Goal: Task Accomplishment & Management: Manage account settings

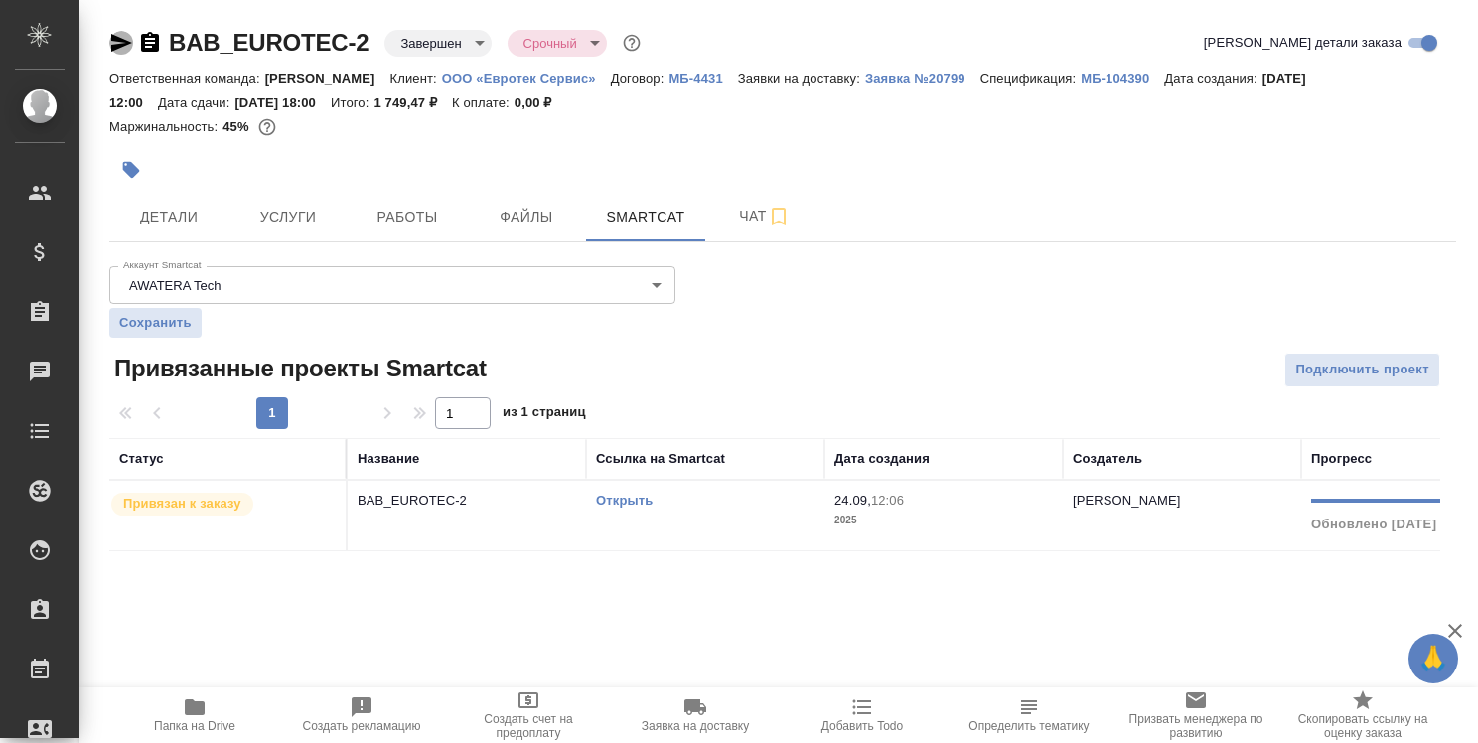
click at [117, 44] on icon "button" at bounding box center [121, 43] width 21 height 18
click at [162, 207] on span "Детали" at bounding box center [168, 217] width 95 height 25
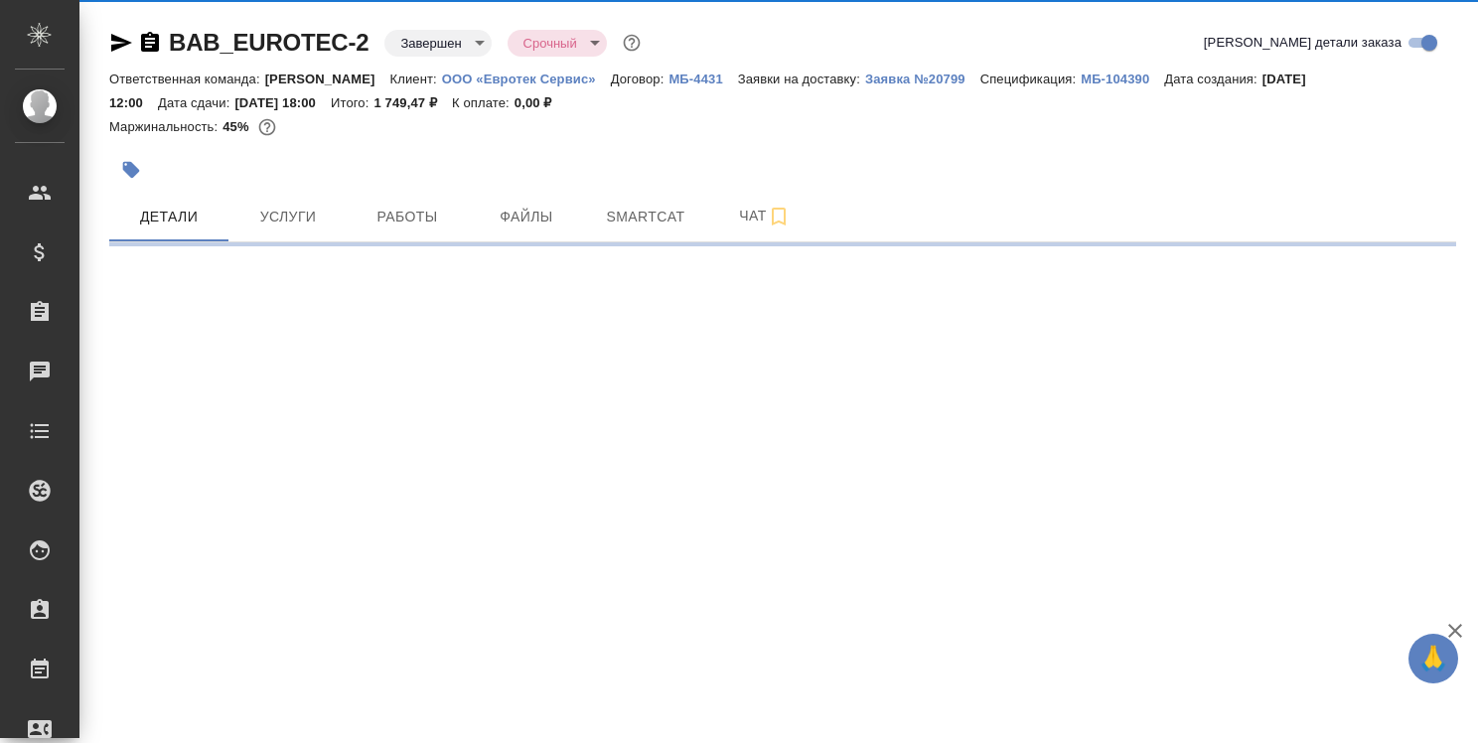
select select "RU"
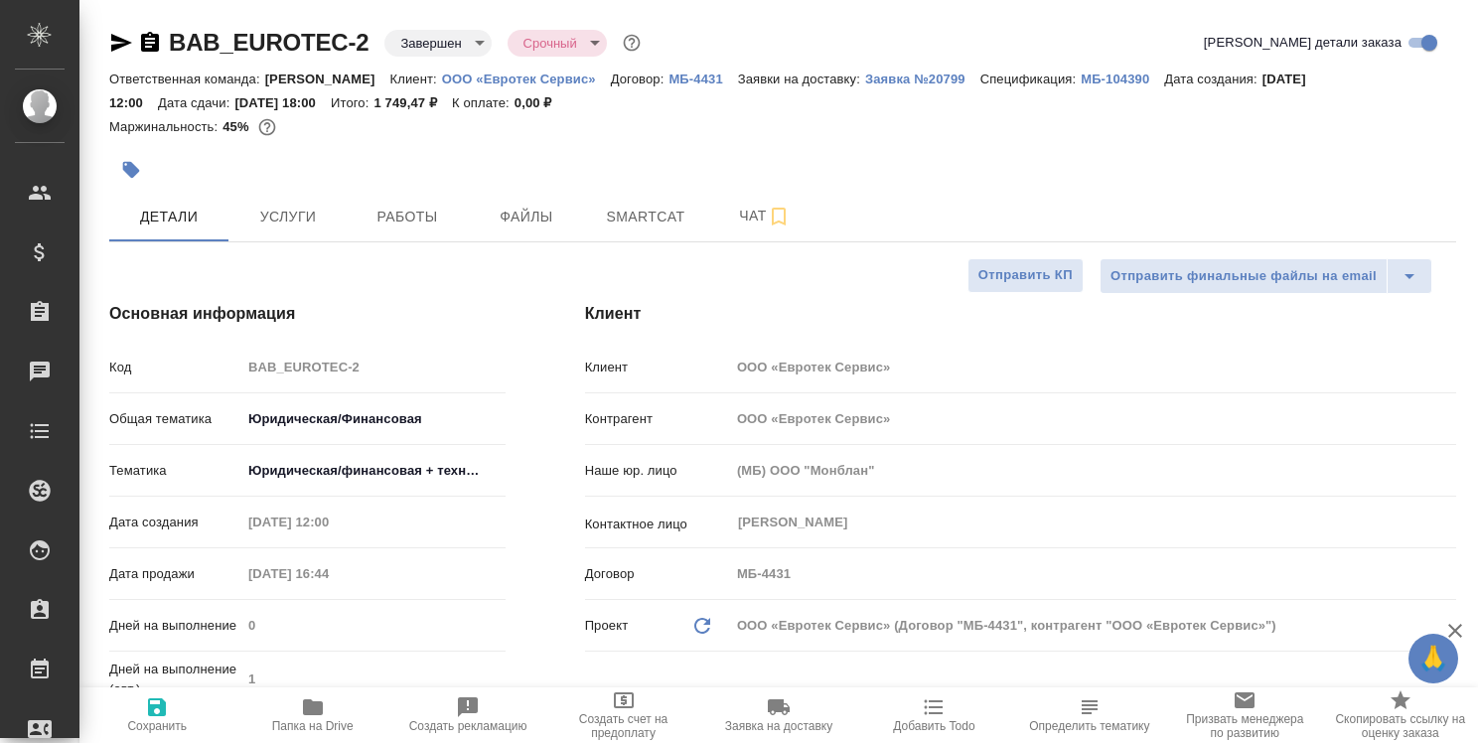
type textarea "x"
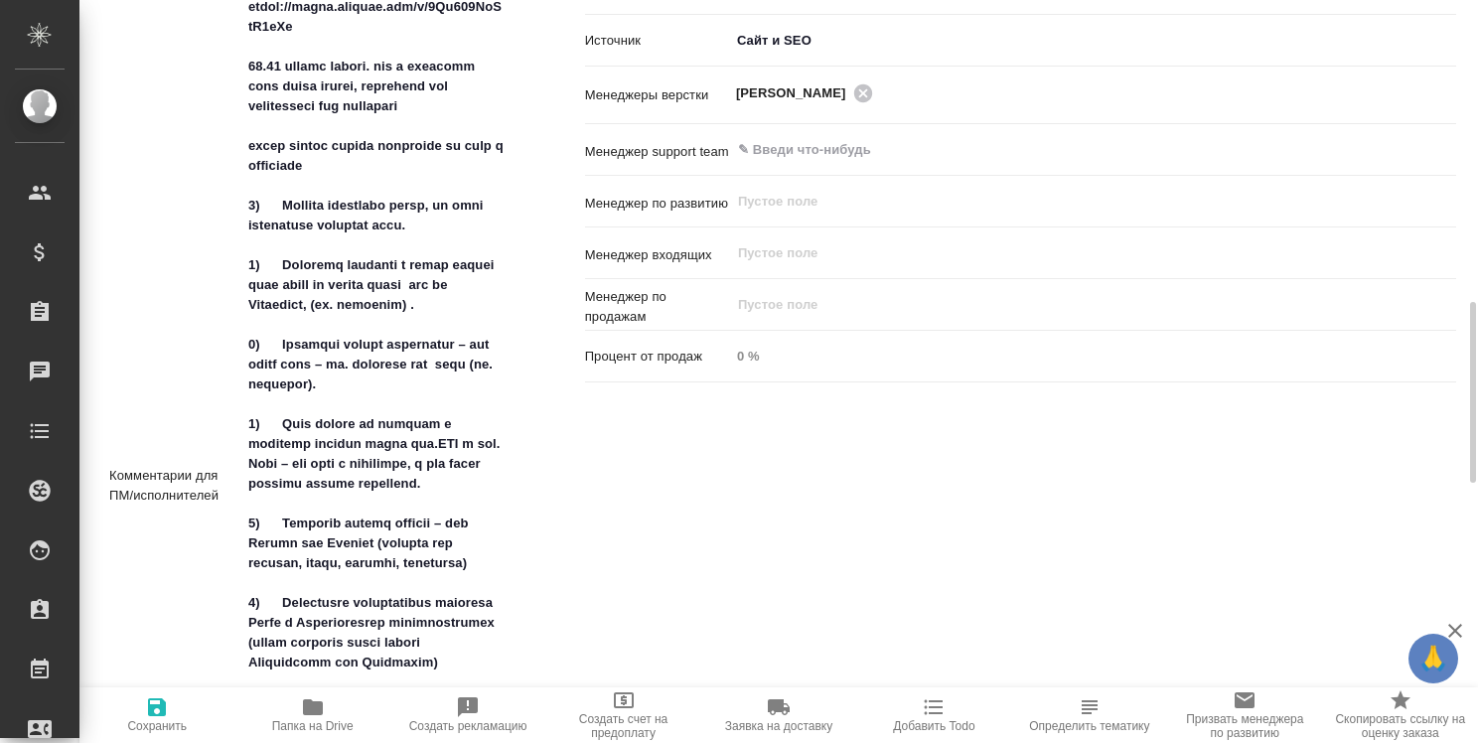
scroll to position [1236, 0]
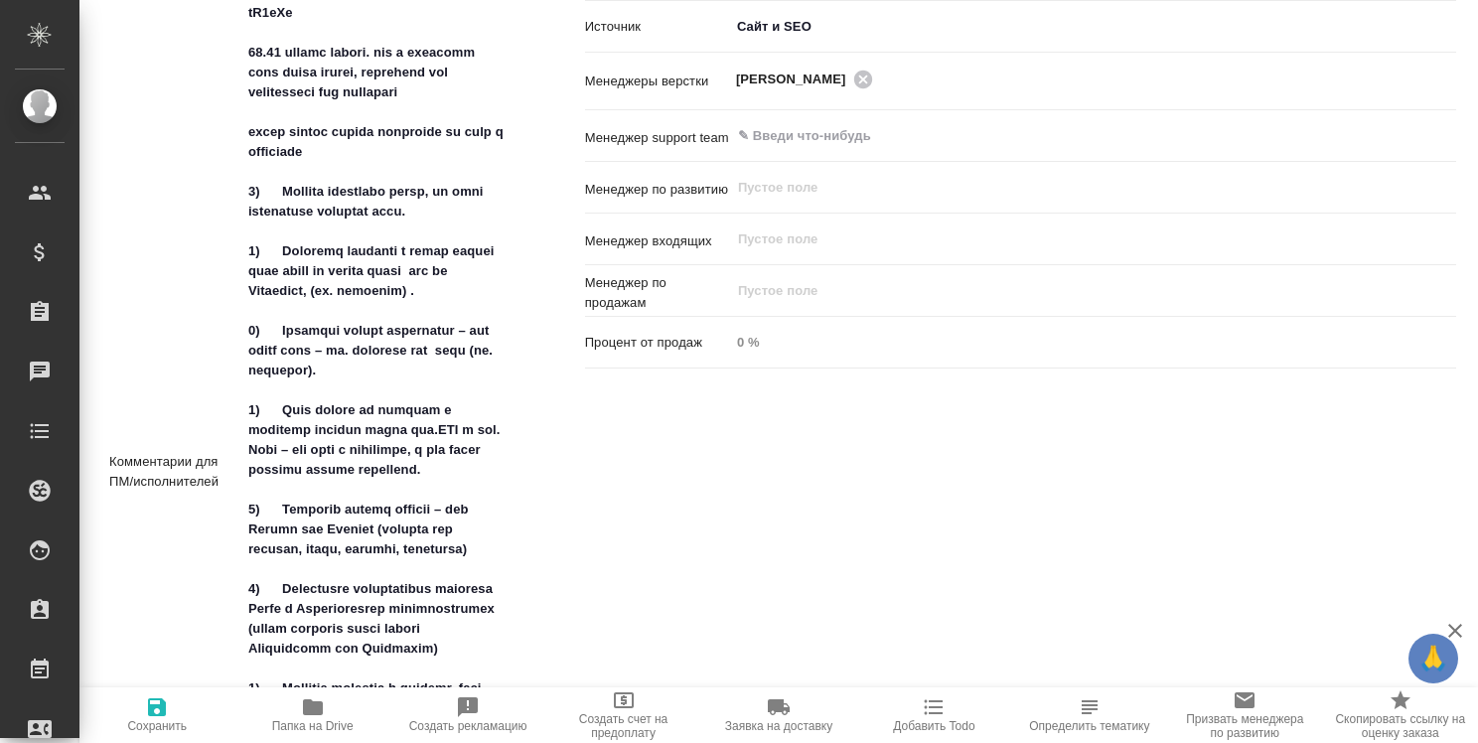
type textarea "x"
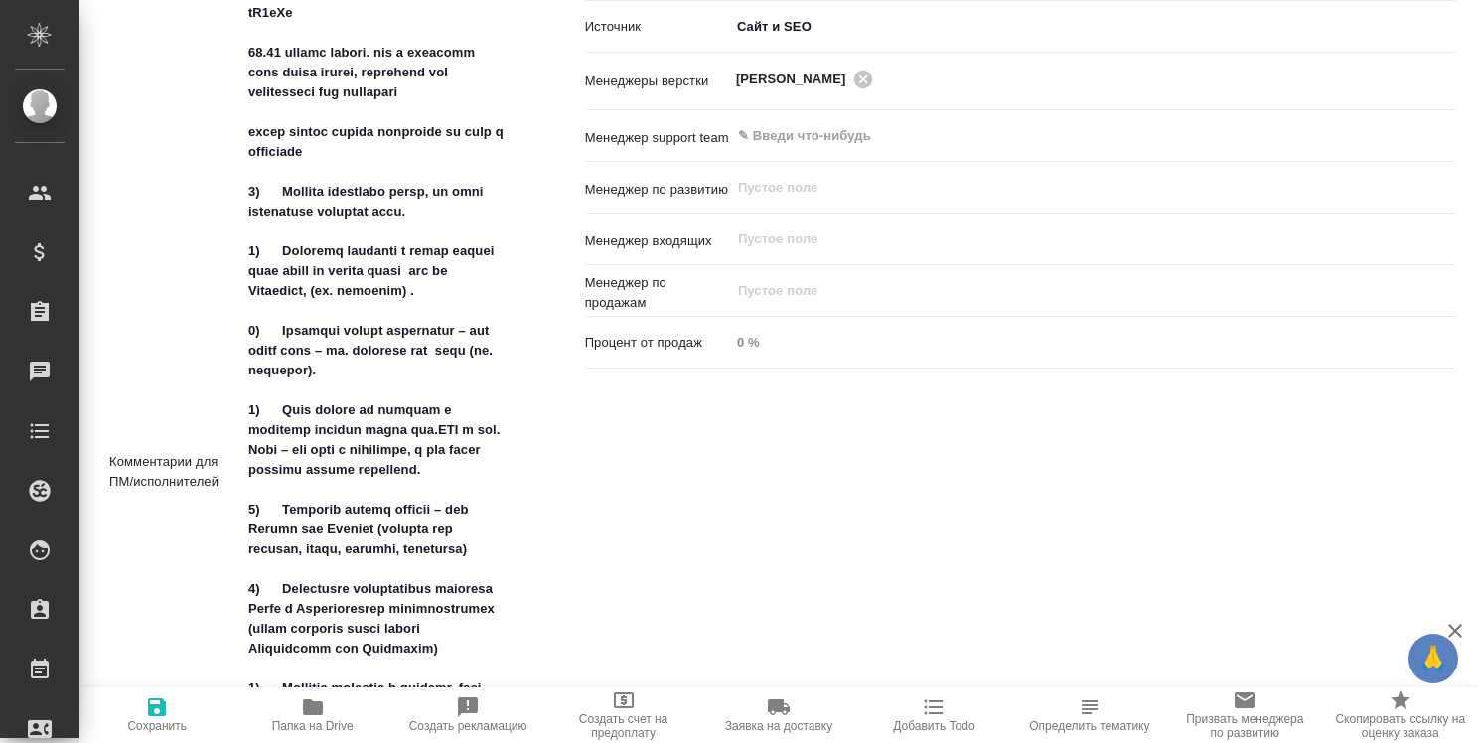
type textarea "x"
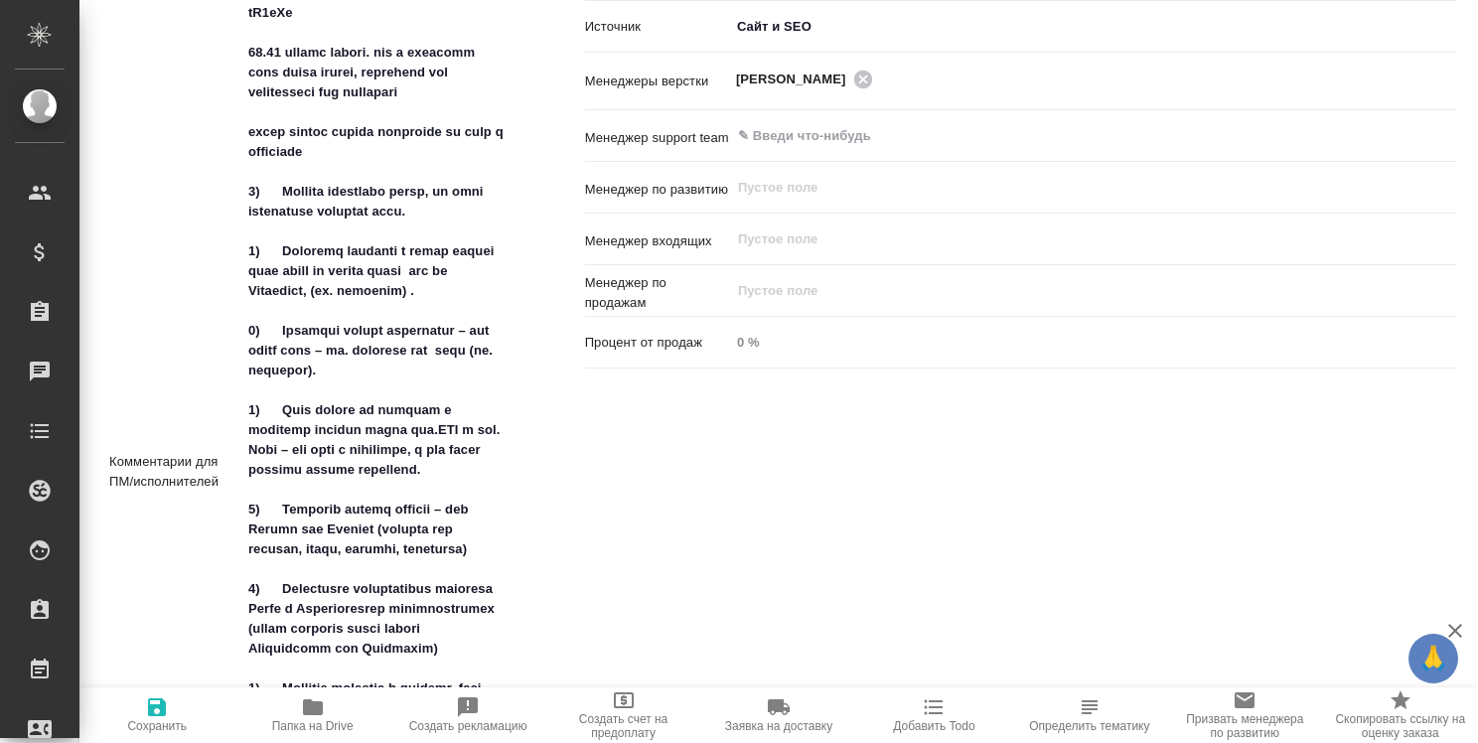
type textarea "x"
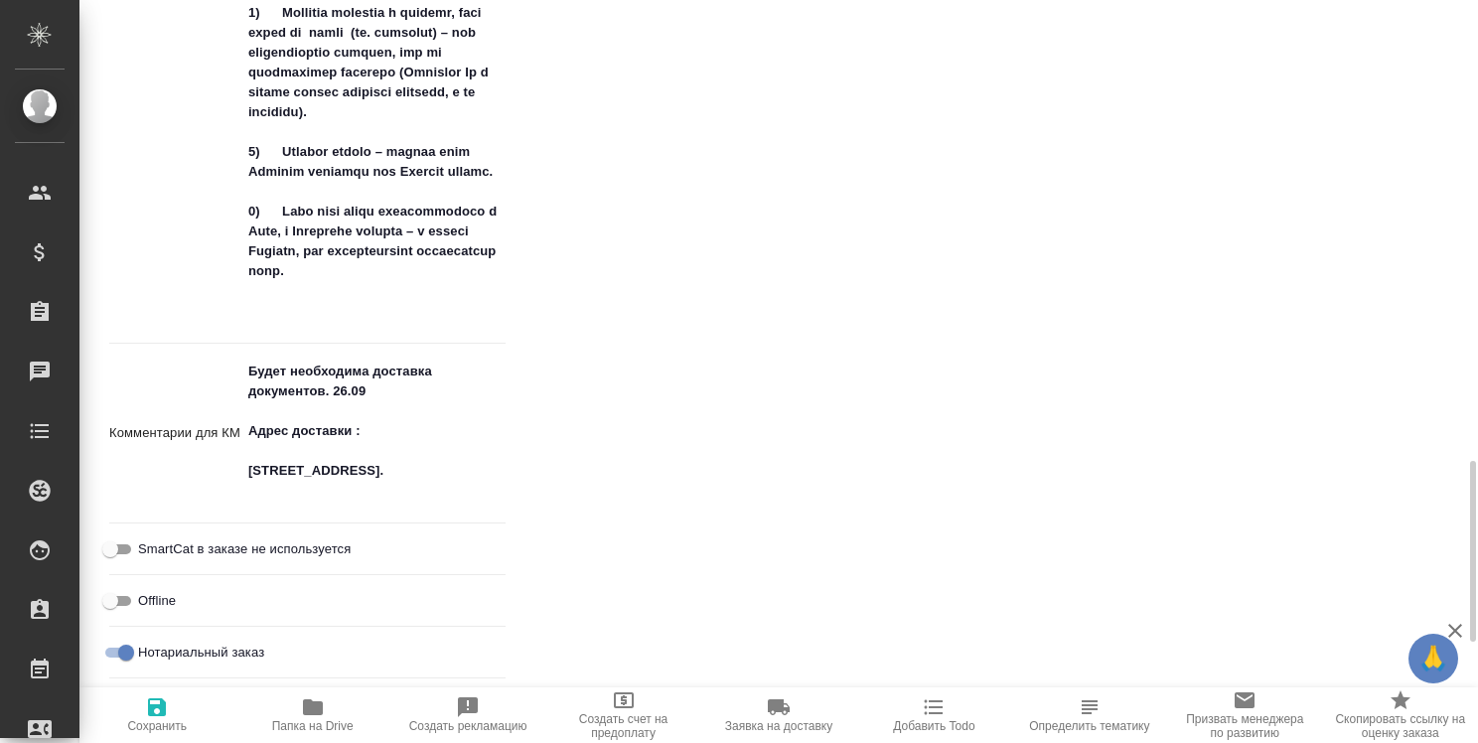
scroll to position [1915, 0]
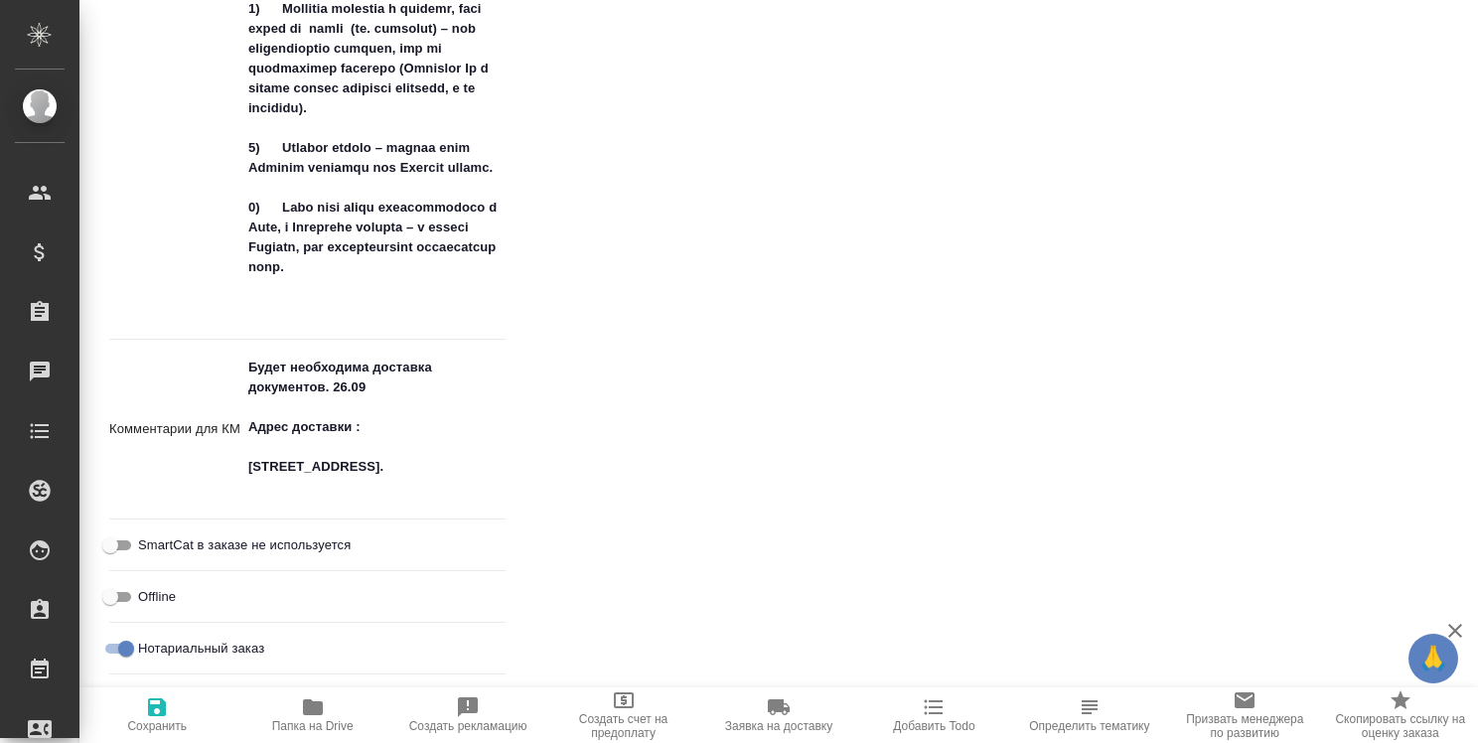
type textarea "x"
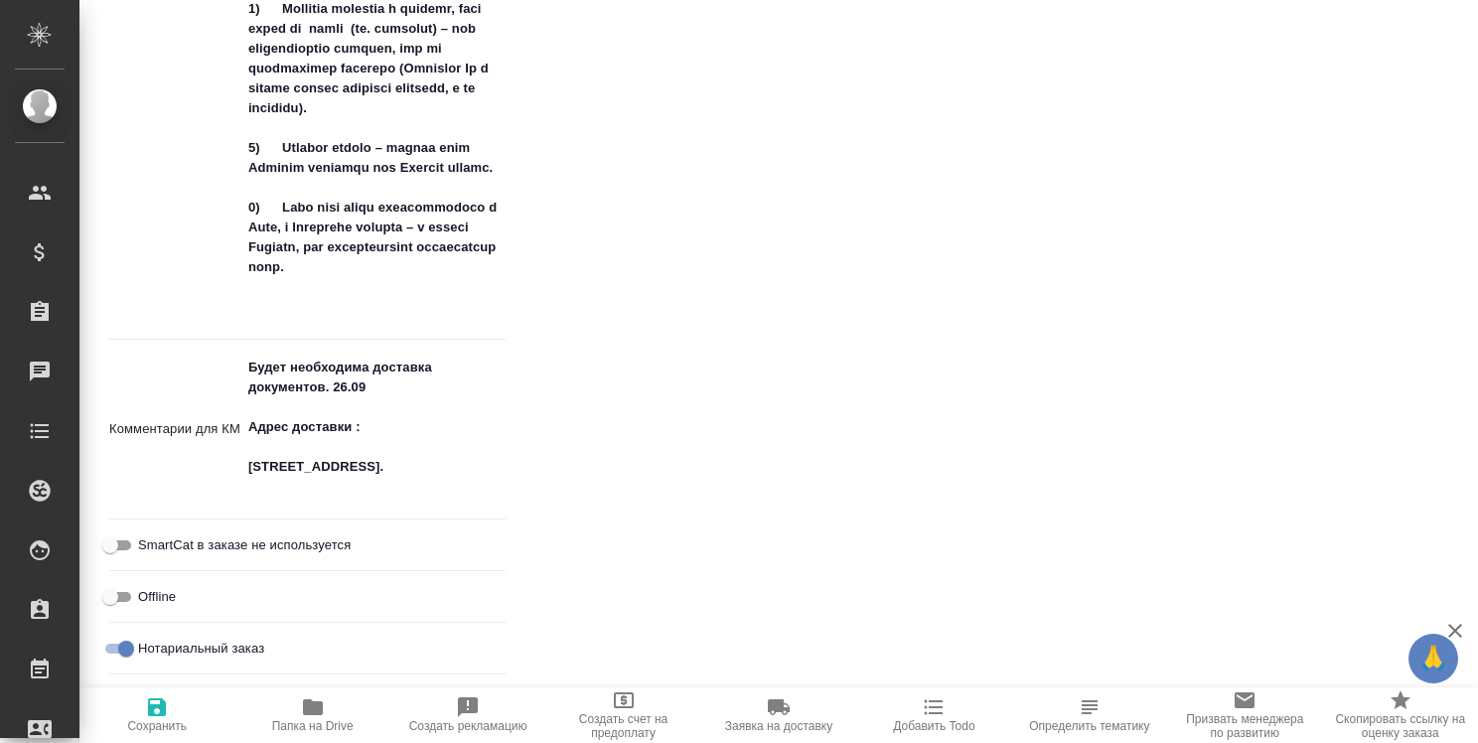
type textarea "x"
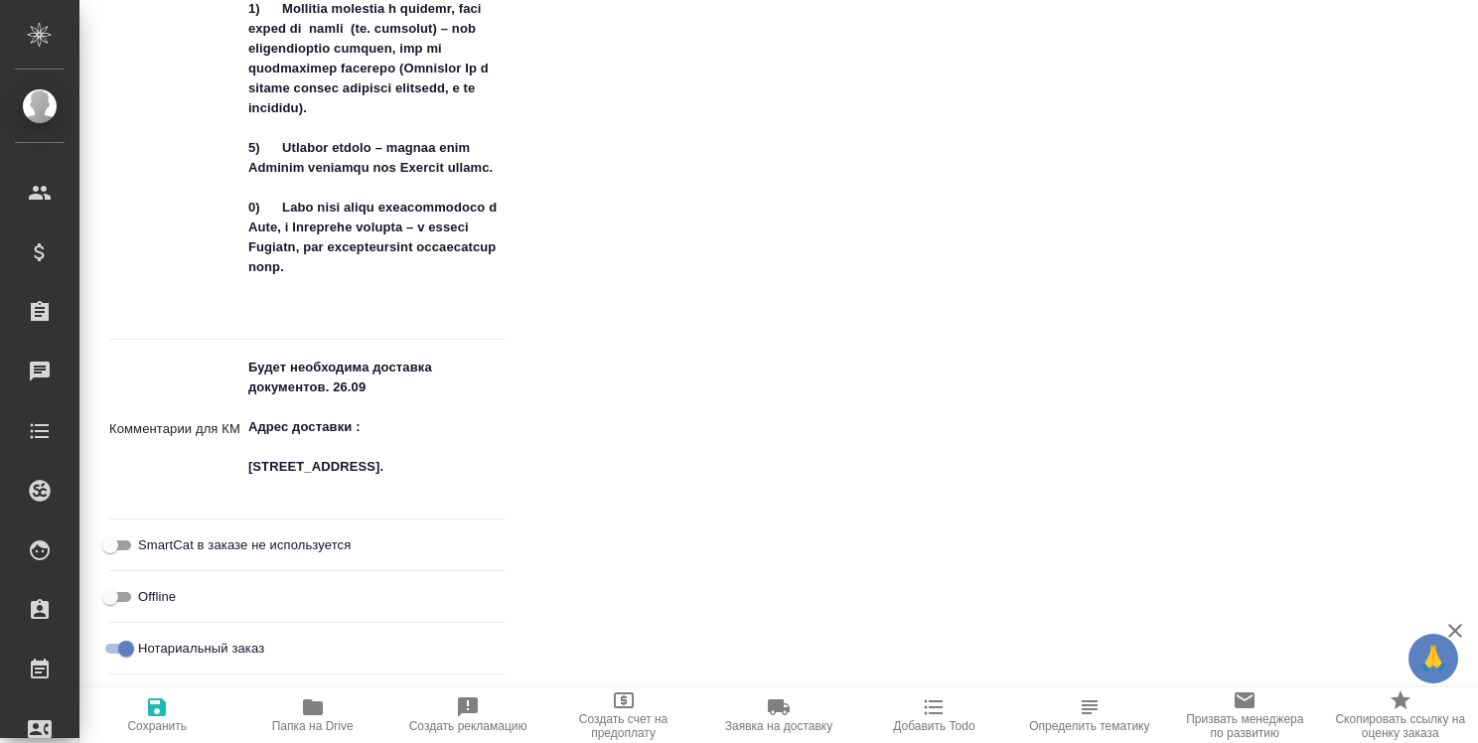
type textarea "x"
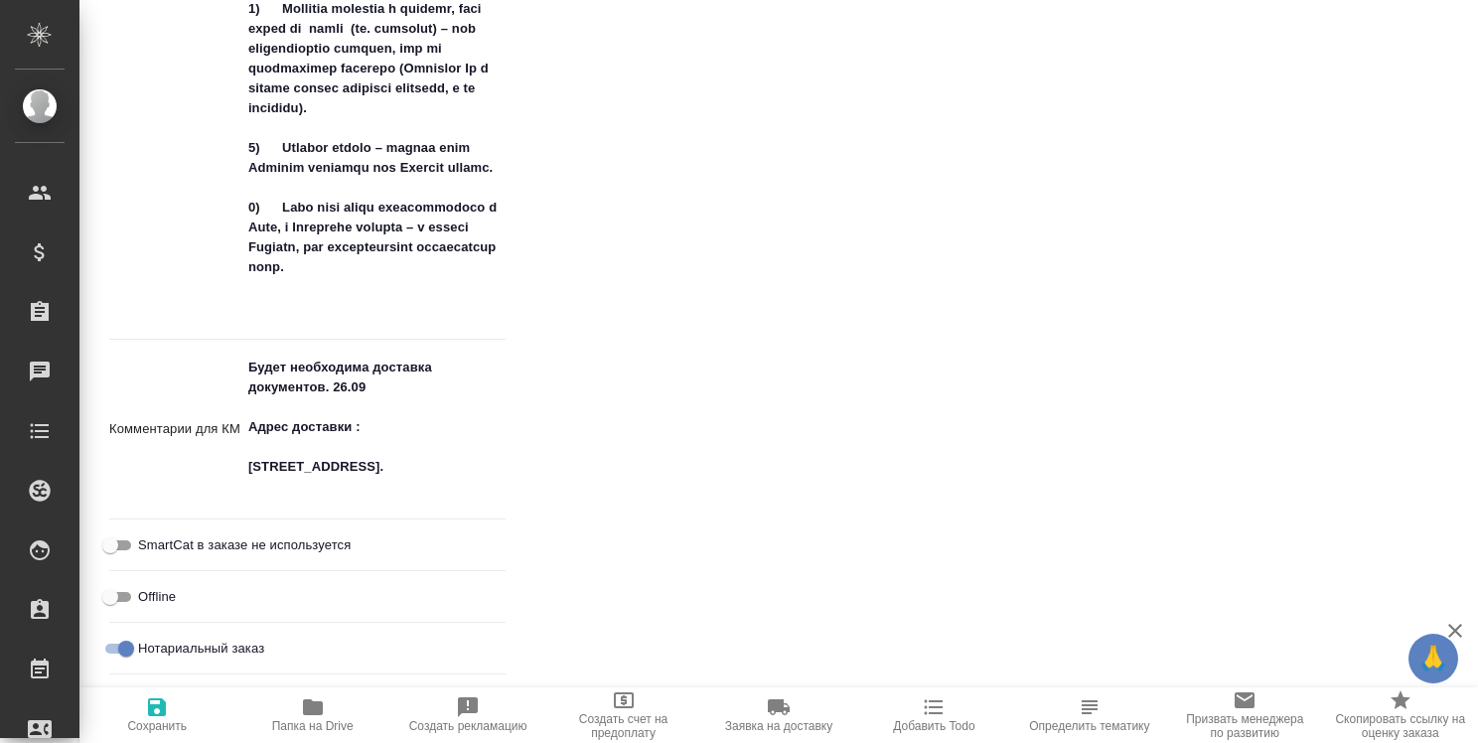
type textarea "x"
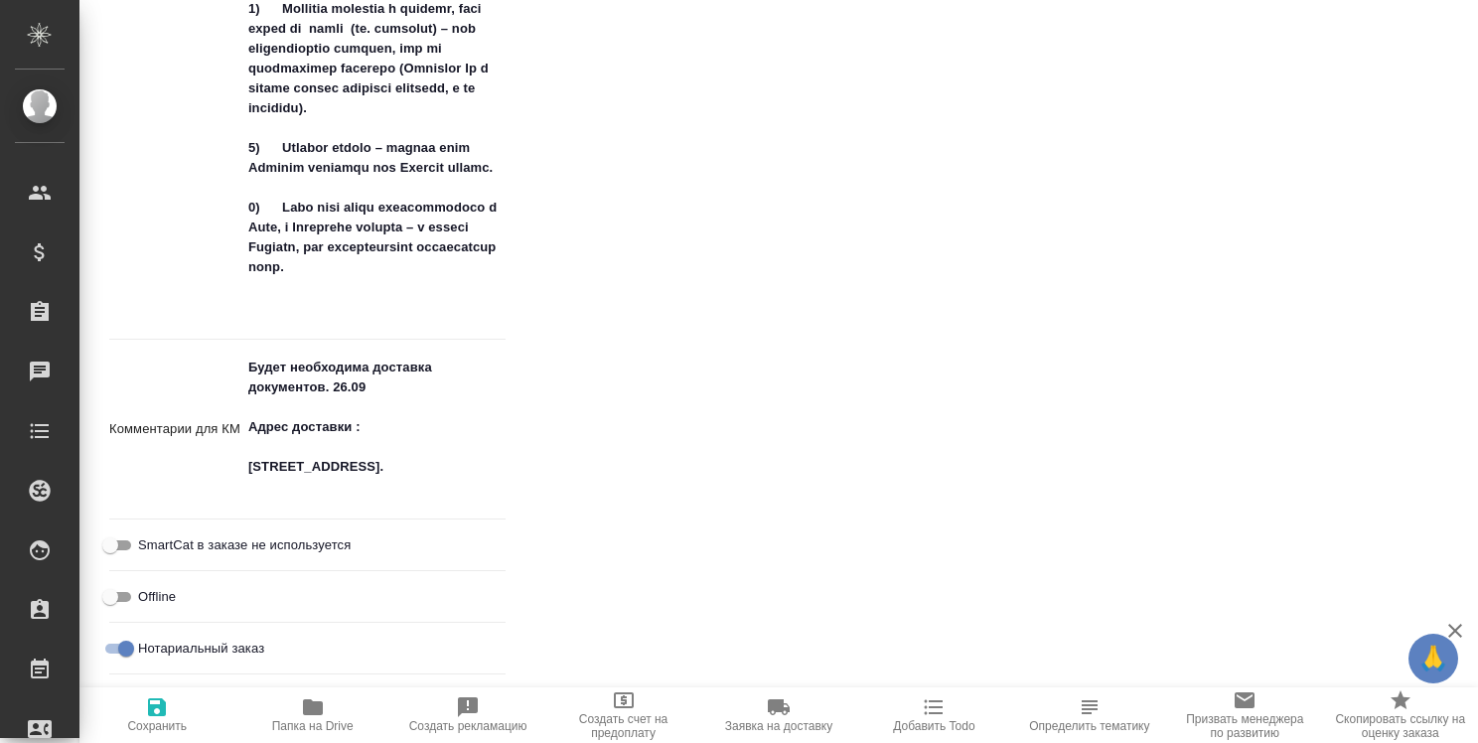
type textarea "x"
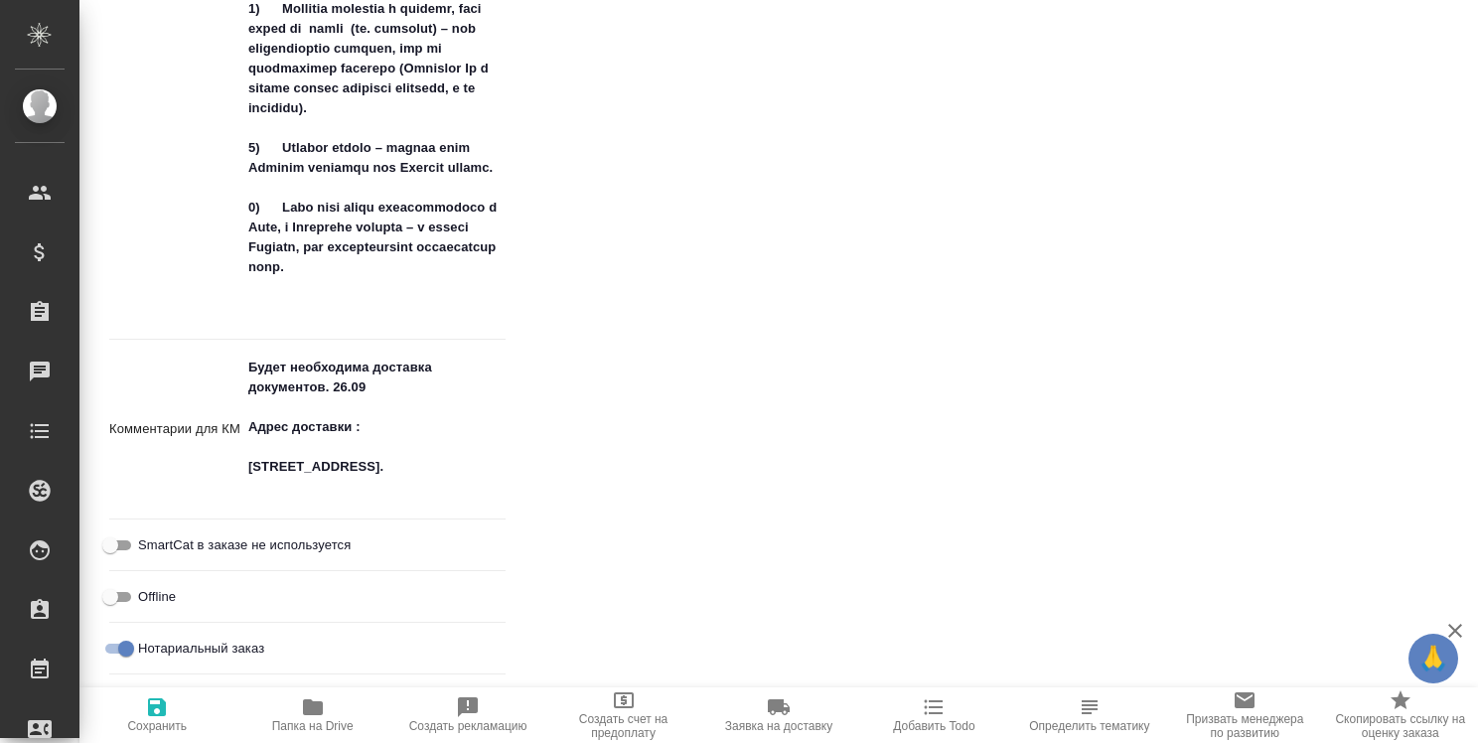
type textarea "x"
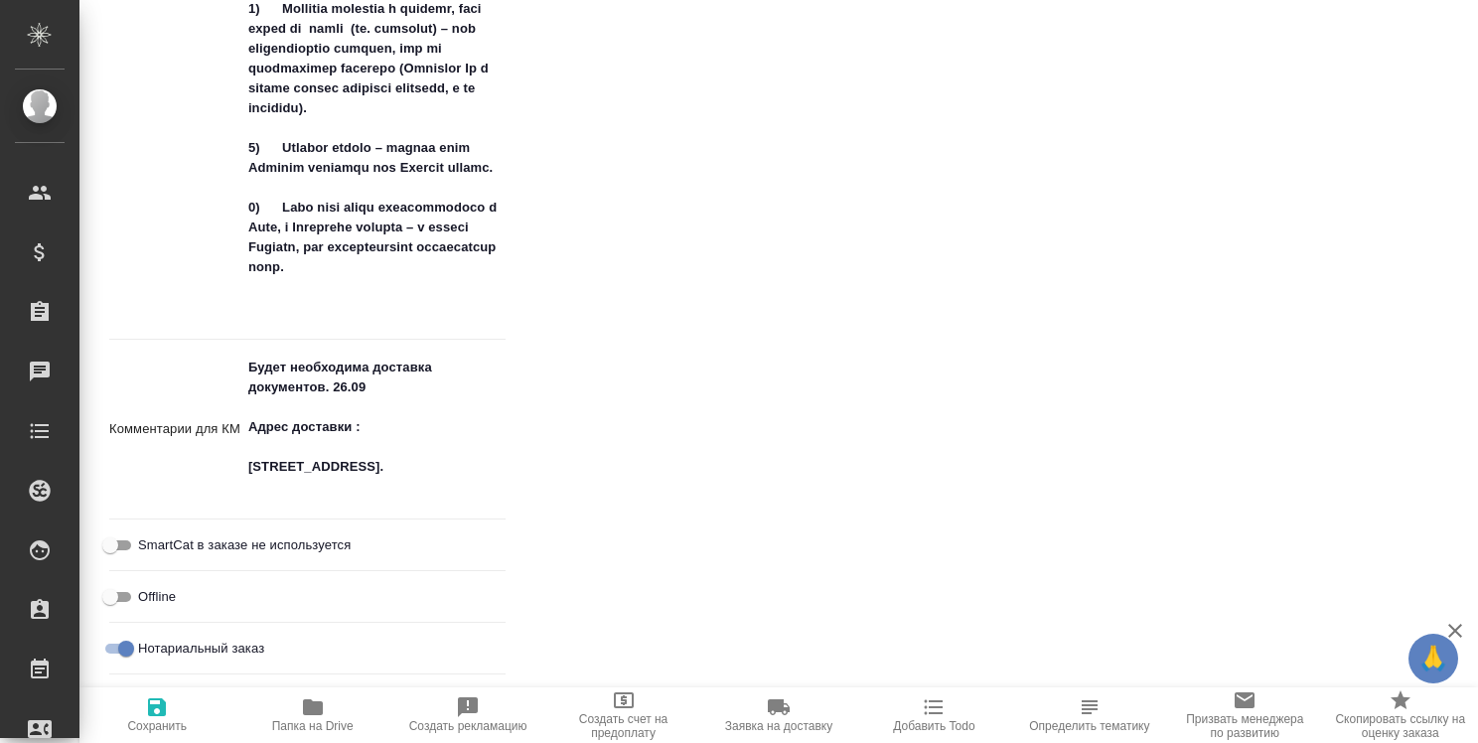
type textarea "x"
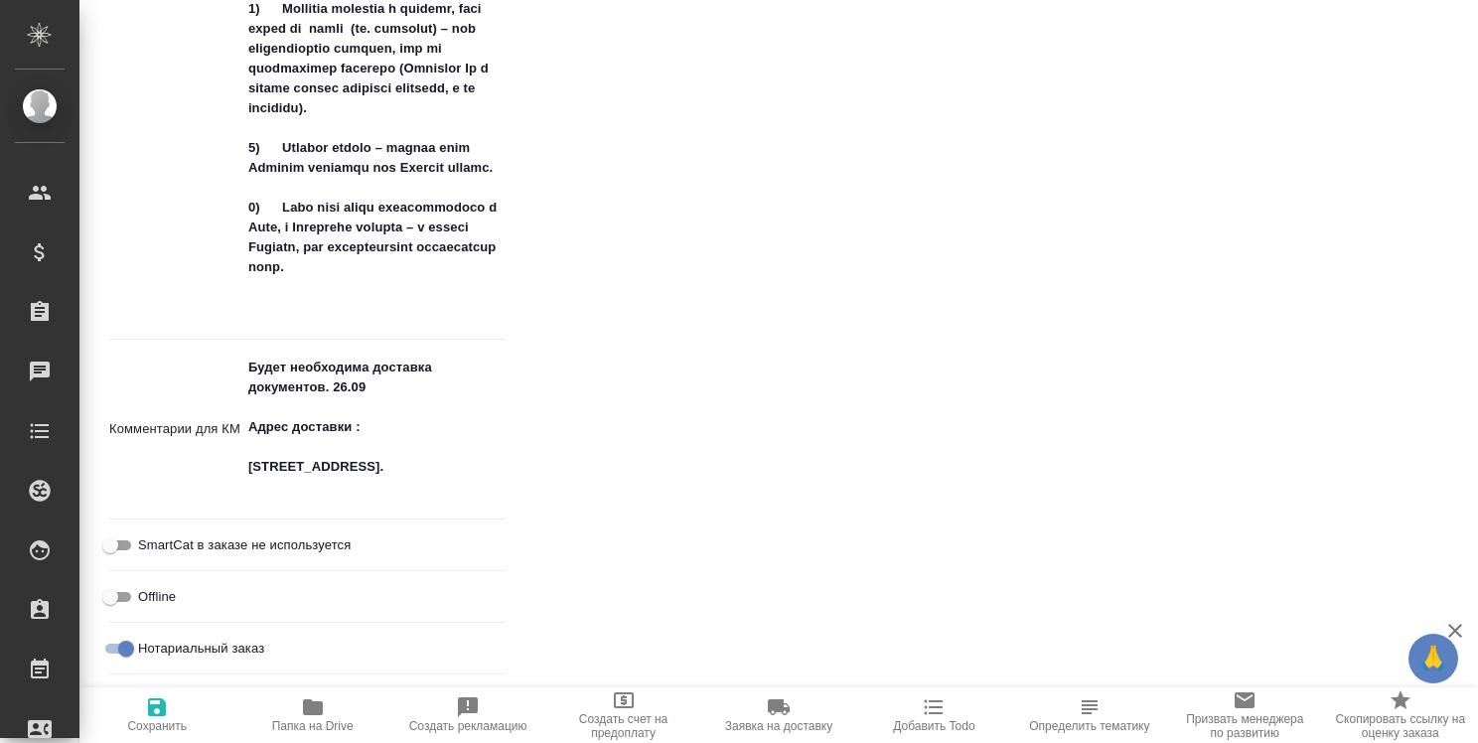
type textarea "x"
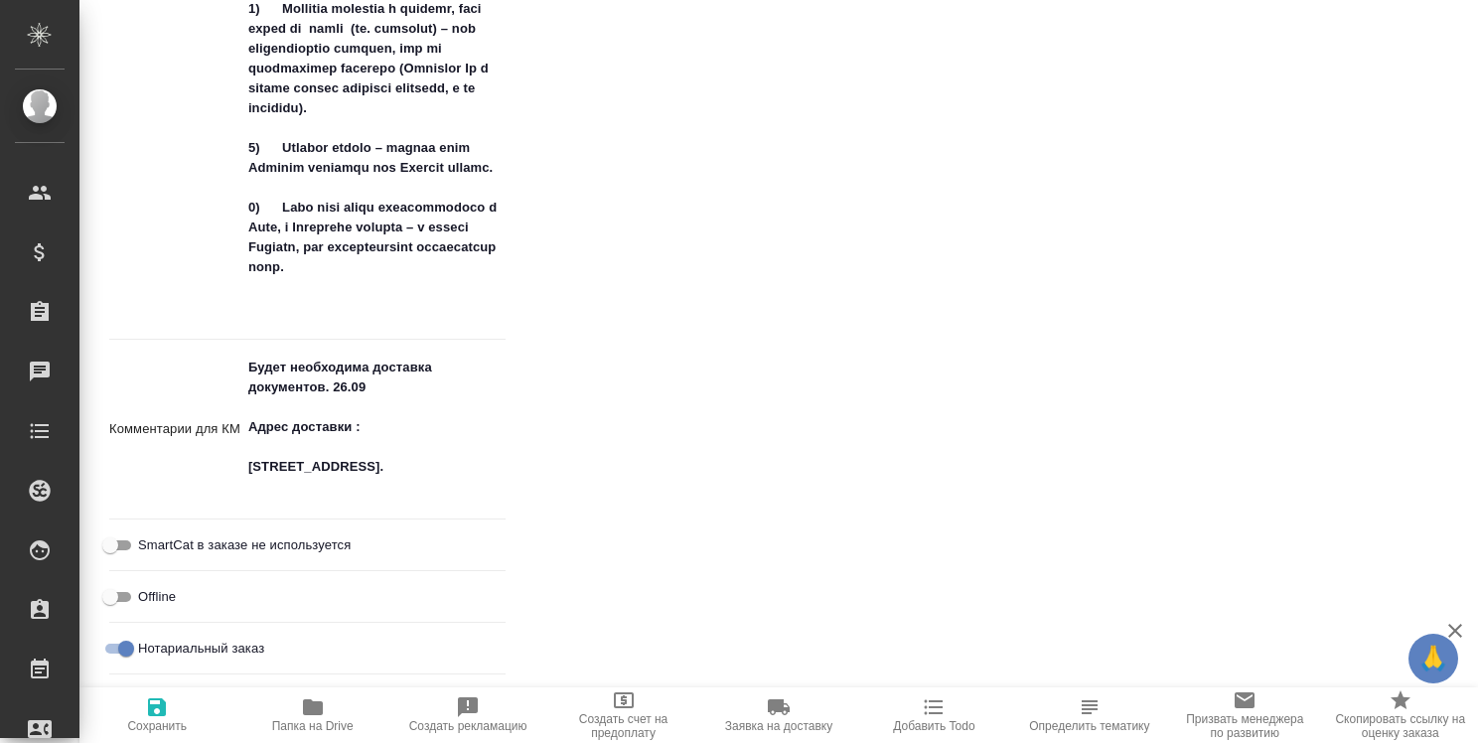
type textarea "x"
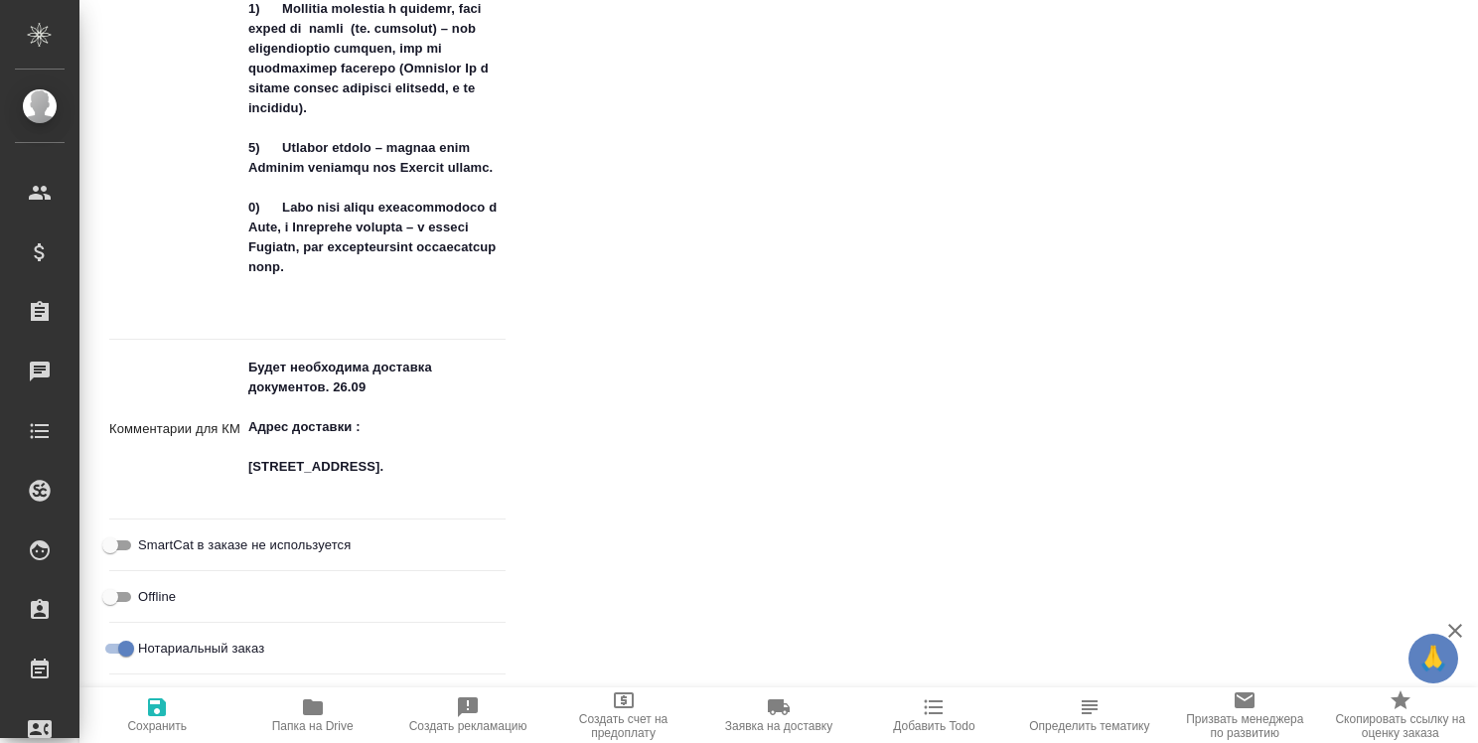
type textarea "x"
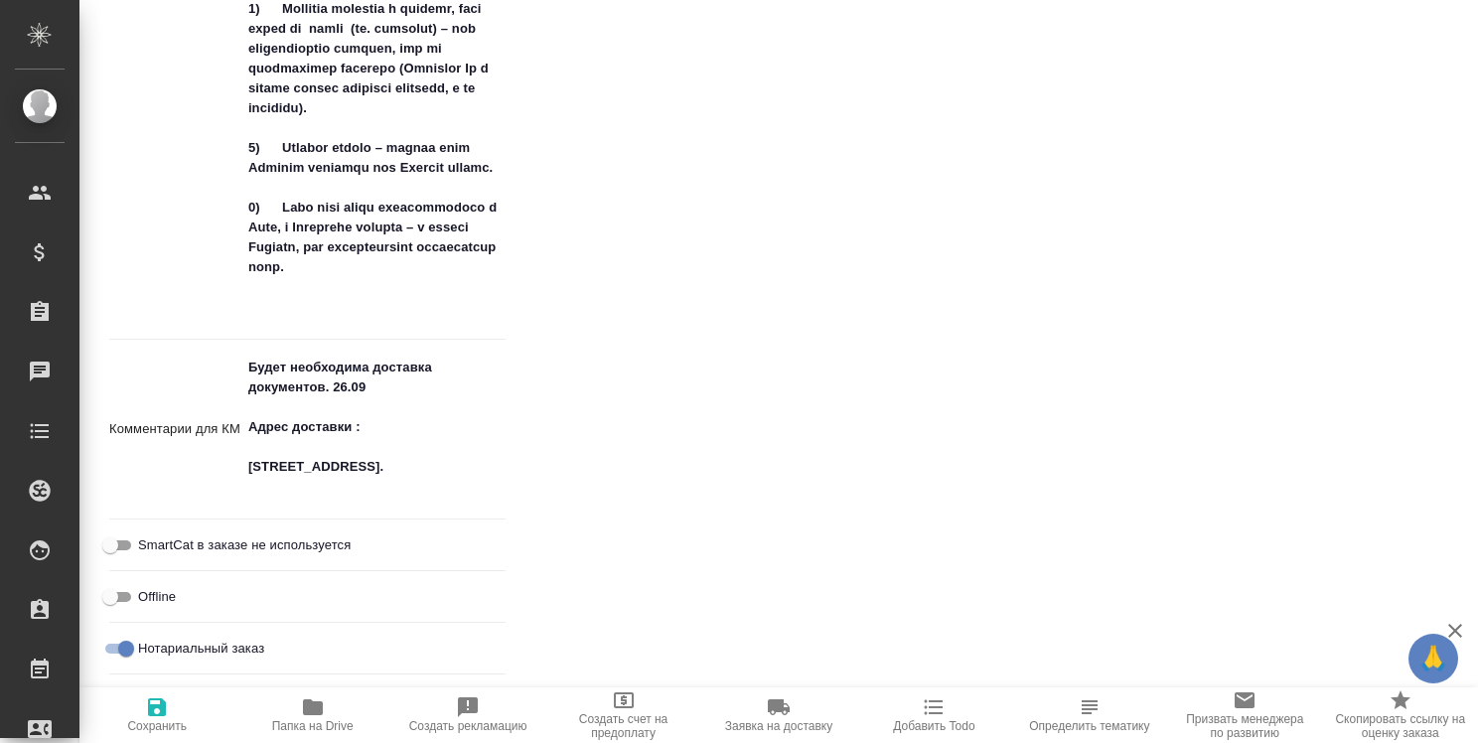
type textarea "x"
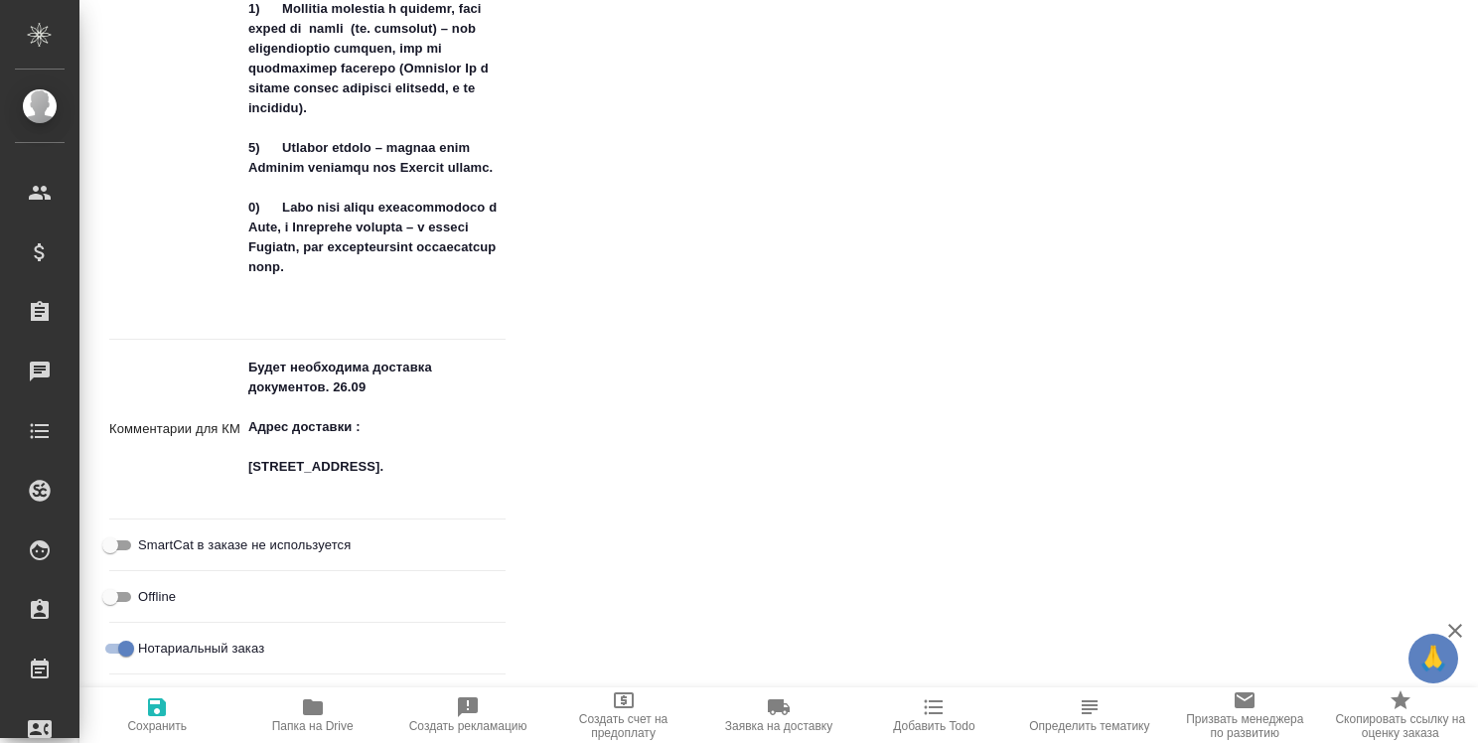
type textarea "x"
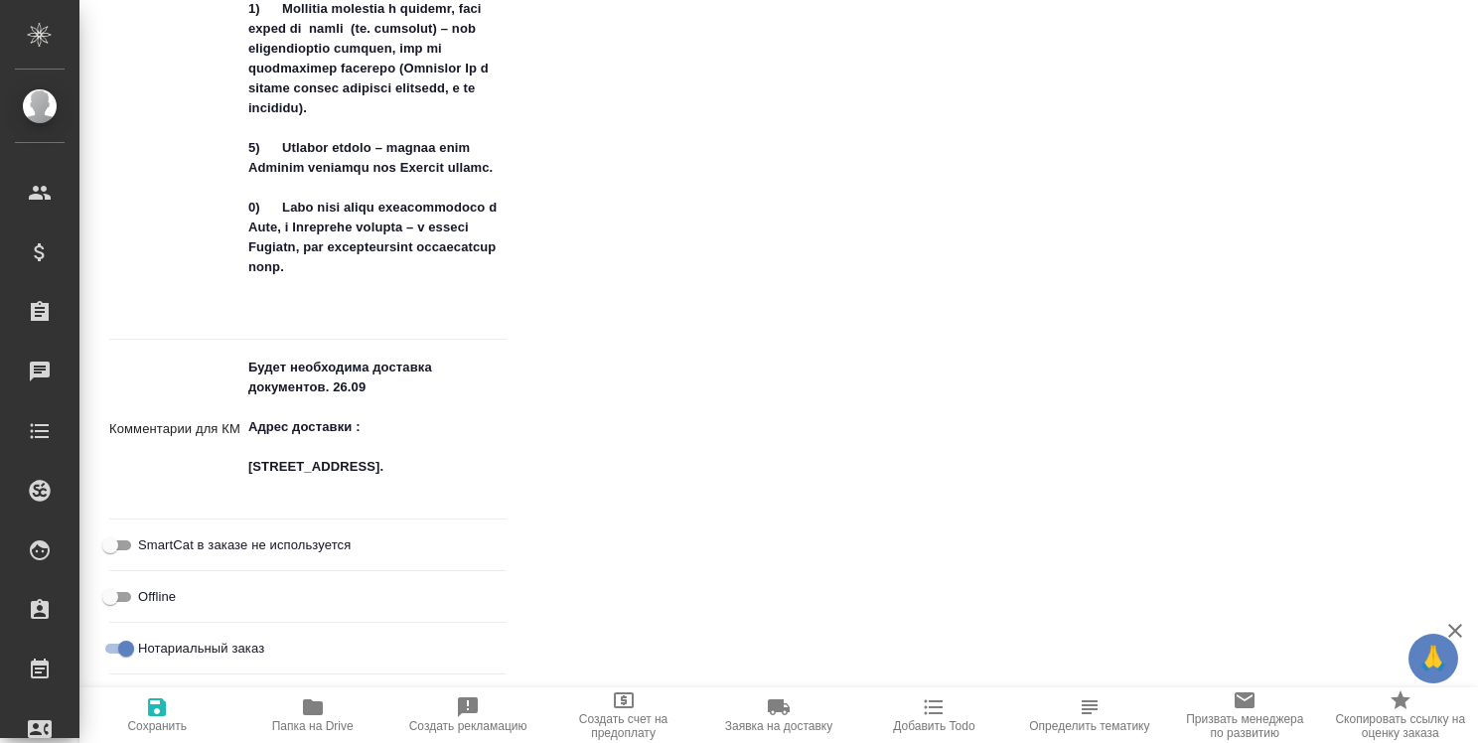
type textarea "x"
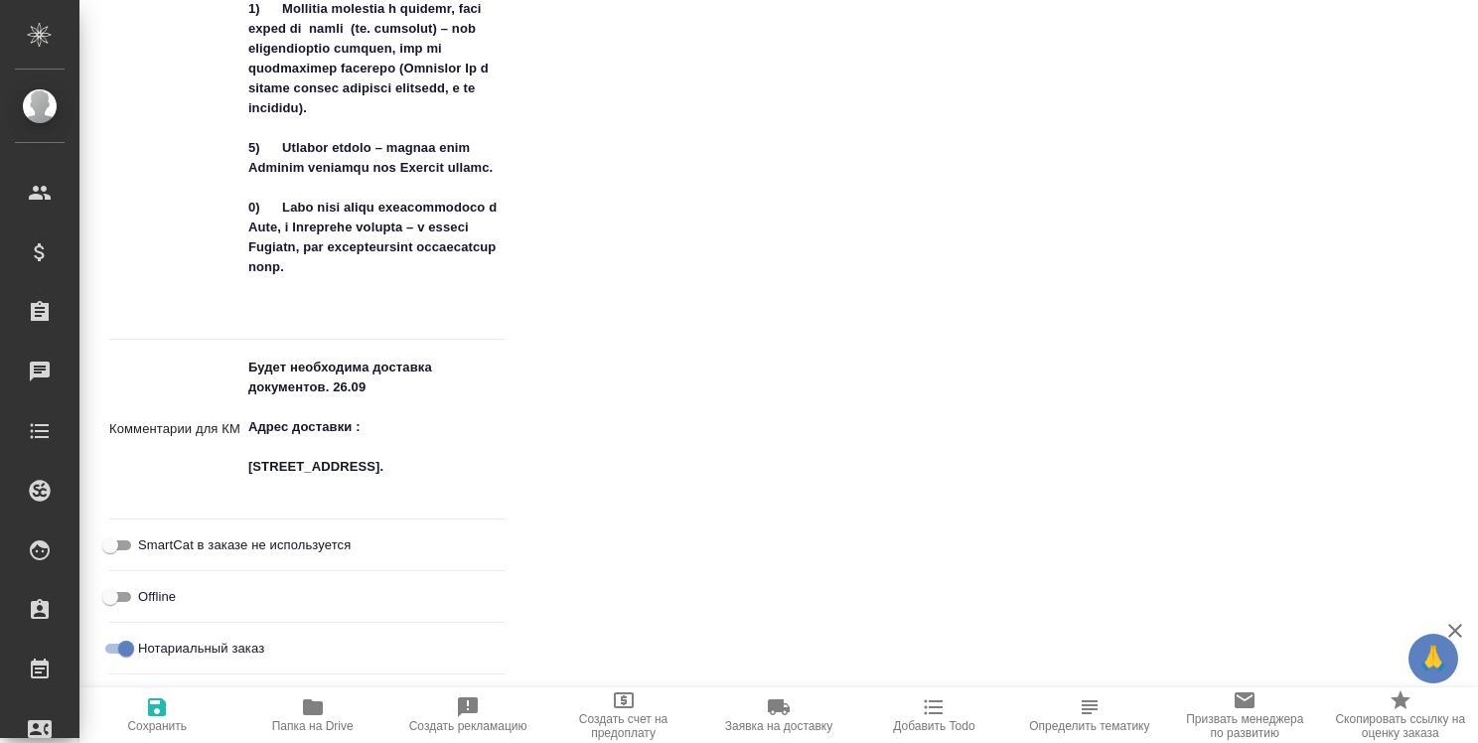
type textarea "x"
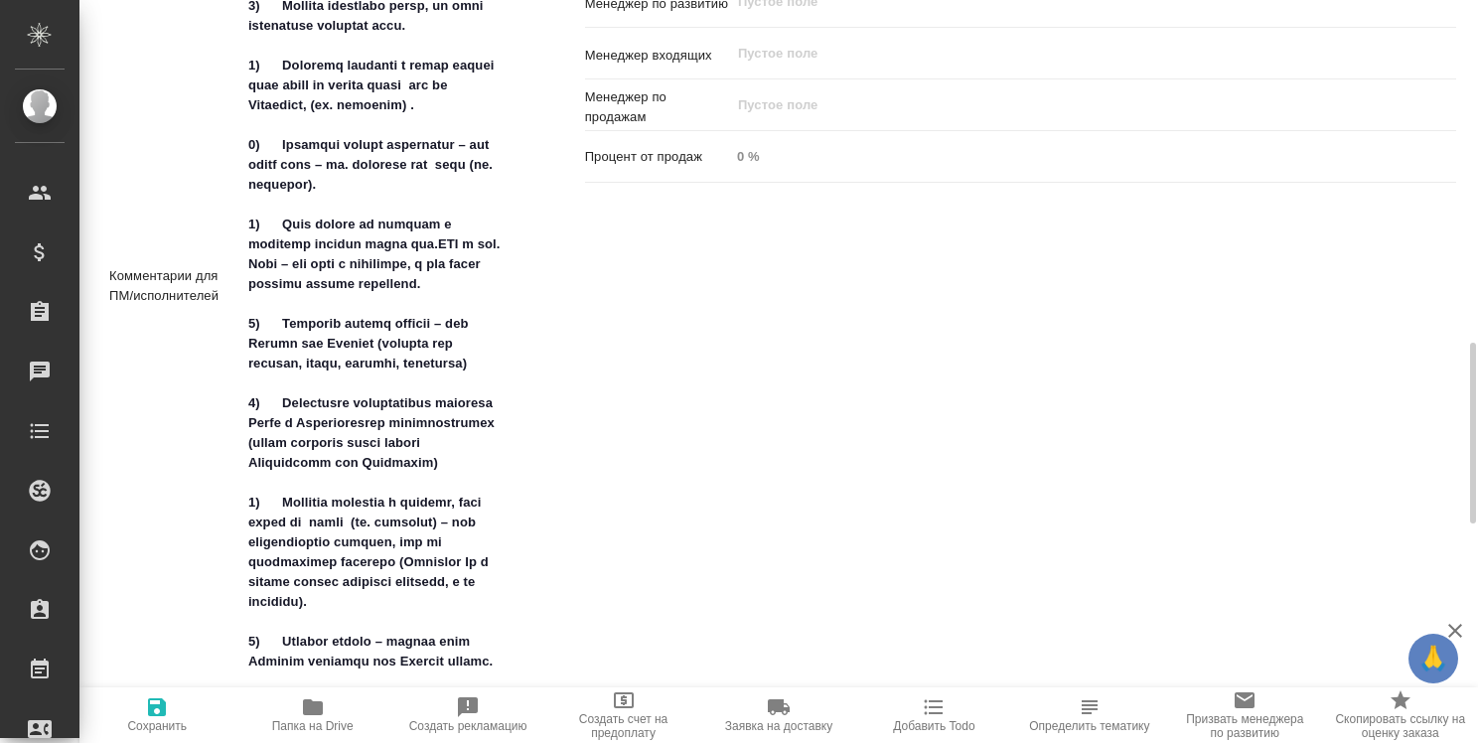
scroll to position [1431, 0]
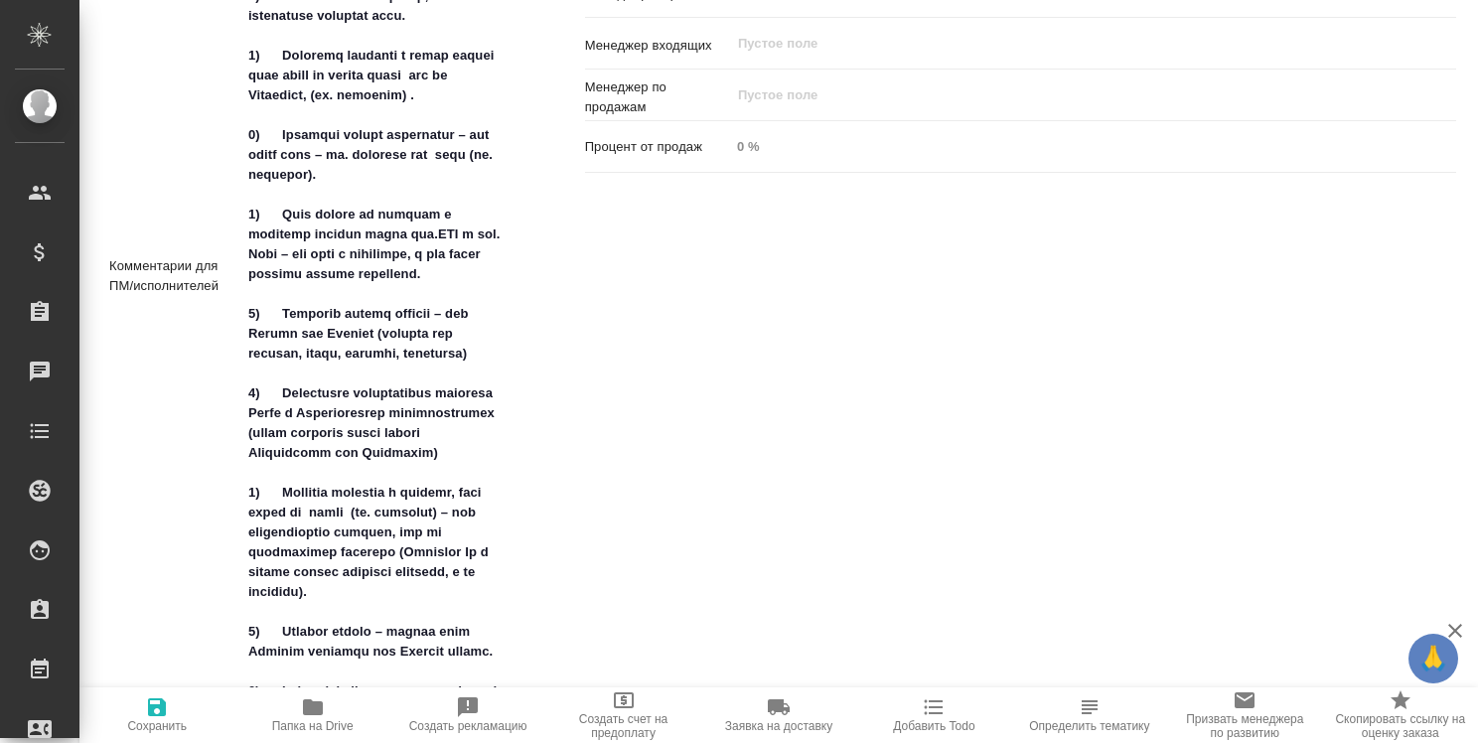
type textarea "x"
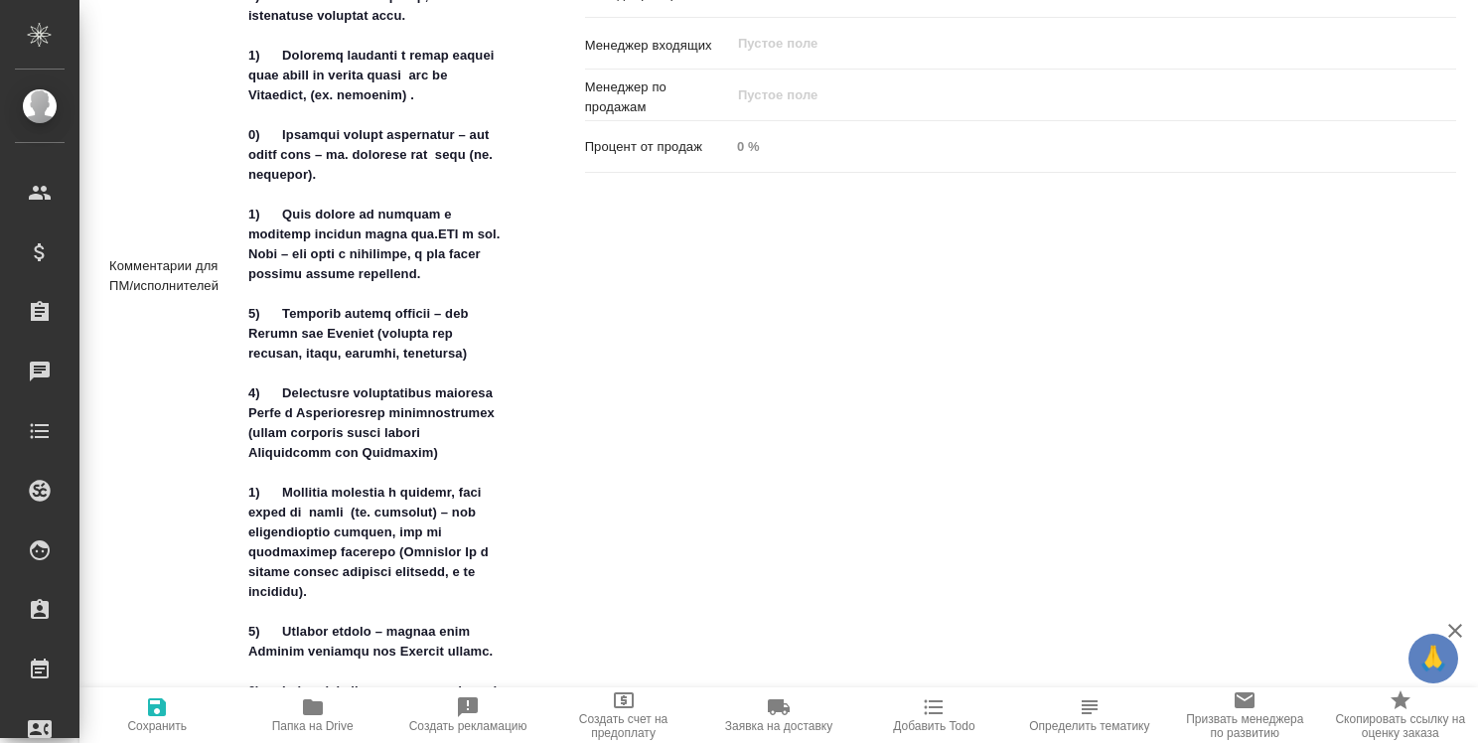
type textarea "x"
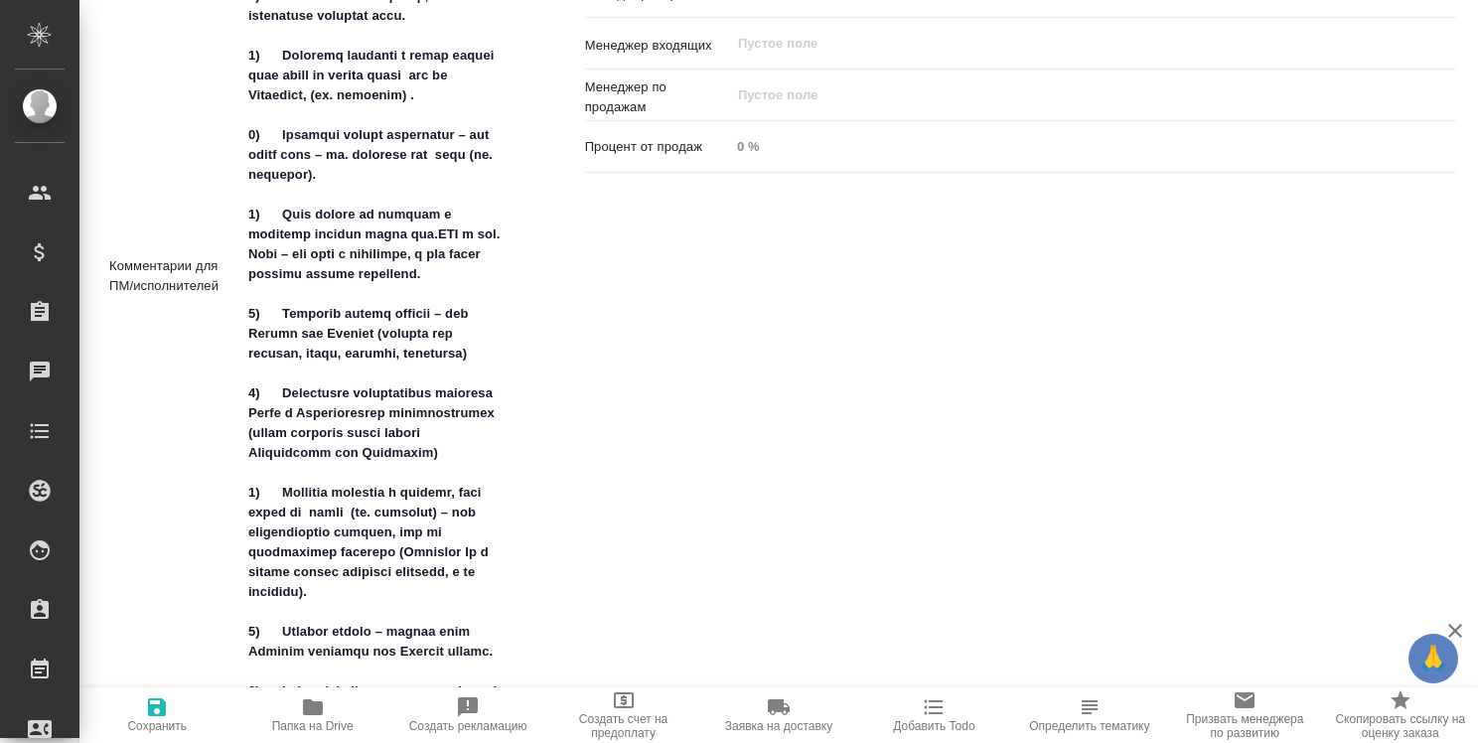
type textarea "x"
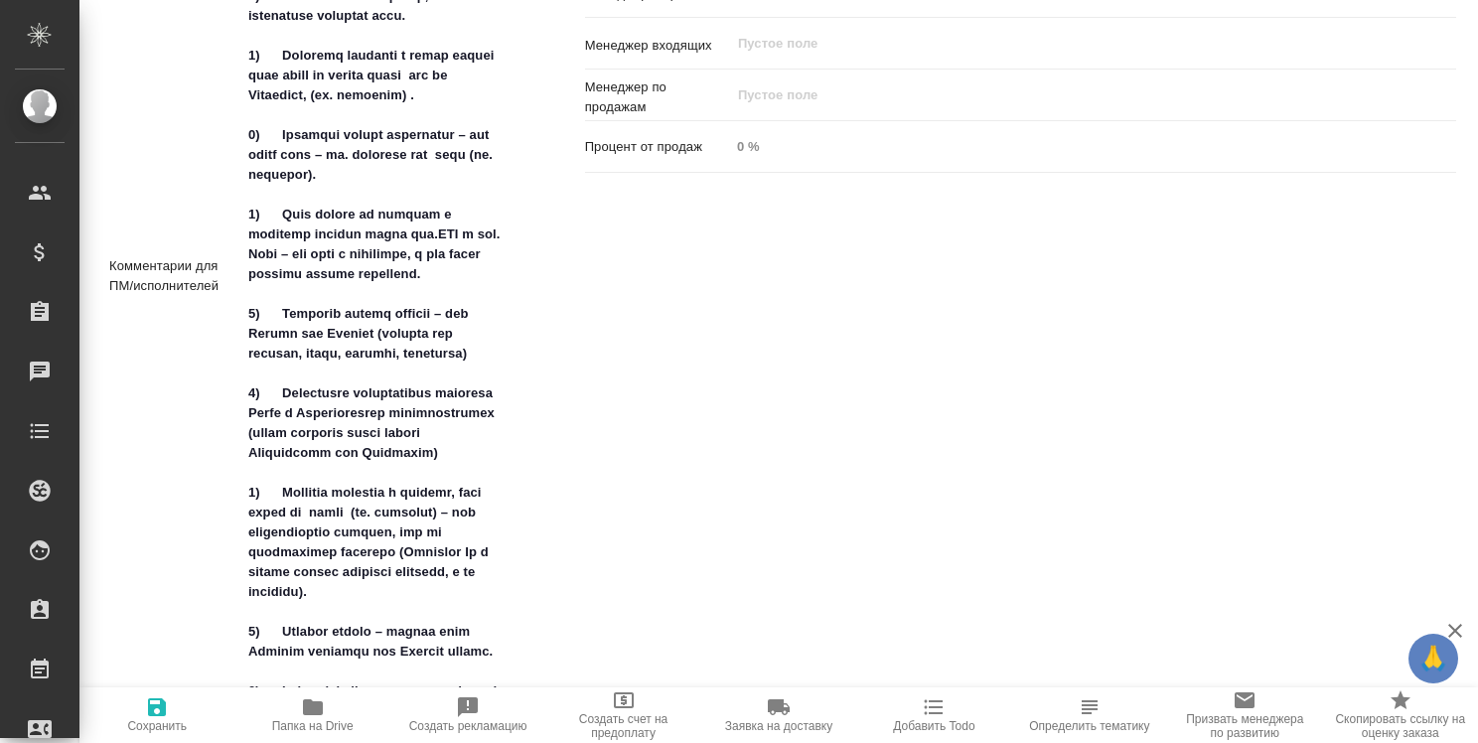
type textarea "x"
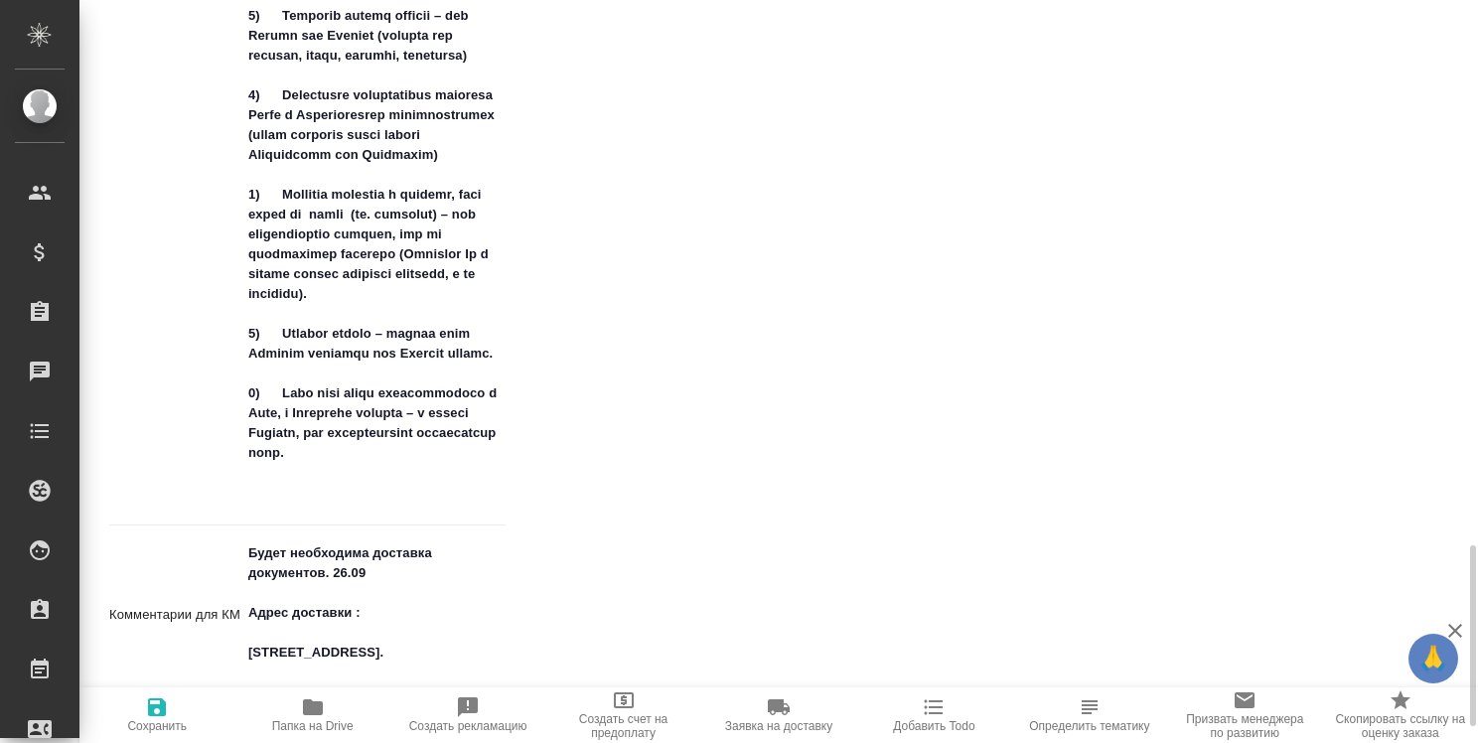
scroll to position [1829, 0]
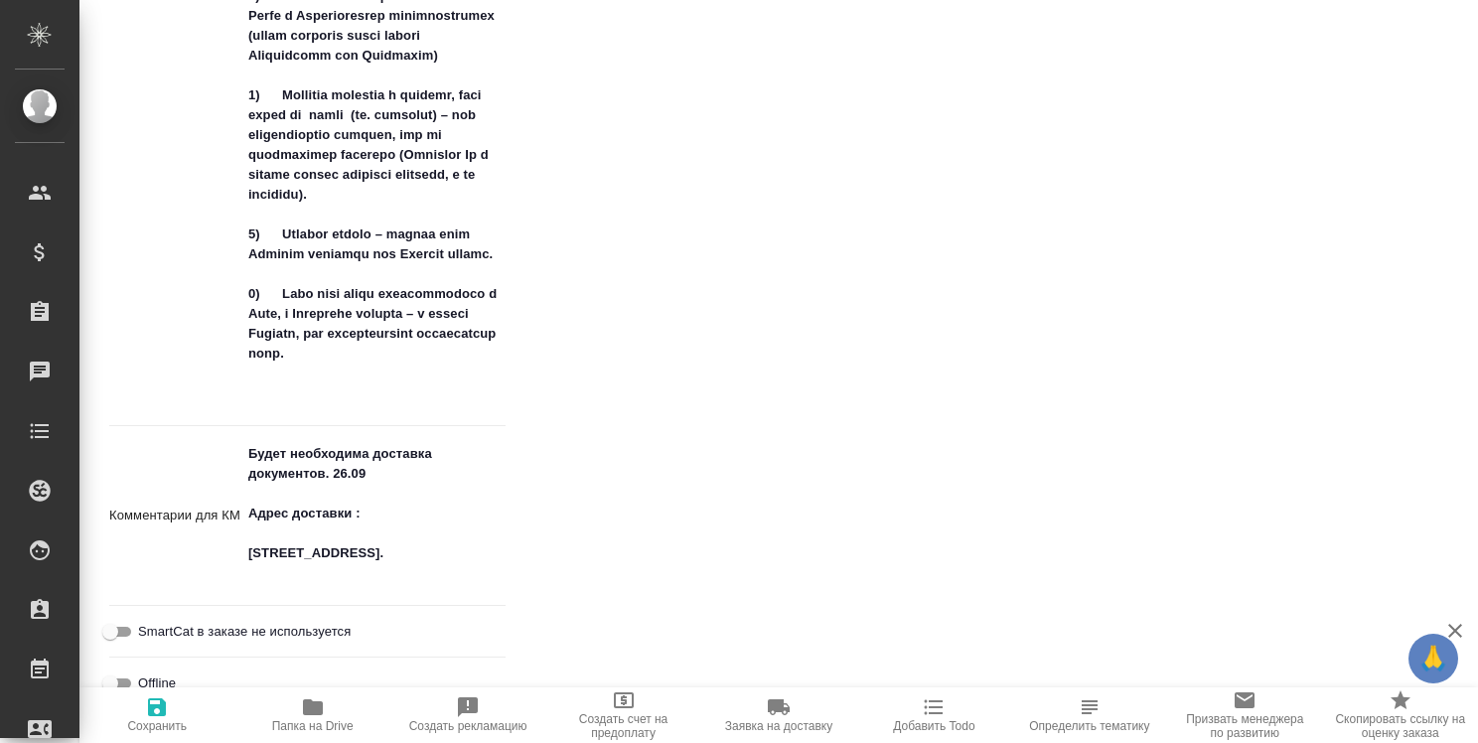
type textarea "x"
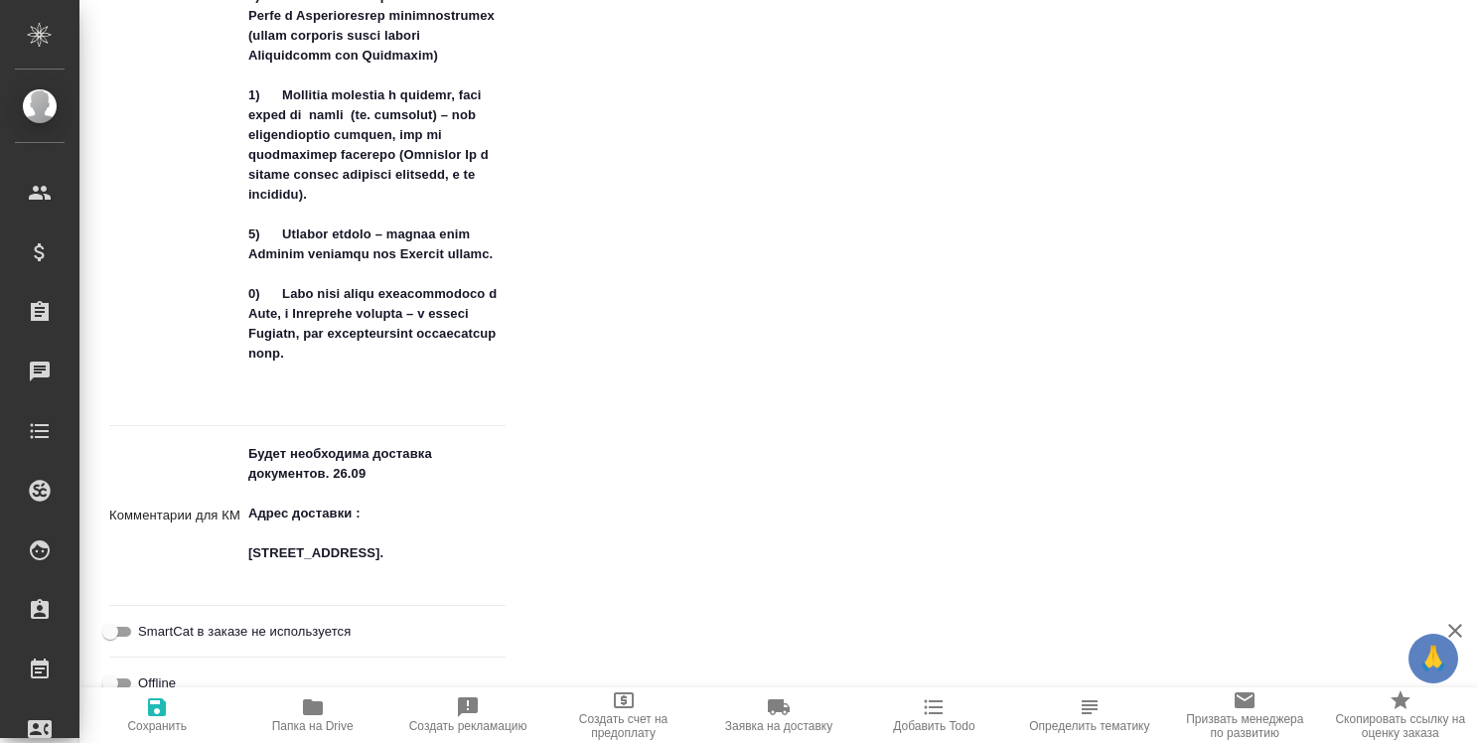
type textarea "x"
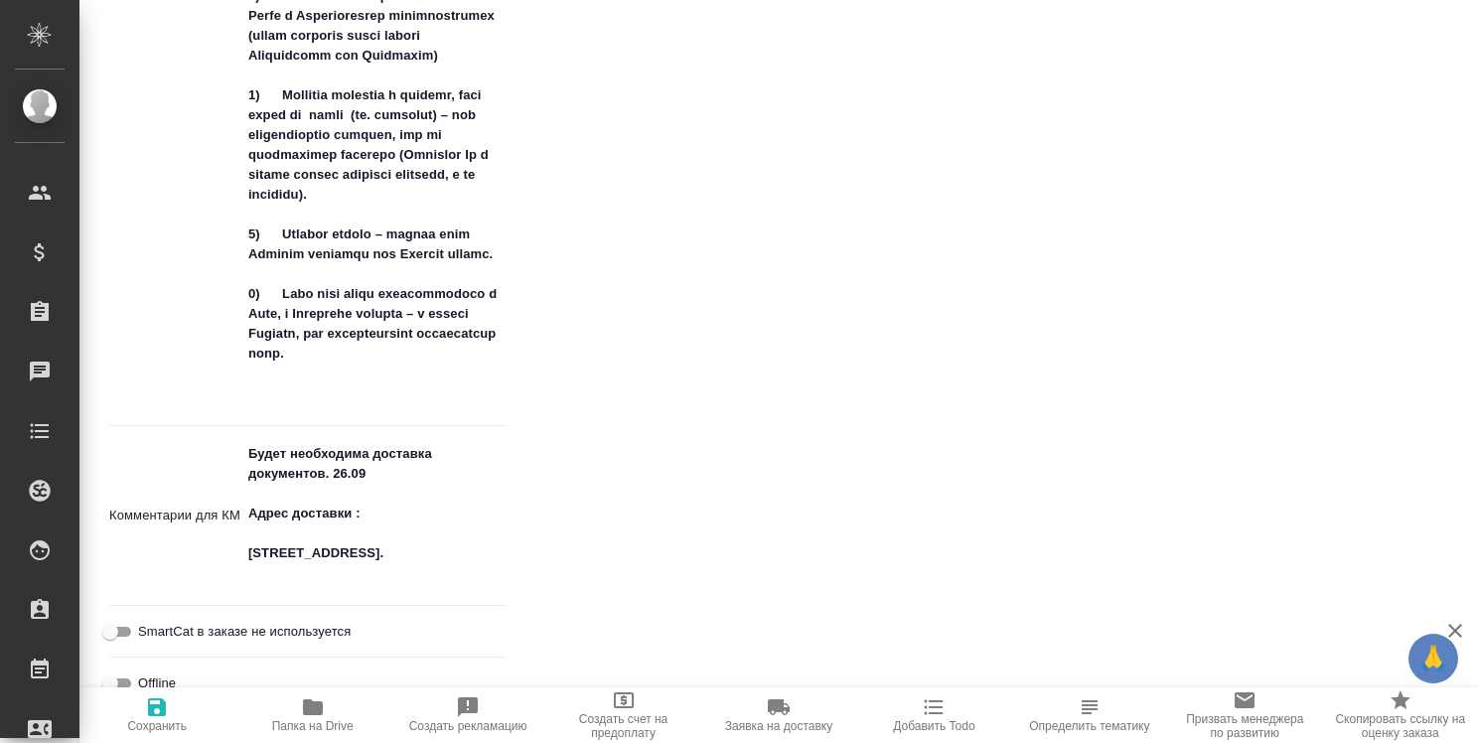
type textarea "x"
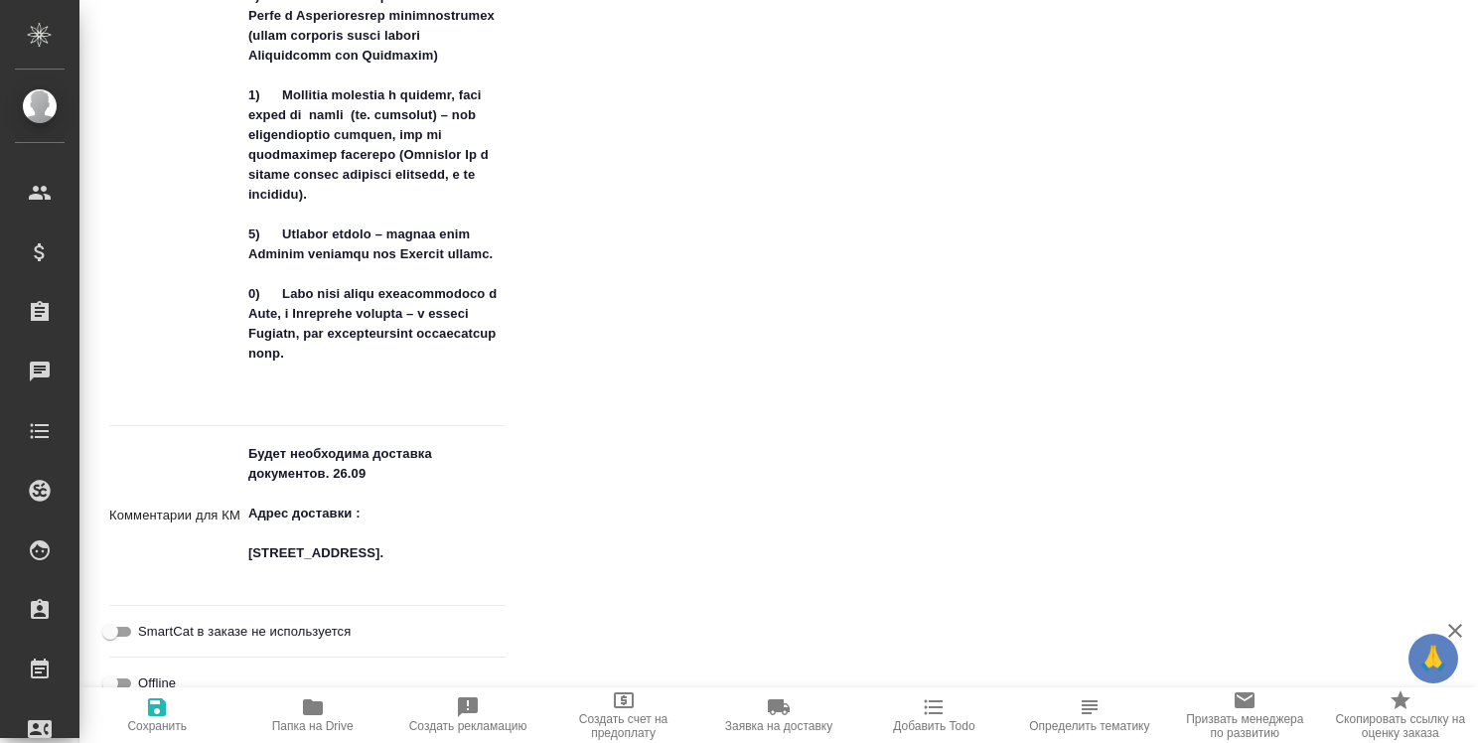
type textarea "x"
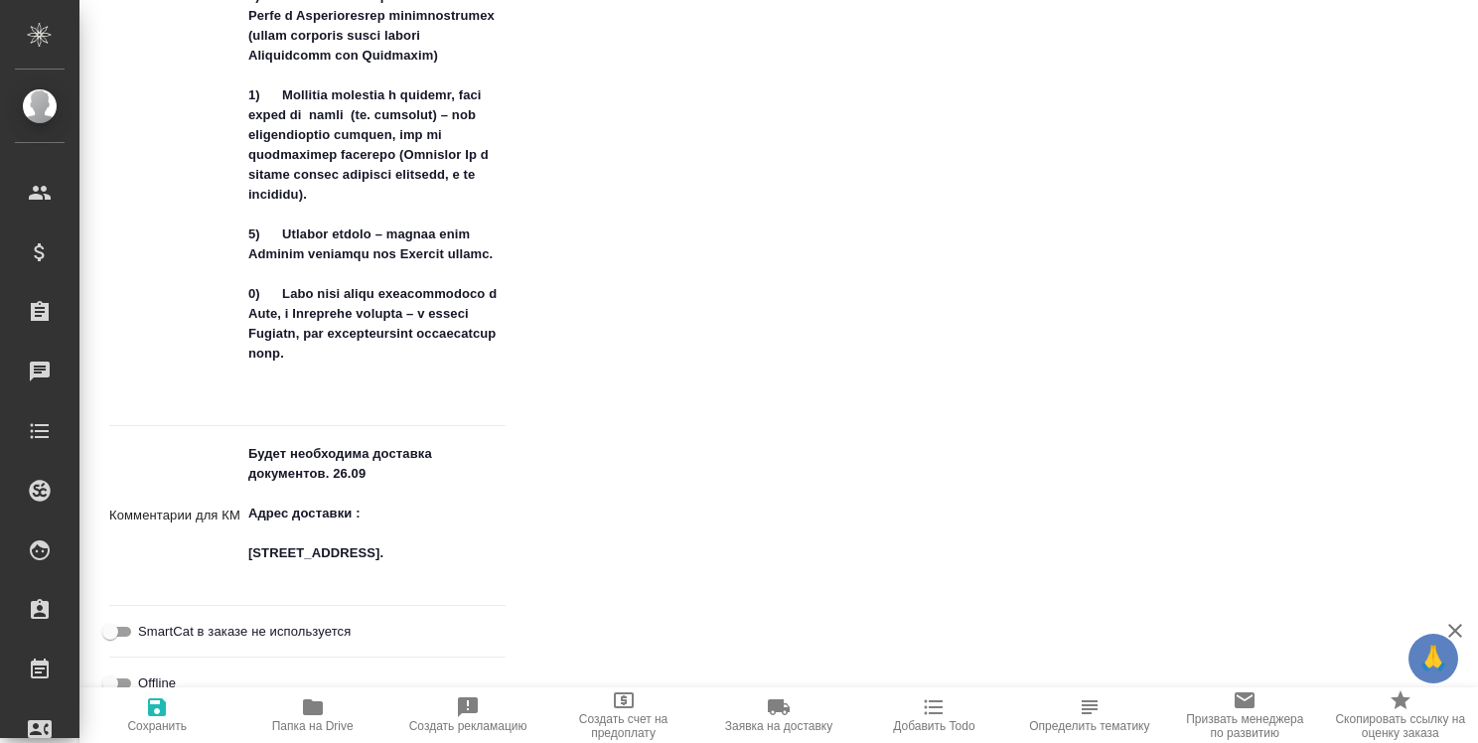
type textarea "x"
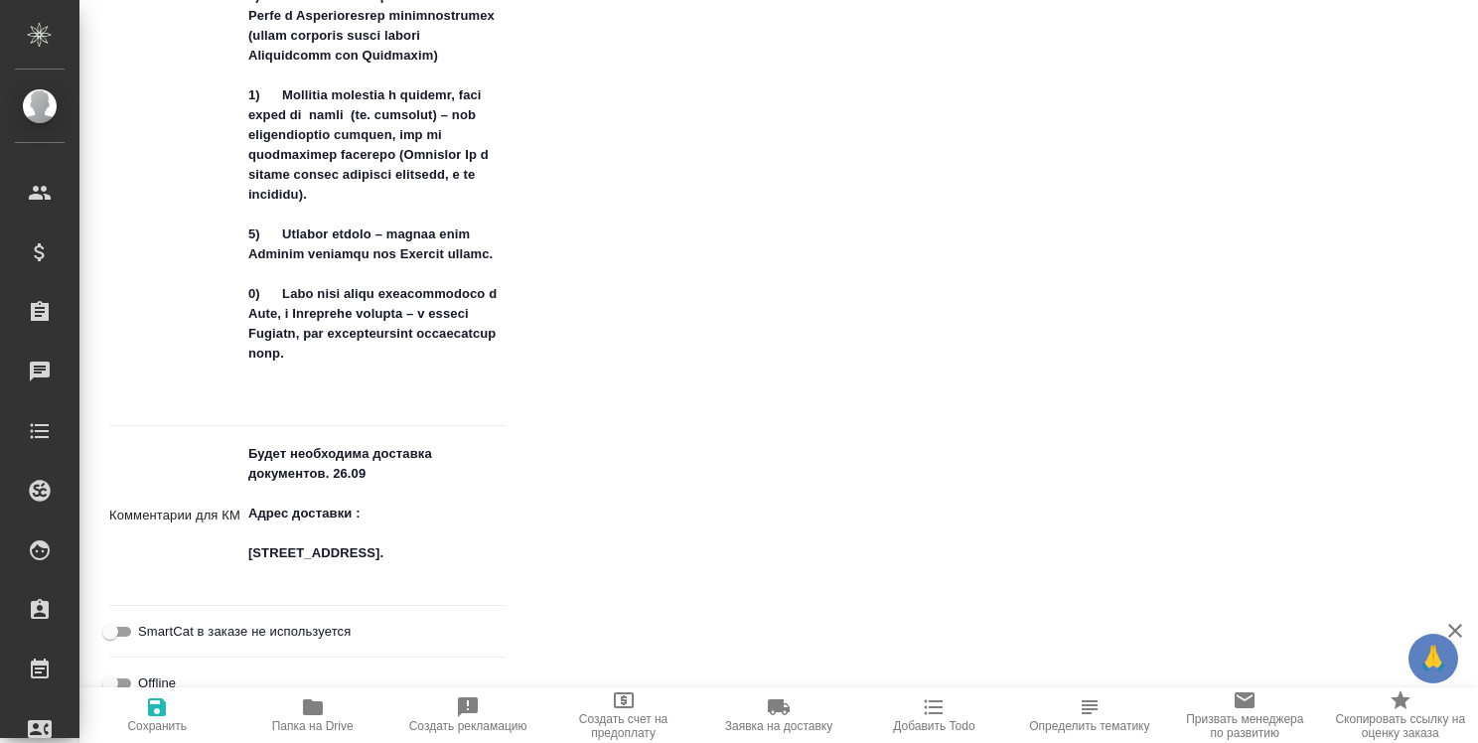
type textarea "x"
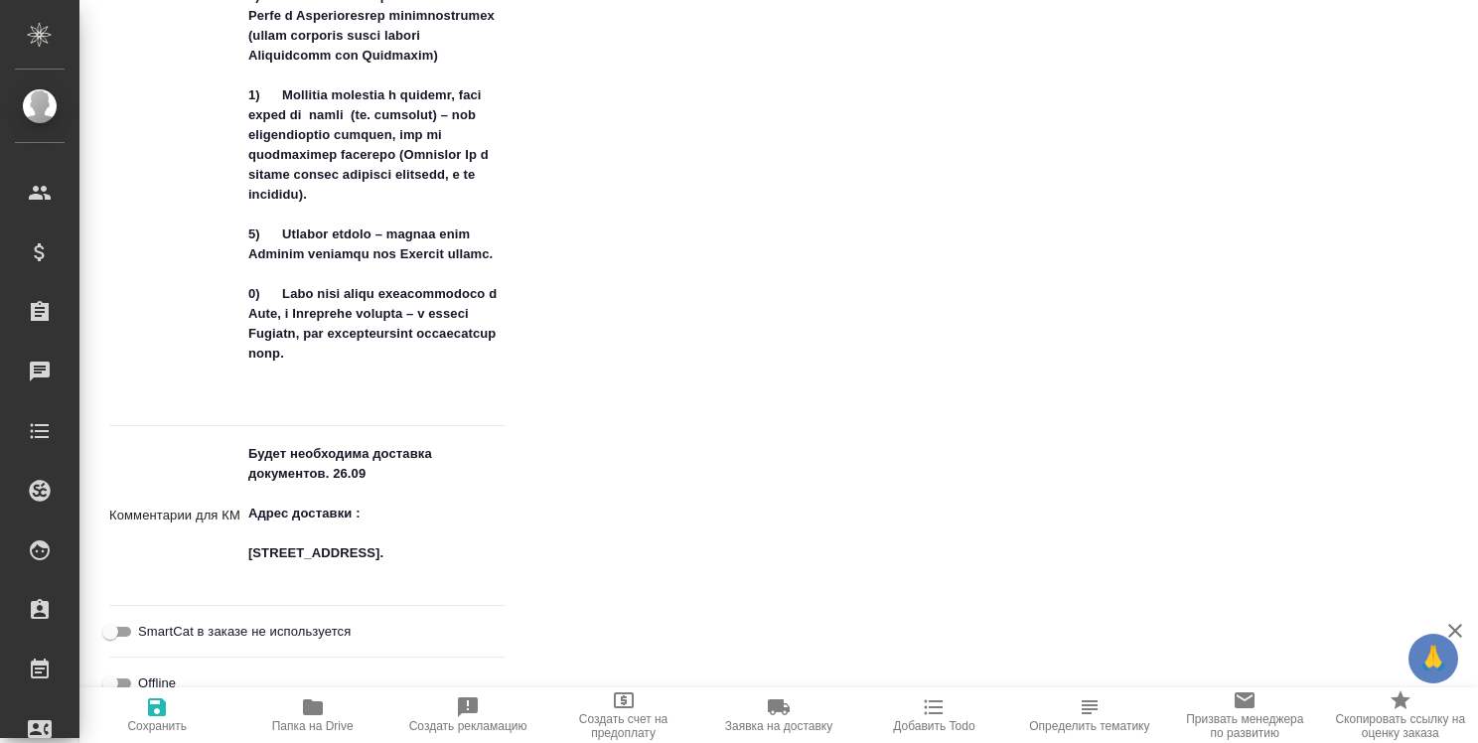
type textarea "x"
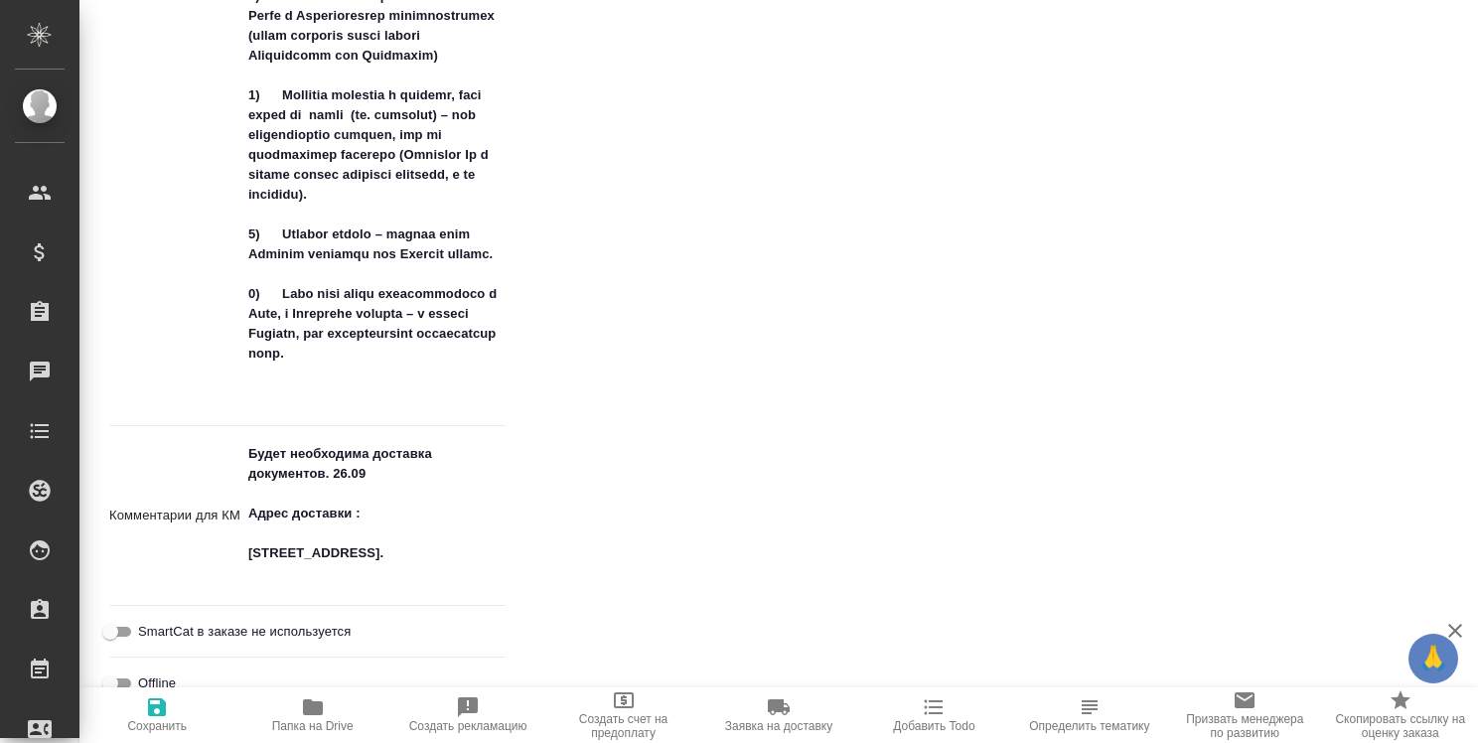
type textarea "x"
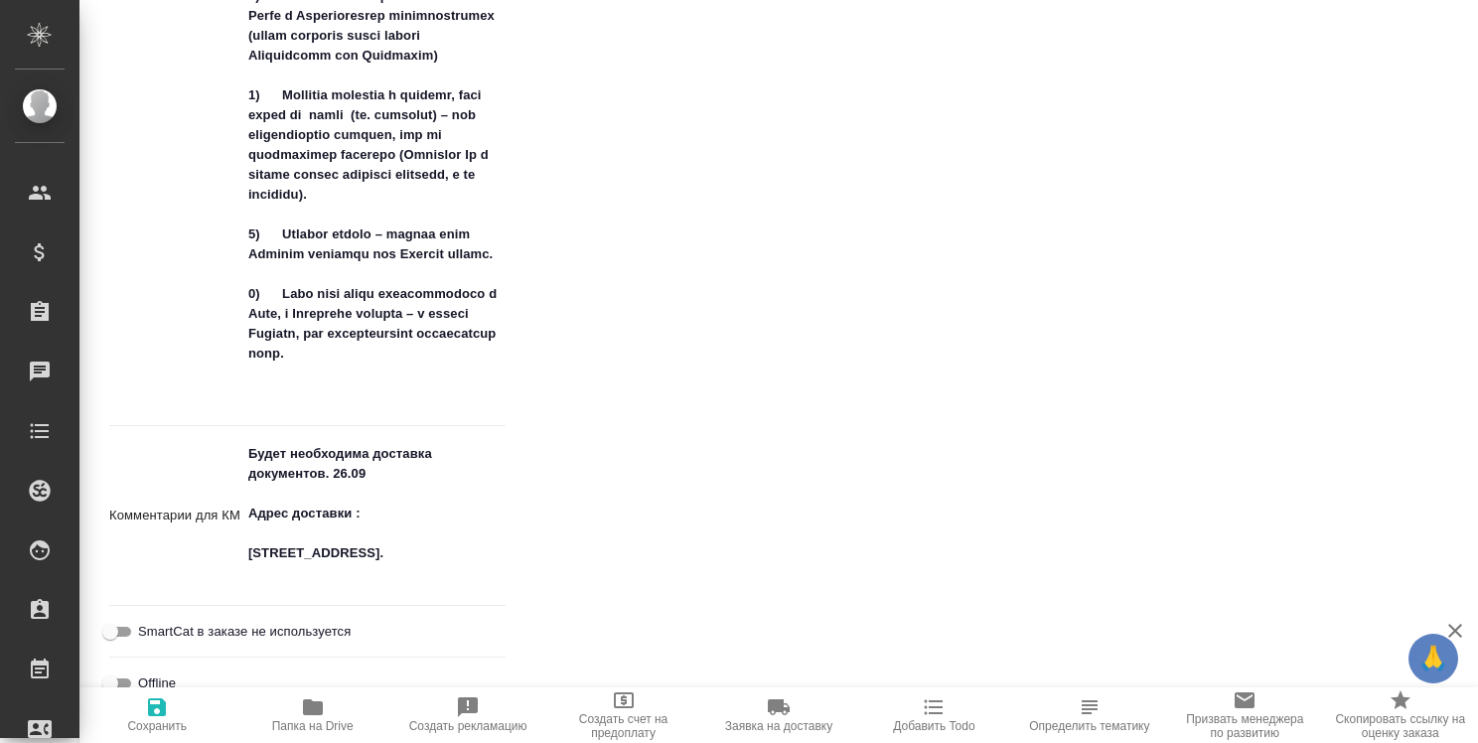
type textarea "x"
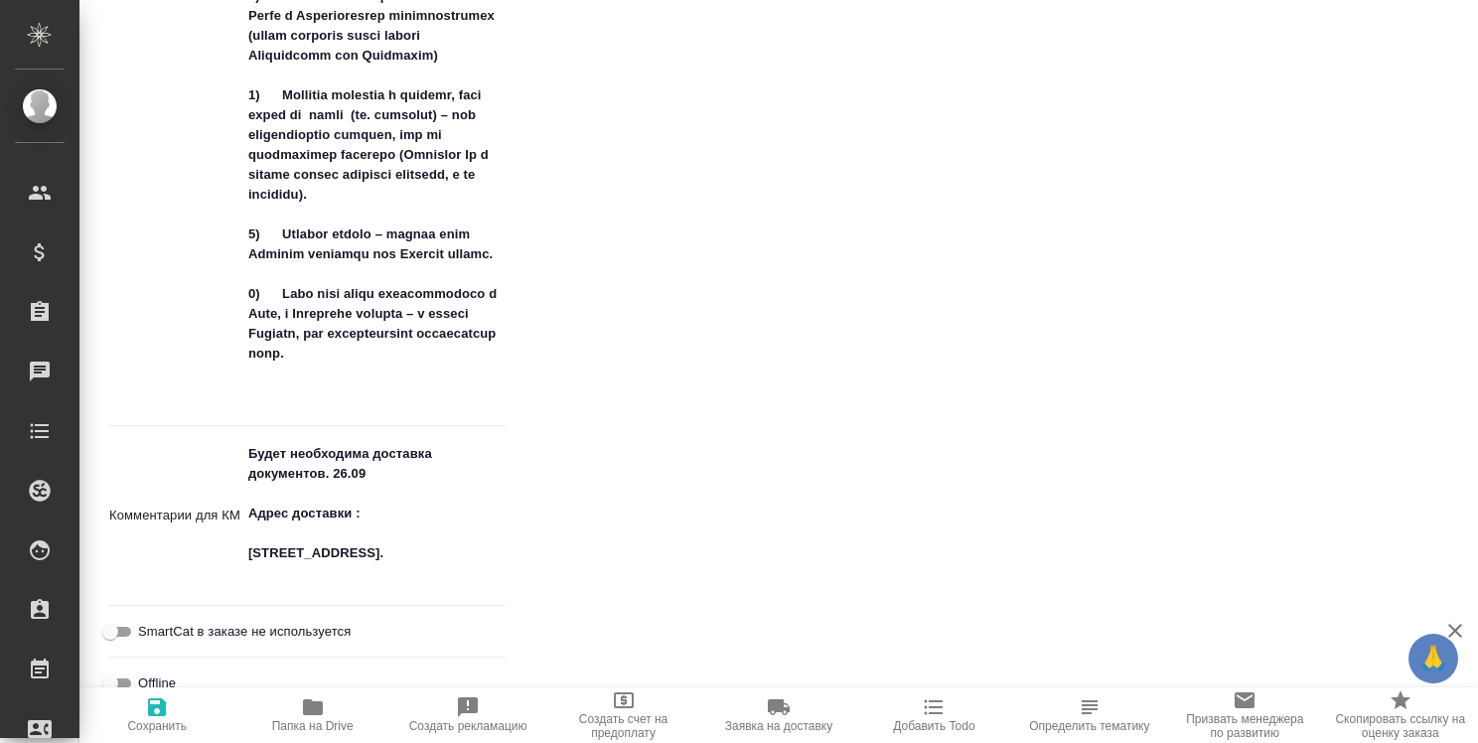
type textarea "x"
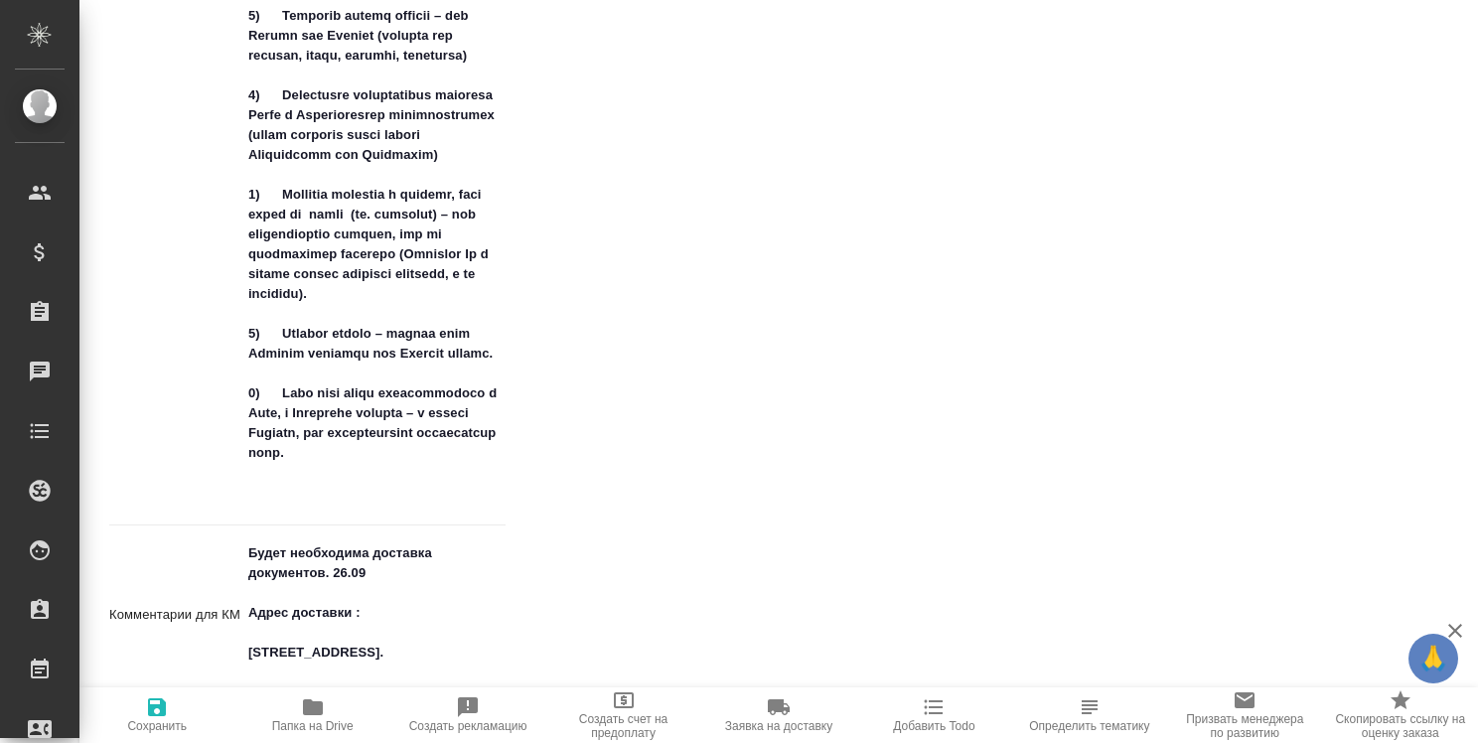
type textarea "x"
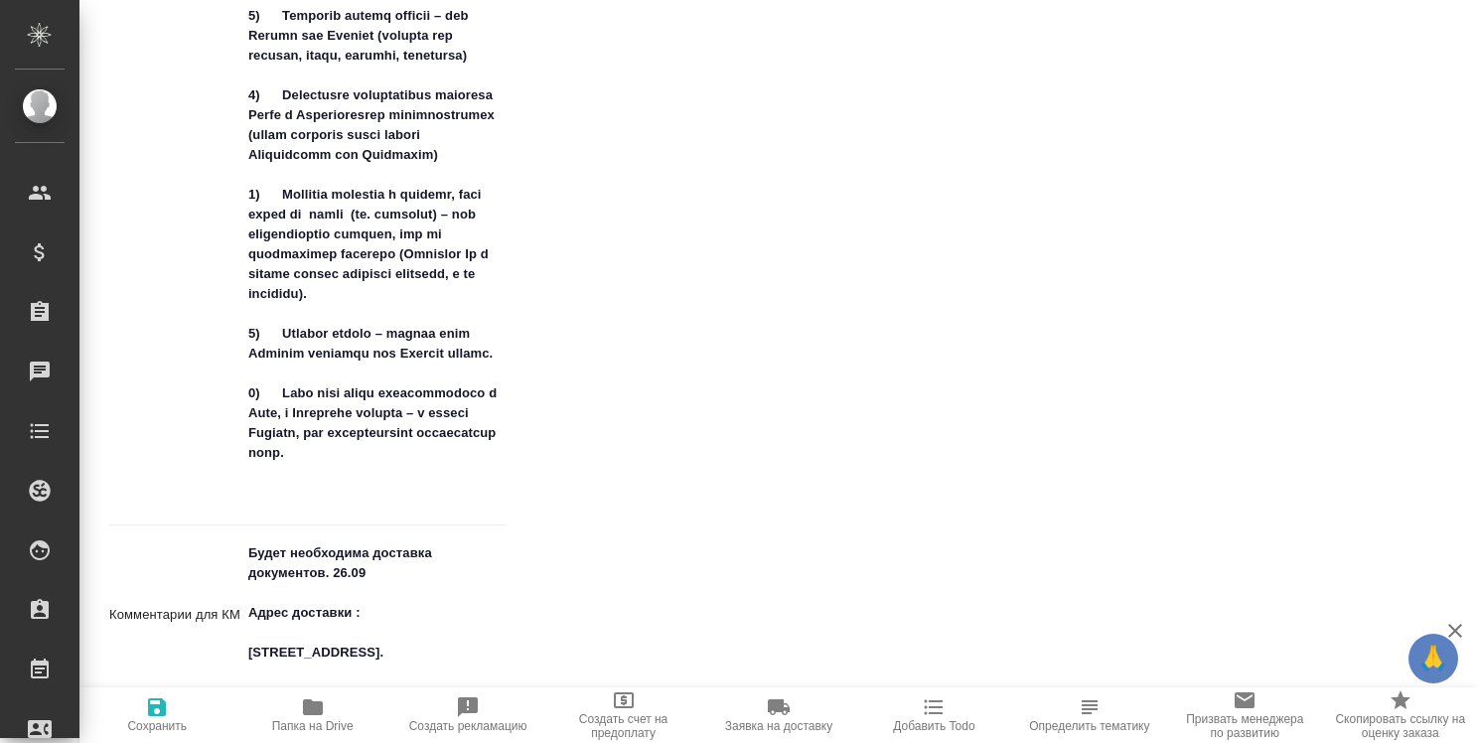
type textarea "x"
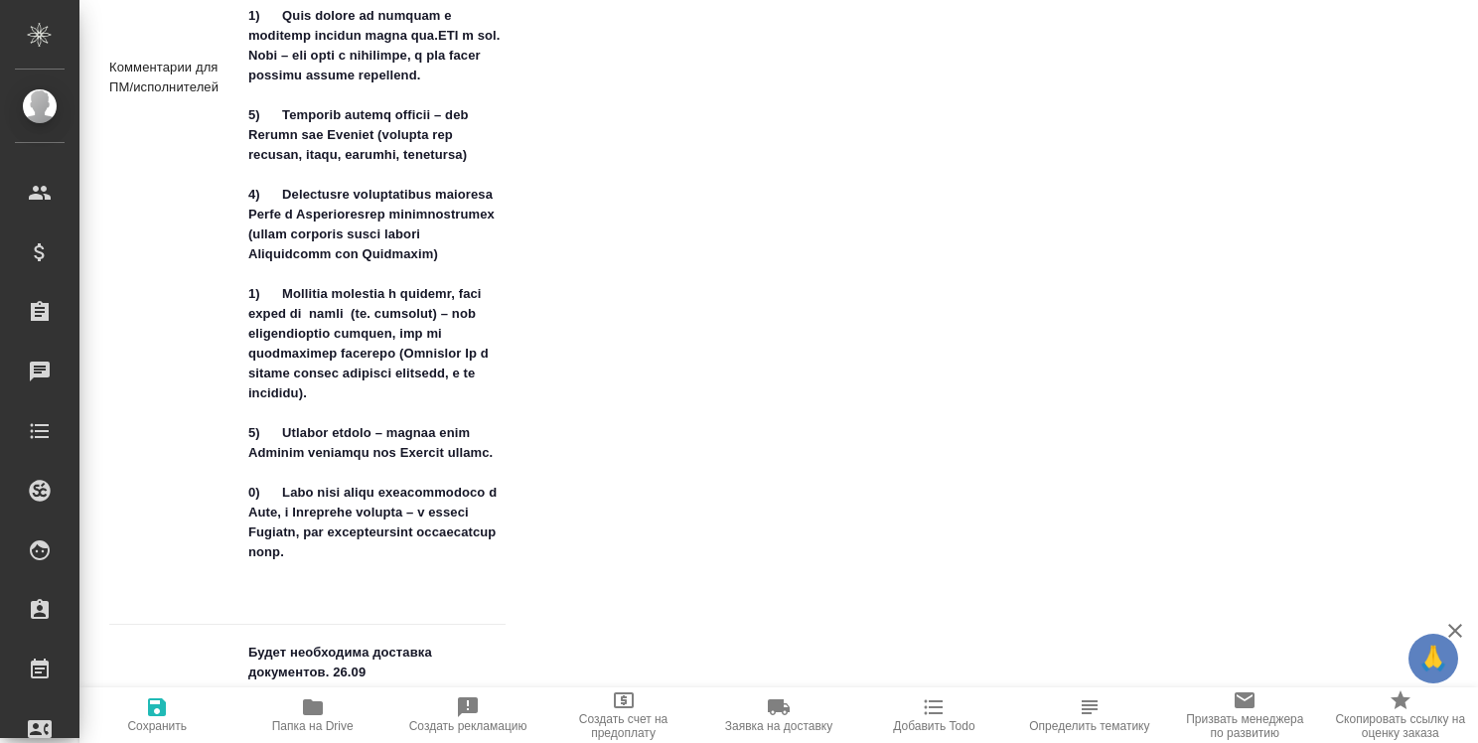
type textarea "x"
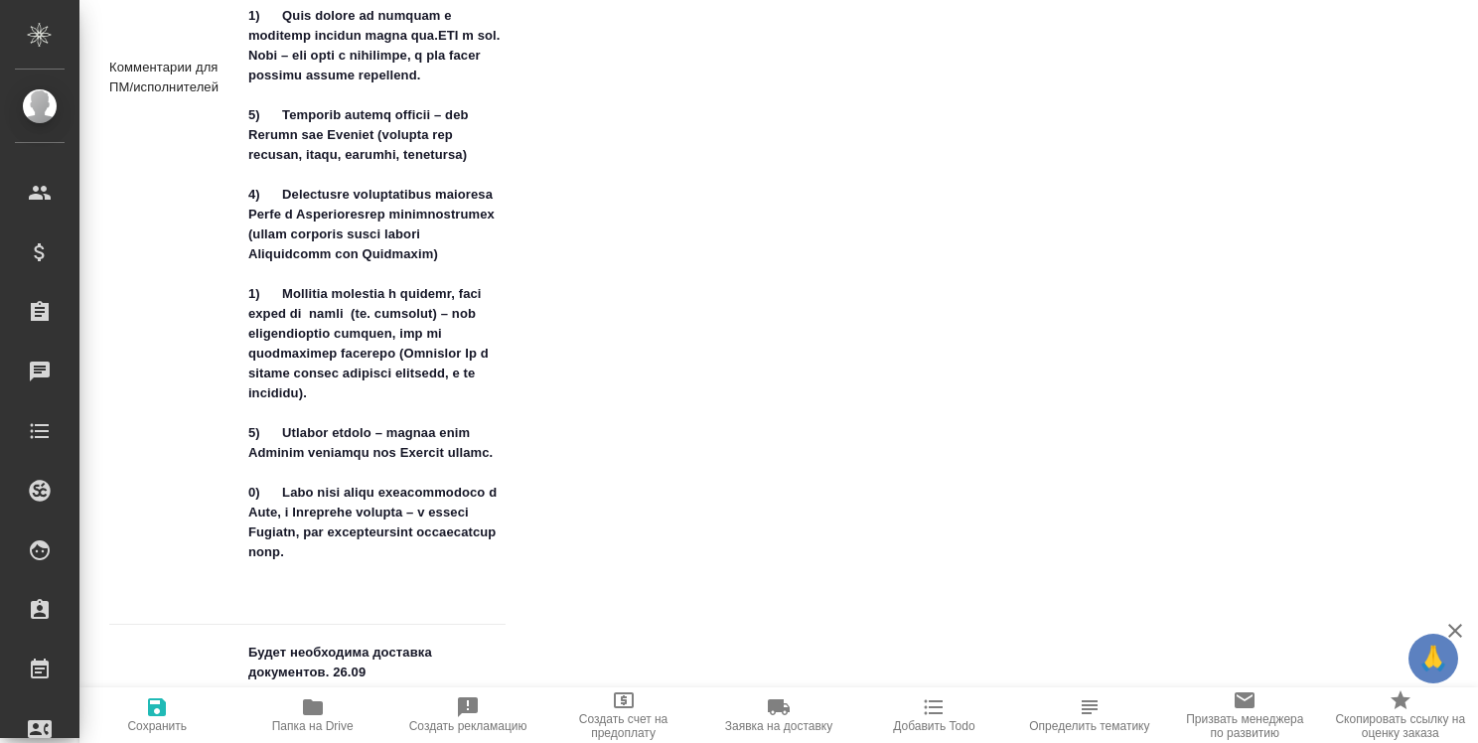
type textarea "x"
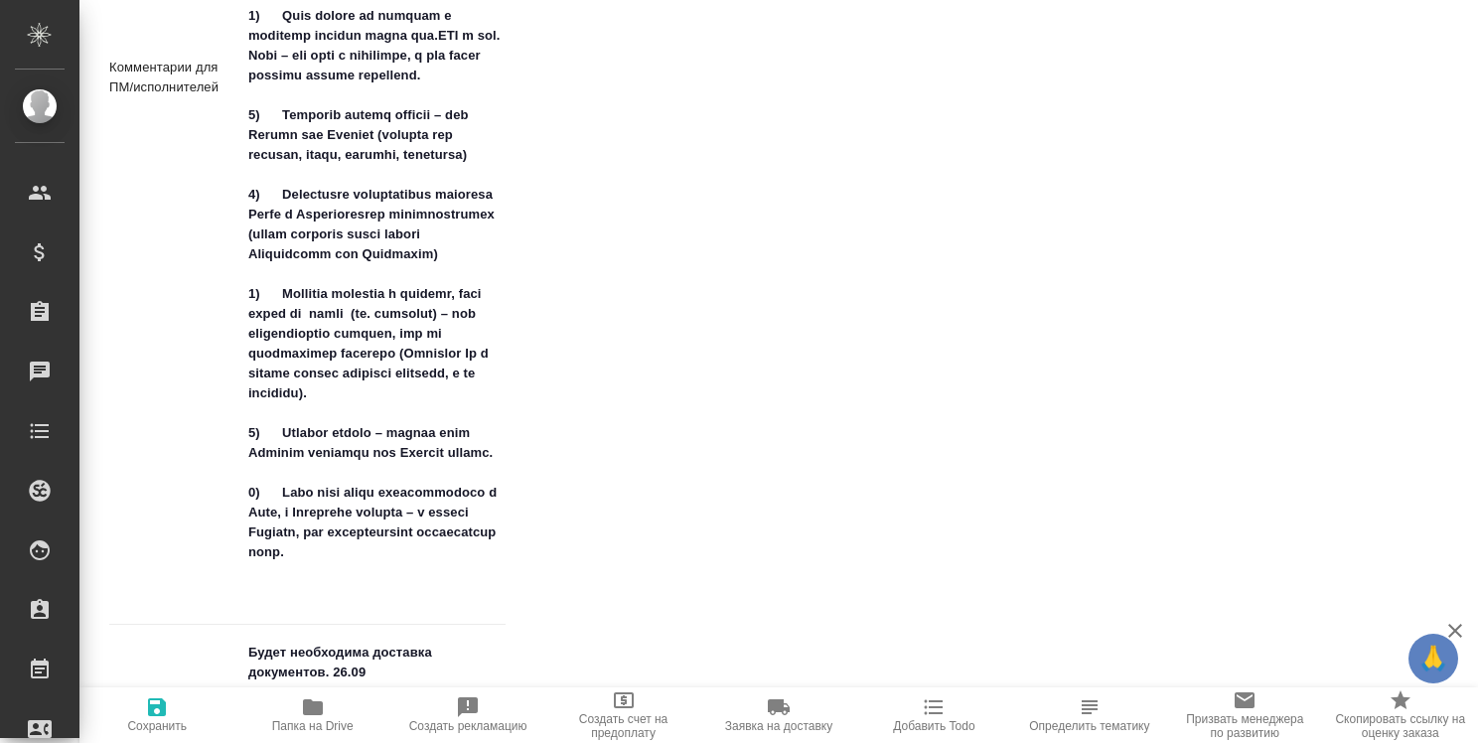
type textarea "x"
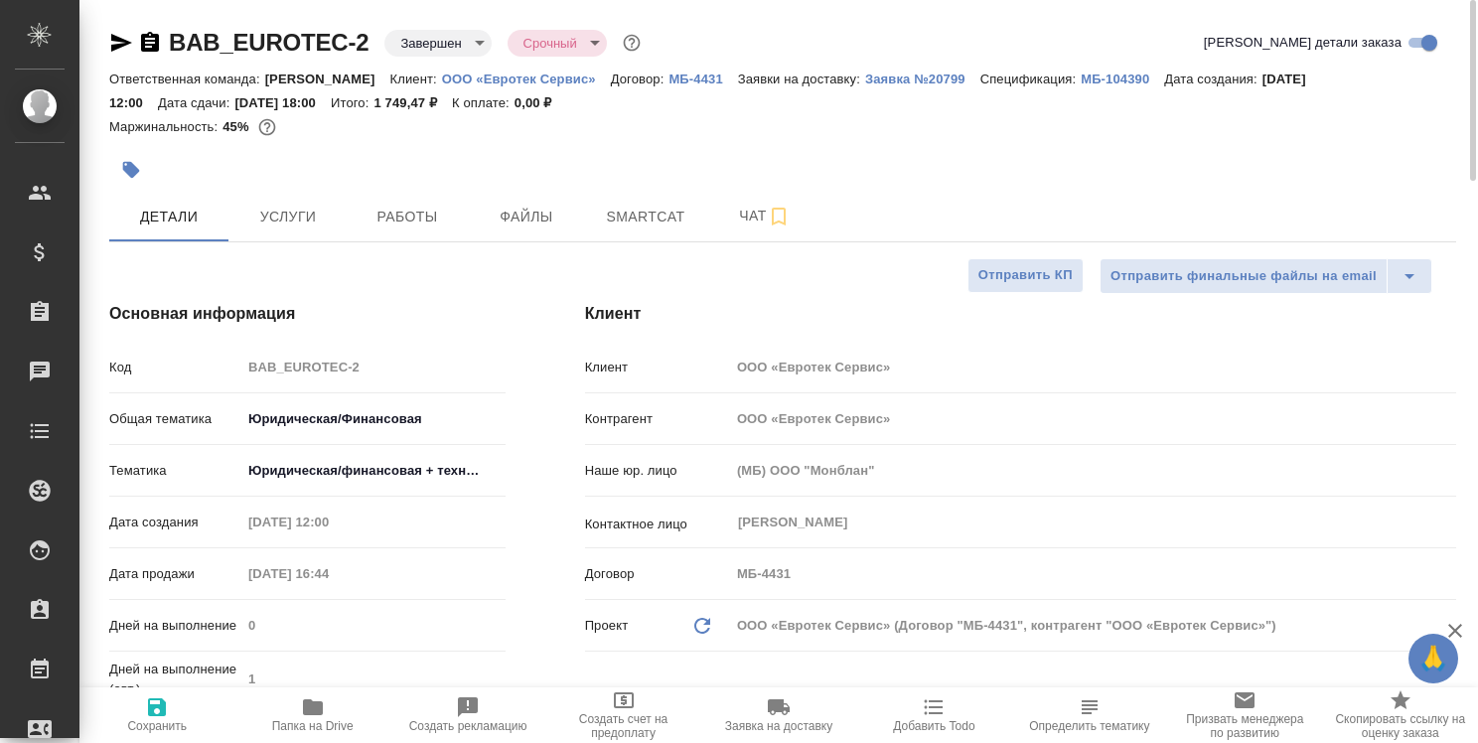
scroll to position [0, 0]
click at [438, 219] on span "Работы" at bounding box center [407, 217] width 95 height 25
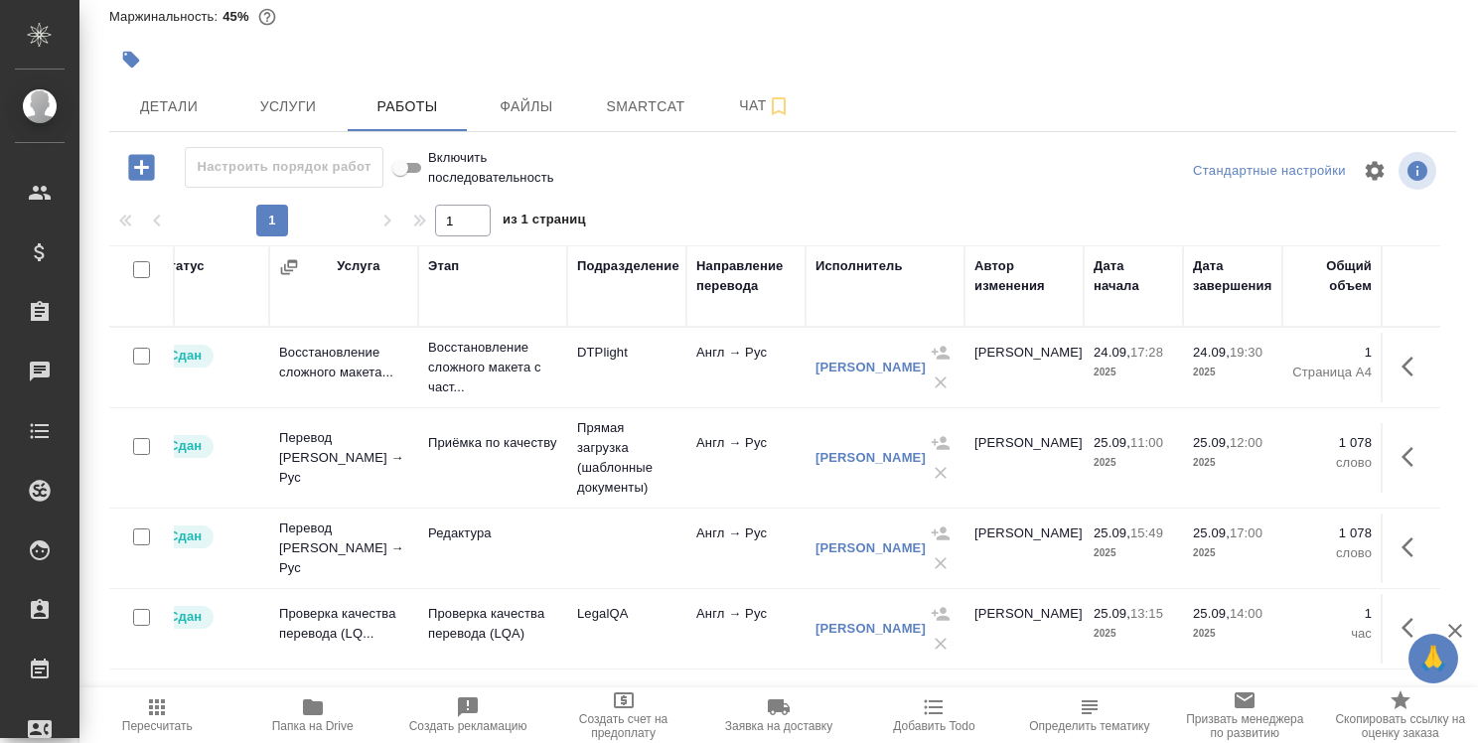
scroll to position [0, 149]
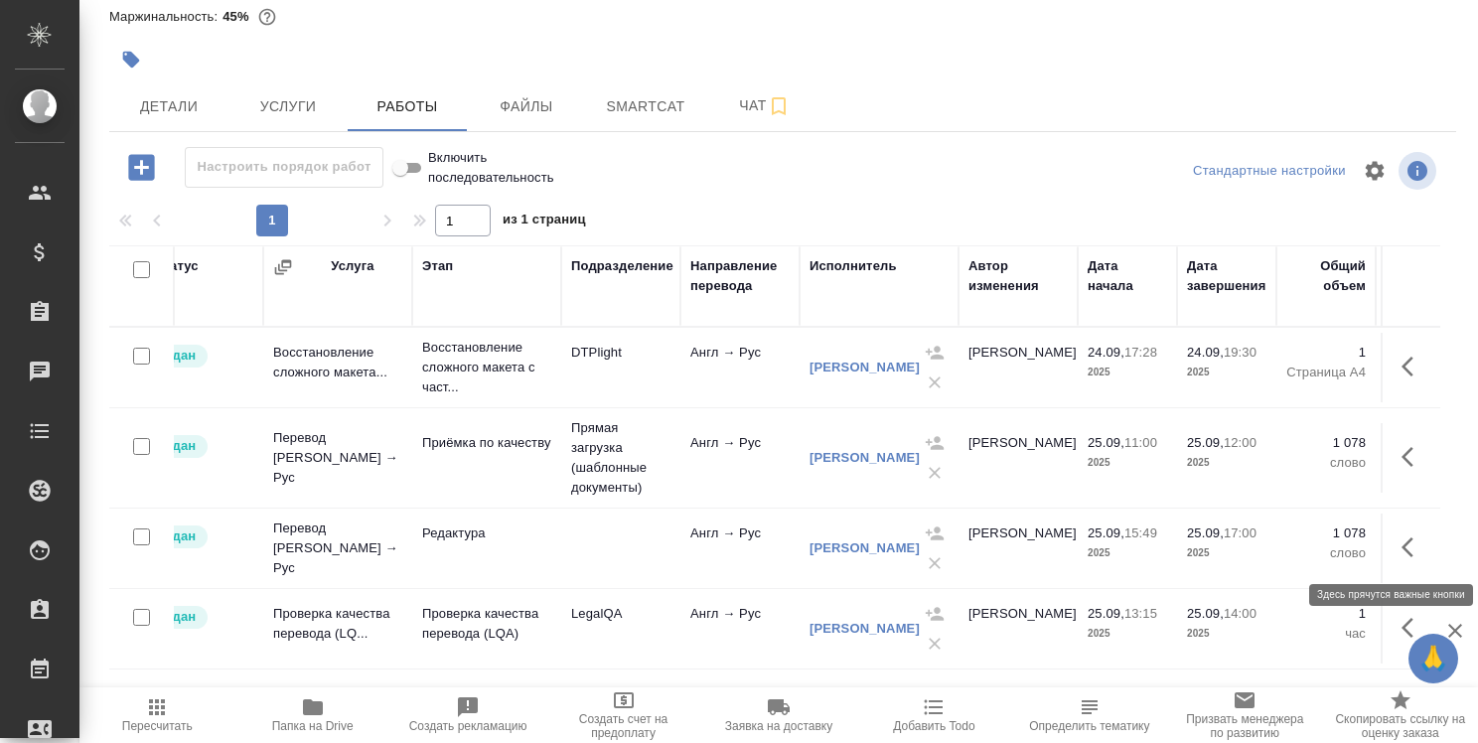
click at [1401, 556] on icon "button" at bounding box center [1413, 547] width 24 height 24
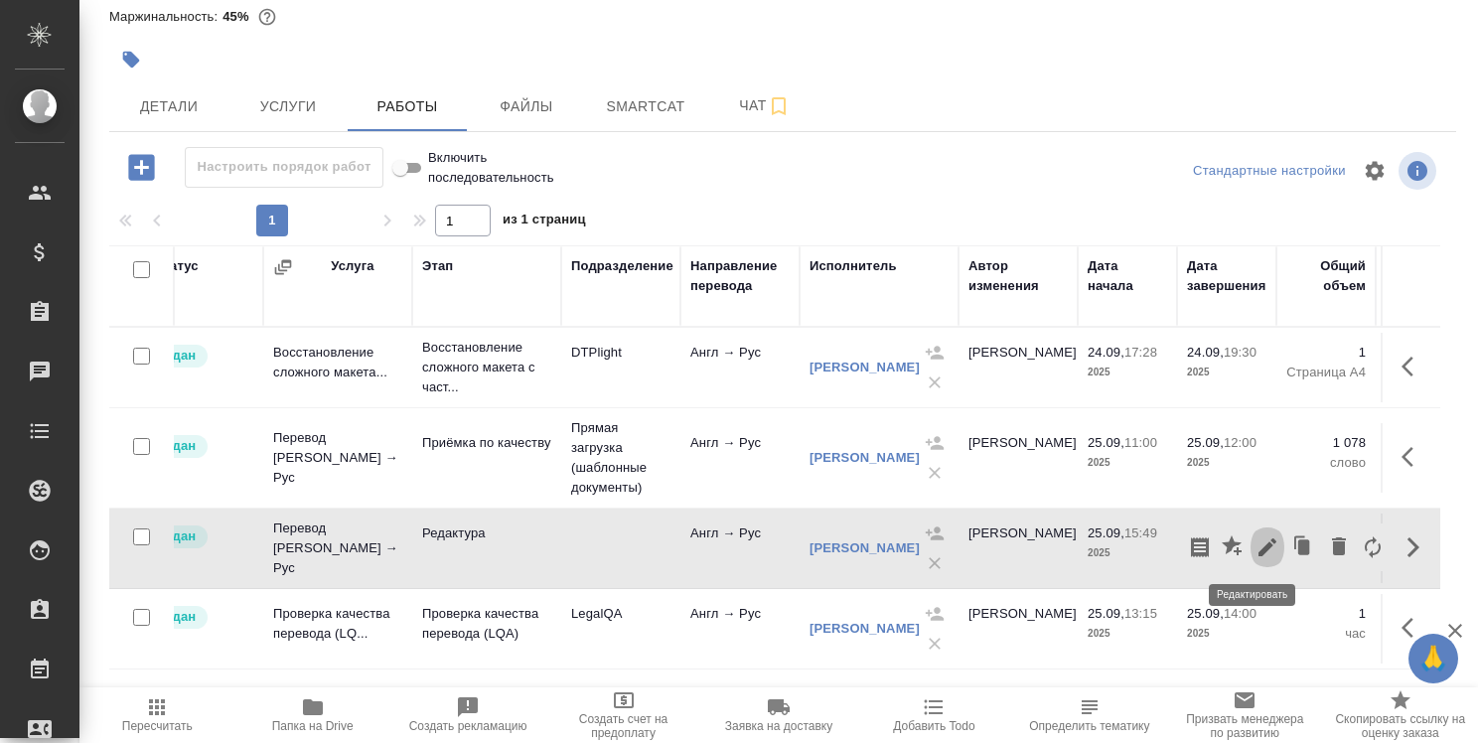
click at [1258, 544] on icon "button" at bounding box center [1267, 547] width 18 height 18
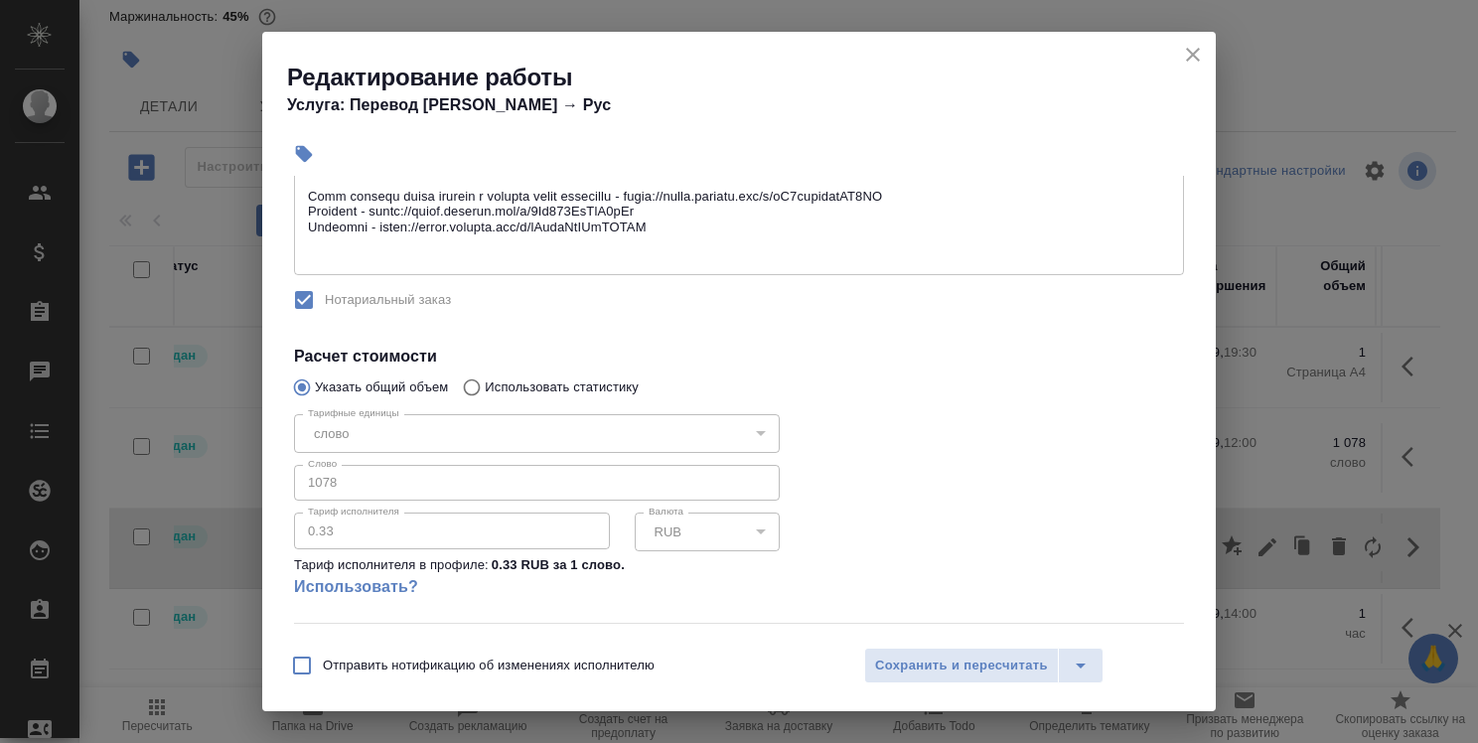
scroll to position [773, 0]
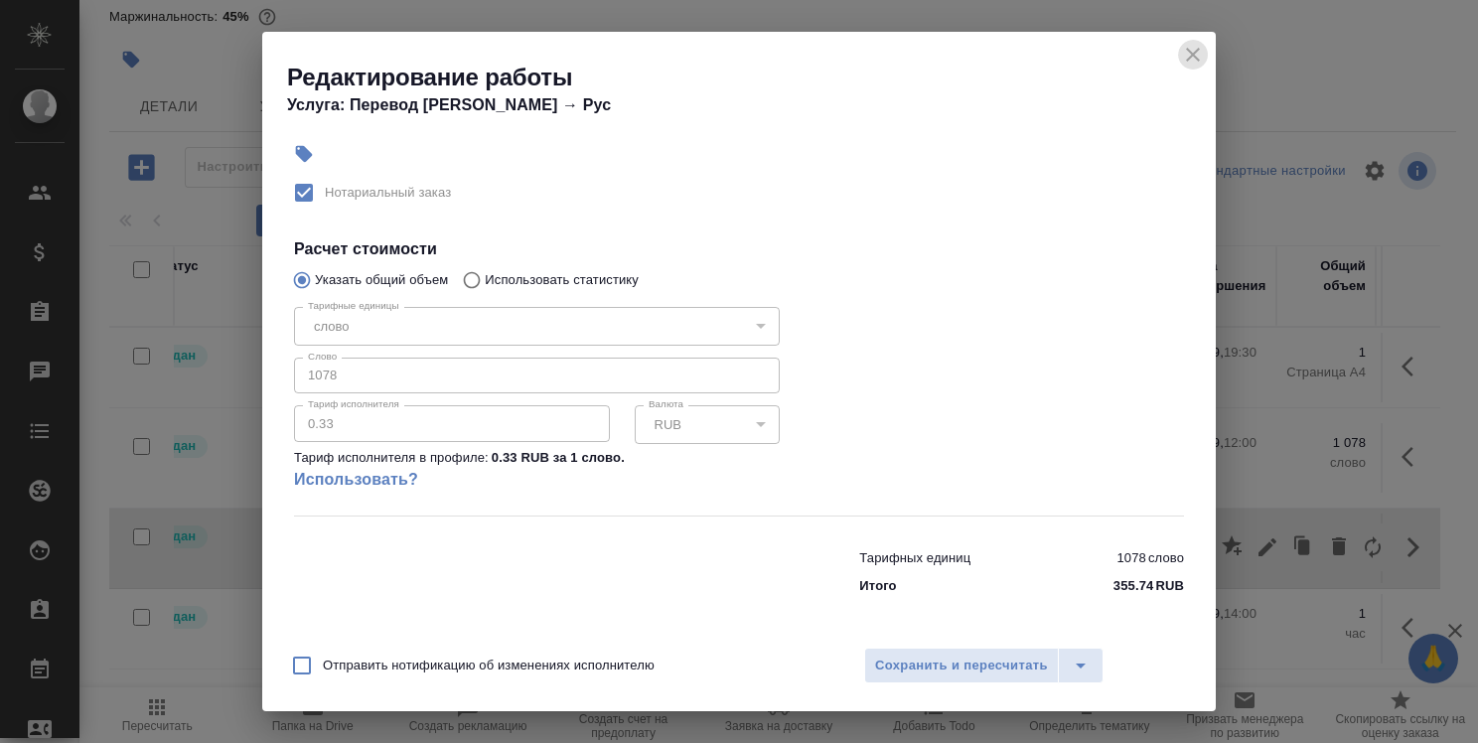
click at [1184, 54] on icon "close" at bounding box center [1193, 55] width 24 height 24
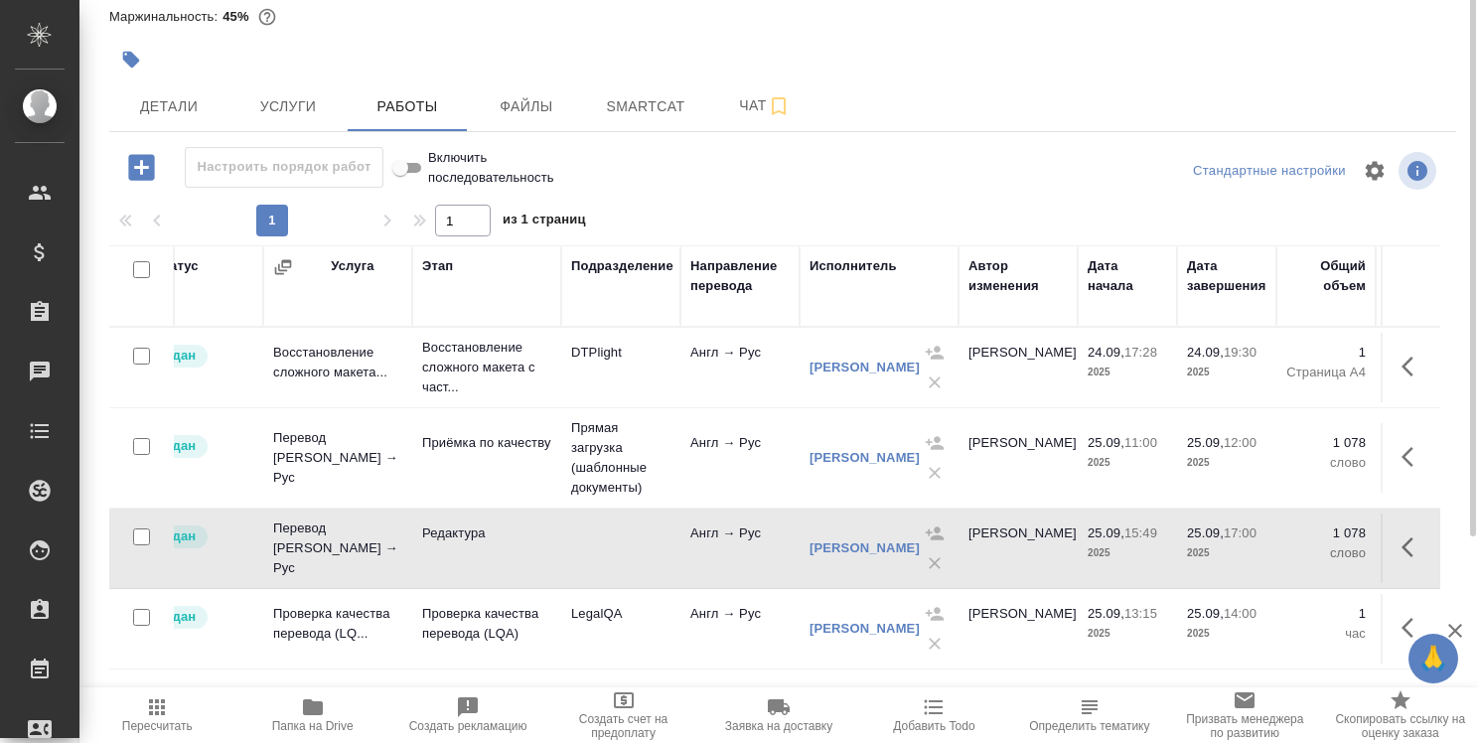
scroll to position [0, 0]
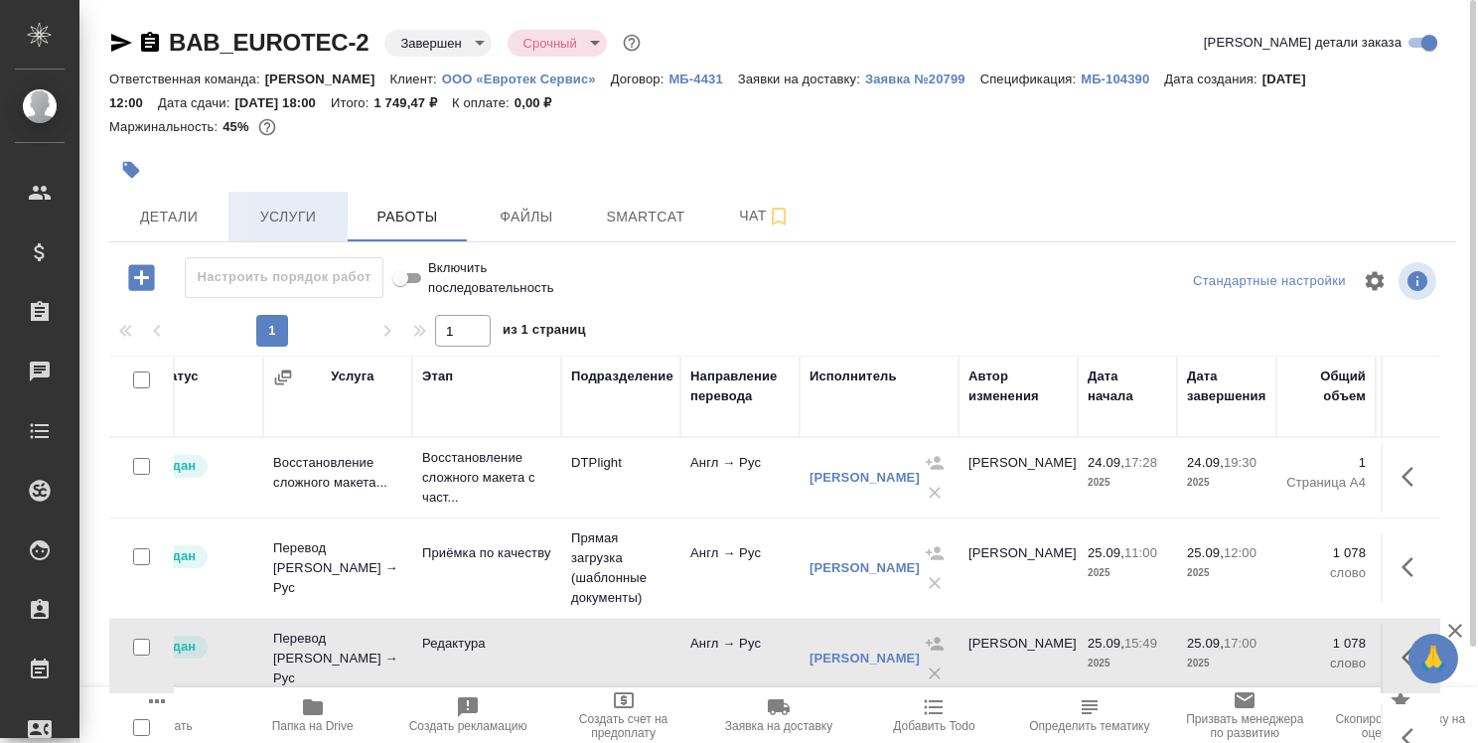
click at [288, 208] on span "Услуги" at bounding box center [287, 217] width 95 height 25
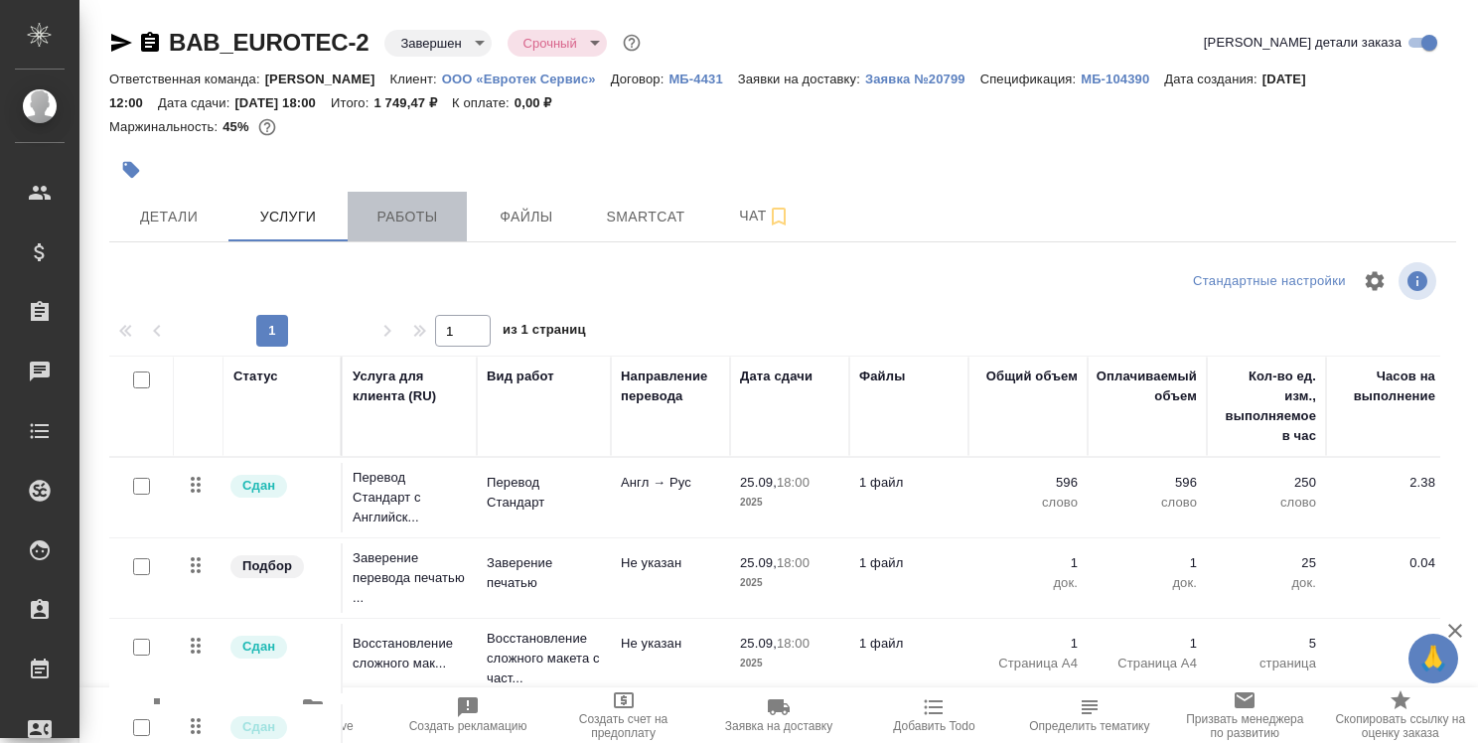
click at [411, 224] on span "Работы" at bounding box center [407, 217] width 95 height 25
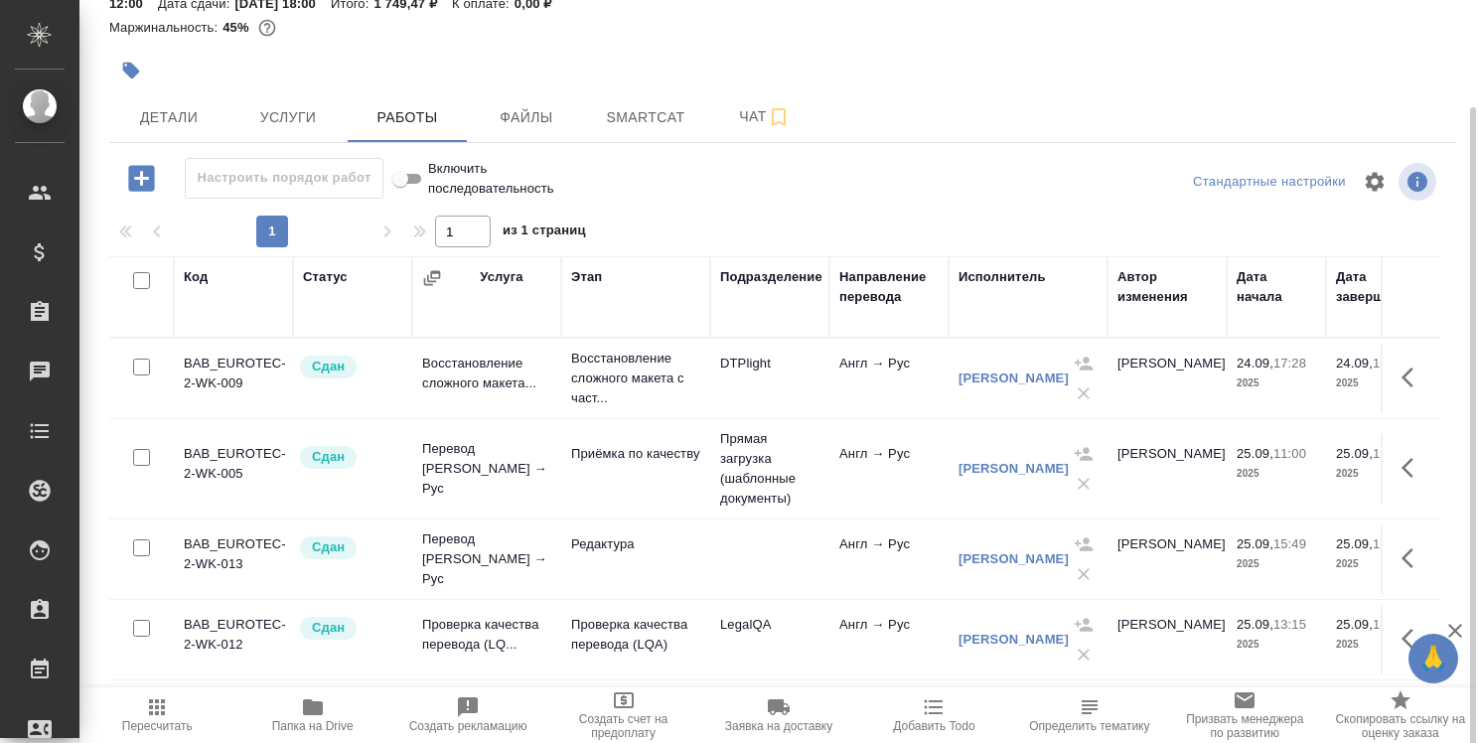
scroll to position [110, 0]
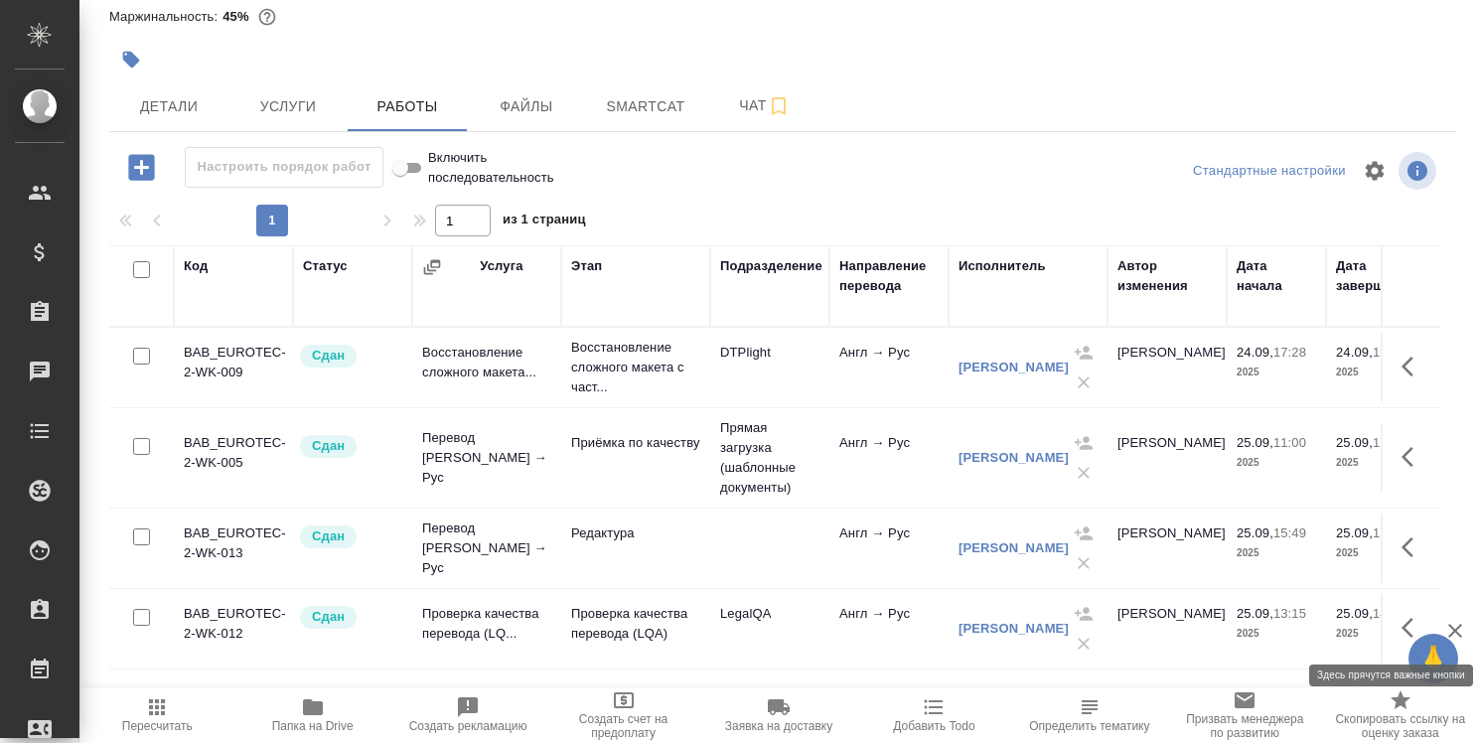
click at [1401, 617] on icon "button" at bounding box center [1413, 628] width 24 height 24
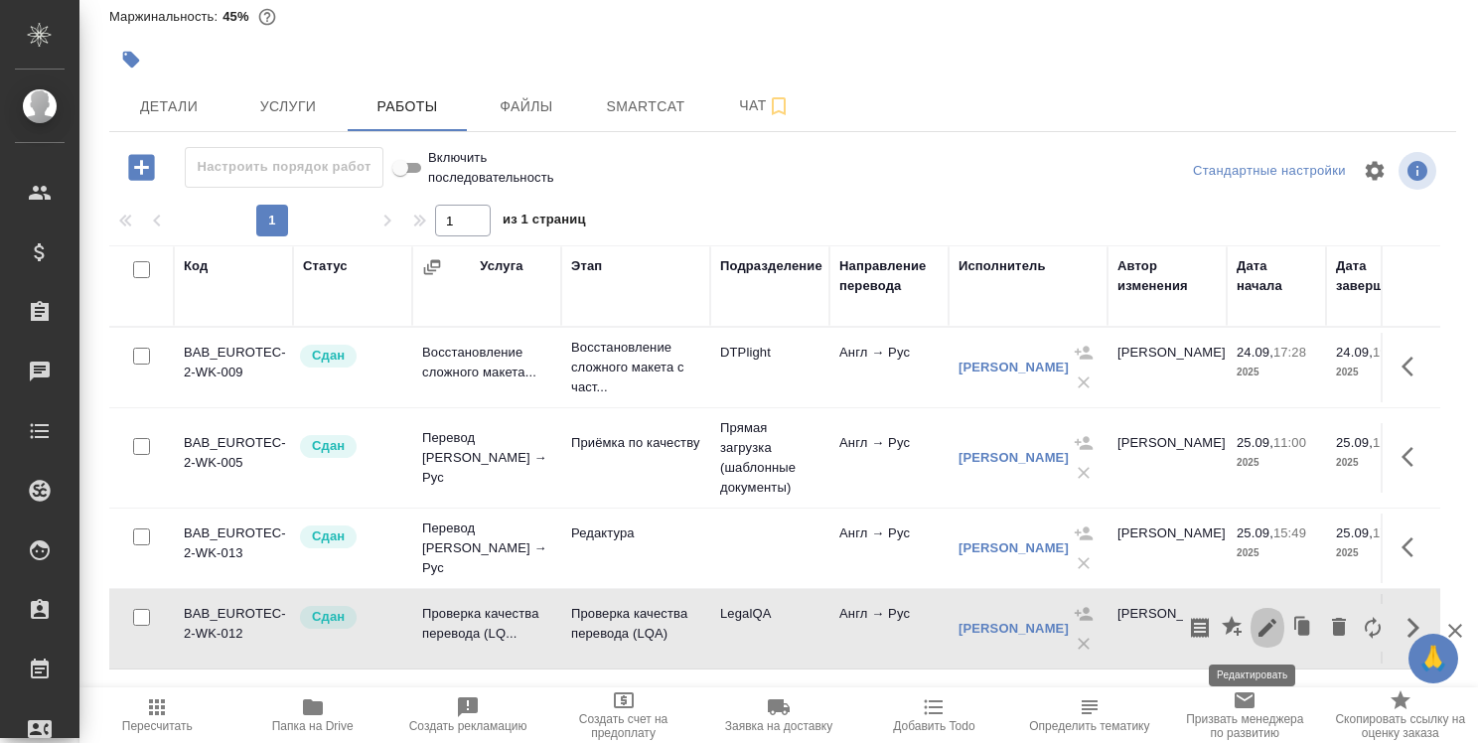
click at [1258, 626] on icon "button" at bounding box center [1267, 628] width 18 height 18
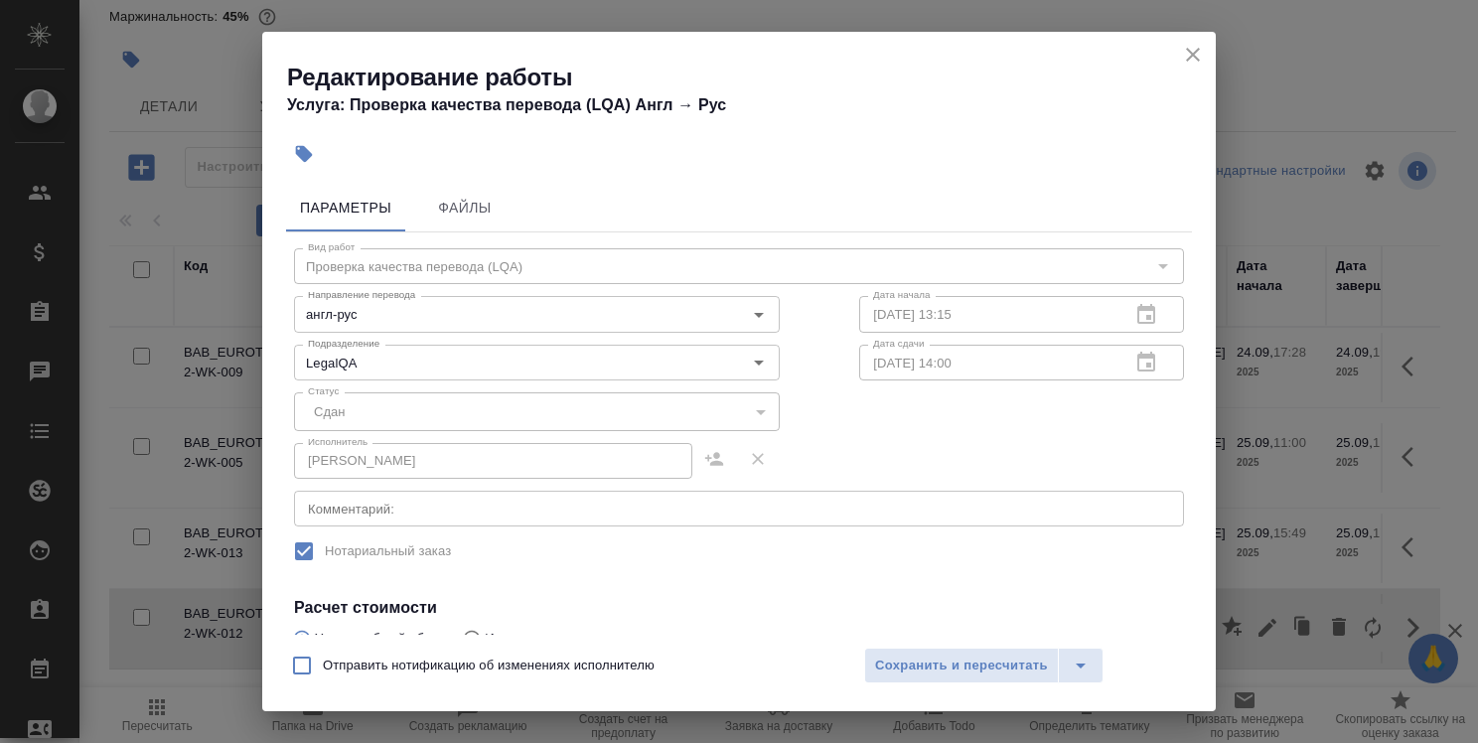
click at [610, 514] on textarea at bounding box center [739, 509] width 862 height 15
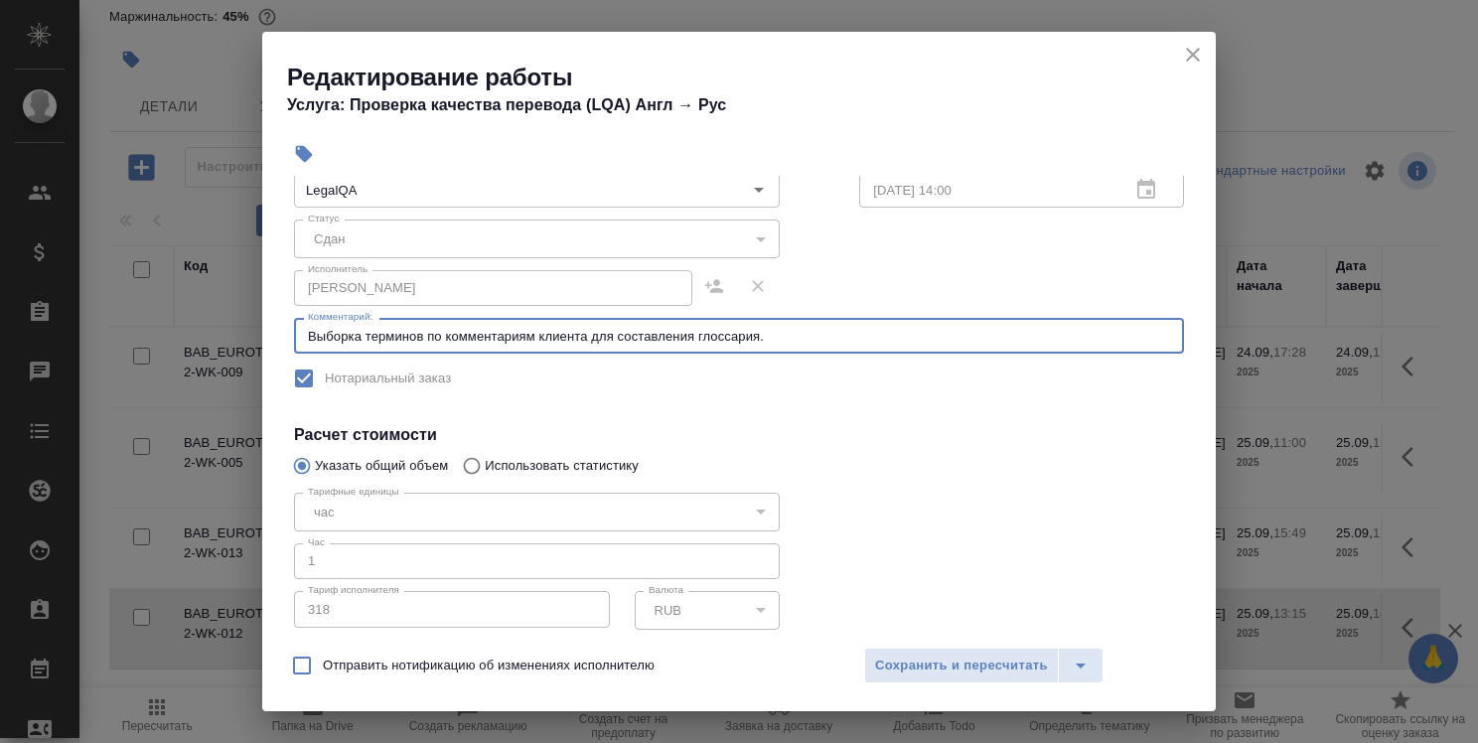
scroll to position [199, 0]
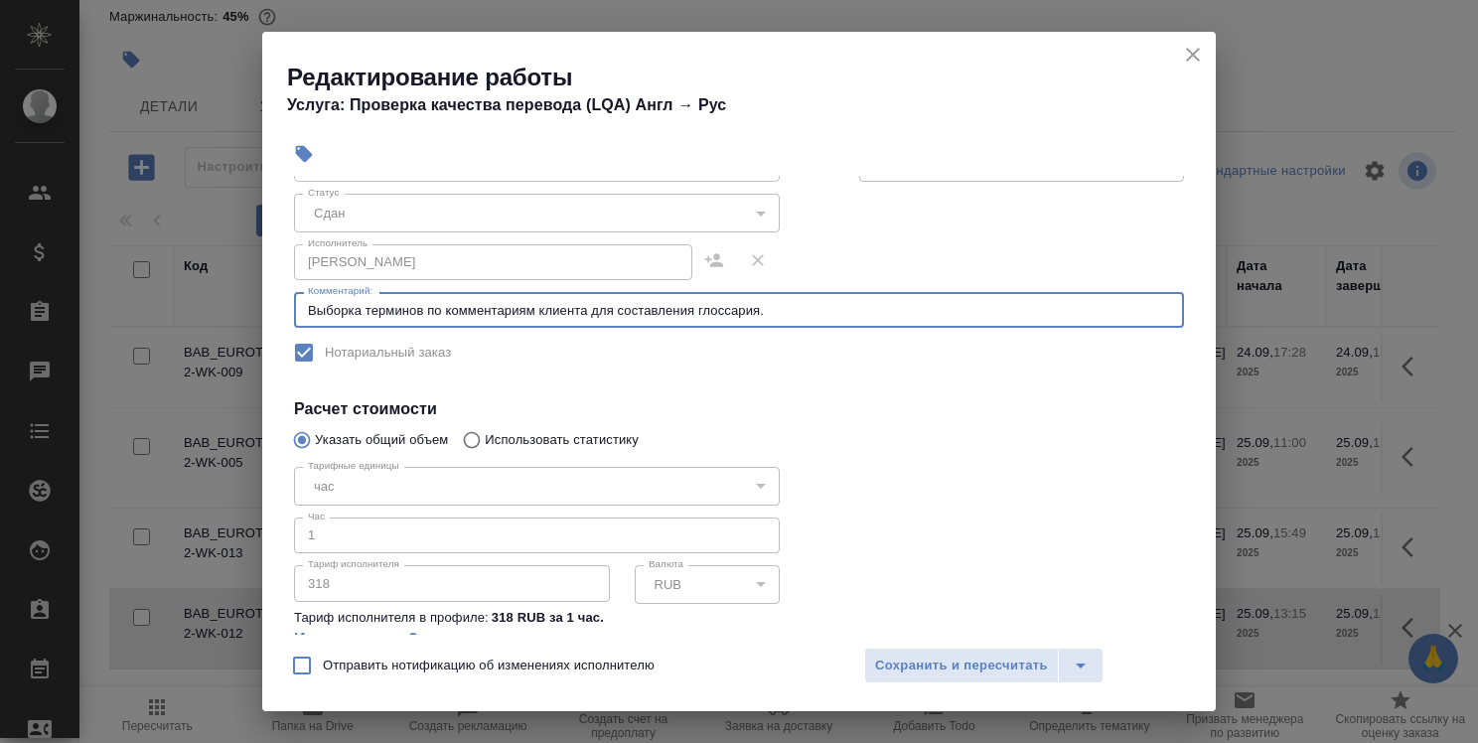
type textarea "Выборка терминов по комментариям клиента для составления глоссария."
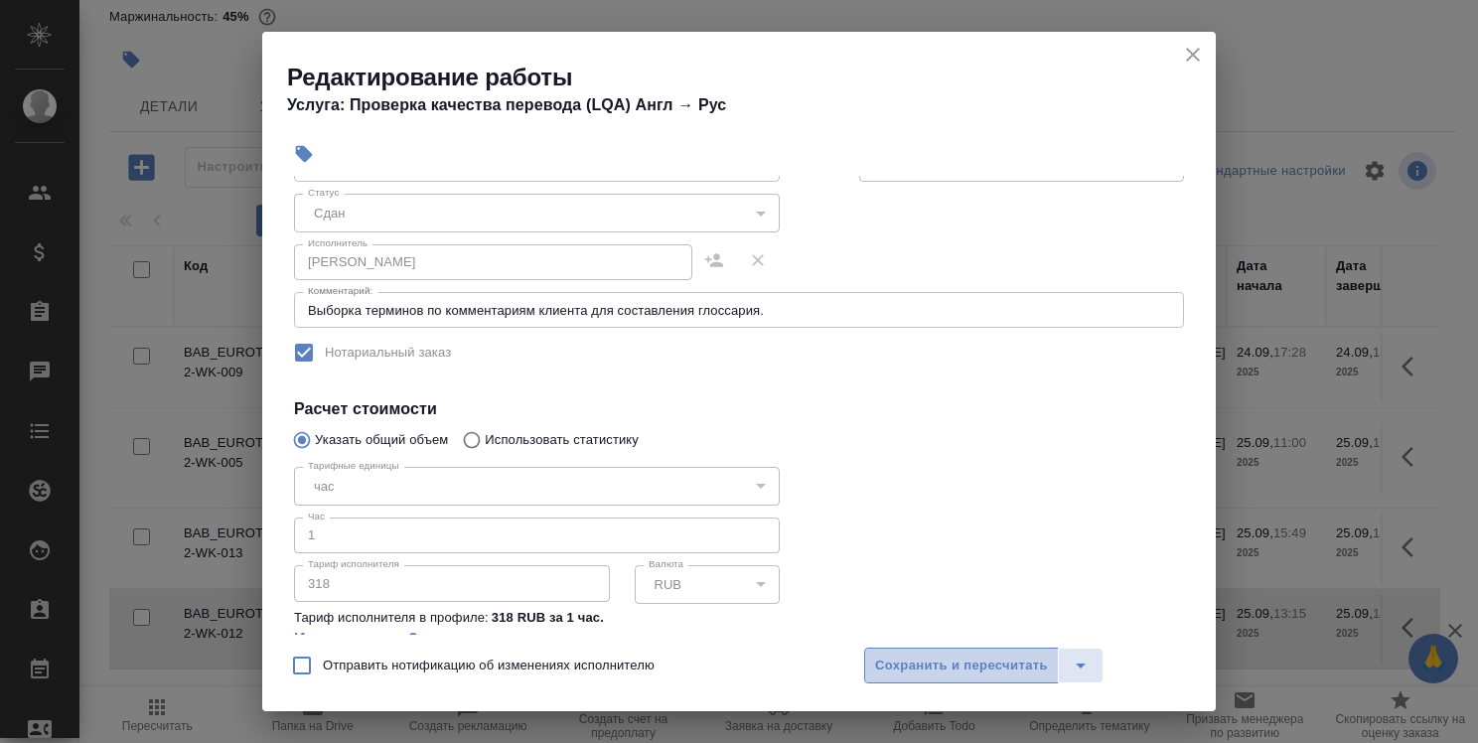
click at [950, 655] on span "Сохранить и пересчитать" at bounding box center [961, 666] width 173 height 23
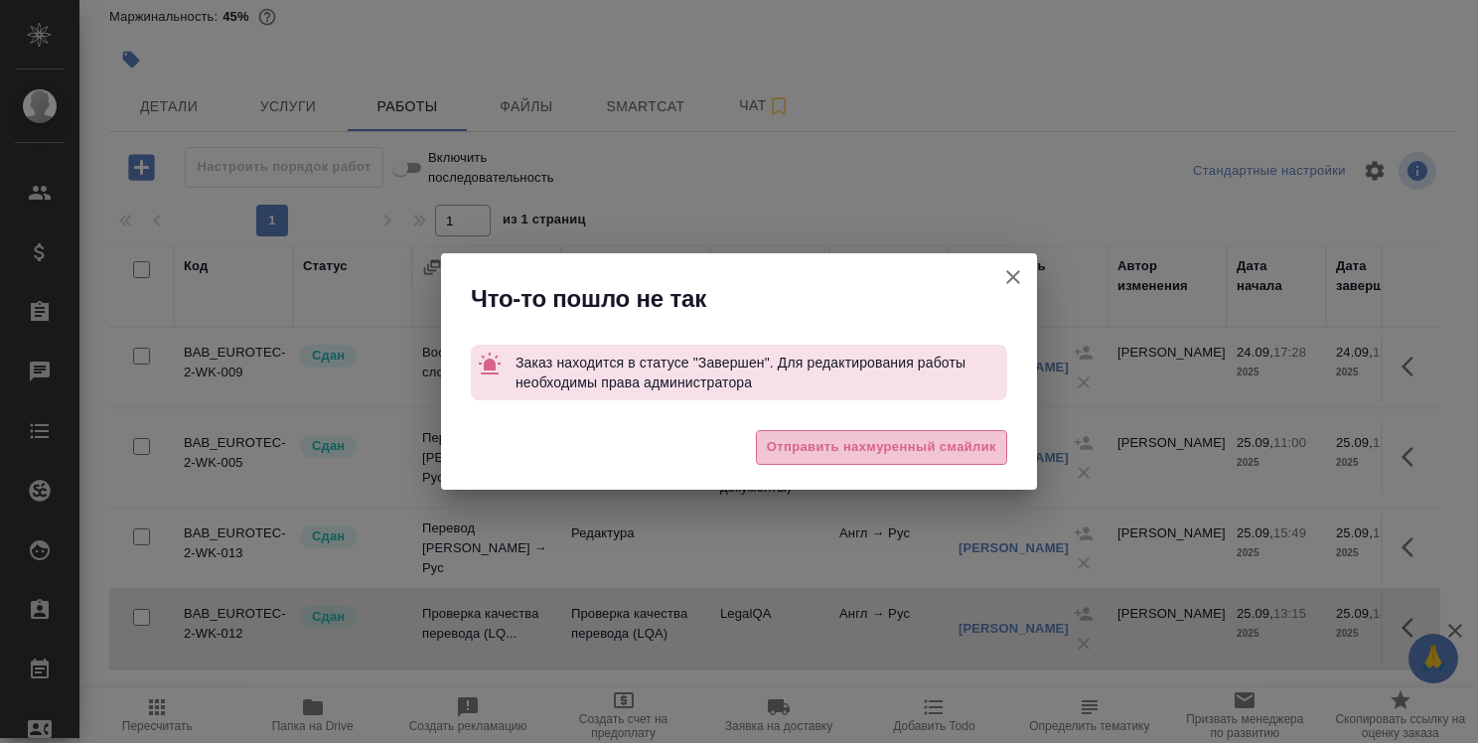
click at [985, 450] on span "Отправить нахмуренный смайлик" at bounding box center [881, 447] width 229 height 23
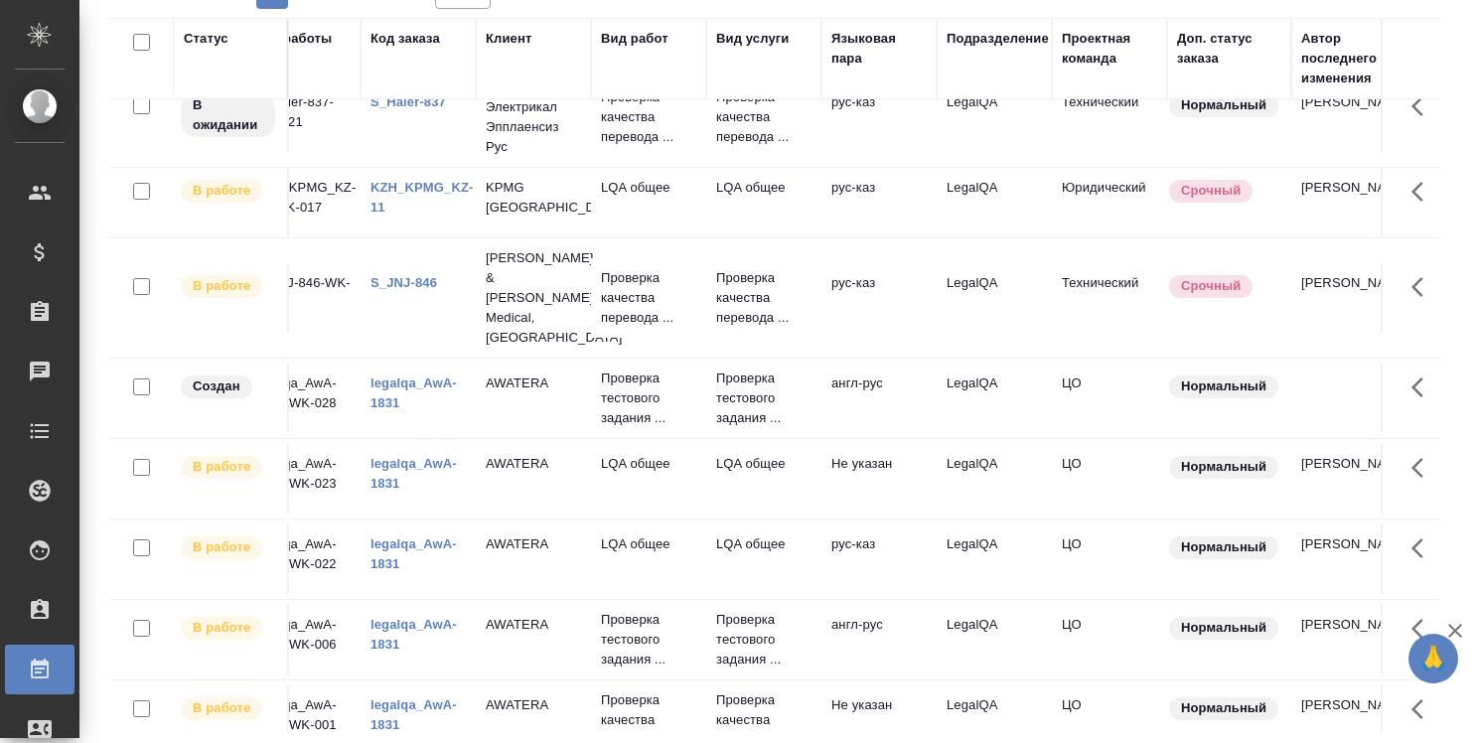
scroll to position [408, 59]
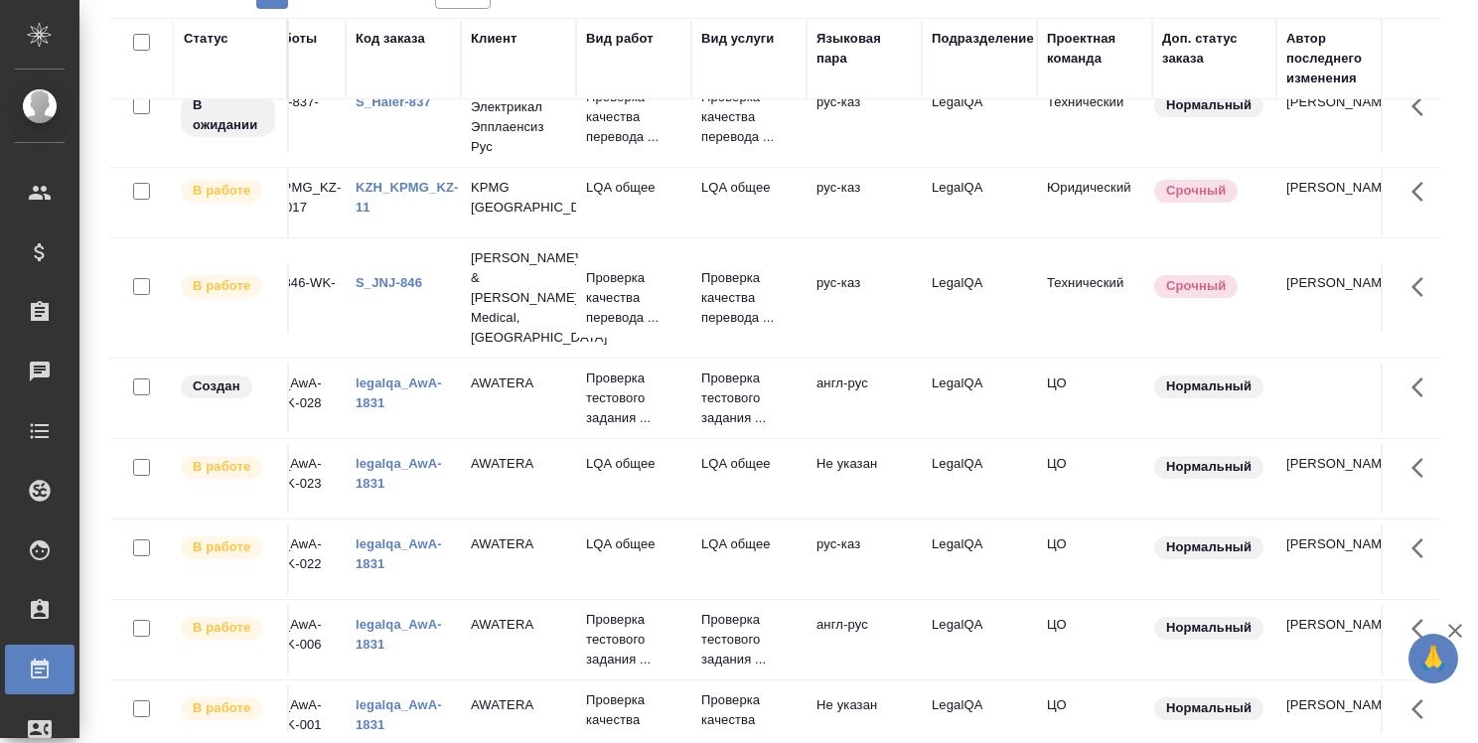
click at [387, 456] on link "legalqa_AwA-1831" at bounding box center [399, 473] width 86 height 35
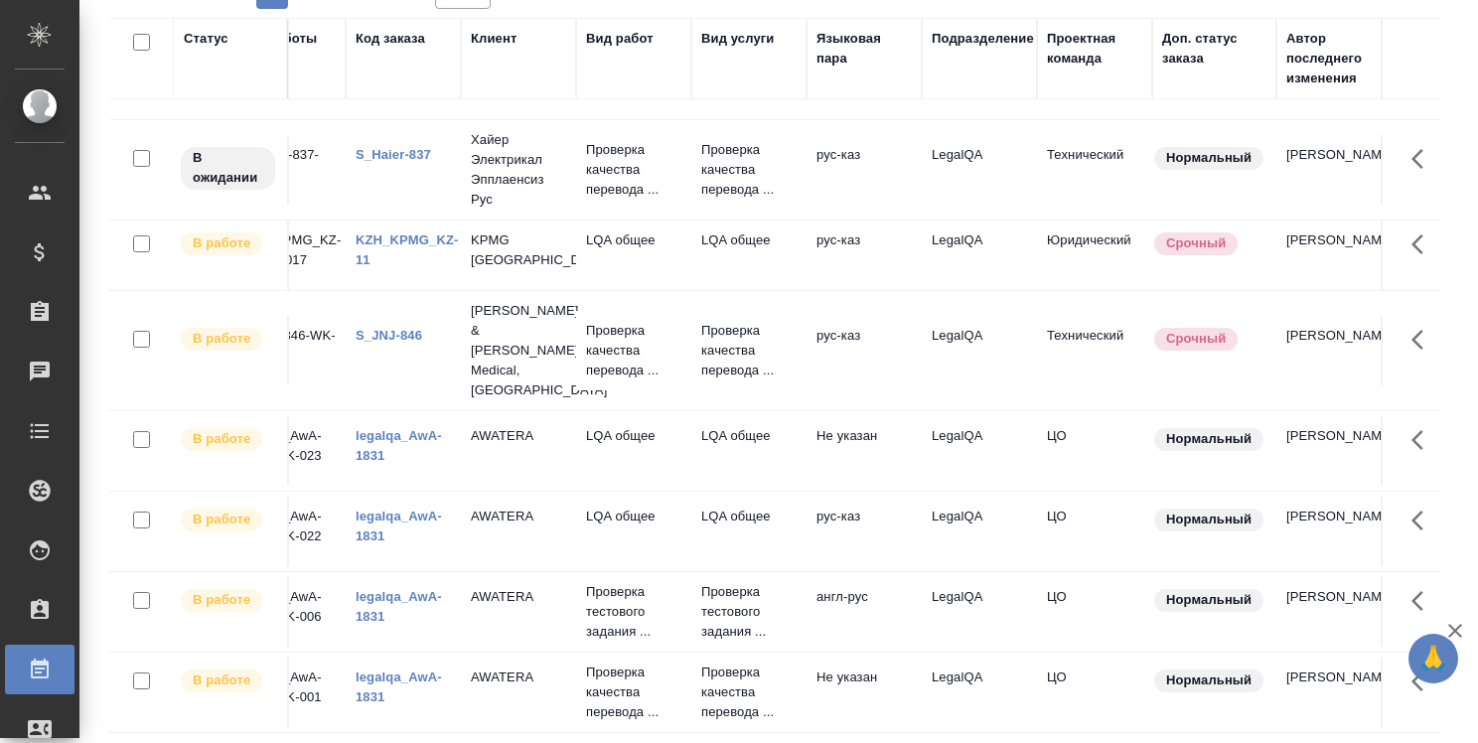
scroll to position [328, 59]
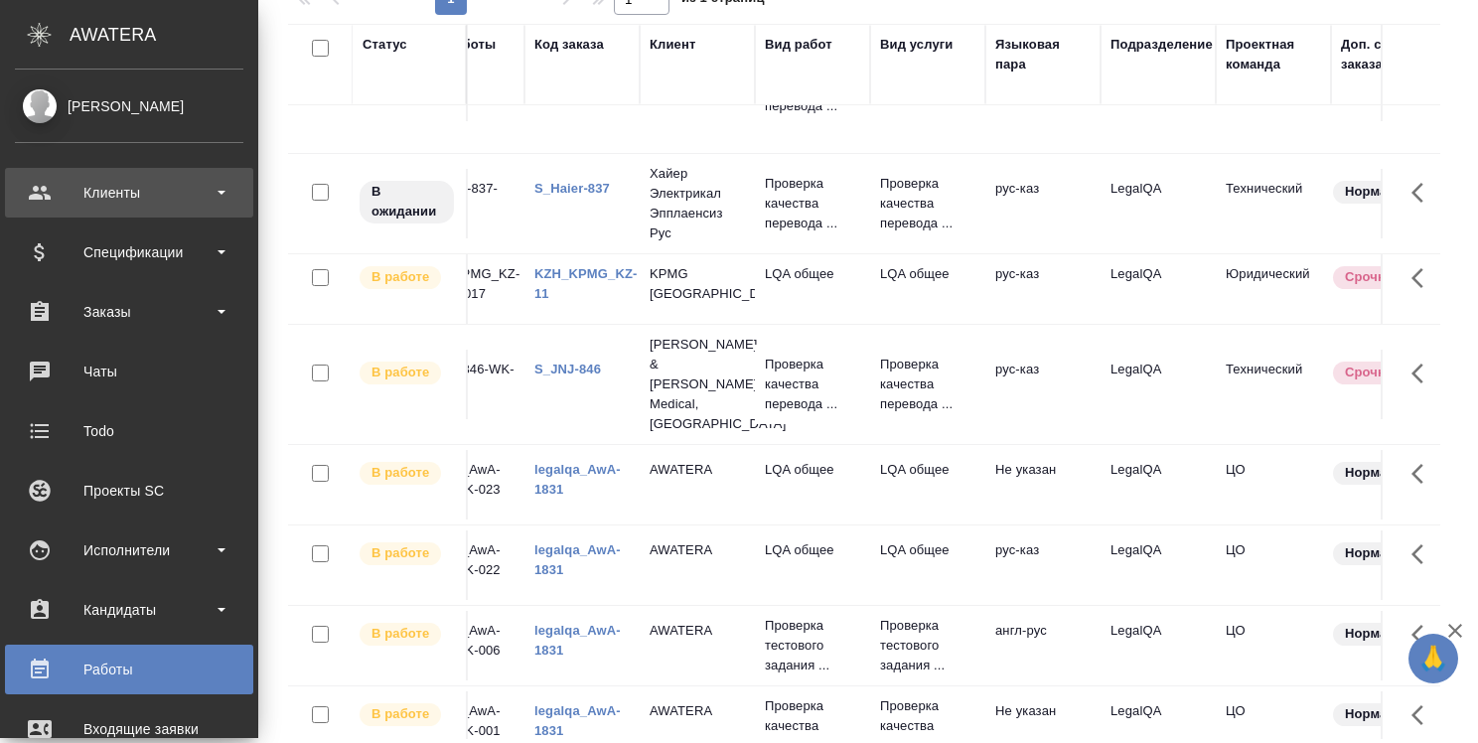
click at [143, 199] on div "Клиенты" at bounding box center [129, 193] width 228 height 30
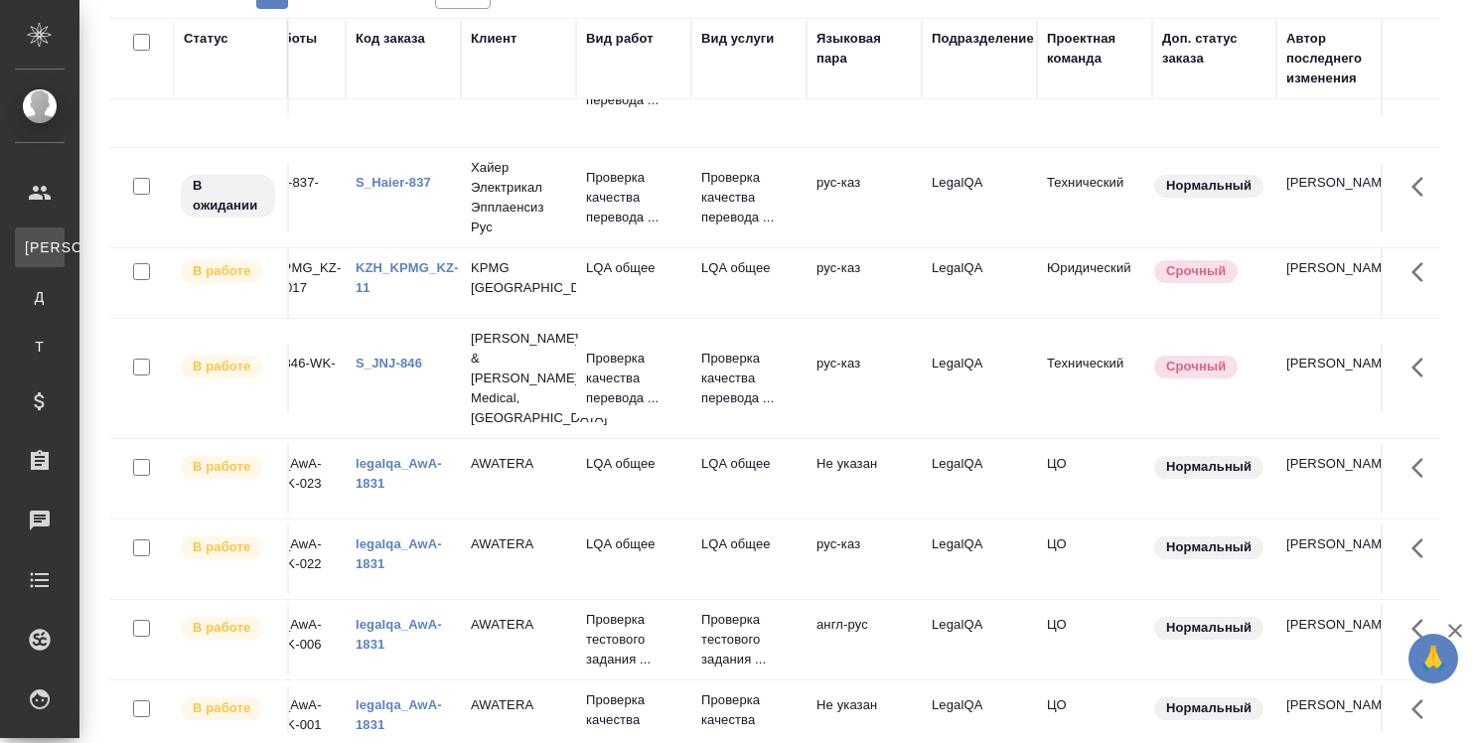
click at [65, 238] on link "К Клиенты" at bounding box center [40, 247] width 50 height 40
select select "RU"
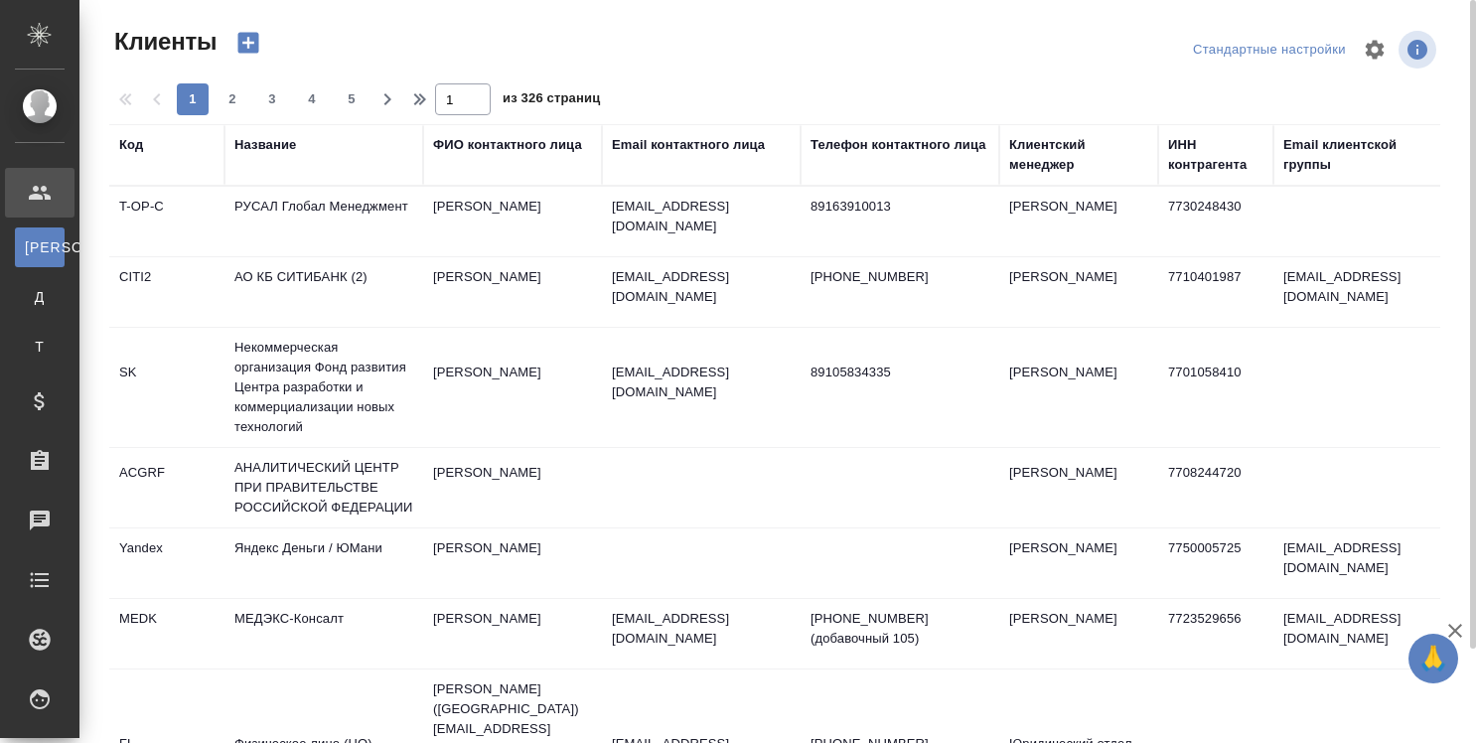
click at [290, 150] on div "Название" at bounding box center [265, 145] width 62 height 20
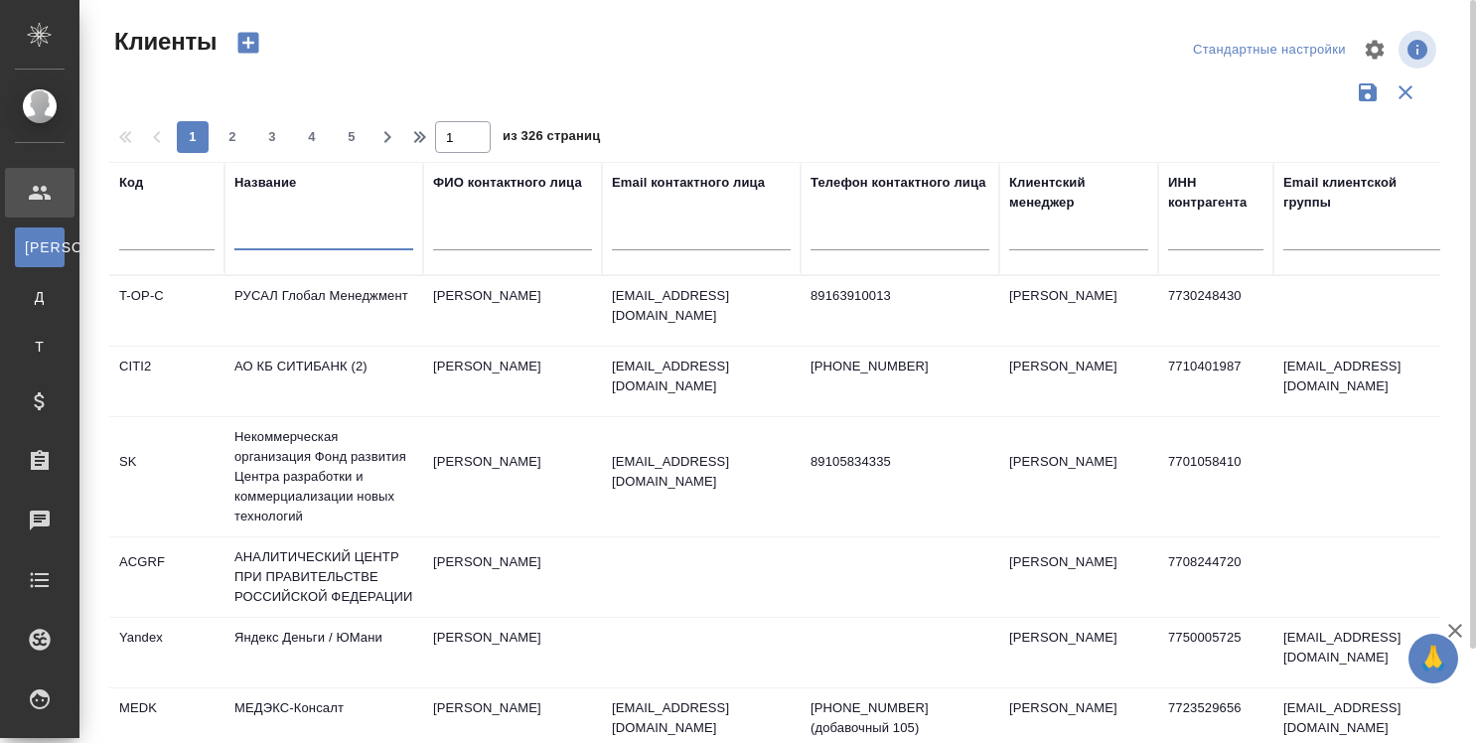
click at [286, 234] on input "text" at bounding box center [323, 237] width 179 height 25
type input "К"
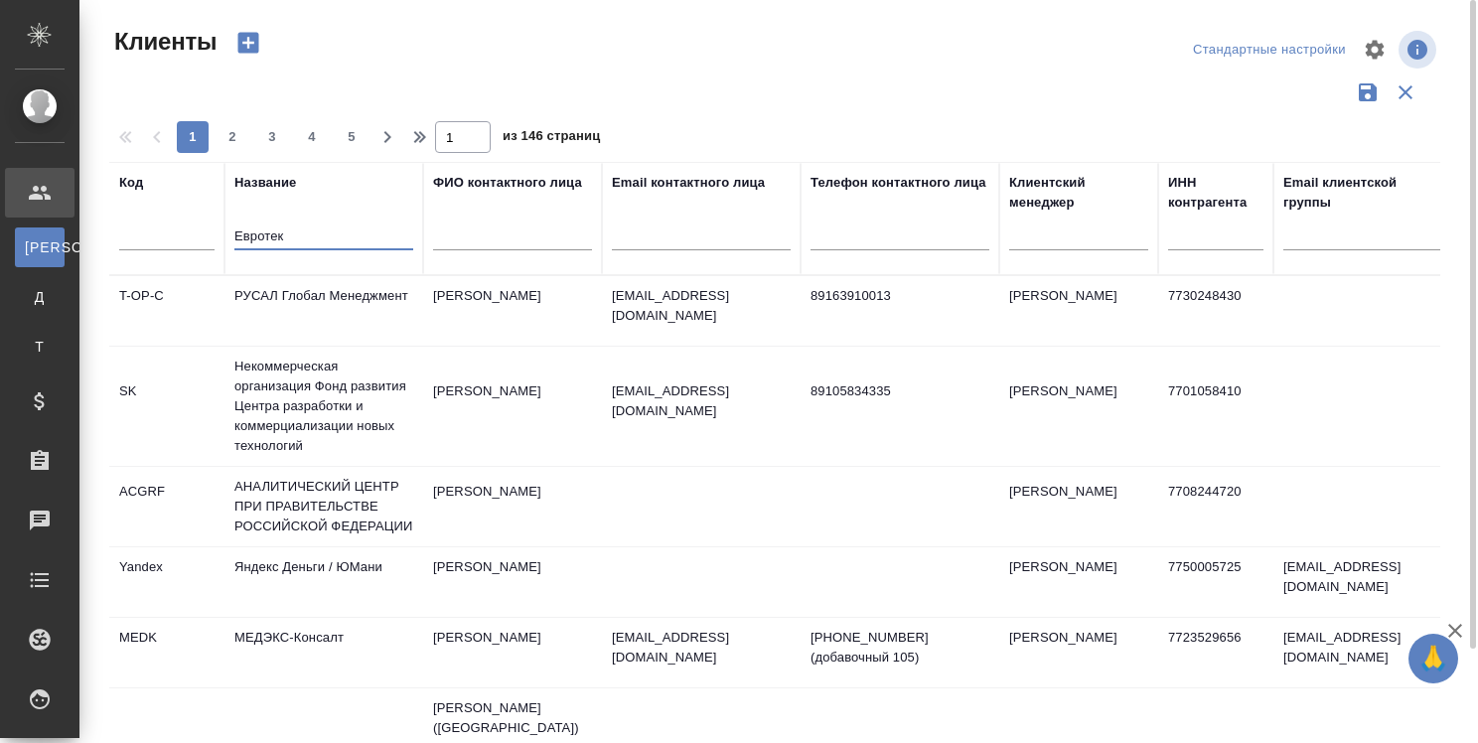
type input "Евротек"
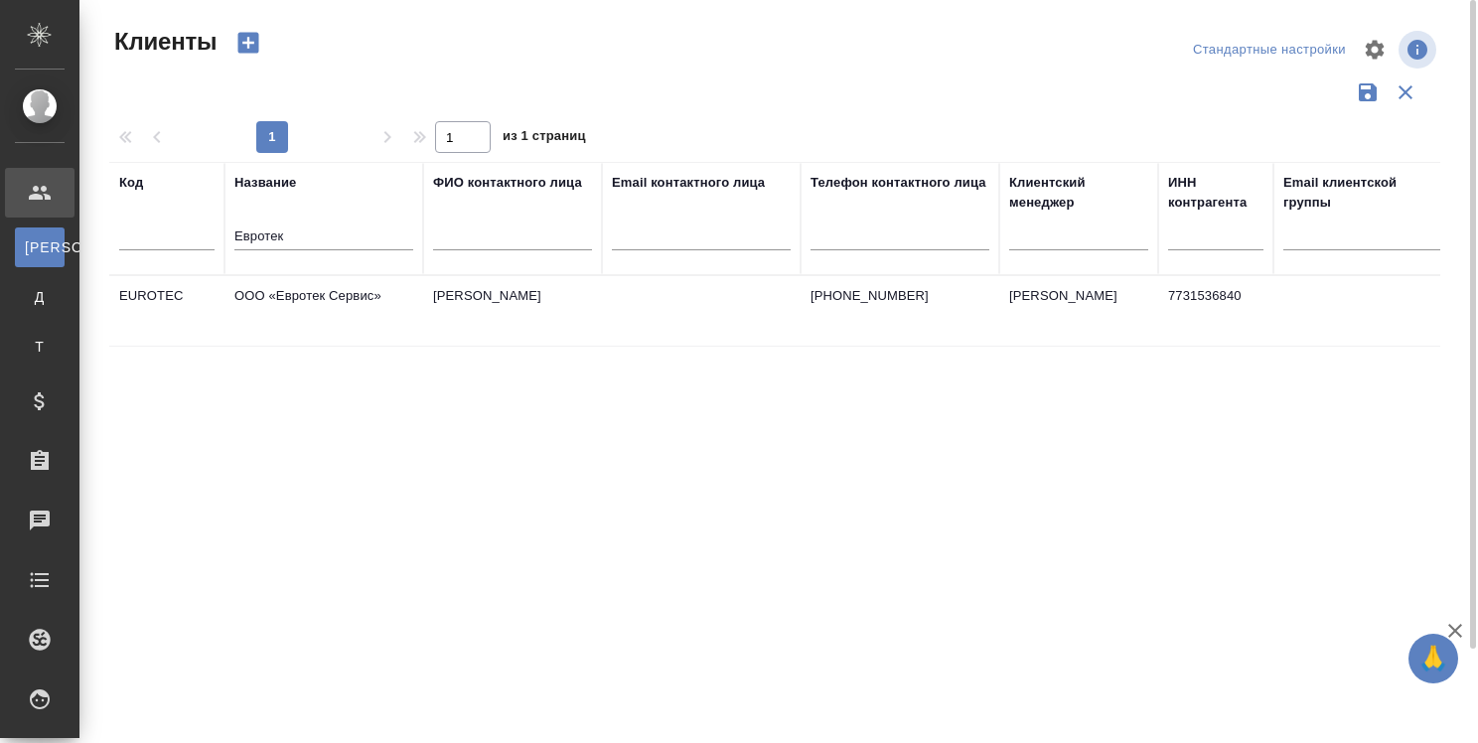
click at [298, 284] on td "ООО «Евротек Сервис»" at bounding box center [323, 311] width 199 height 70
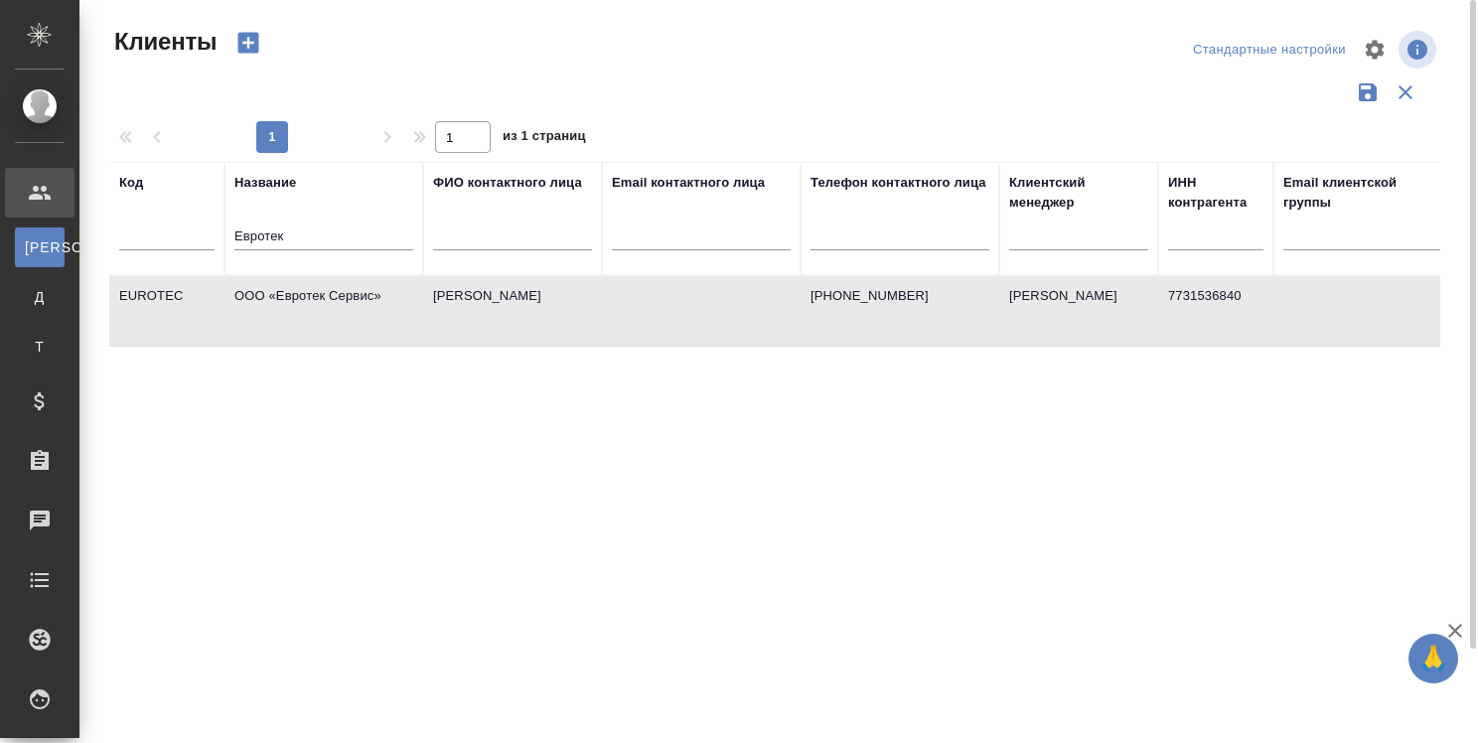
click at [298, 284] on td "ООО «Евротек Сервис»" at bounding box center [323, 311] width 199 height 70
click at [1451, 632] on icon "button" at bounding box center [1455, 631] width 24 height 24
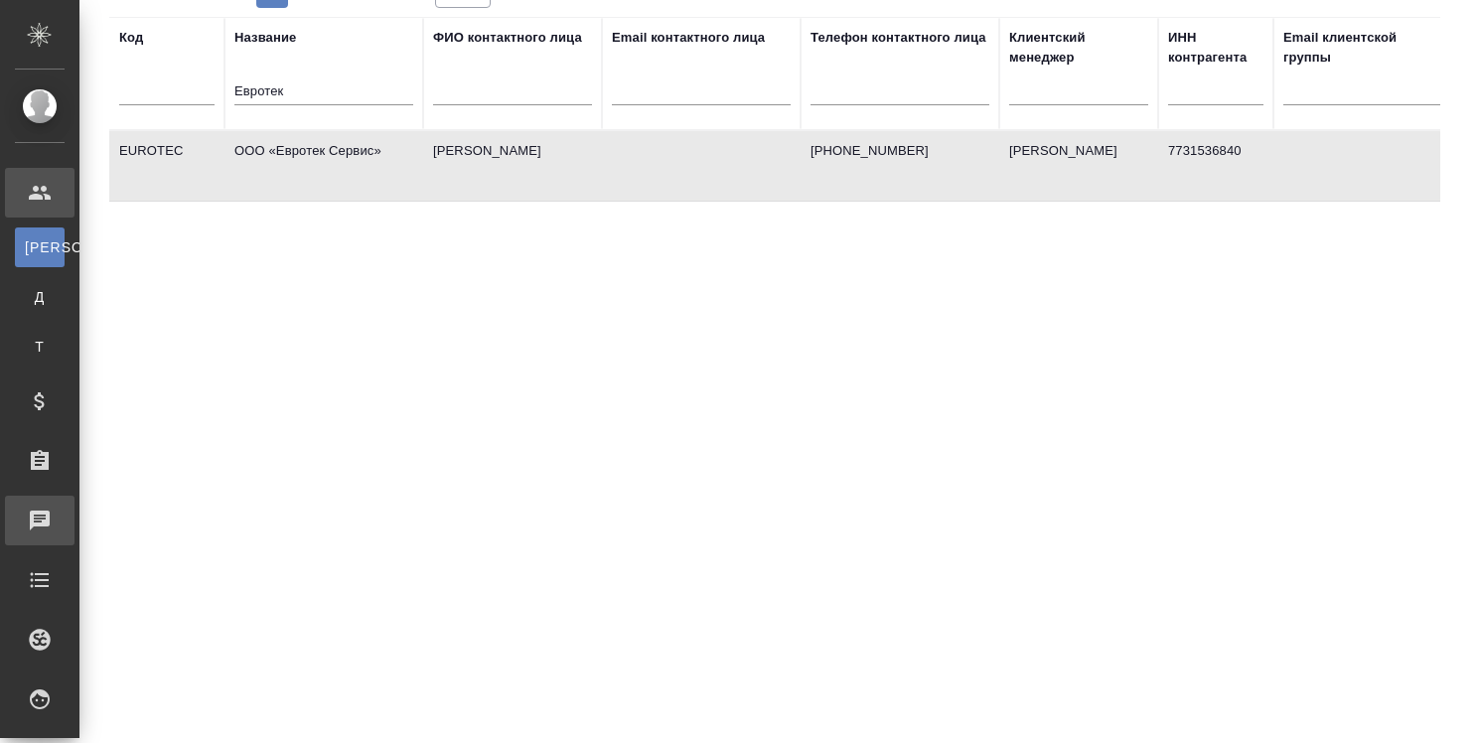
click at [144, 501] on div ".cls-1 fill:#fff; AWATERA Strelnikova Olga Клиенты К Клиенты Д Договоры Т Тенде…" at bounding box center [739, 371] width 1478 height 743
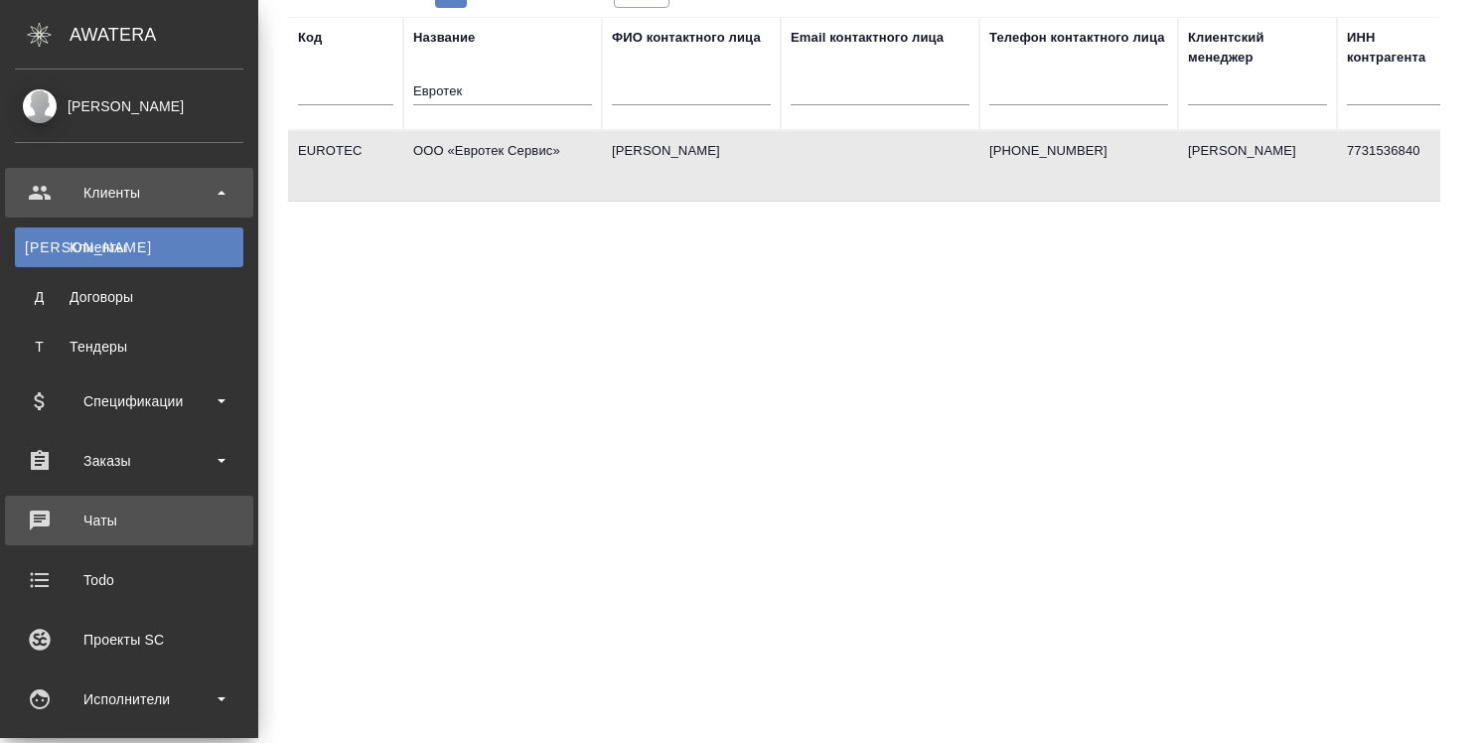
click at [83, 517] on div "Чаты" at bounding box center [129, 521] width 228 height 30
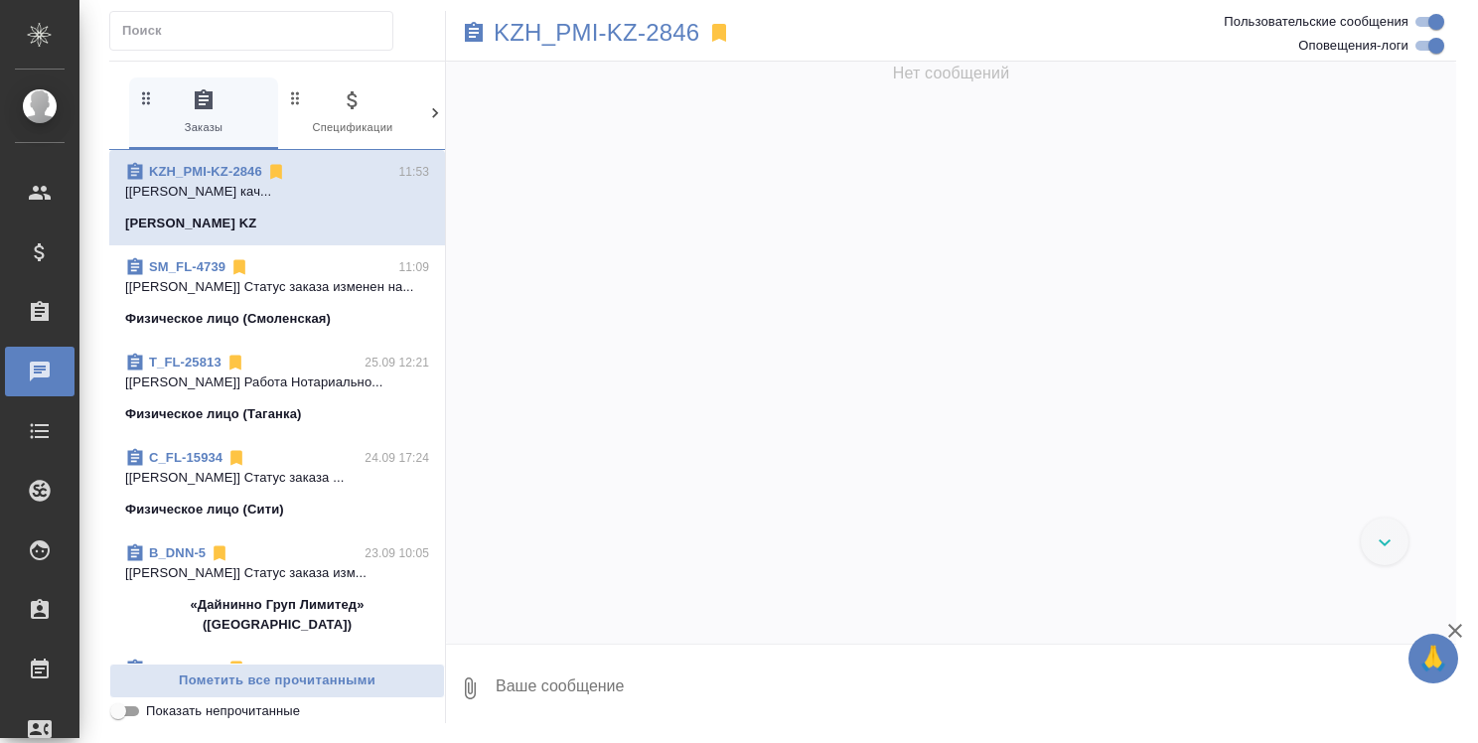
scroll to position [7497, 0]
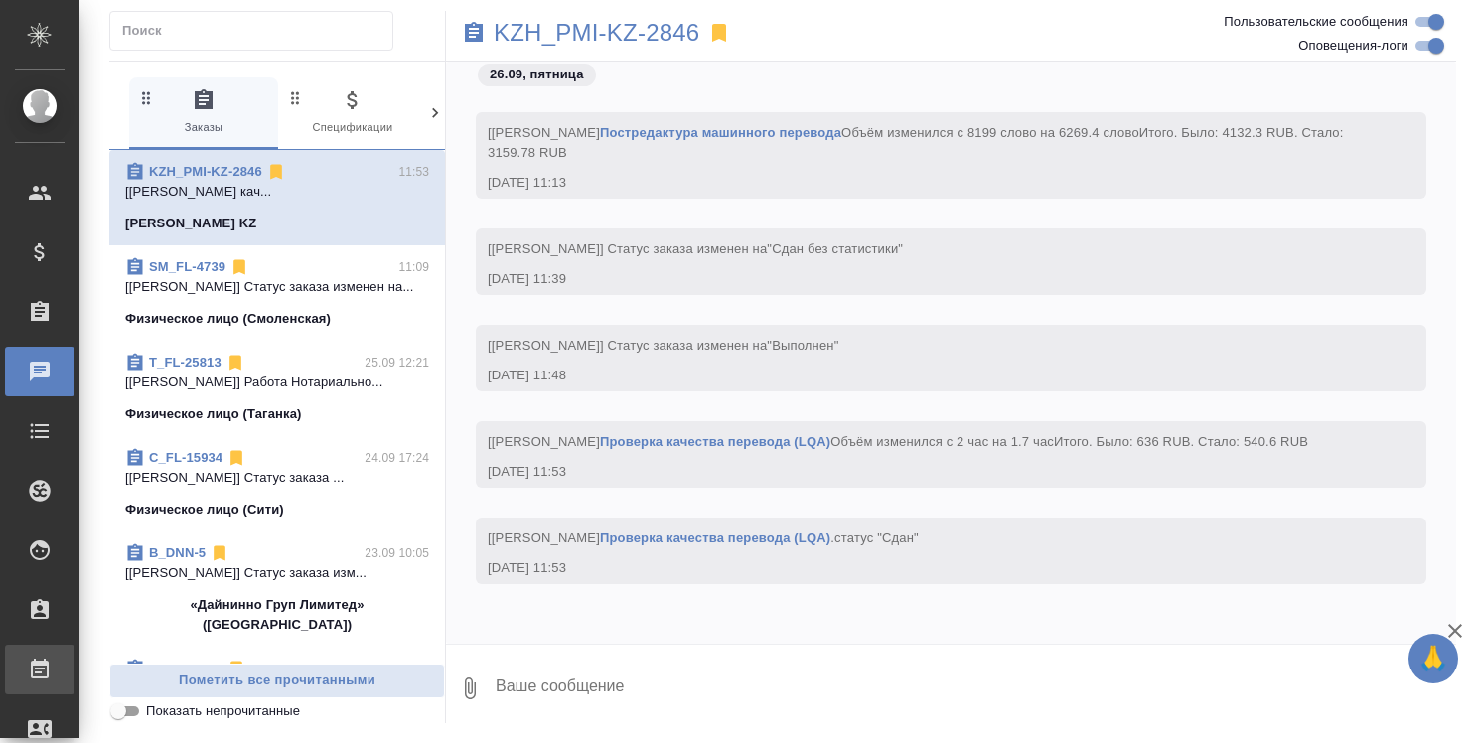
click at [40, 660] on div "Работы" at bounding box center [15, 670] width 50 height 30
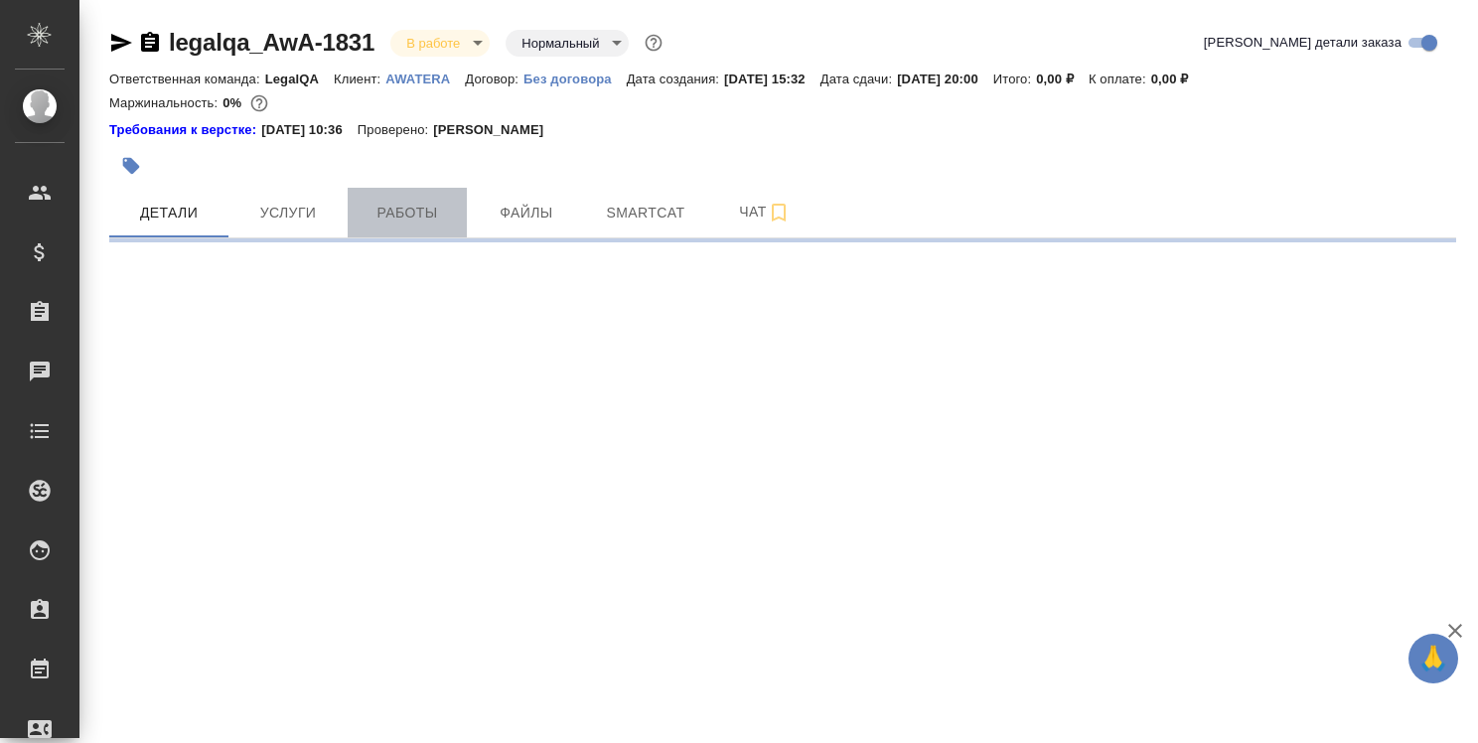
click at [416, 212] on span "Работы" at bounding box center [407, 213] width 95 height 25
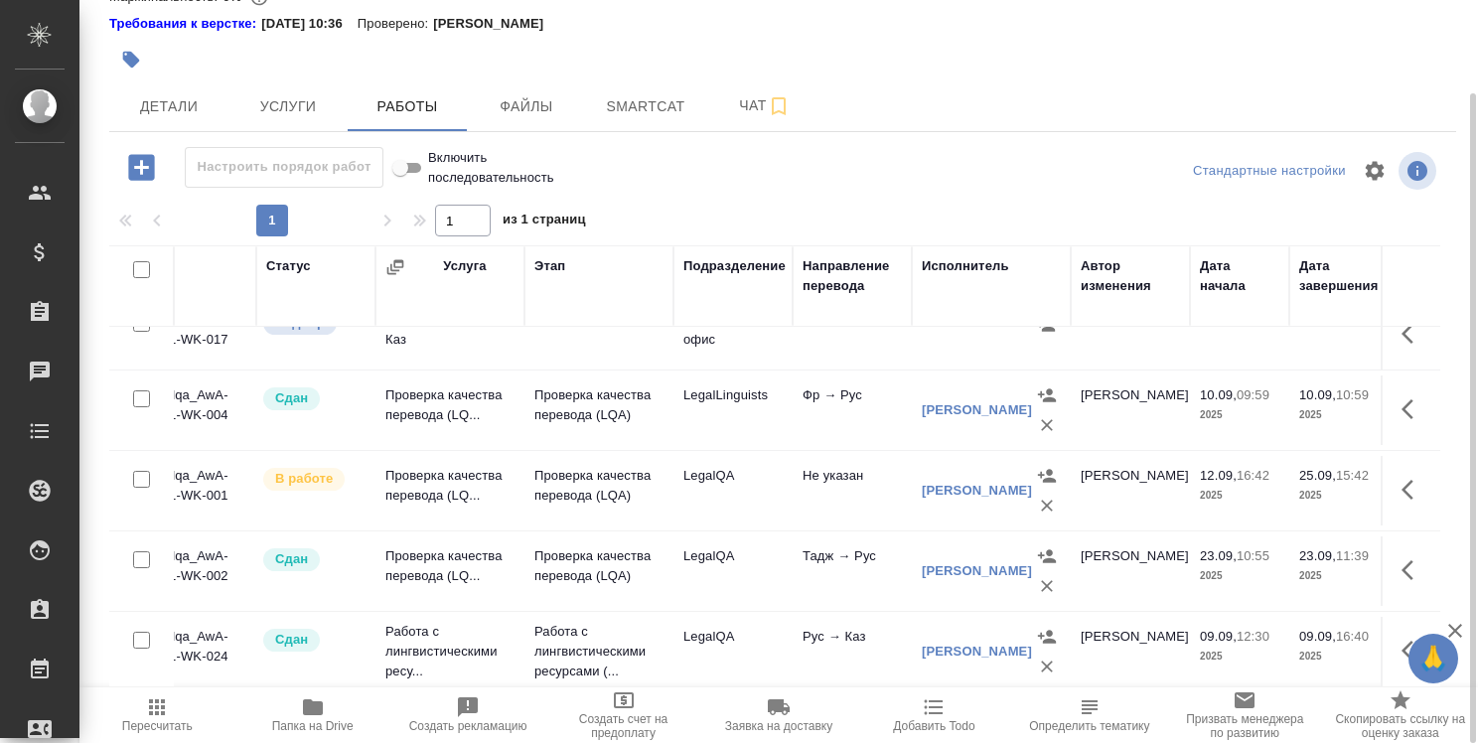
scroll to position [1236, 0]
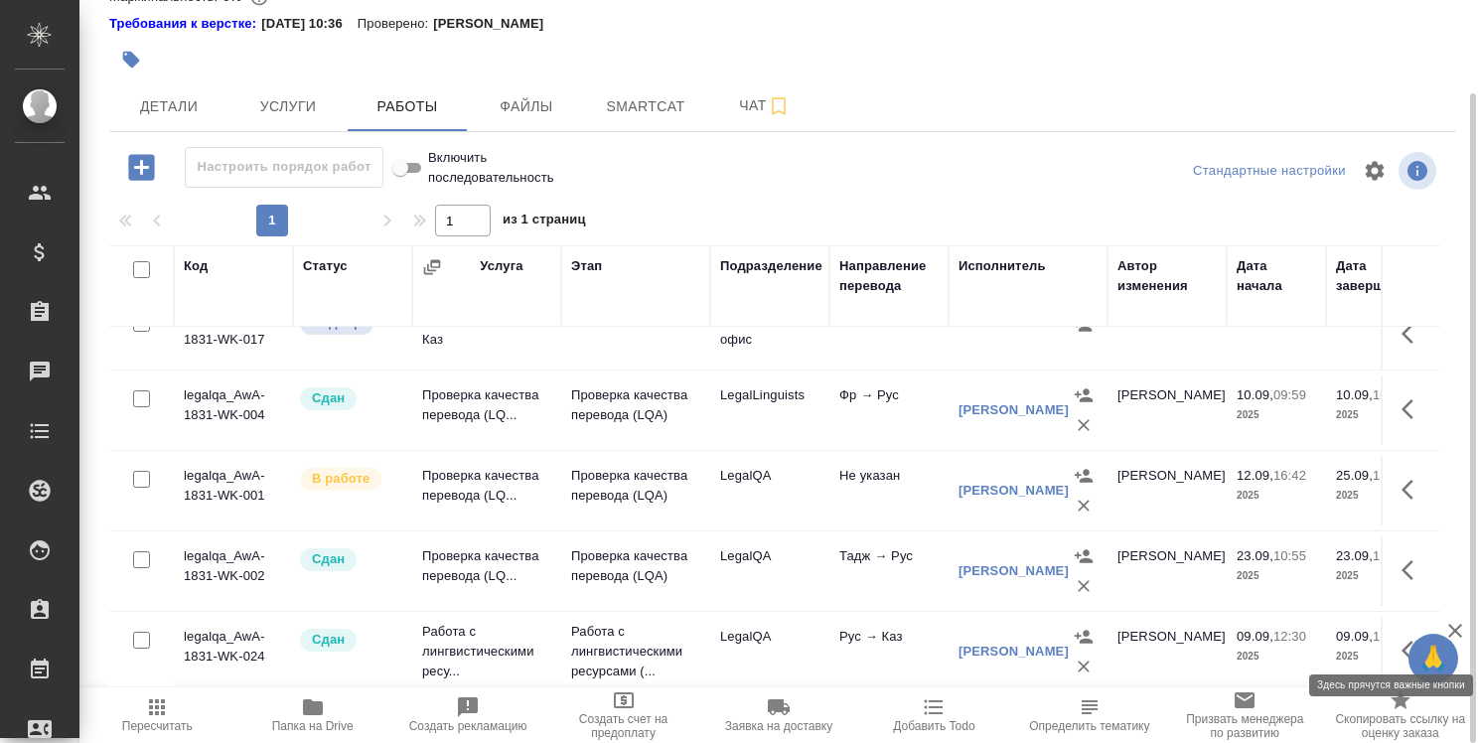
click at [1406, 639] on icon "button" at bounding box center [1413, 651] width 24 height 24
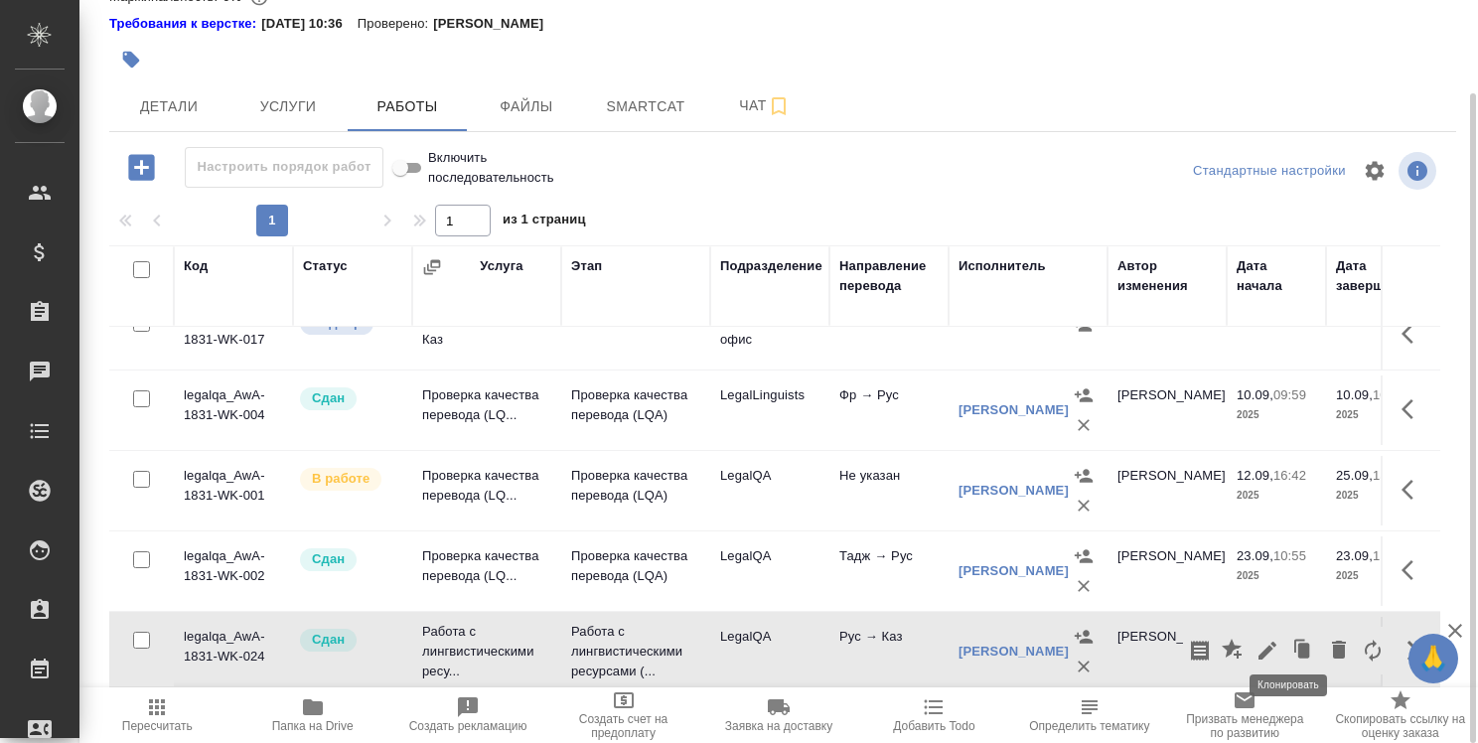
click at [1294, 637] on icon "button" at bounding box center [1303, 651] width 28 height 28
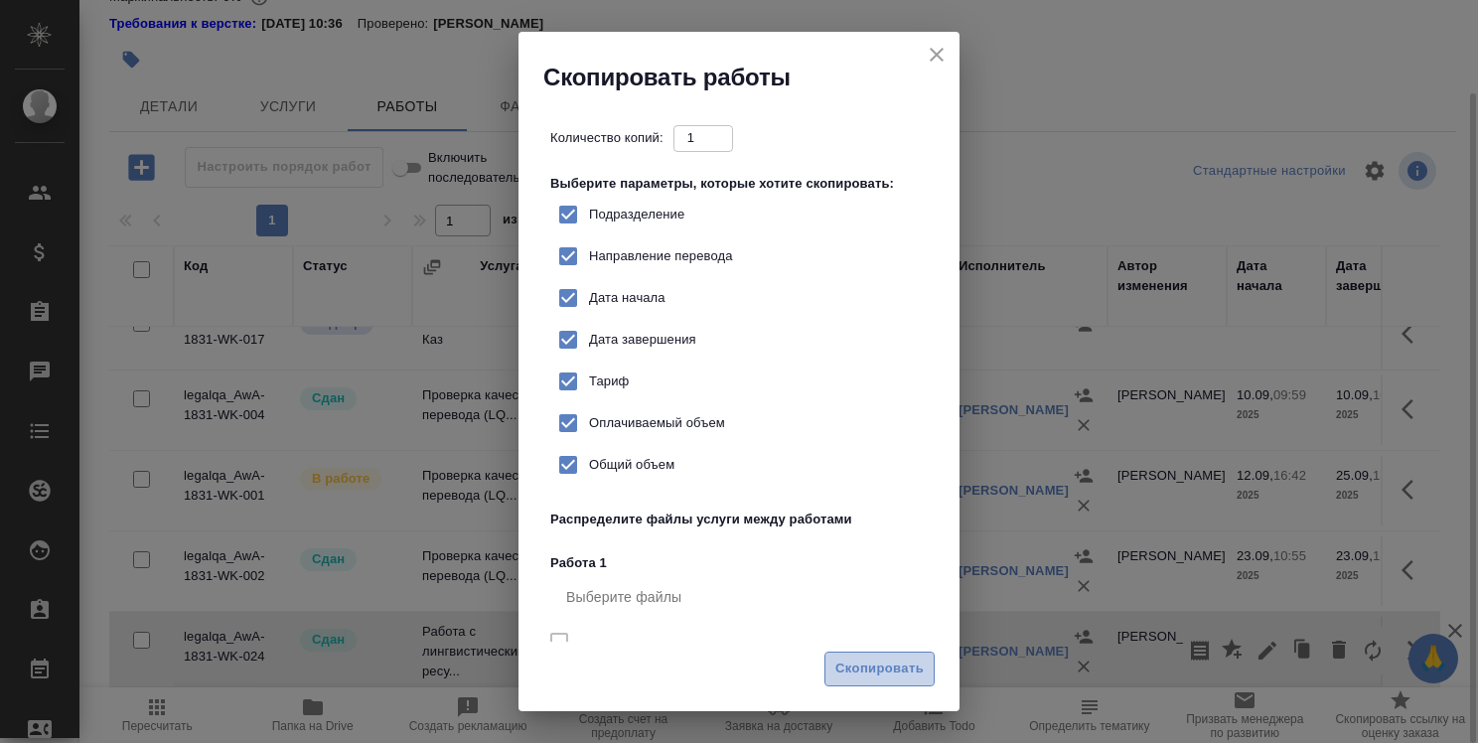
click at [893, 666] on span "Скопировать" at bounding box center [879, 669] width 88 height 23
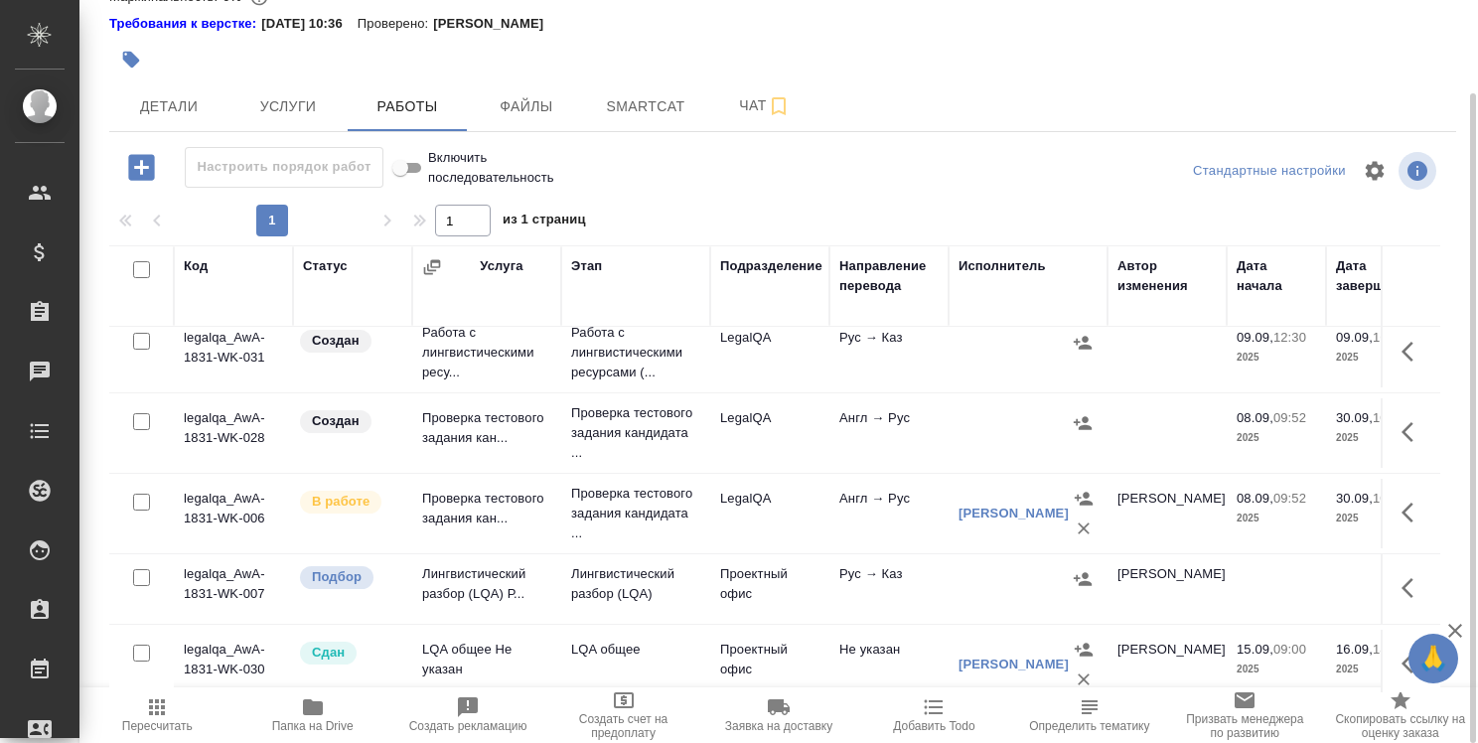
scroll to position [0, 0]
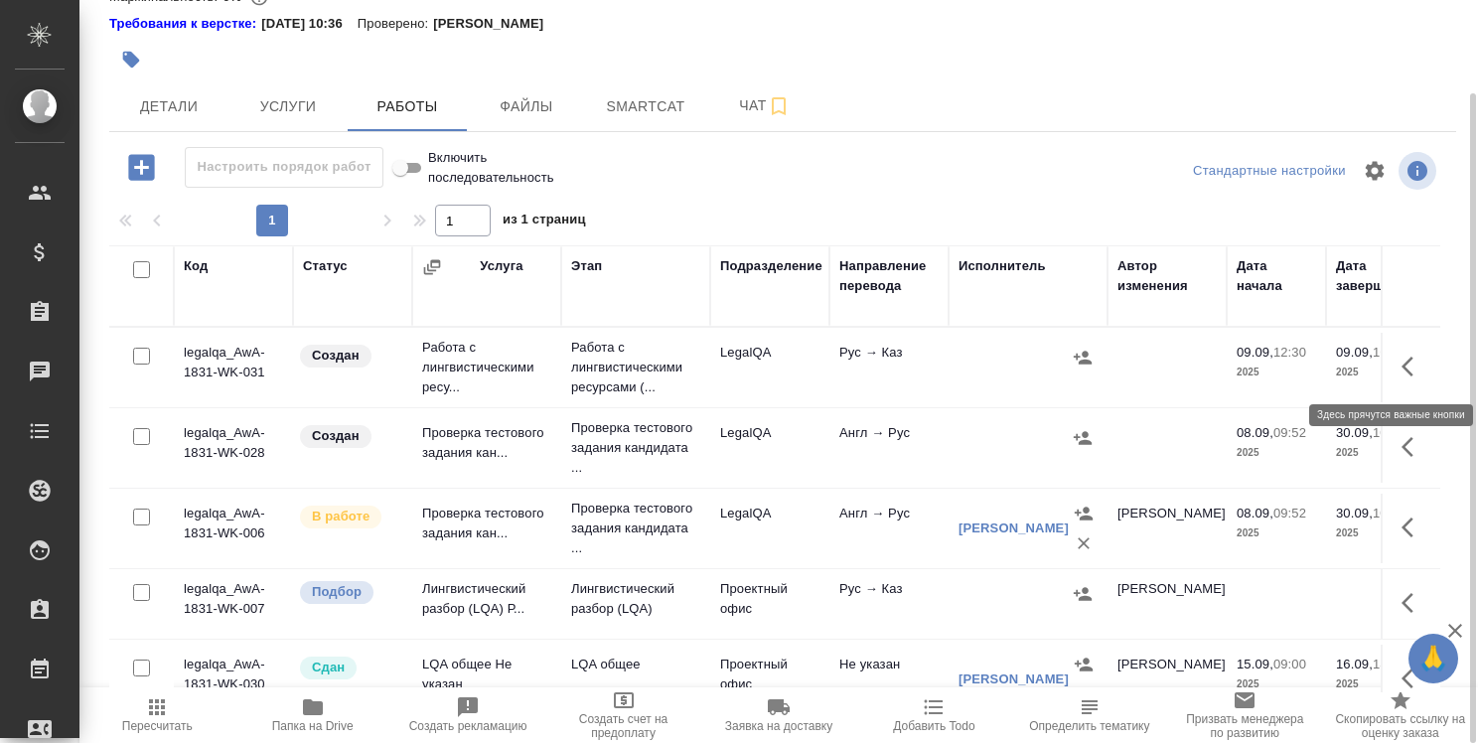
click at [1401, 367] on icon "button" at bounding box center [1413, 367] width 24 height 24
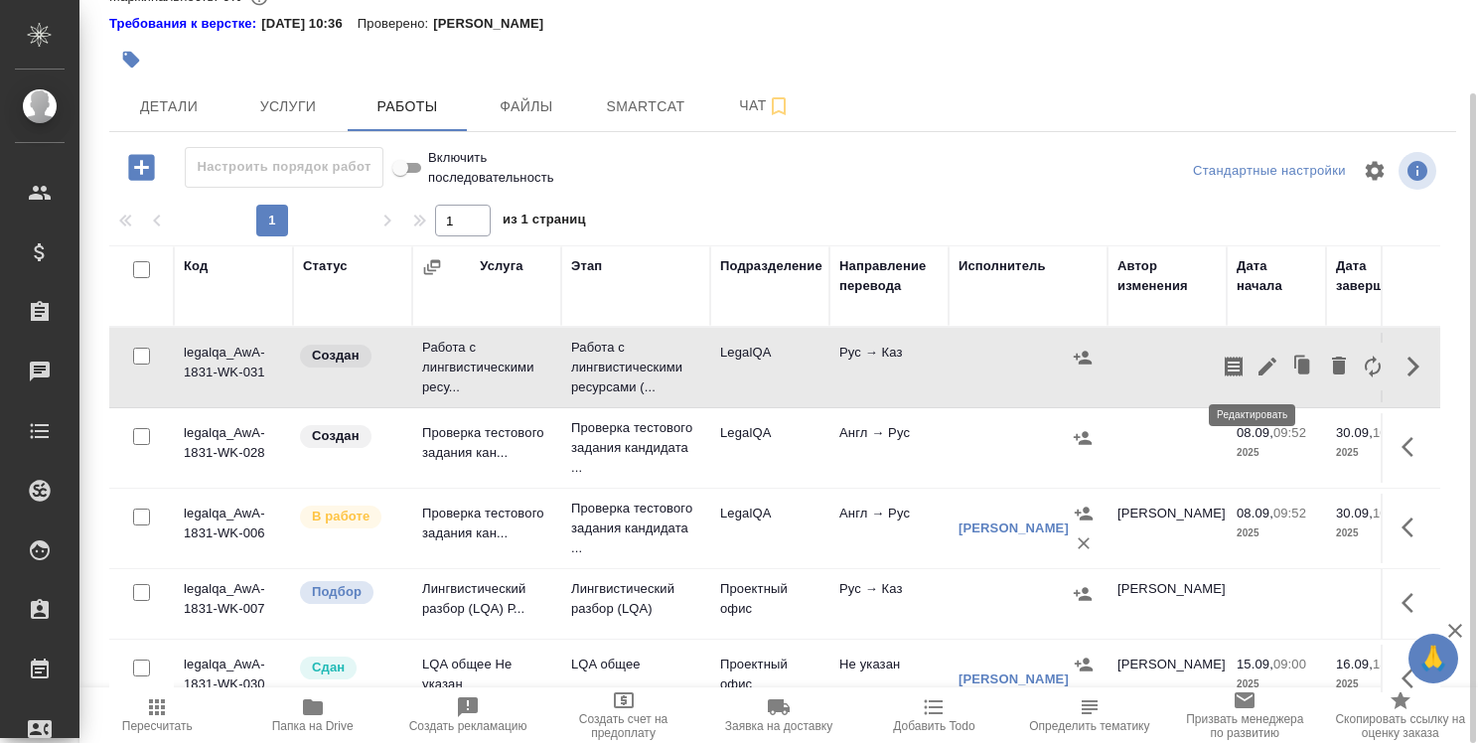
click at [1258, 370] on icon "button" at bounding box center [1267, 367] width 18 height 18
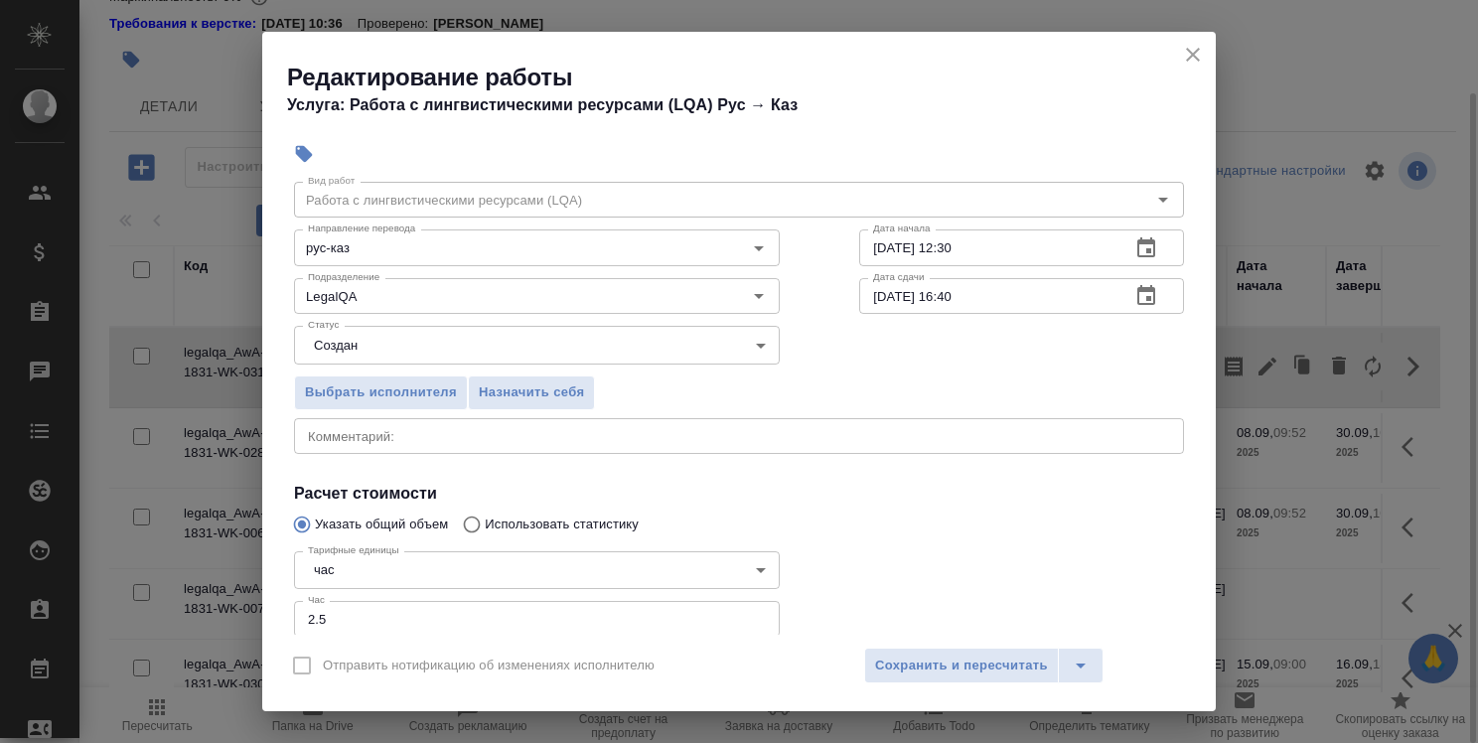
scroll to position [99, 0]
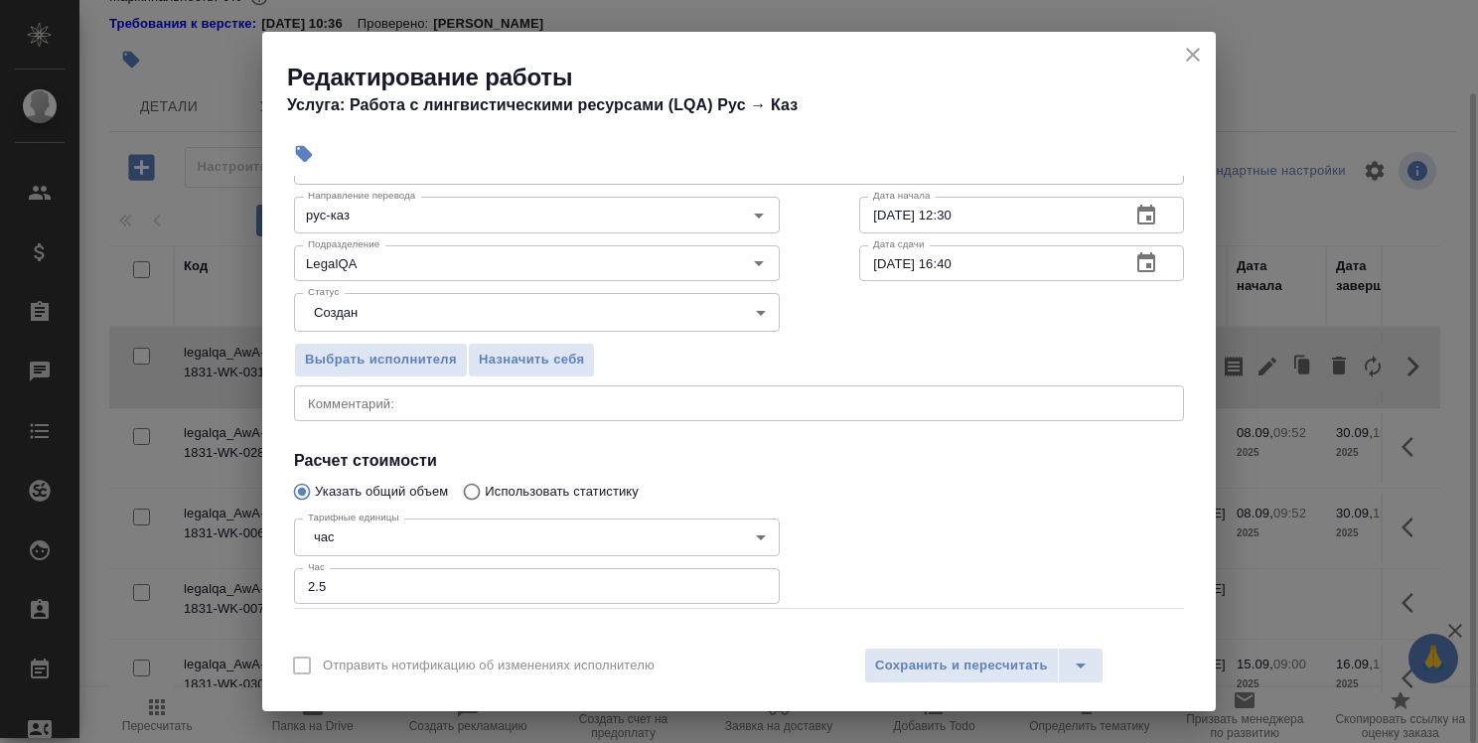
click at [827, 389] on div "x Комментарий:" at bounding box center [739, 403] width 890 height 36
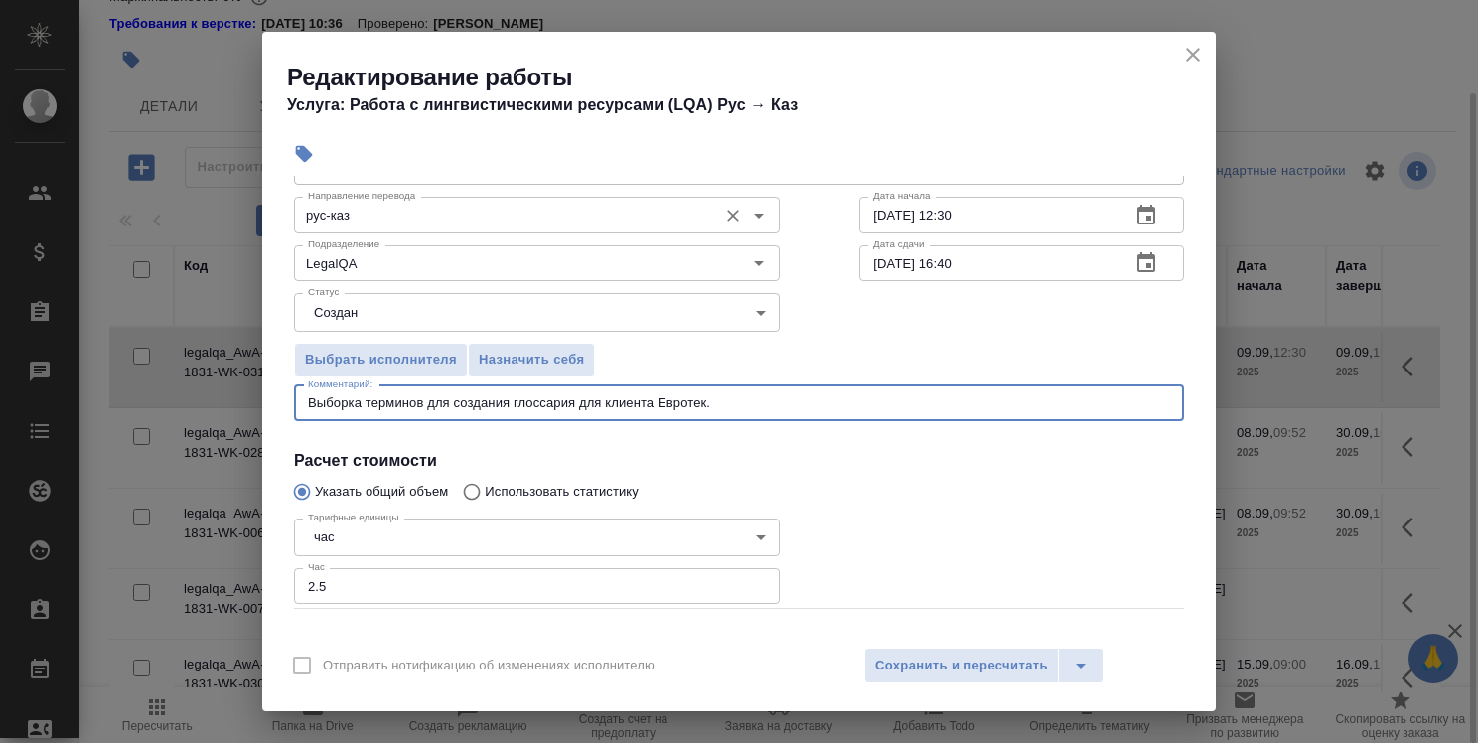
type textarea "Выборка терминов для создания глоссария для клиента Евротек."
click at [634, 221] on input "рус-каз" at bounding box center [503, 215] width 407 height 24
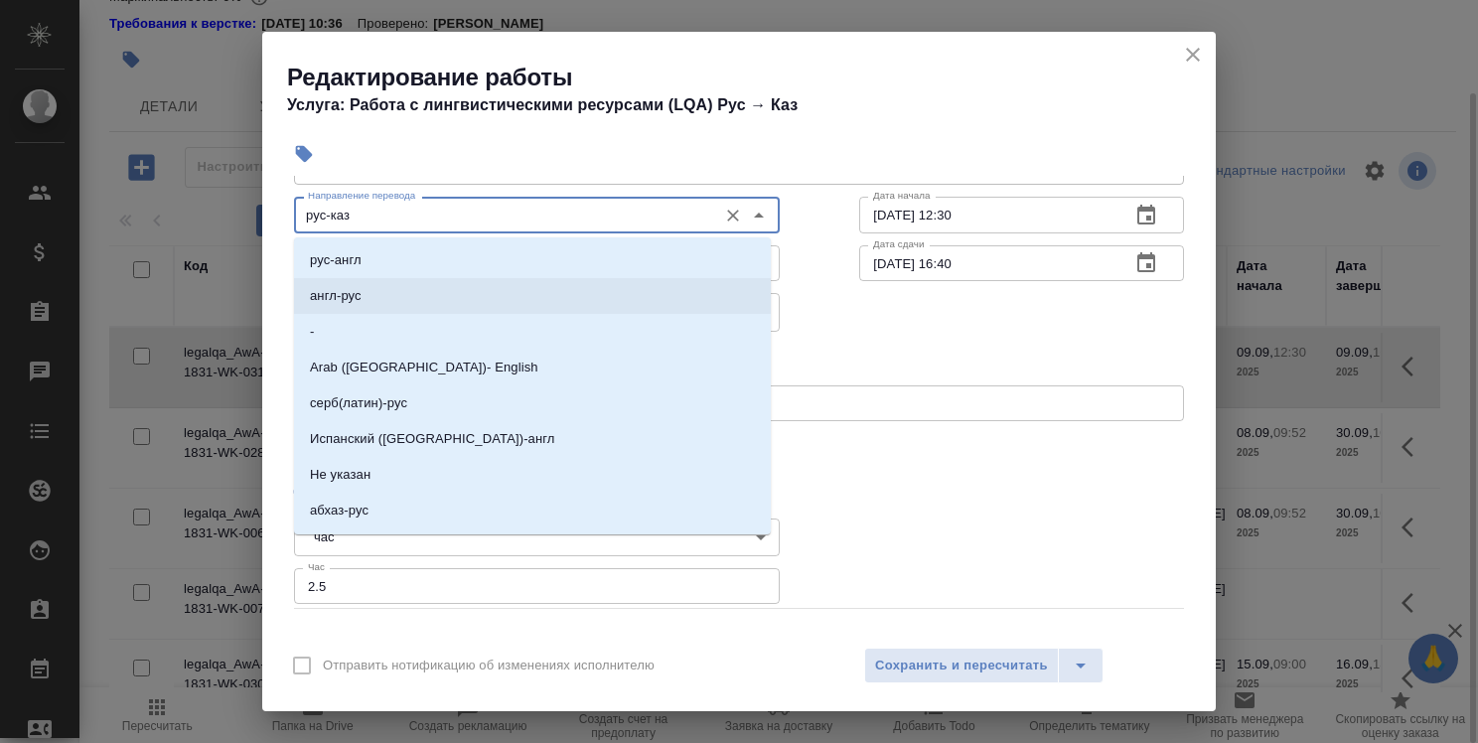
click at [571, 286] on li "англ-рус" at bounding box center [532, 296] width 477 height 36
type input "англ-рус"
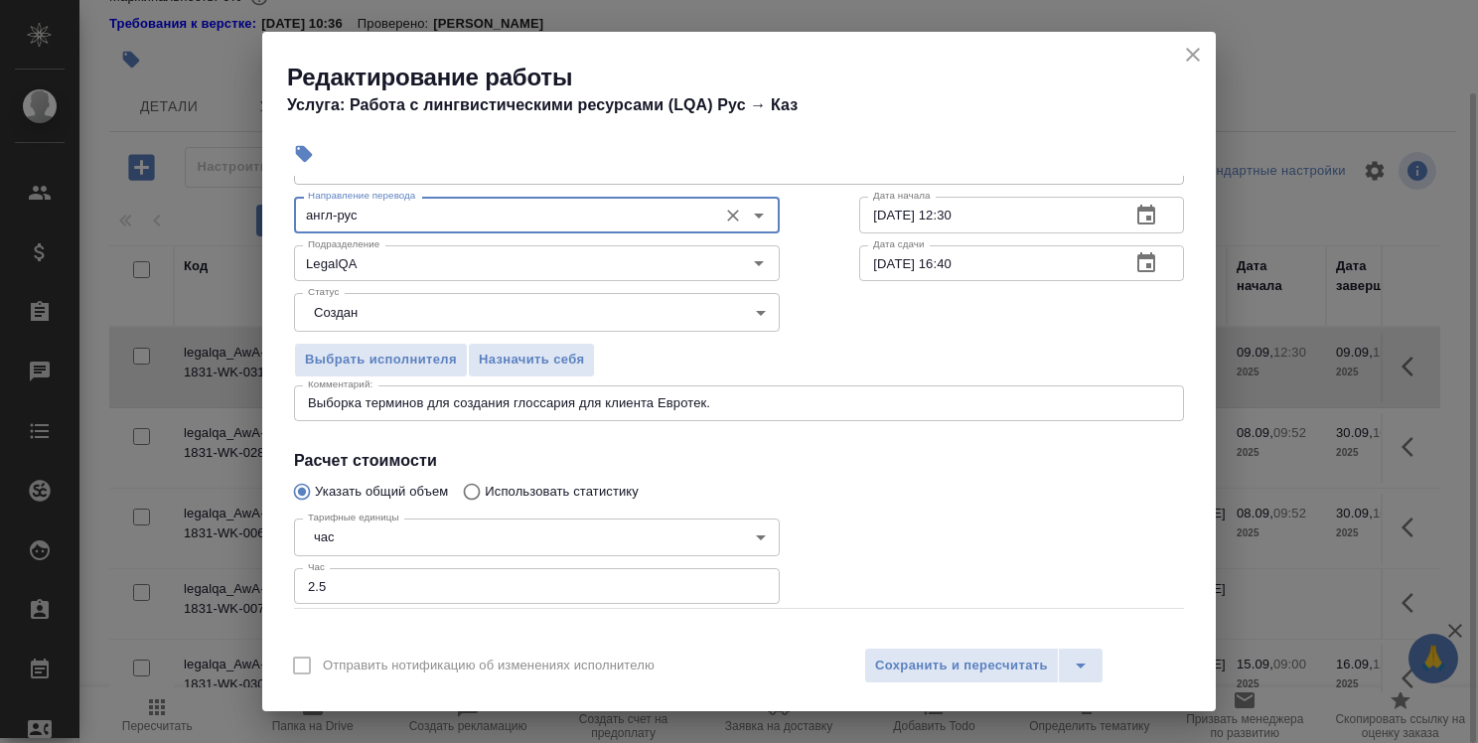
click at [328, 580] on input "2.5" at bounding box center [537, 586] width 486 height 36
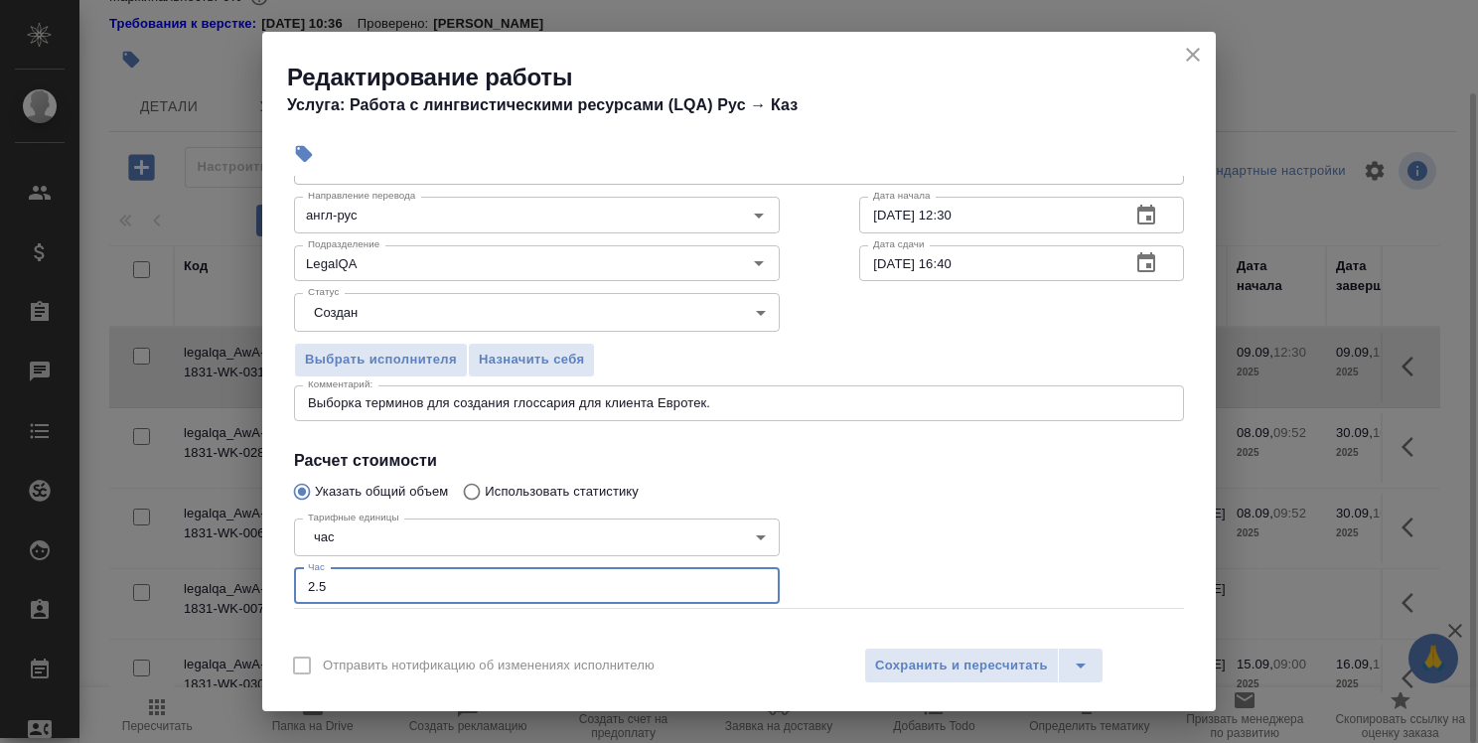
type input "2"
type input "1.5"
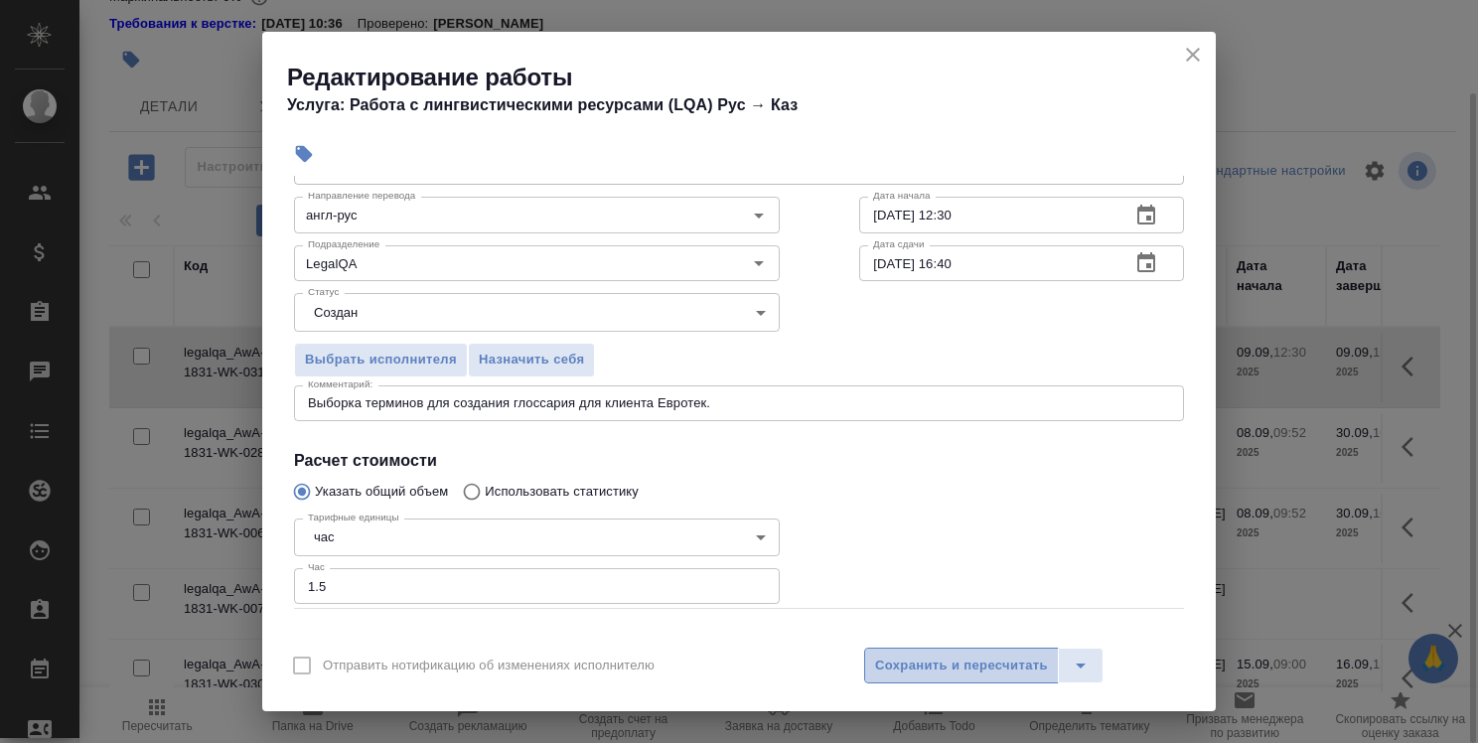
click at [1010, 674] on span "Сохранить и пересчитать" at bounding box center [961, 666] width 173 height 23
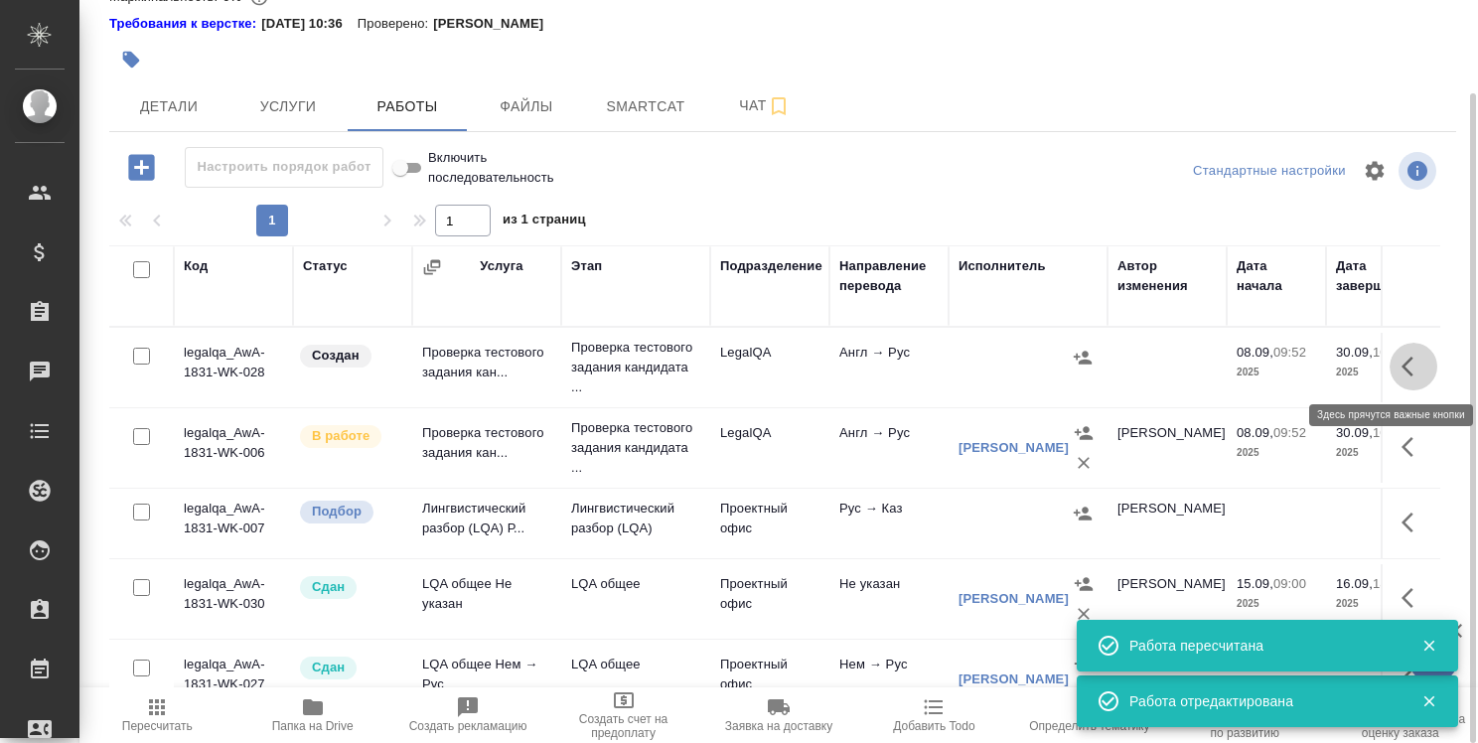
click at [1401, 357] on icon "button" at bounding box center [1413, 367] width 24 height 24
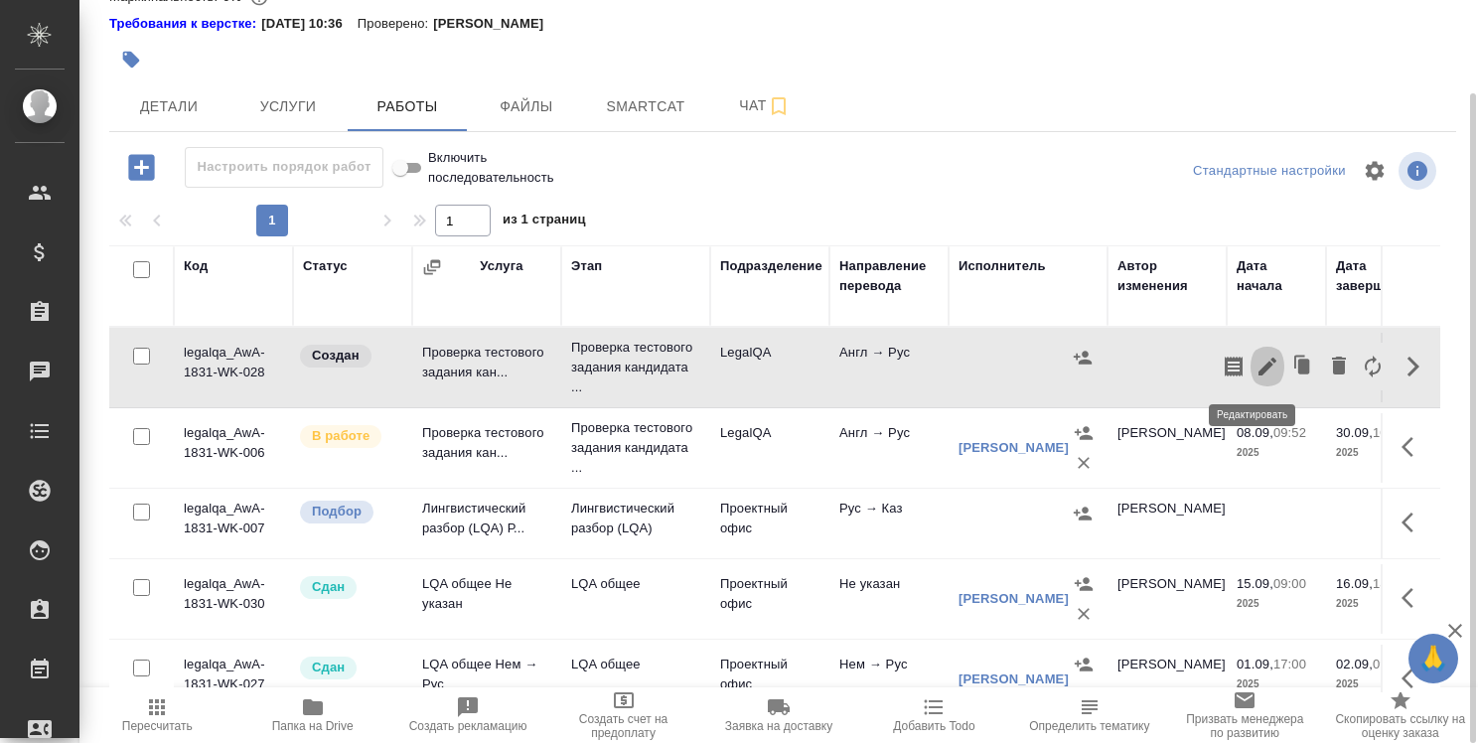
click at [1258, 360] on icon "button" at bounding box center [1267, 367] width 18 height 18
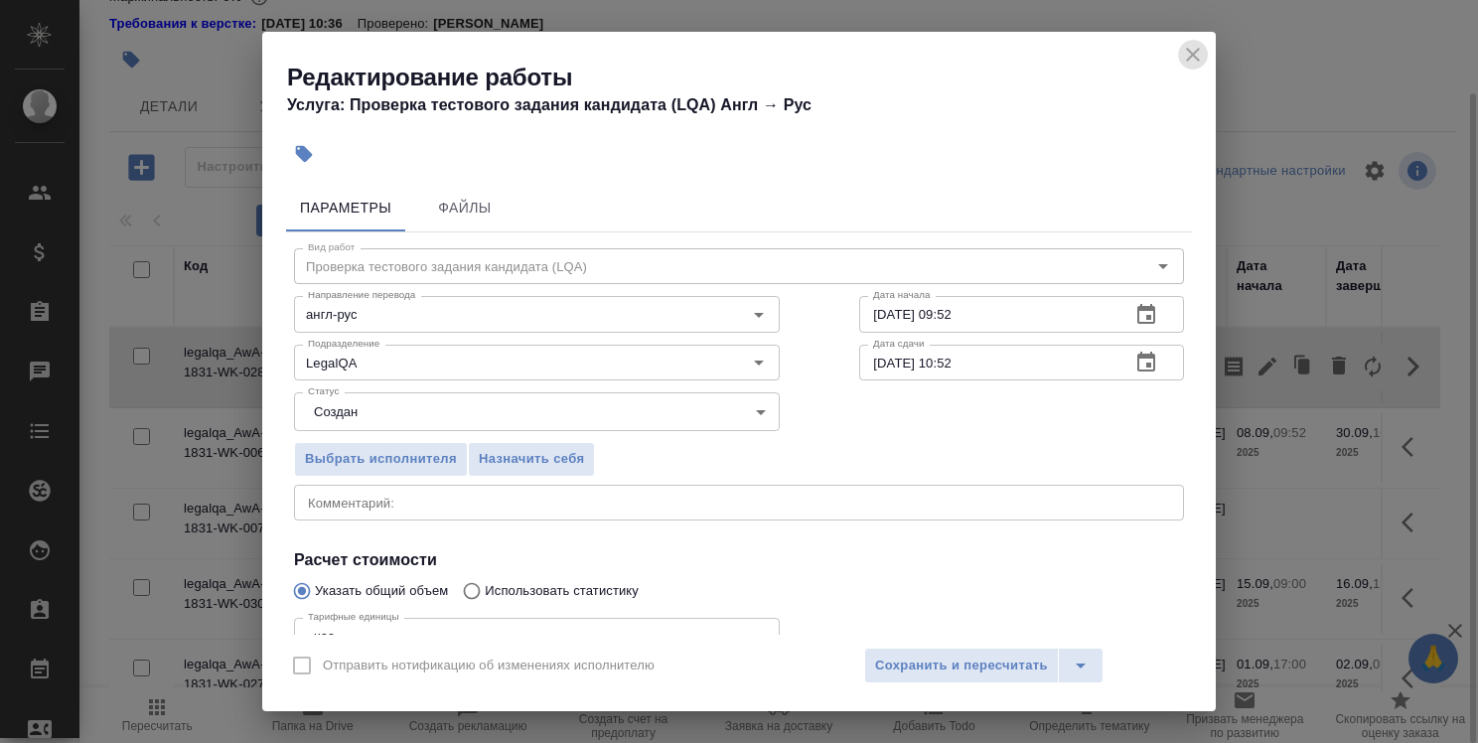
click at [1193, 49] on icon "close" at bounding box center [1193, 55] width 24 height 24
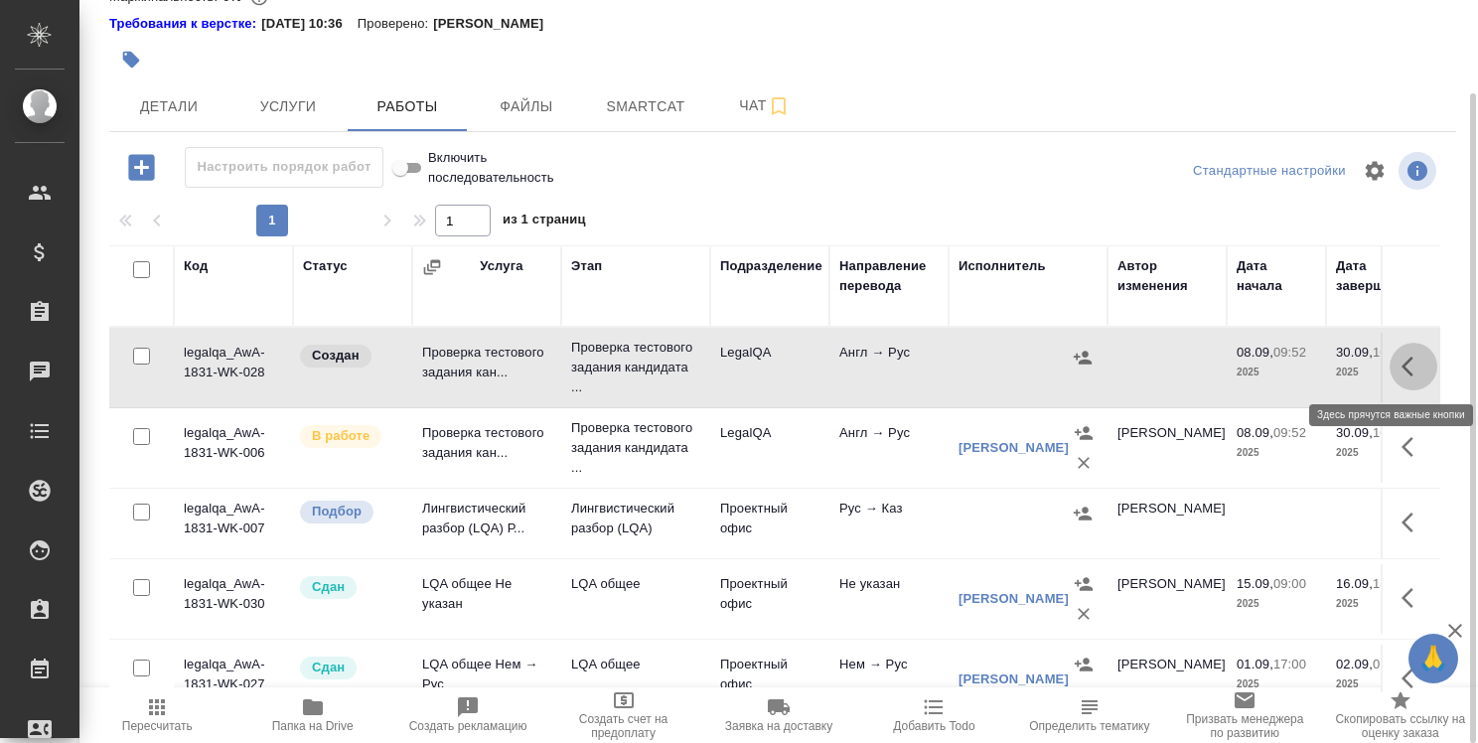
click at [1401, 359] on icon "button" at bounding box center [1413, 367] width 24 height 24
click at [1332, 362] on icon "button" at bounding box center [1339, 366] width 14 height 18
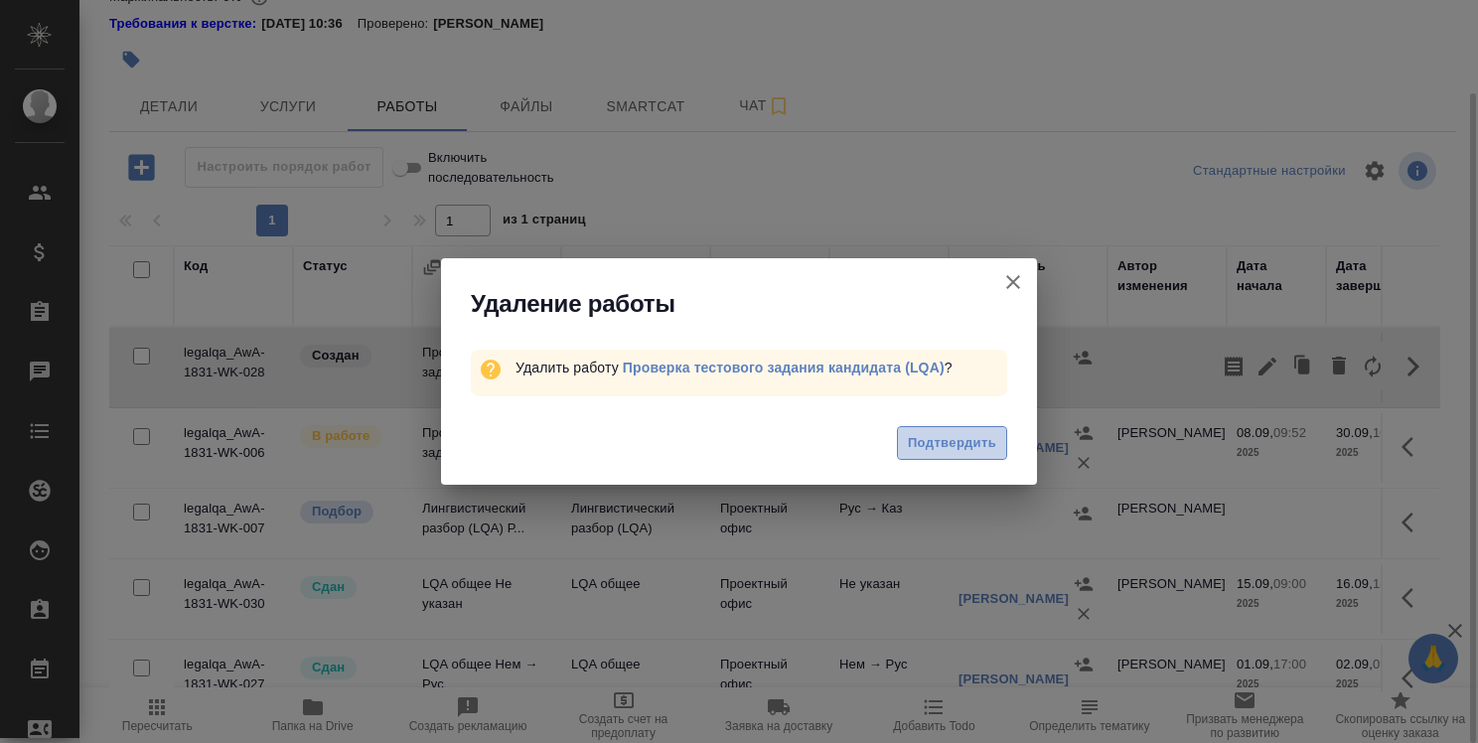
click at [989, 447] on span "Подтвердить" at bounding box center [952, 443] width 88 height 23
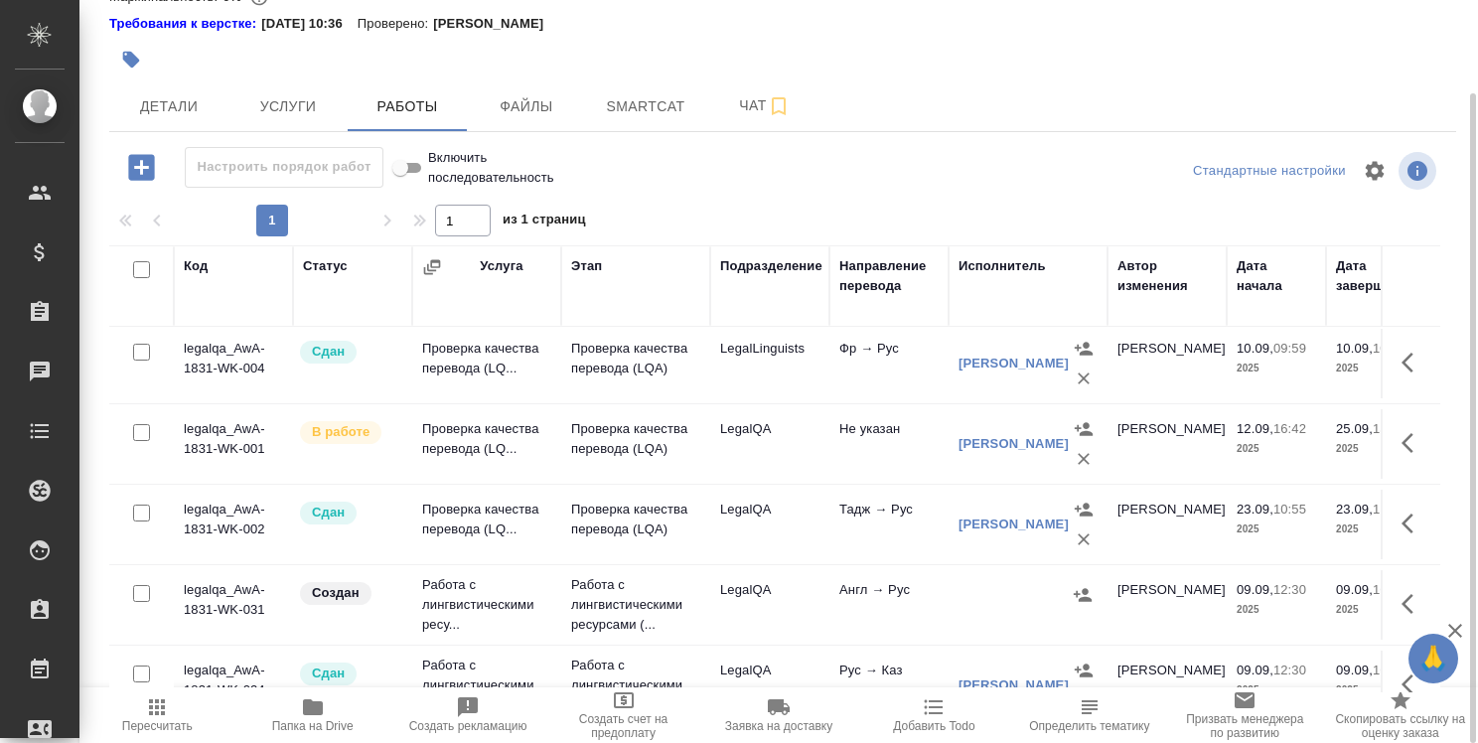
scroll to position [1236, 0]
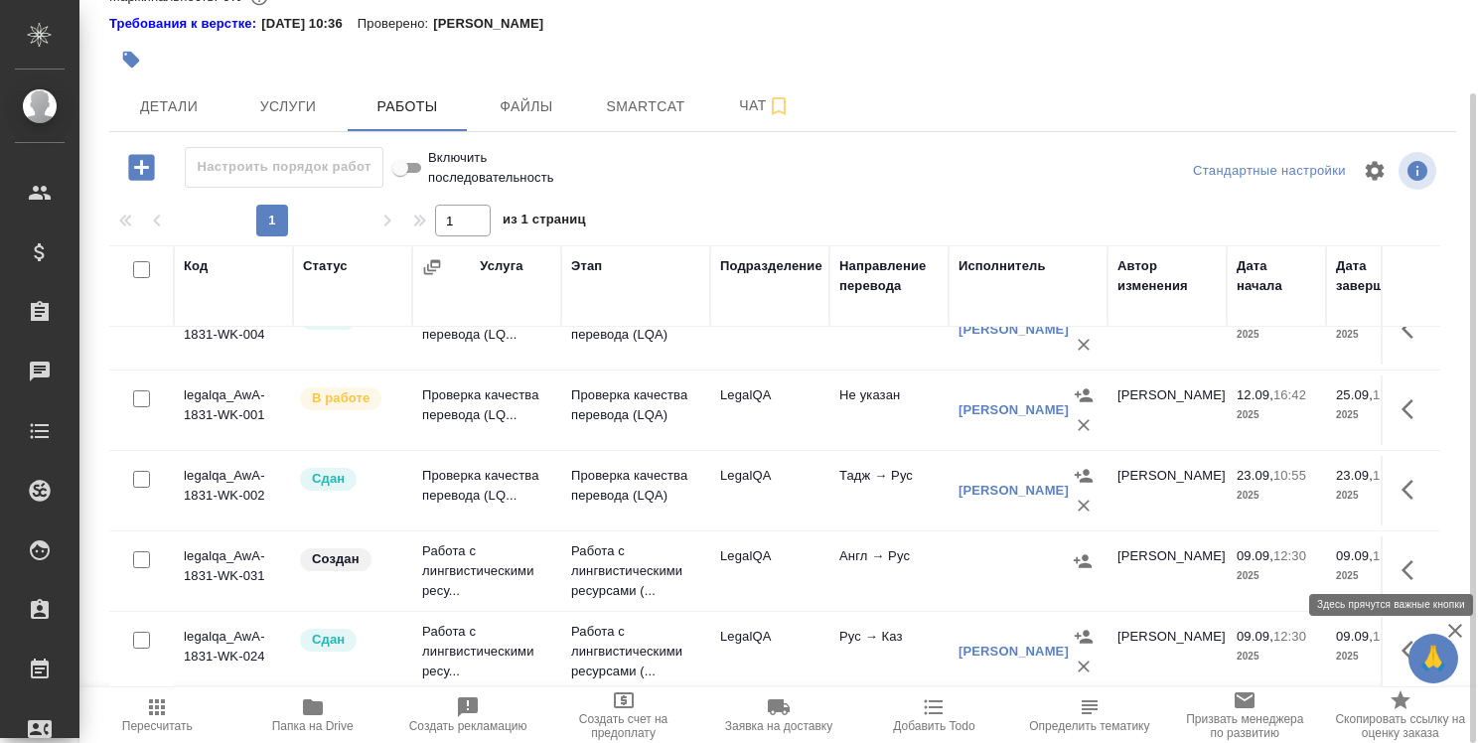
click at [1396, 569] on button "button" at bounding box center [1414, 570] width 48 height 48
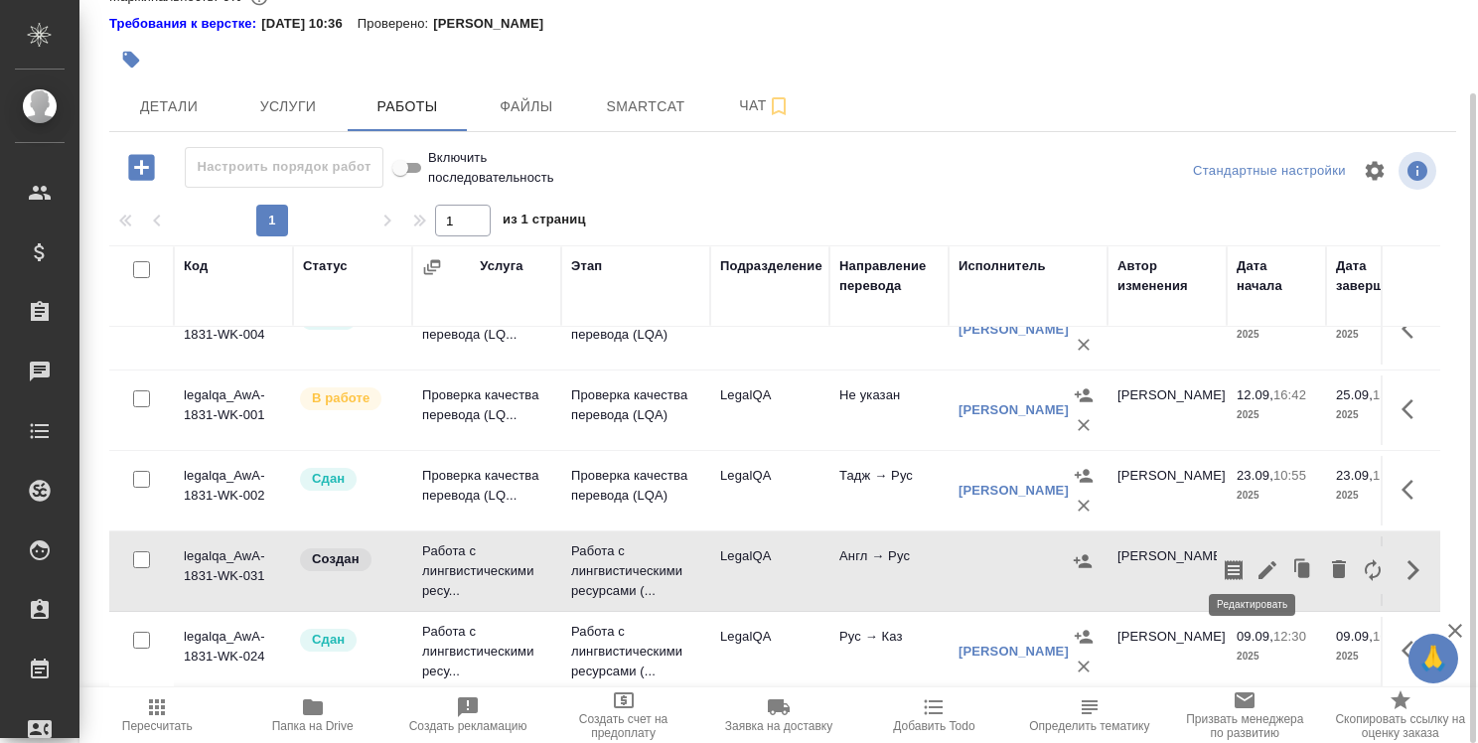
click at [1258, 561] on icon "button" at bounding box center [1267, 570] width 18 height 18
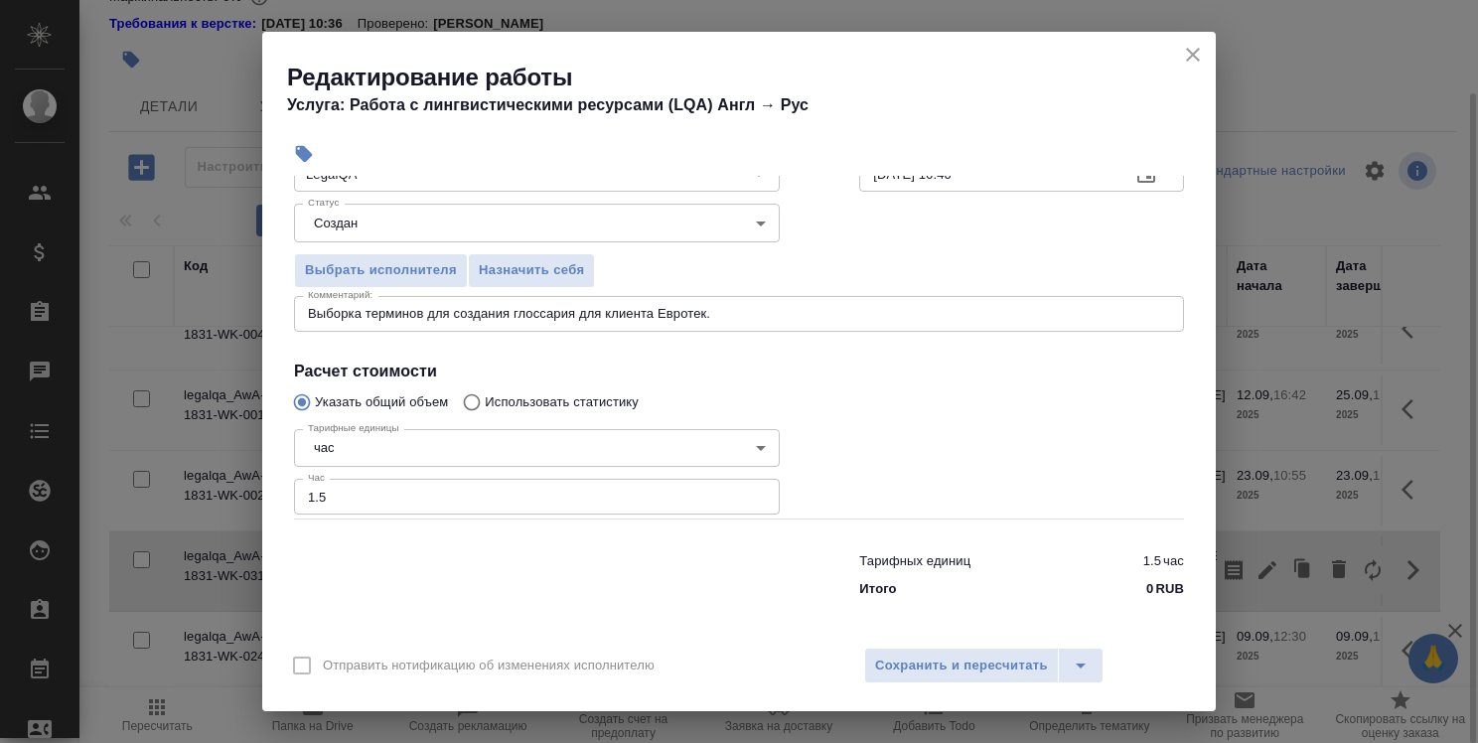
scroll to position [192, 0]
click at [513, 256] on span "Назначить себя" at bounding box center [531, 267] width 105 height 23
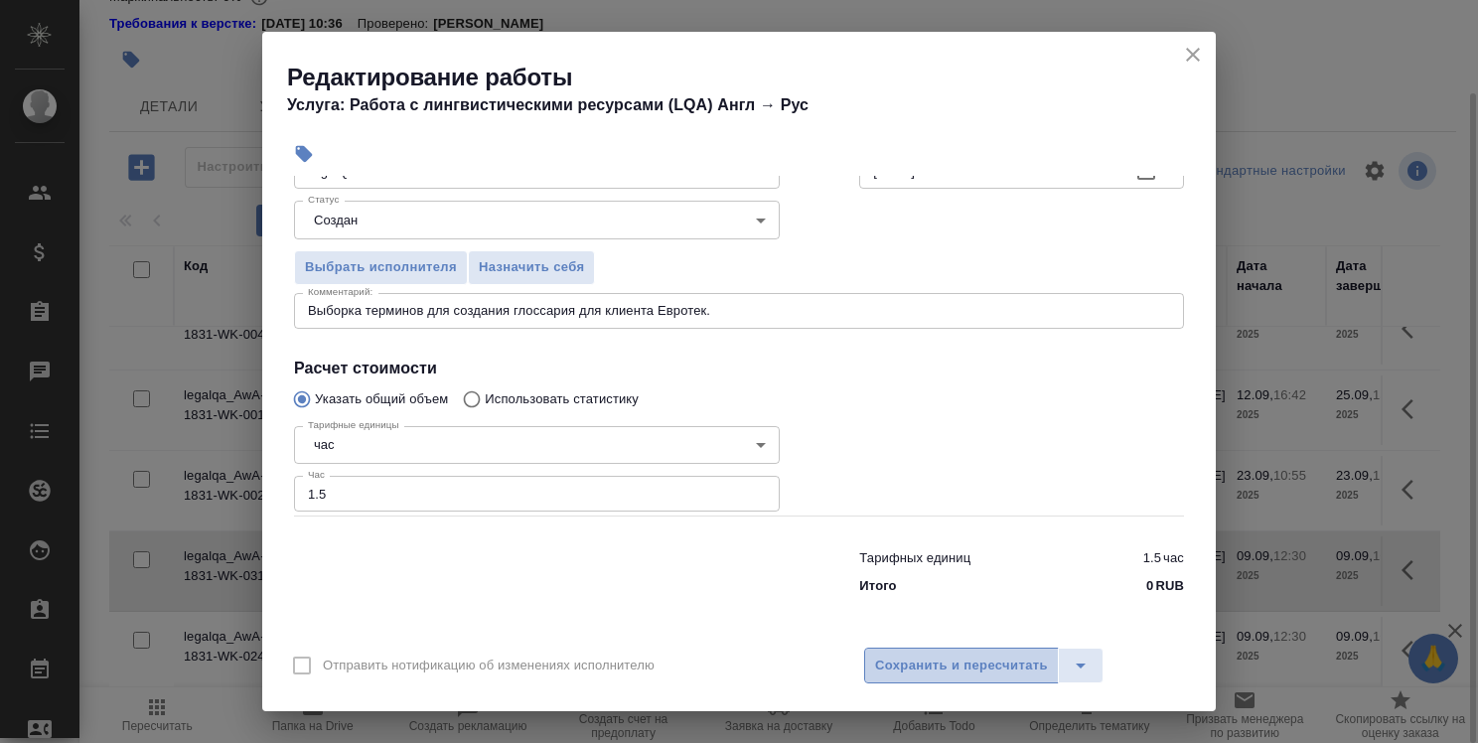
click at [926, 674] on span "Сохранить и пересчитать" at bounding box center [961, 666] width 173 height 23
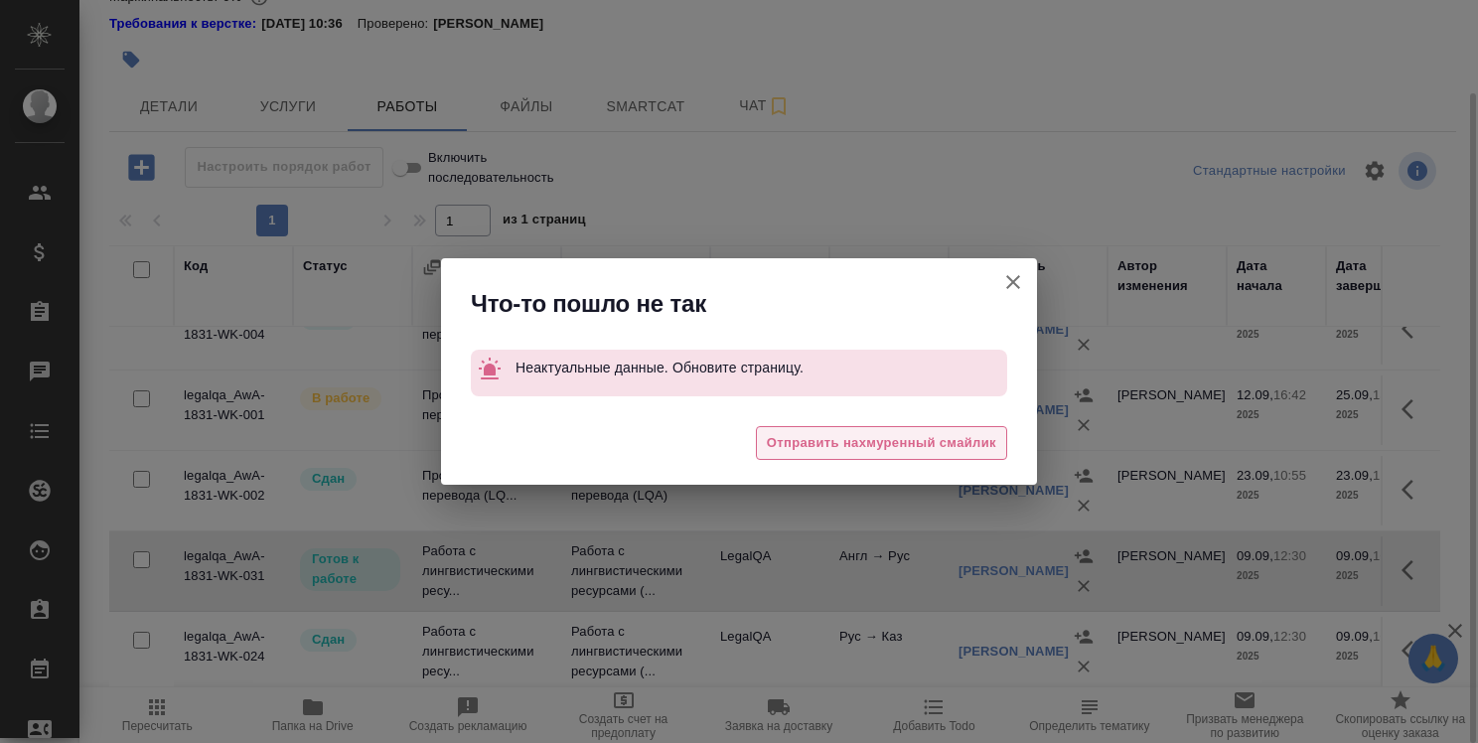
click at [918, 449] on span "Отправить нахмуренный смайлик" at bounding box center [881, 443] width 229 height 23
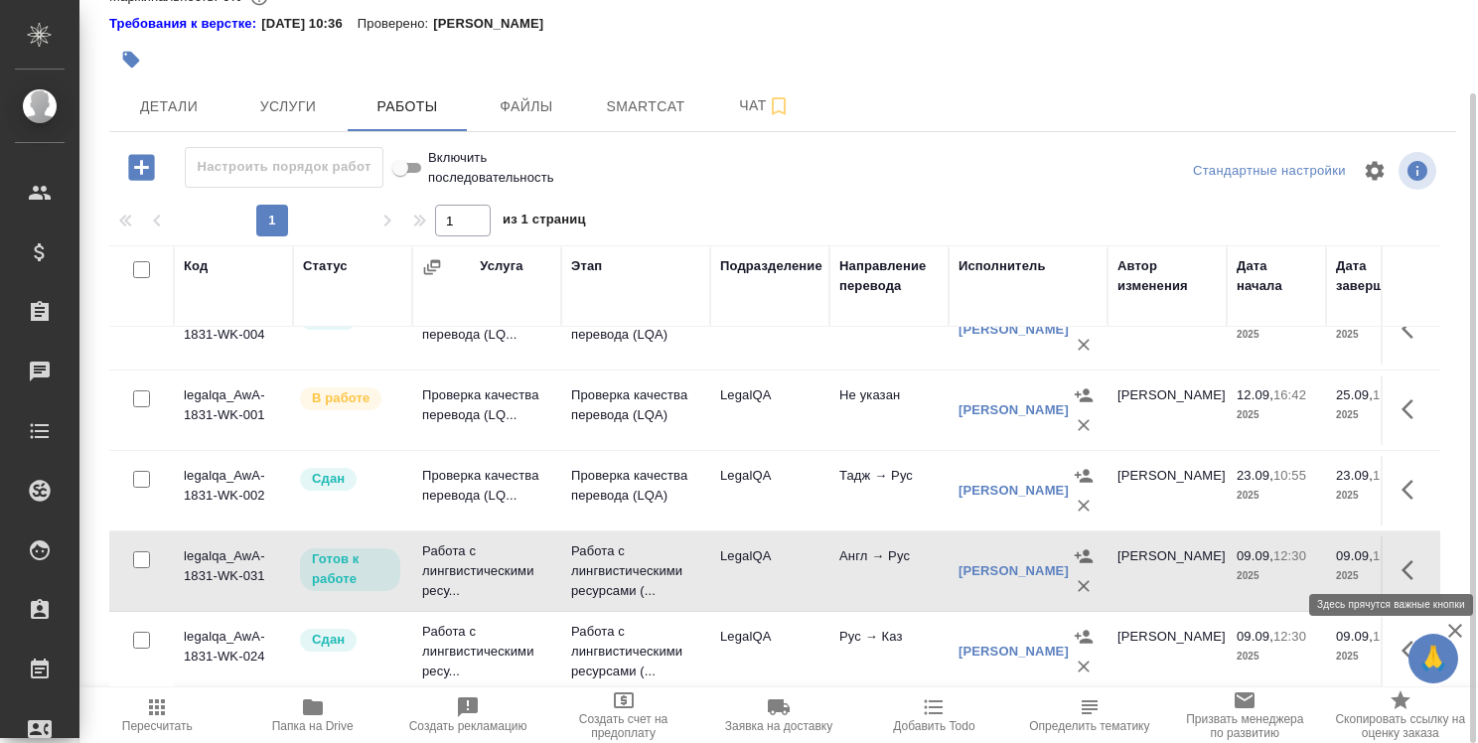
click at [1390, 552] on button "button" at bounding box center [1414, 570] width 48 height 48
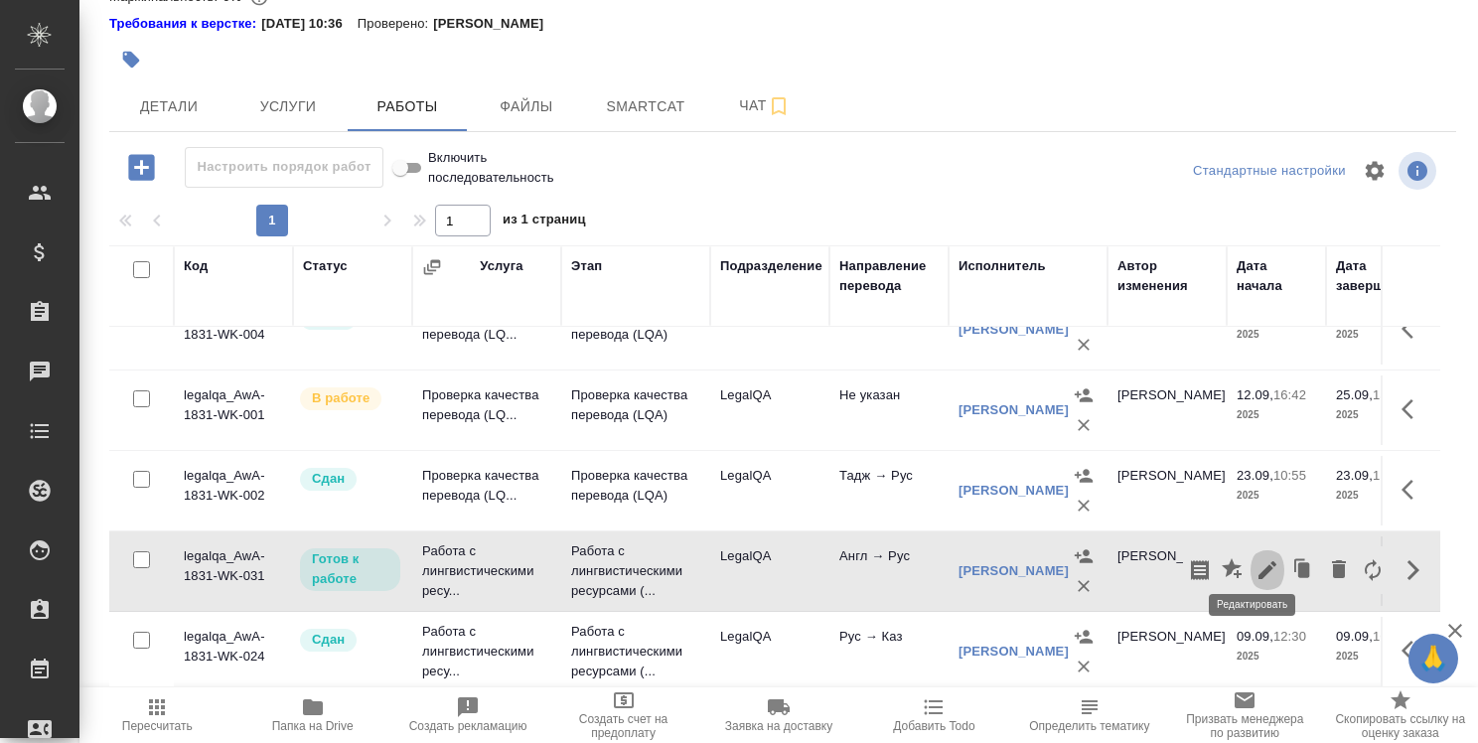
click at [1255, 558] on icon "button" at bounding box center [1267, 570] width 24 height 24
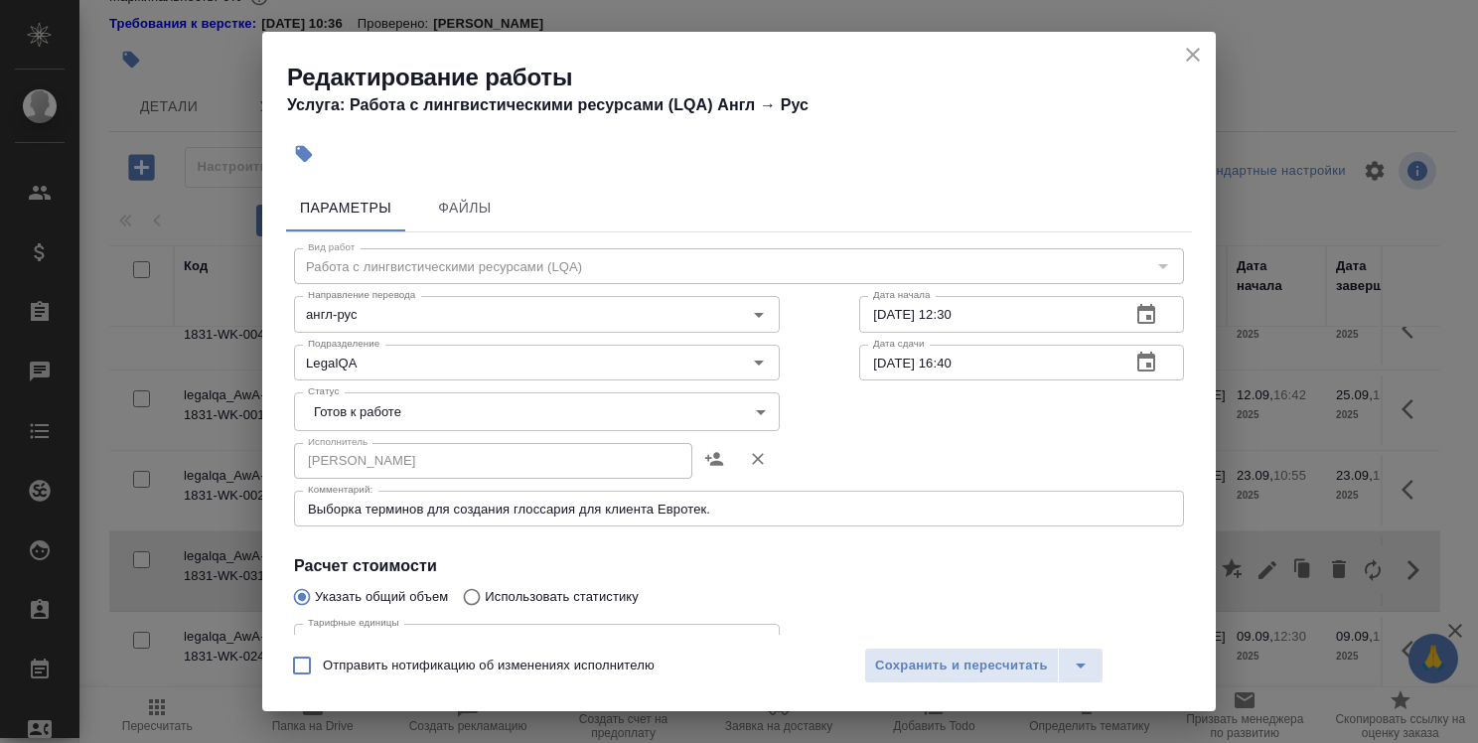
click at [727, 508] on textarea "Выборка терминов для создания глоссария для клиента Евротек." at bounding box center [739, 509] width 862 height 15
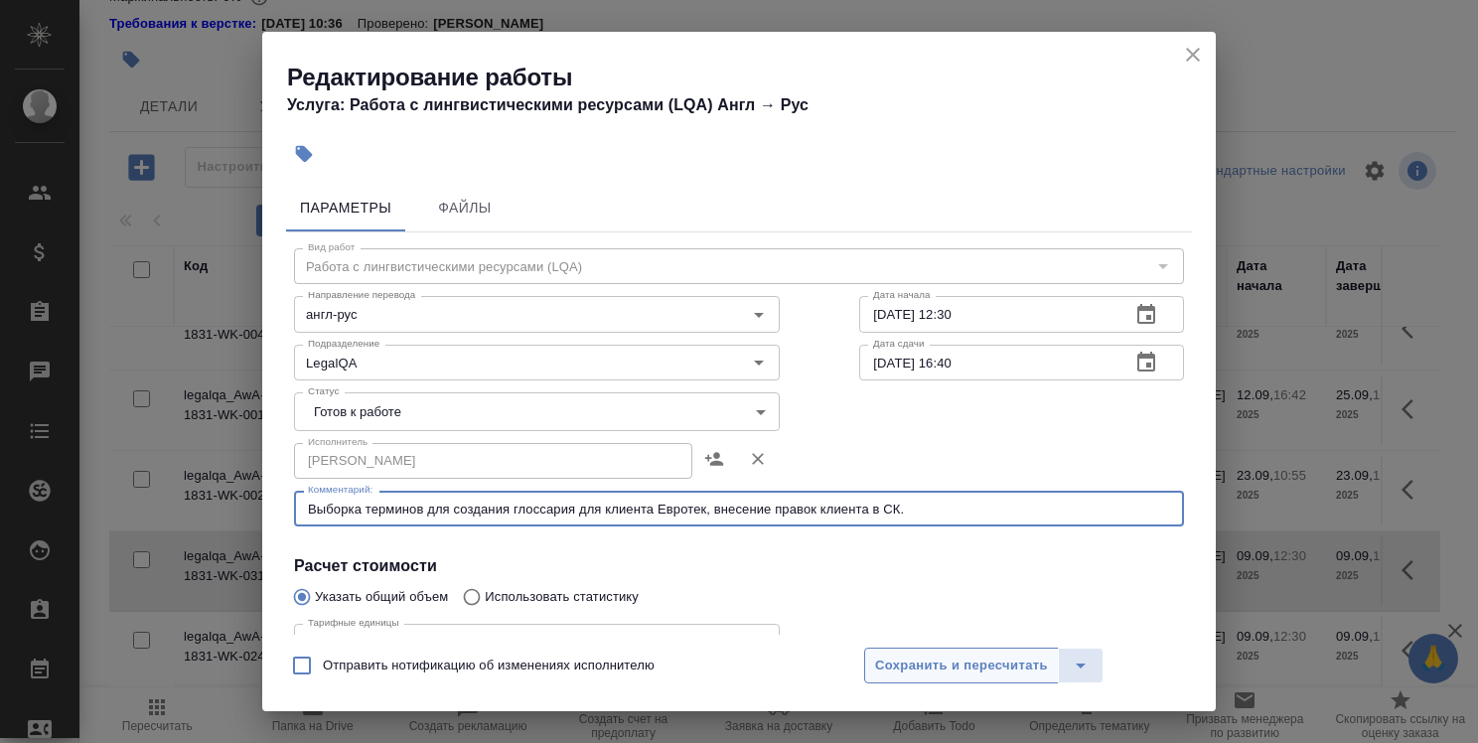
type textarea "Выборка терминов для создания глоссария для клиента Евротек, внесение правок кл…"
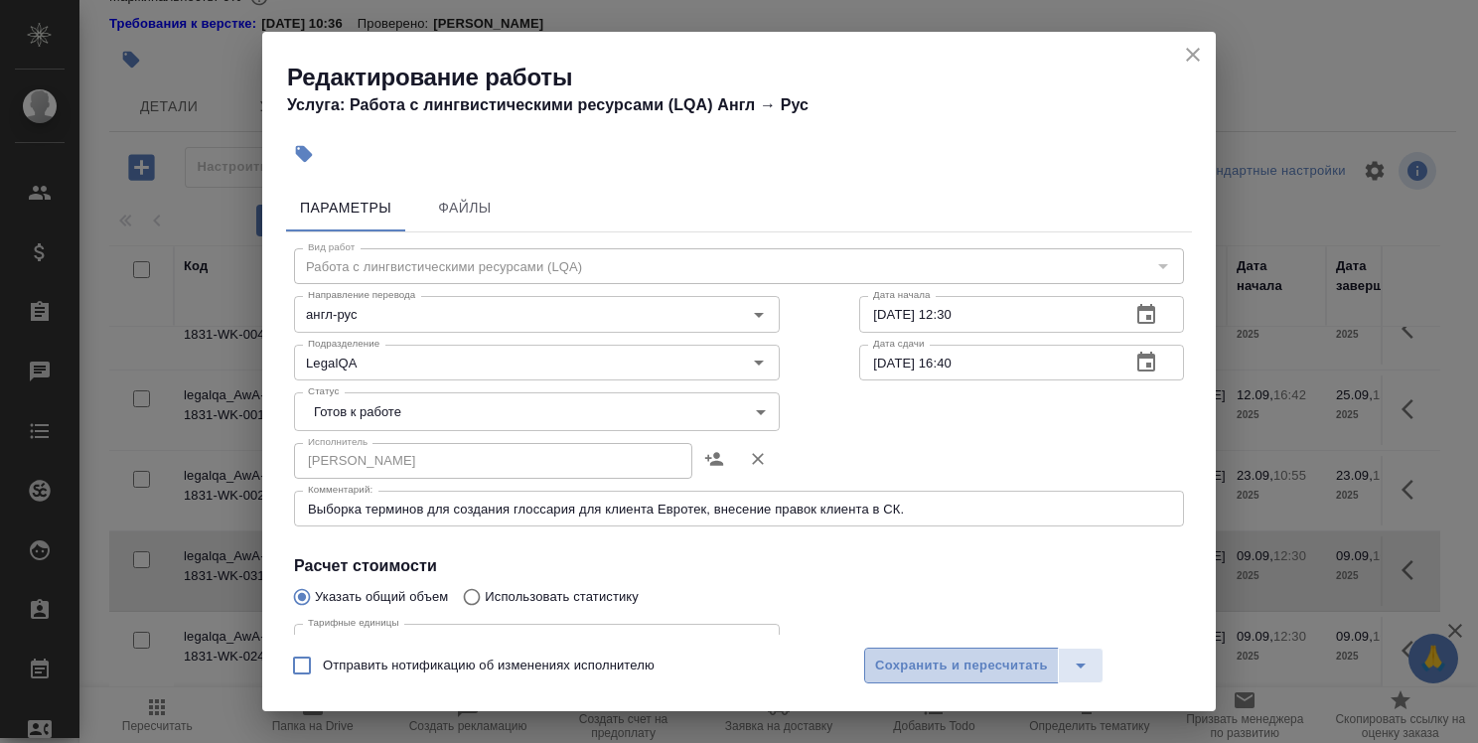
click at [997, 665] on span "Сохранить и пересчитать" at bounding box center [961, 666] width 173 height 23
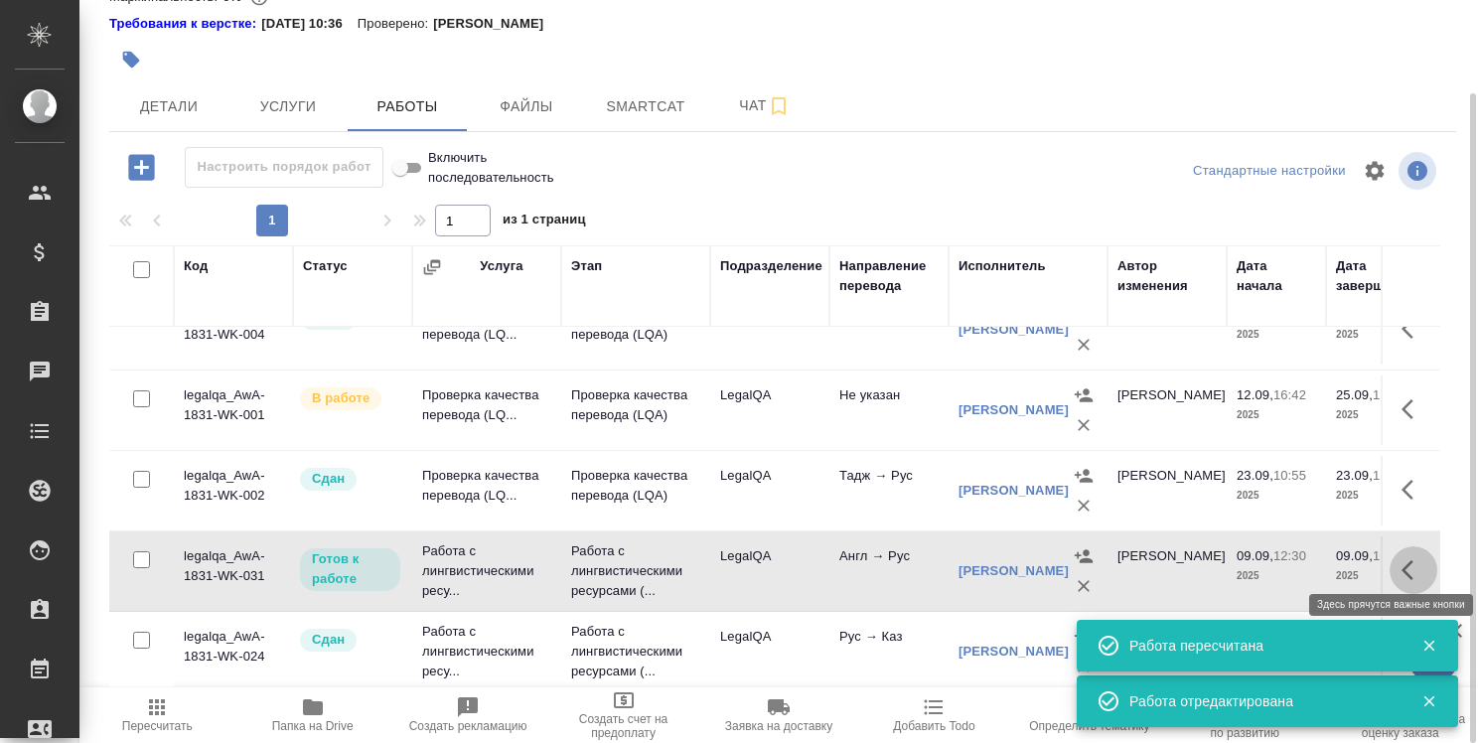
click at [1401, 558] on icon "button" at bounding box center [1413, 570] width 24 height 24
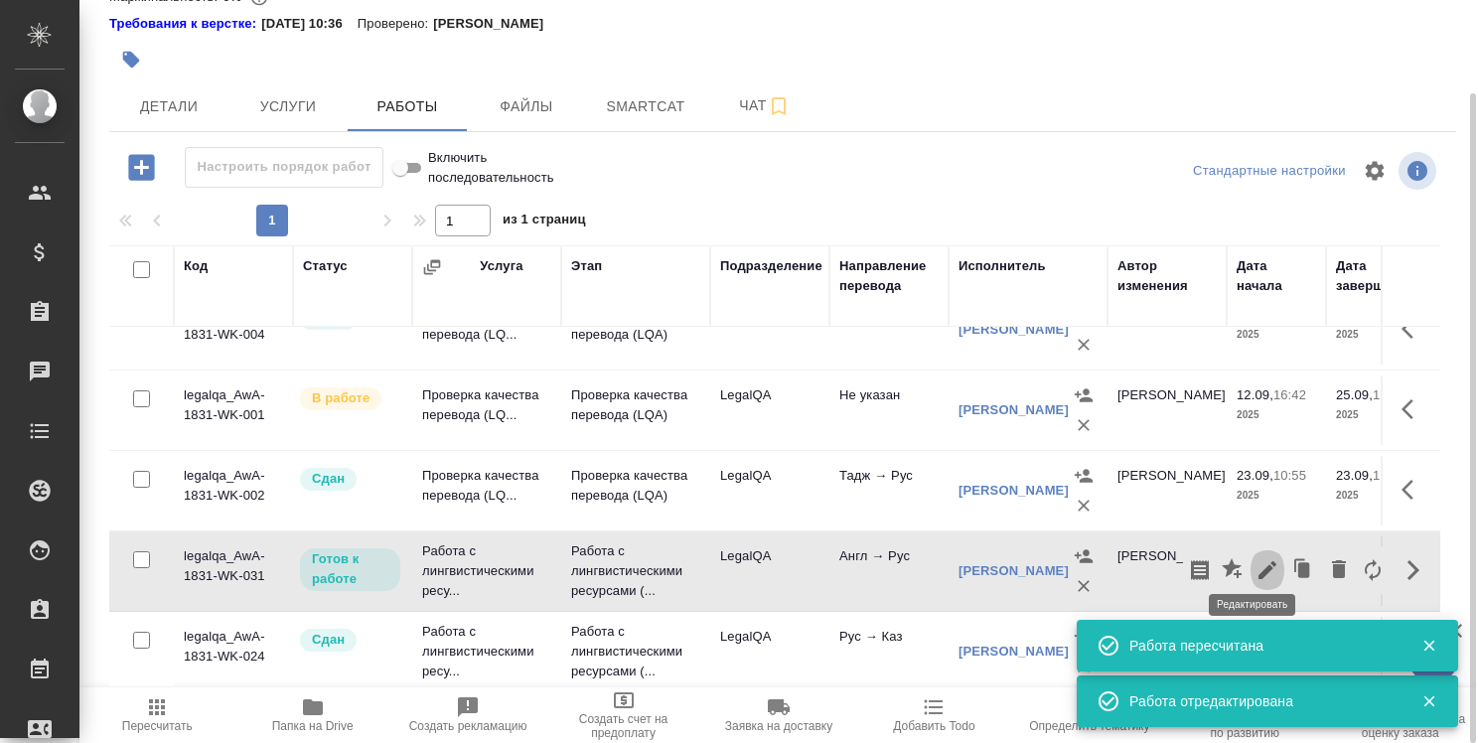
click at [1255, 558] on icon "button" at bounding box center [1267, 570] width 24 height 24
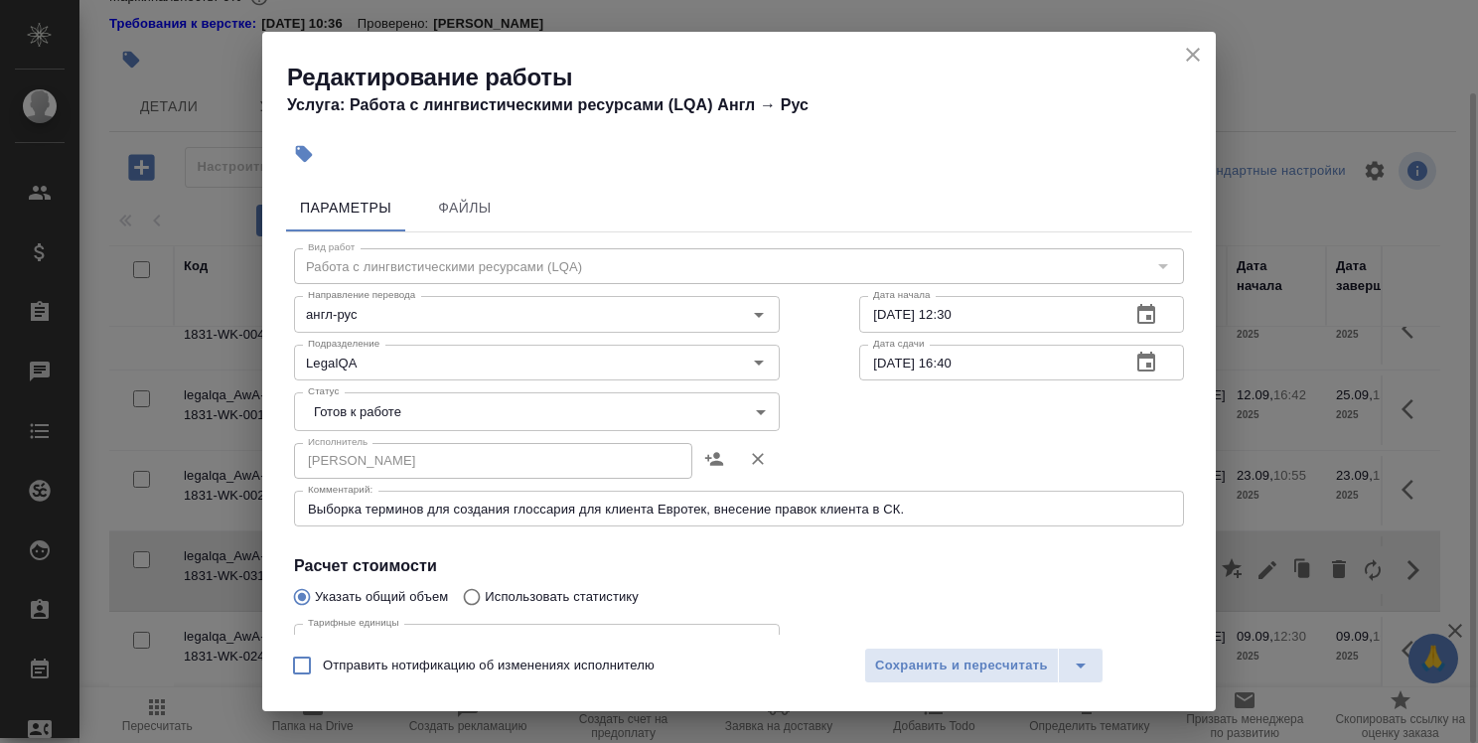
click at [506, 400] on body "🙏 .cls-1 fill:#fff; AWATERA Strelnikova Olga Клиенты Спецификации Заказы 0 Чаты…" at bounding box center [739, 371] width 1478 height 743
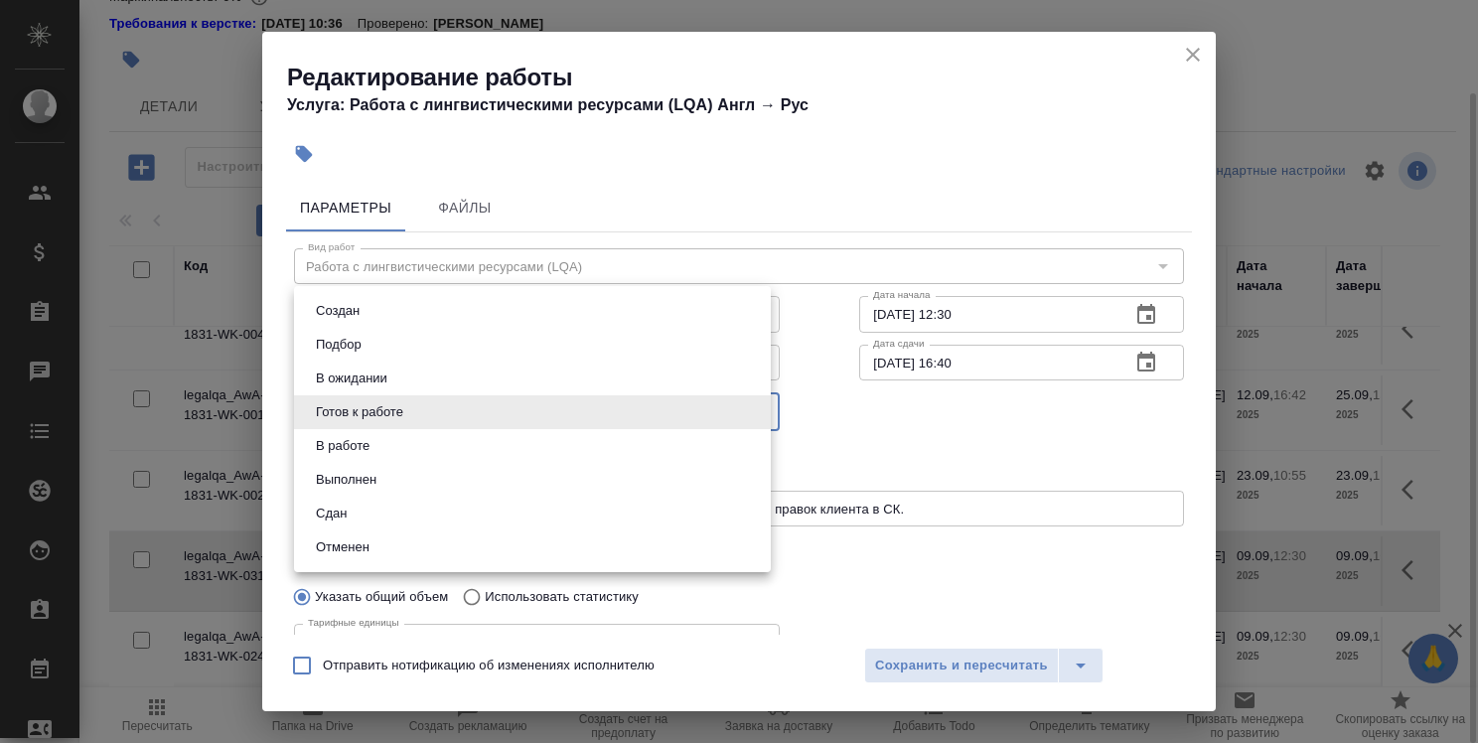
click at [500, 520] on li "Сдан" at bounding box center [532, 514] width 477 height 34
type input "closed"
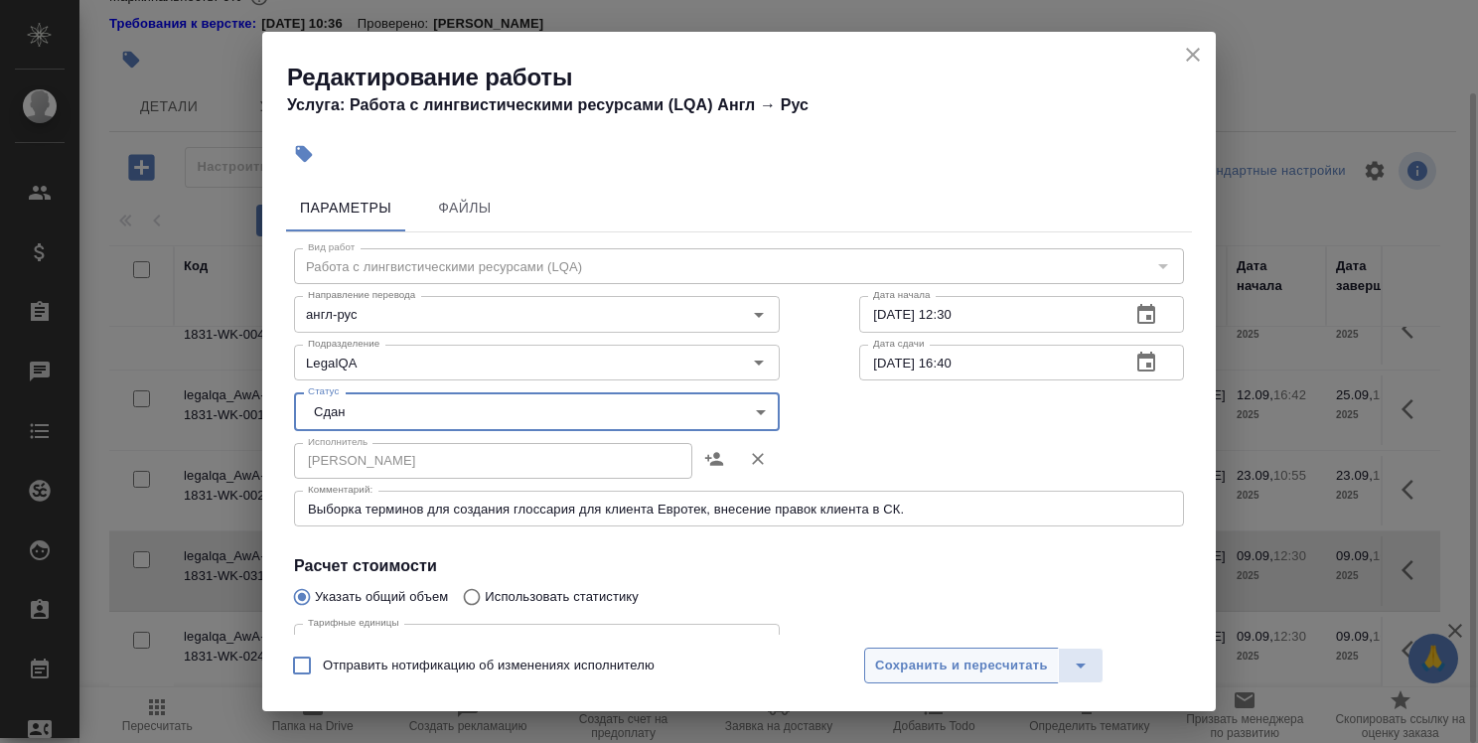
click at [989, 665] on span "Сохранить и пересчитать" at bounding box center [961, 666] width 173 height 23
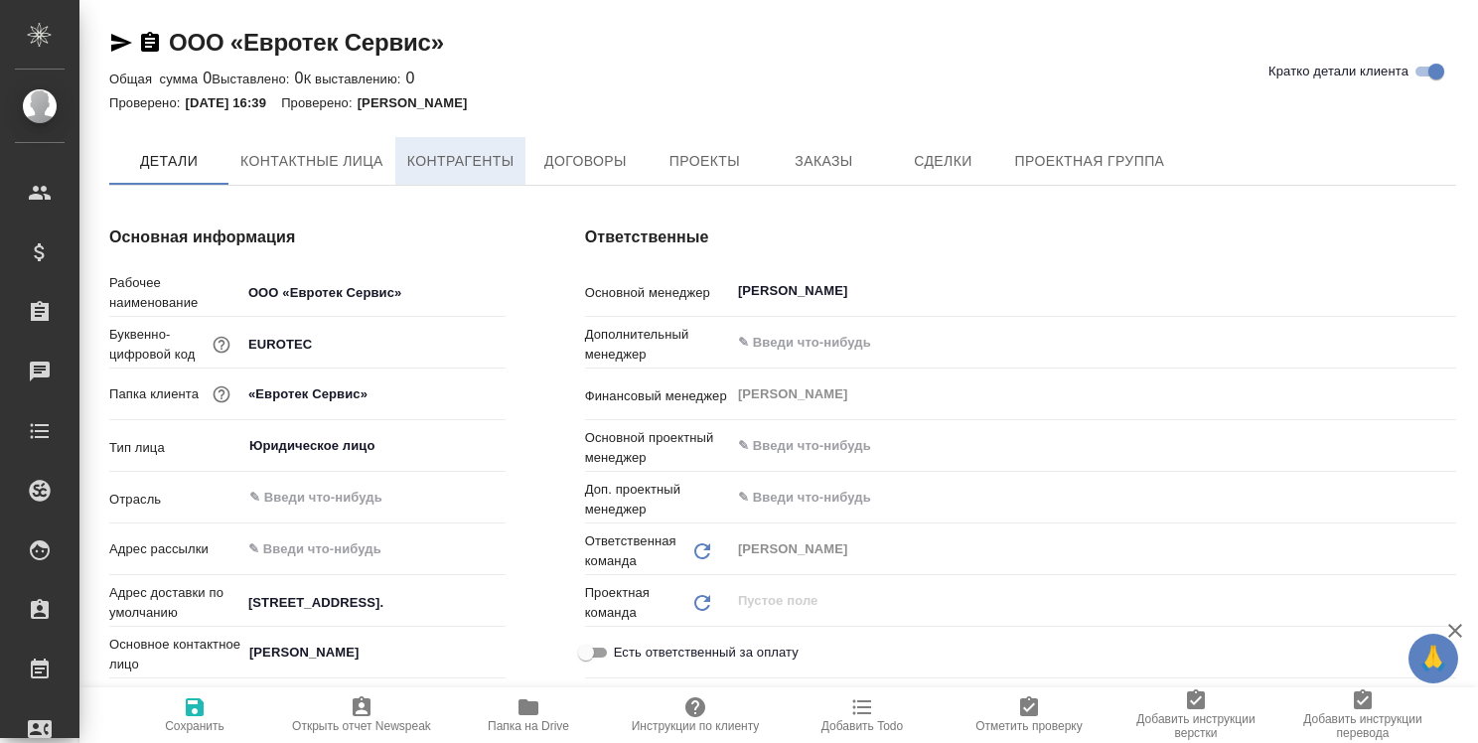
type textarea "x"
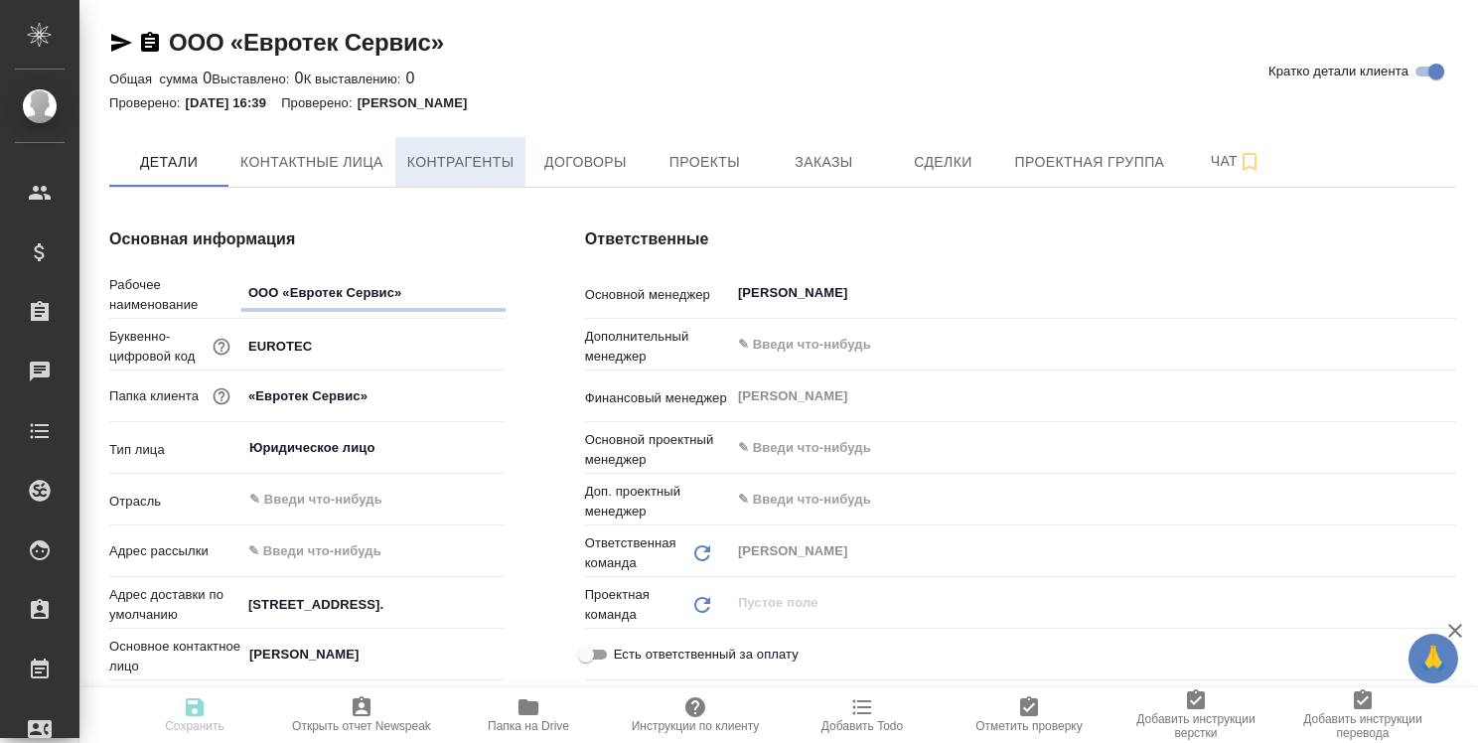
type textarea "x"
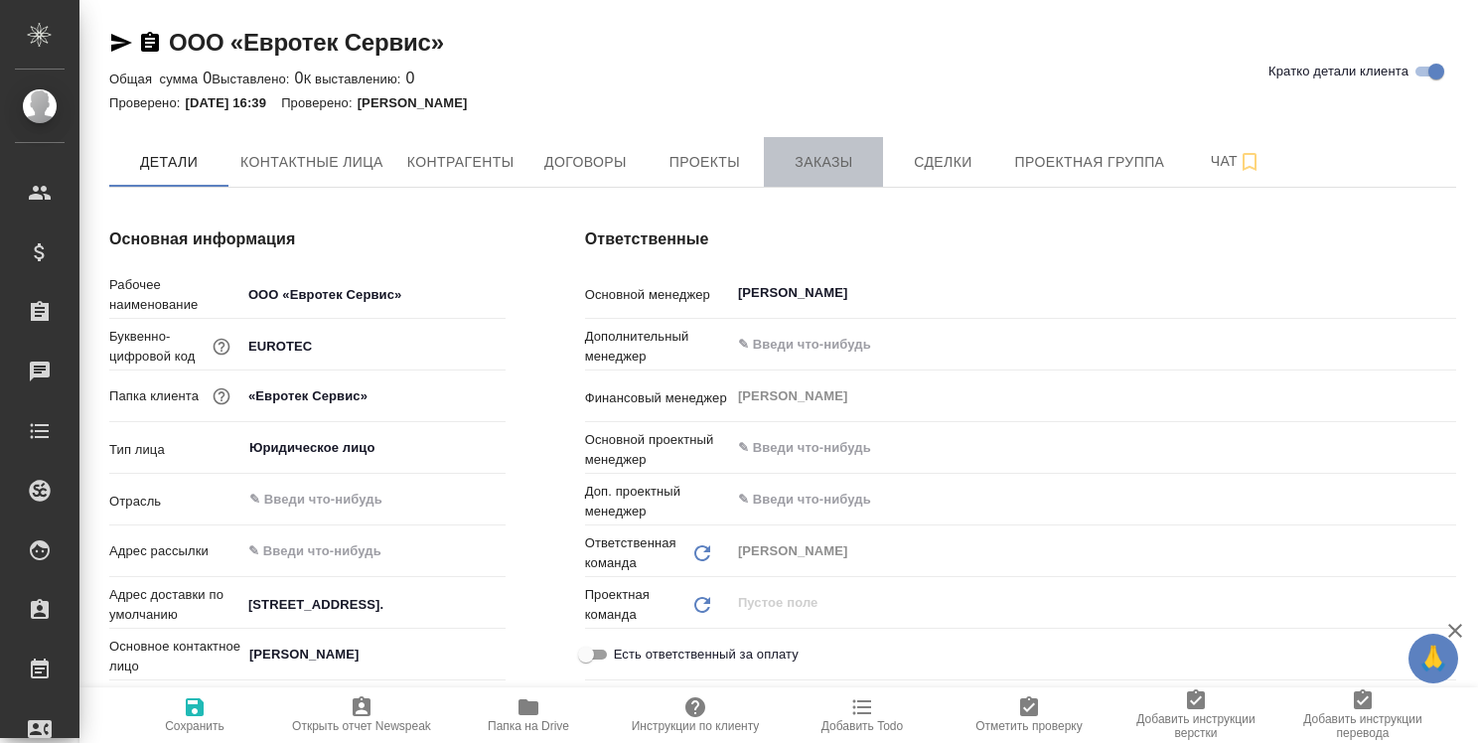
click at [812, 163] on span "Заказы" at bounding box center [823, 162] width 95 height 25
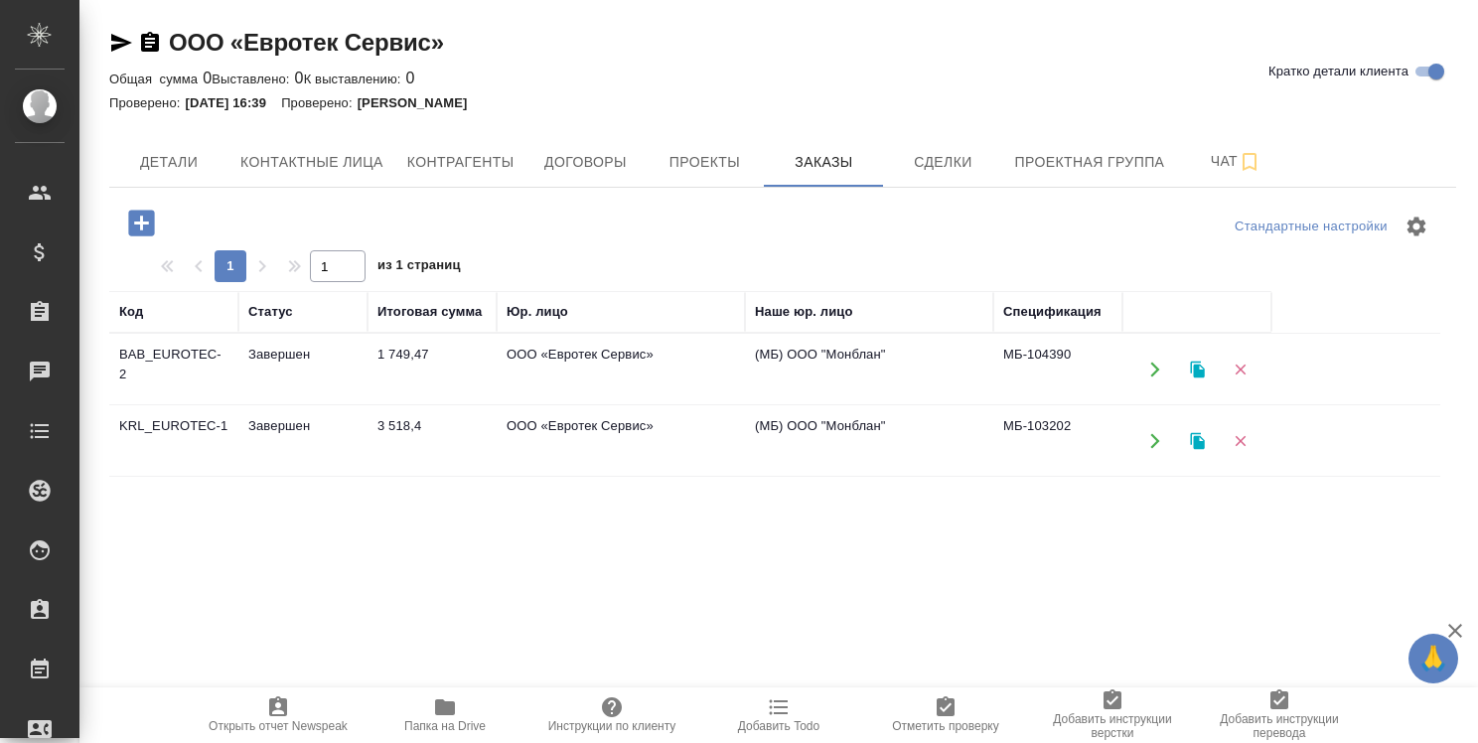
click at [571, 354] on td "ООО «Евротек Сервис»" at bounding box center [621, 370] width 248 height 70
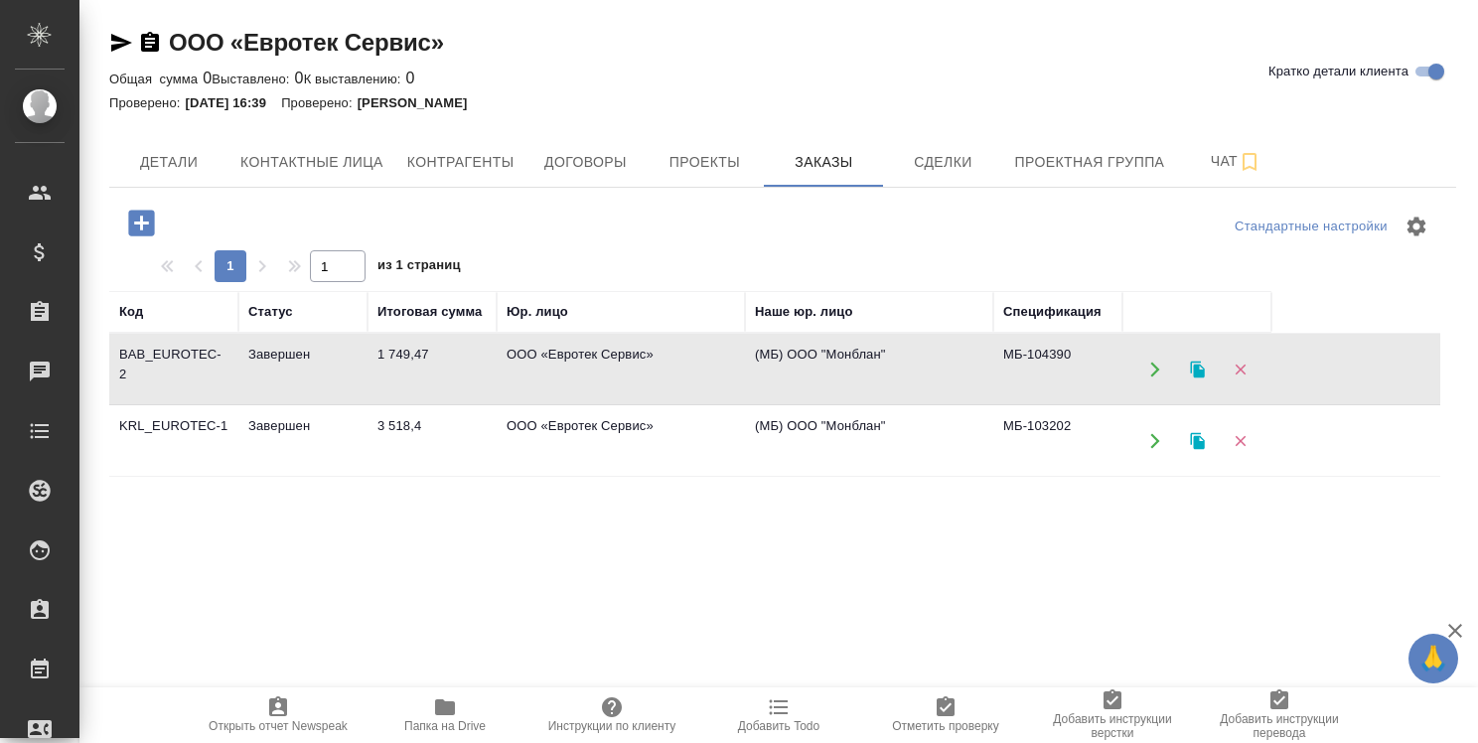
click at [571, 354] on td "ООО «Евротек Сервис»" at bounding box center [621, 370] width 248 height 70
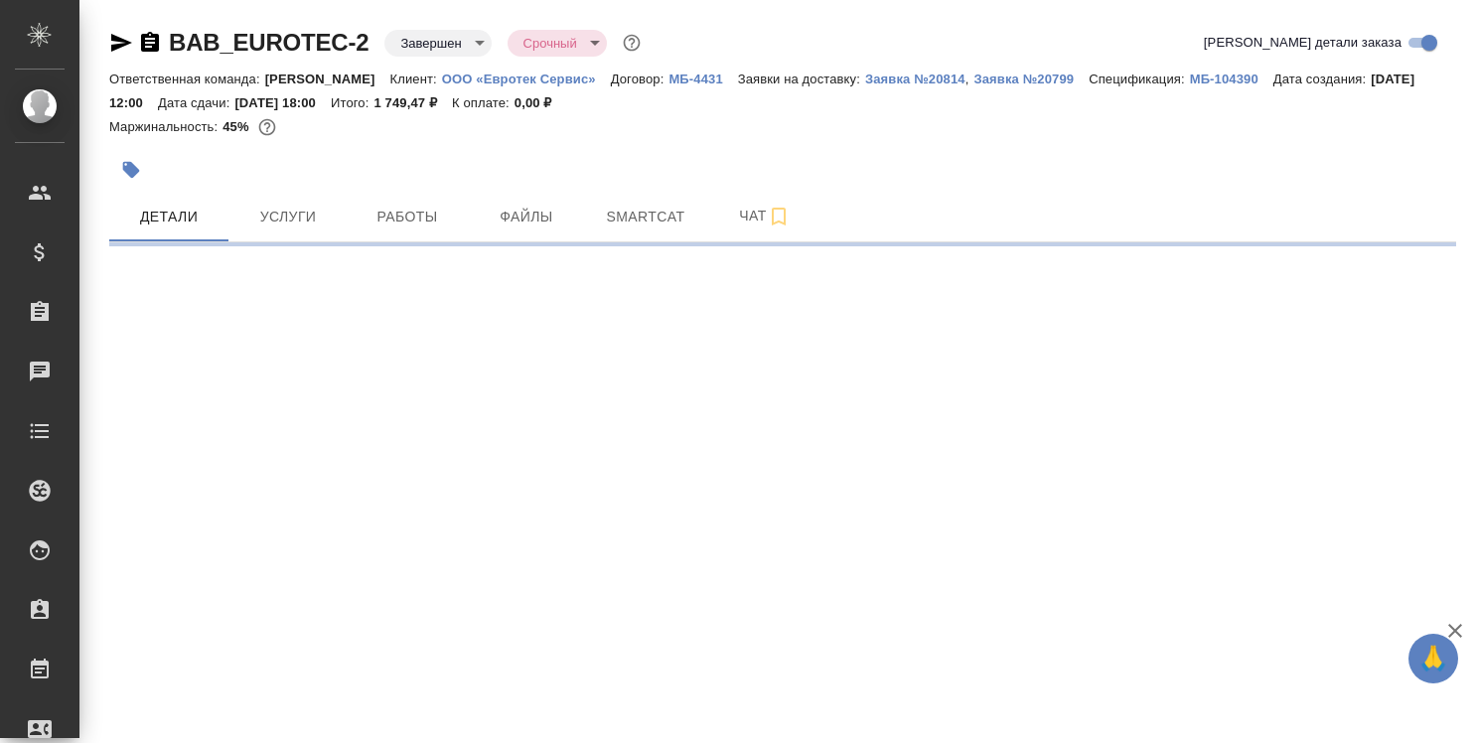
select select "RU"
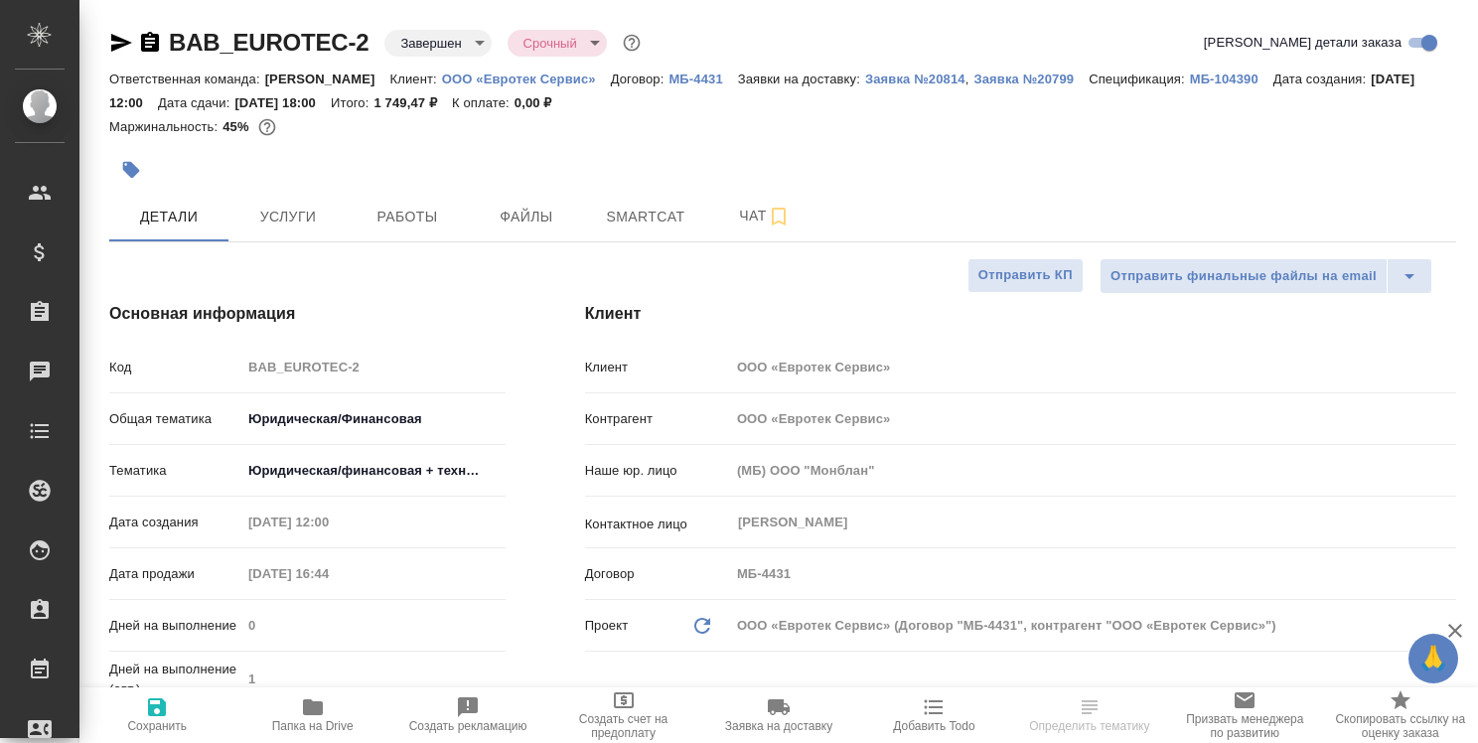
type textarea "x"
type input "[PERSON_NAME]"
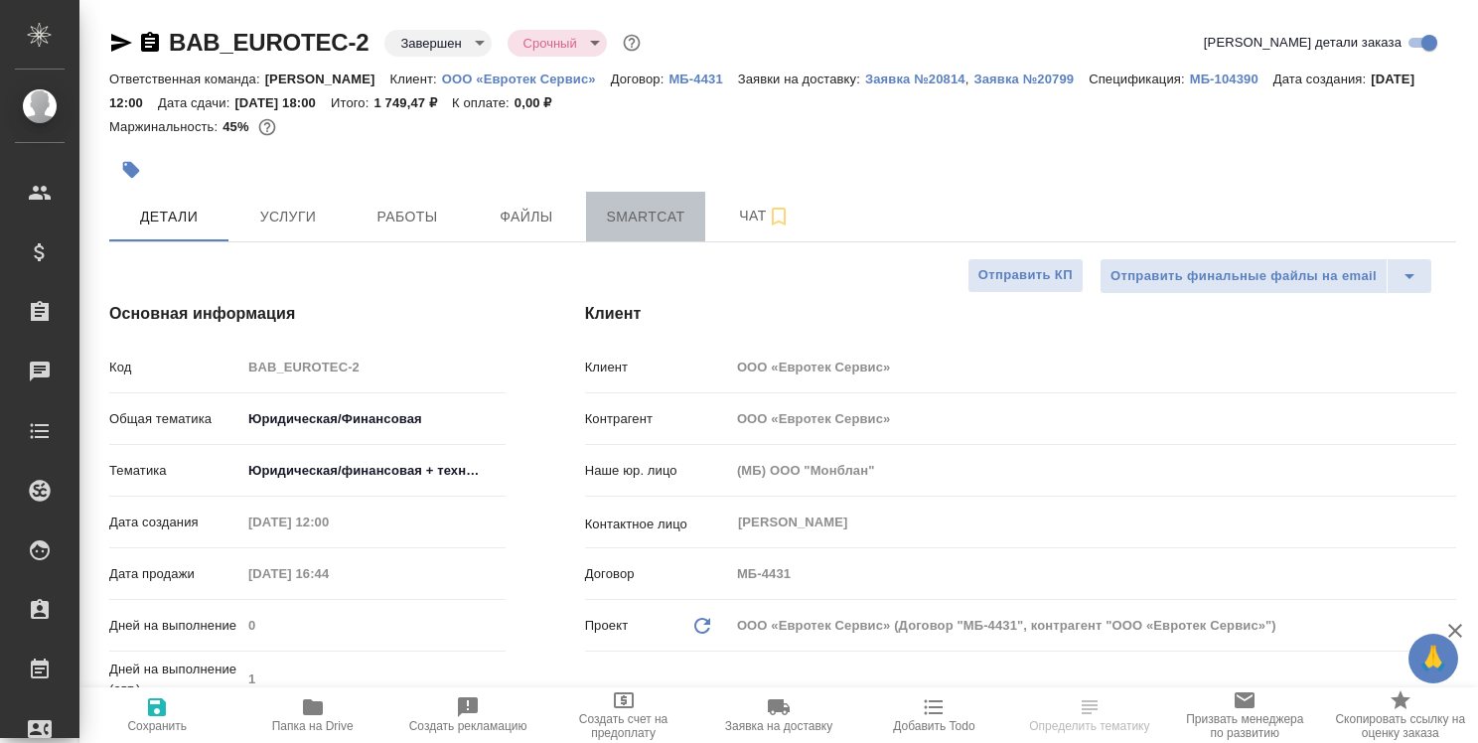
click at [660, 215] on span "Smartcat" at bounding box center [645, 217] width 95 height 25
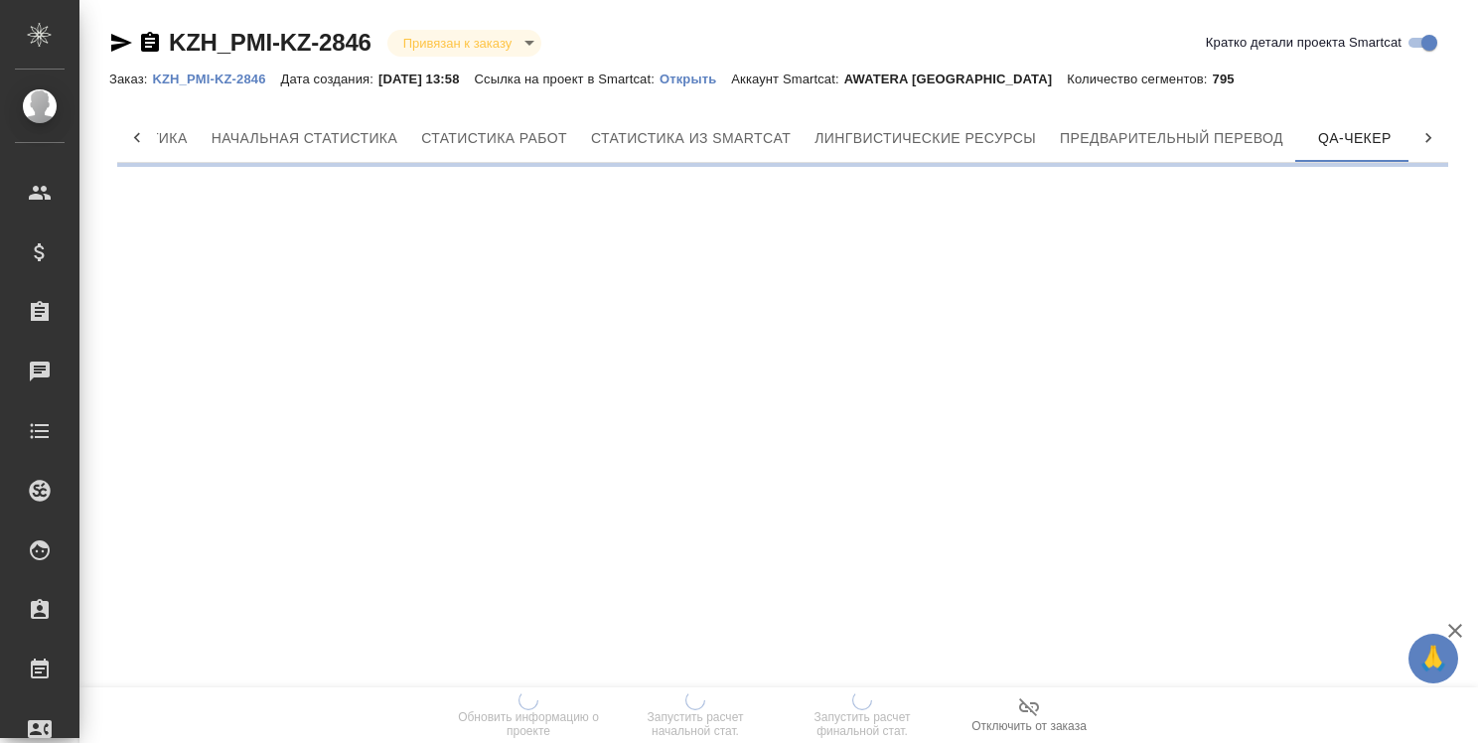
scroll to position [0, 176]
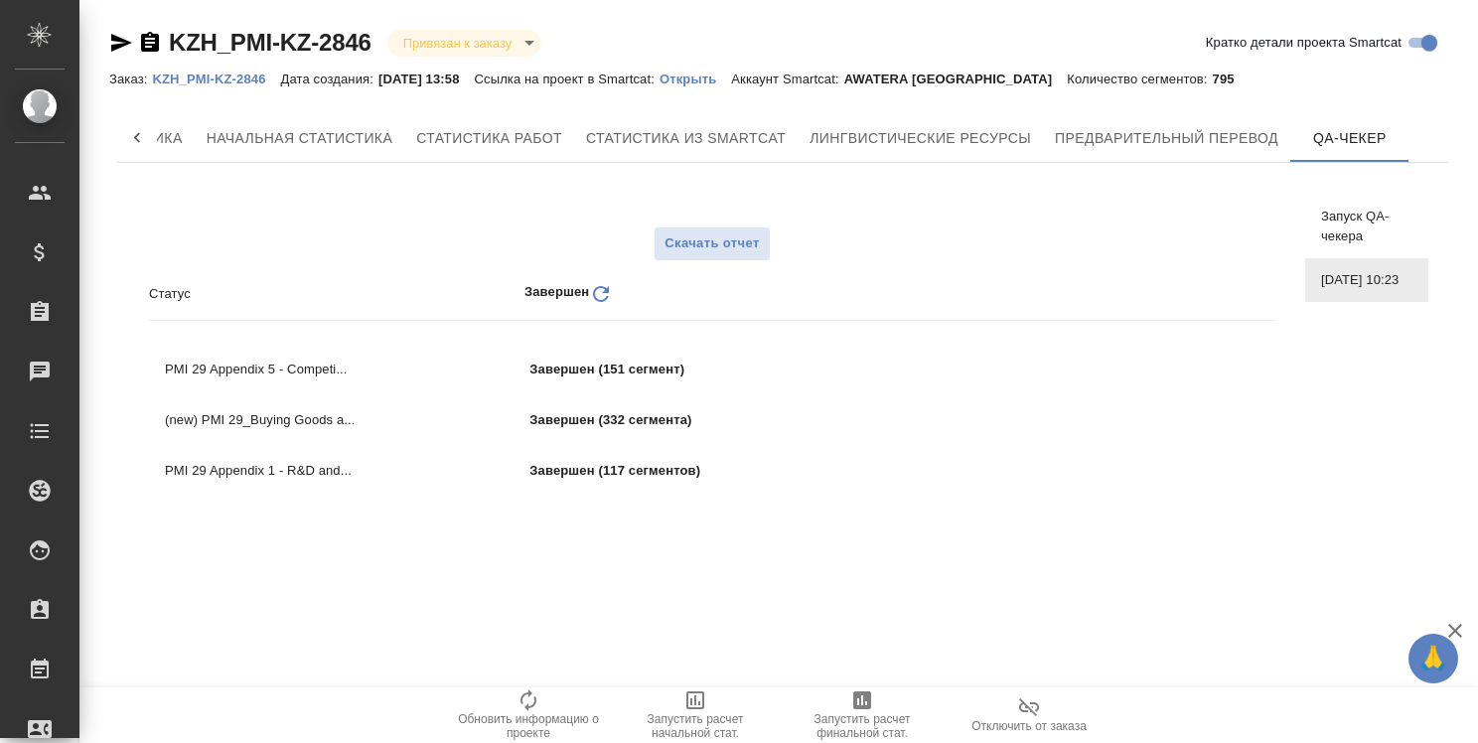
click at [222, 80] on p "KZH_PMI-KZ-2846" at bounding box center [216, 79] width 128 height 15
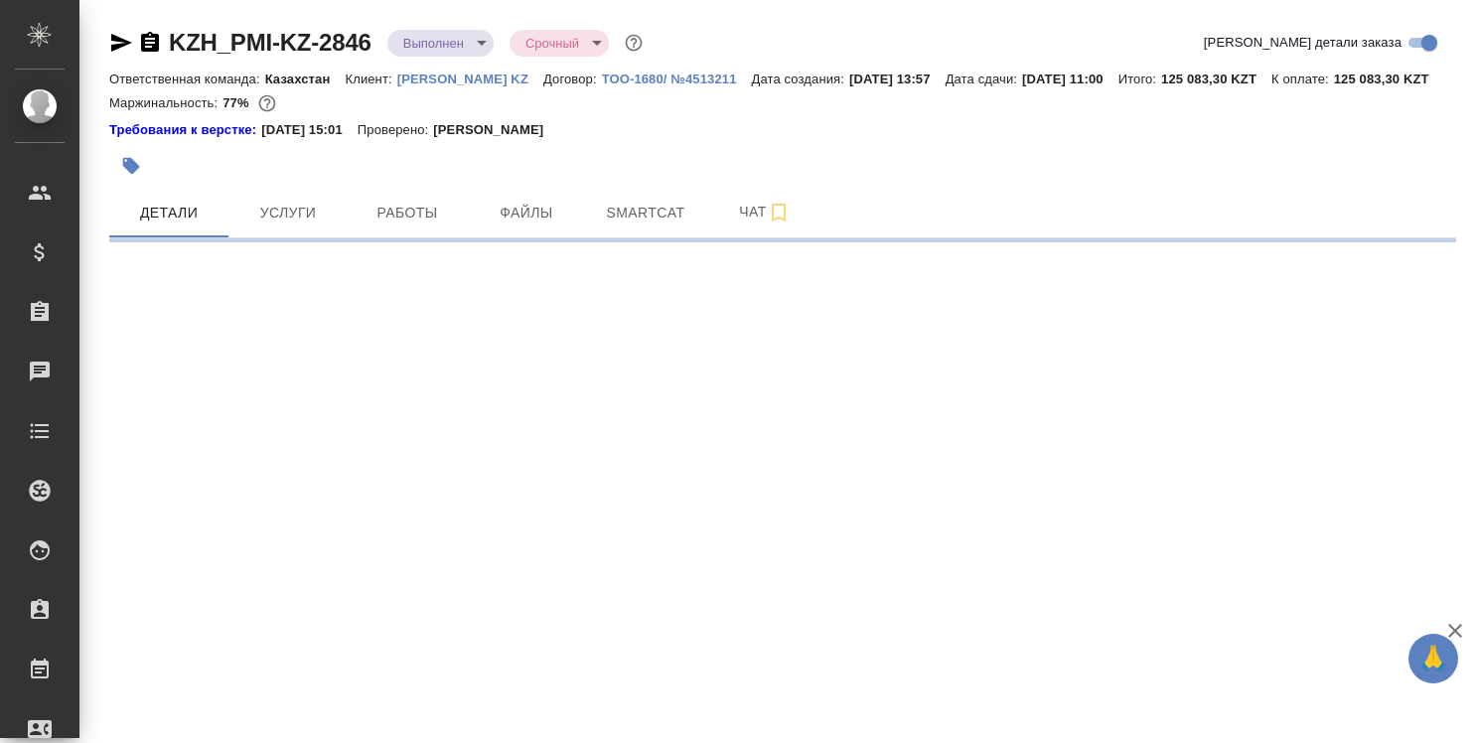
select select "RU"
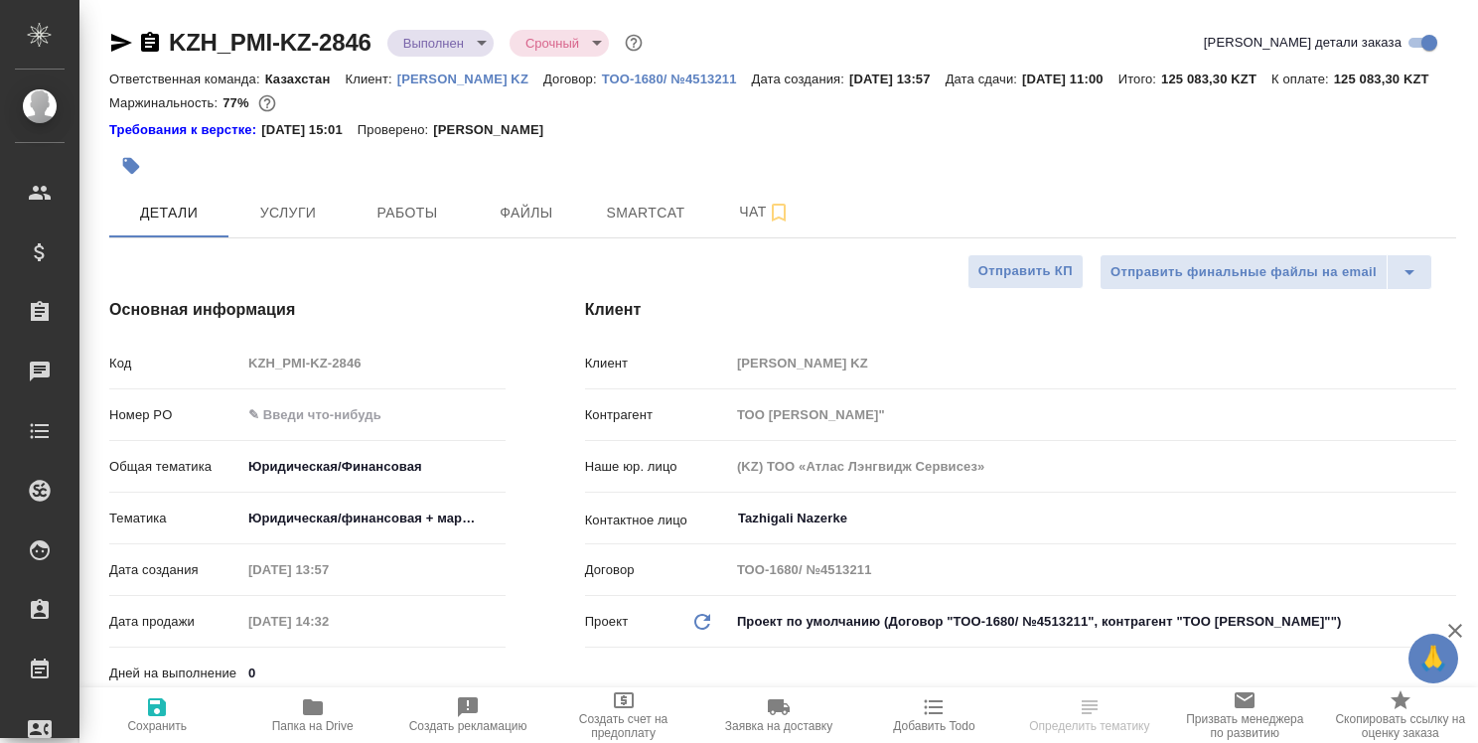
type textarea "x"
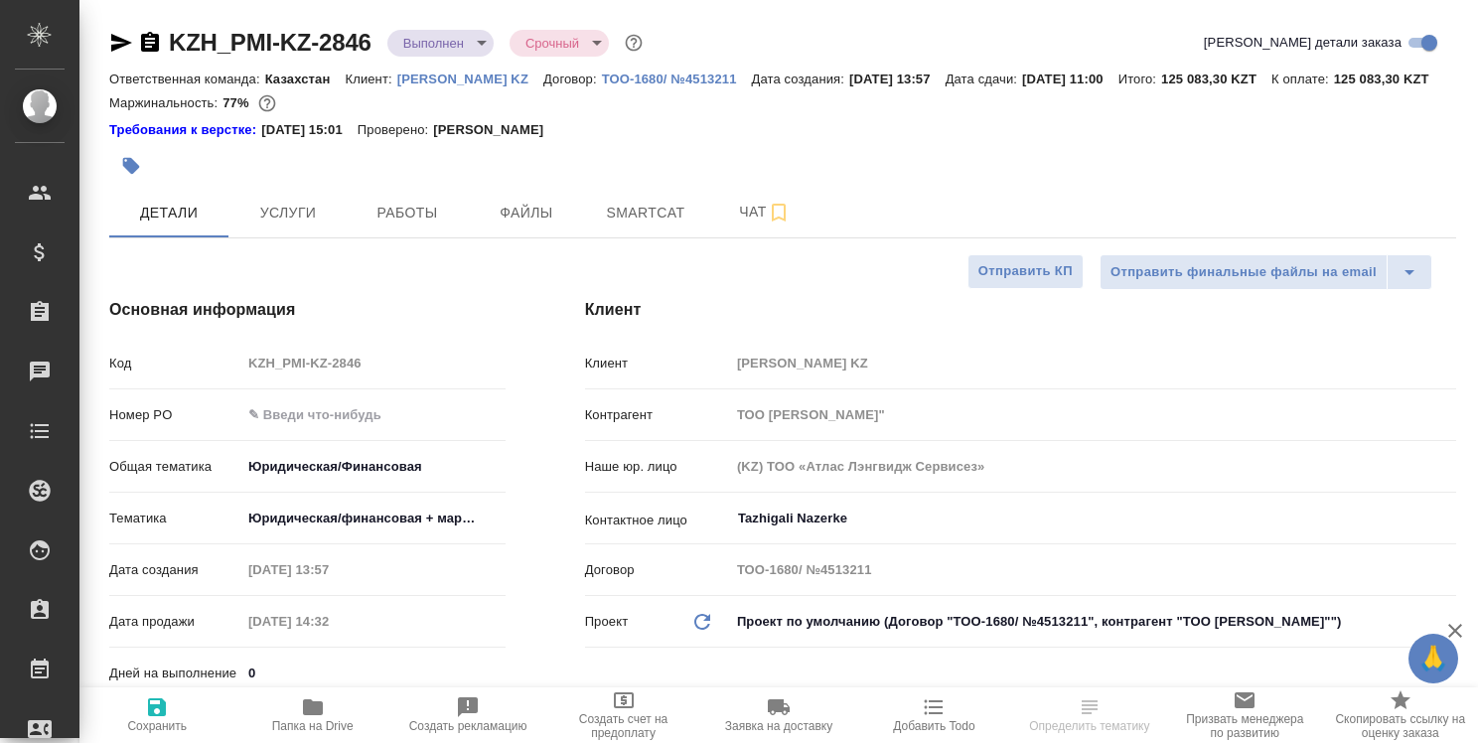
type textarea "x"
type input "[PERSON_NAME] [PERSON_NAME]"
type input "[PERSON_NAME]"
type textarea "x"
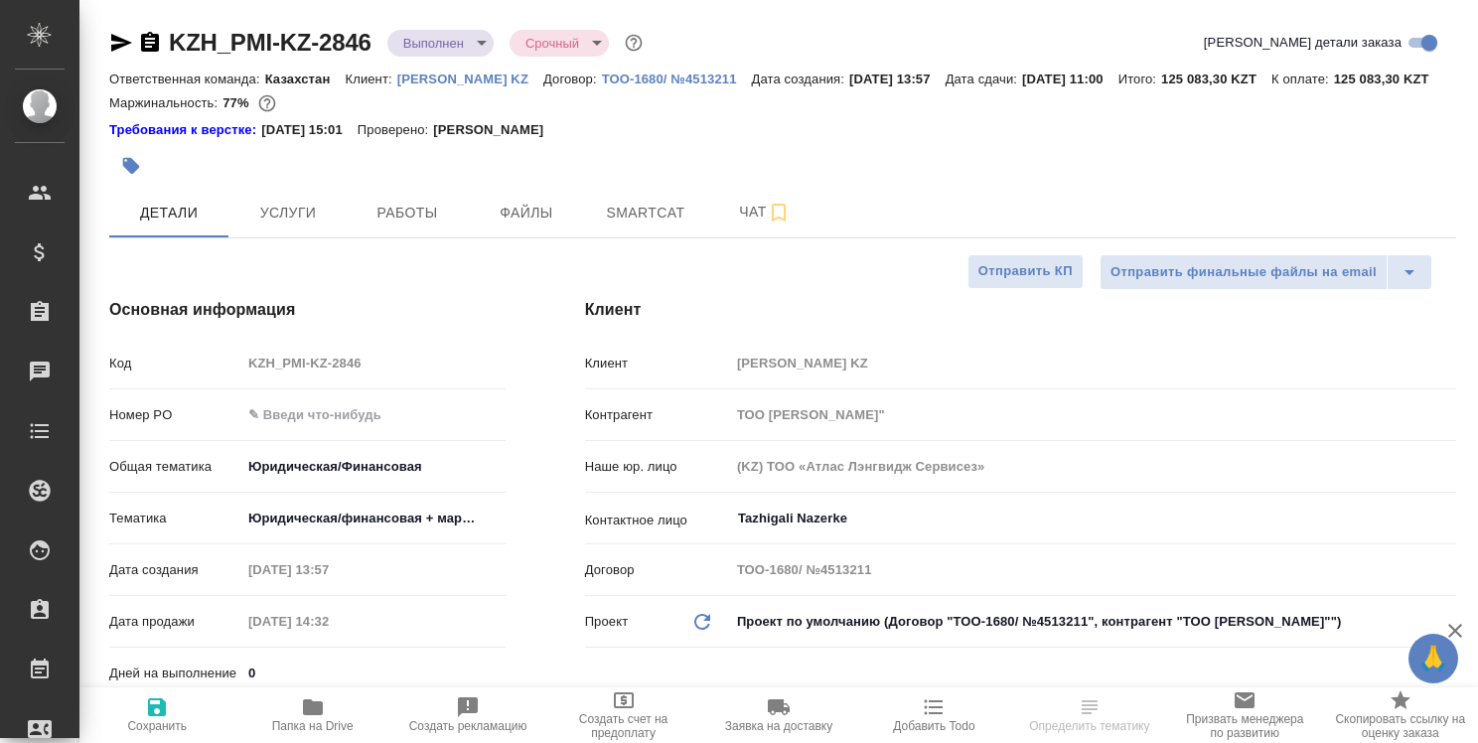
type textarea "x"
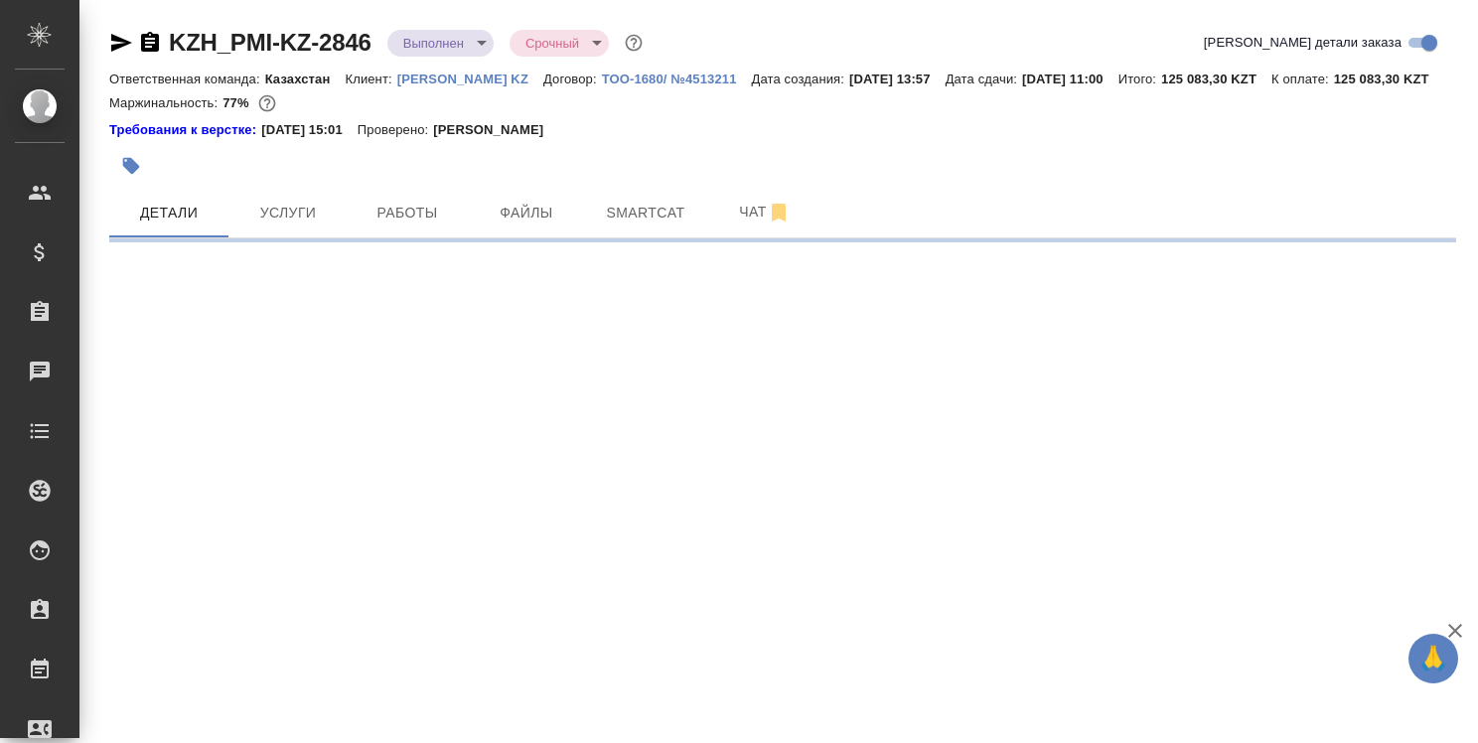
select select "RU"
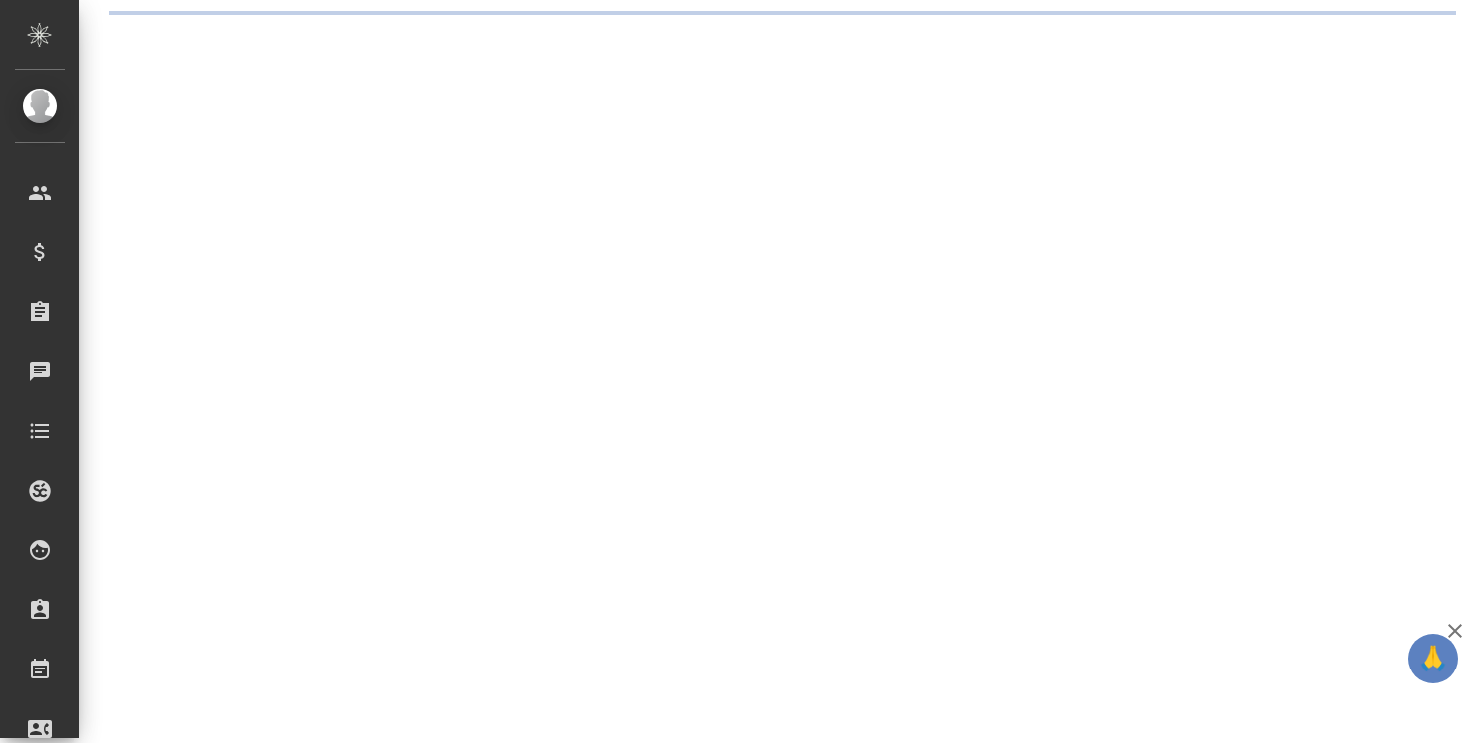
select select "RU"
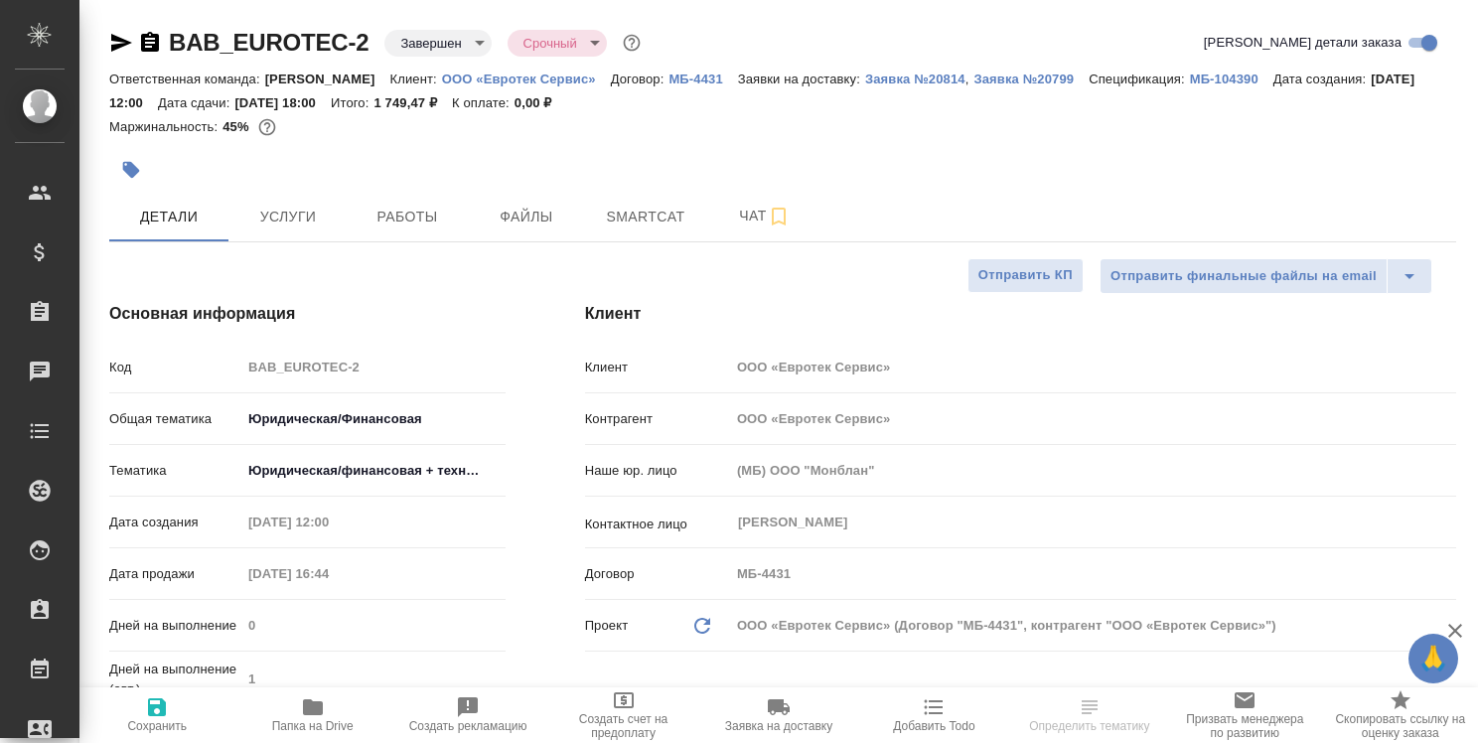
type textarea "x"
click at [325, 712] on span "Папка на Drive" at bounding box center [311, 714] width 131 height 38
select select "RU"
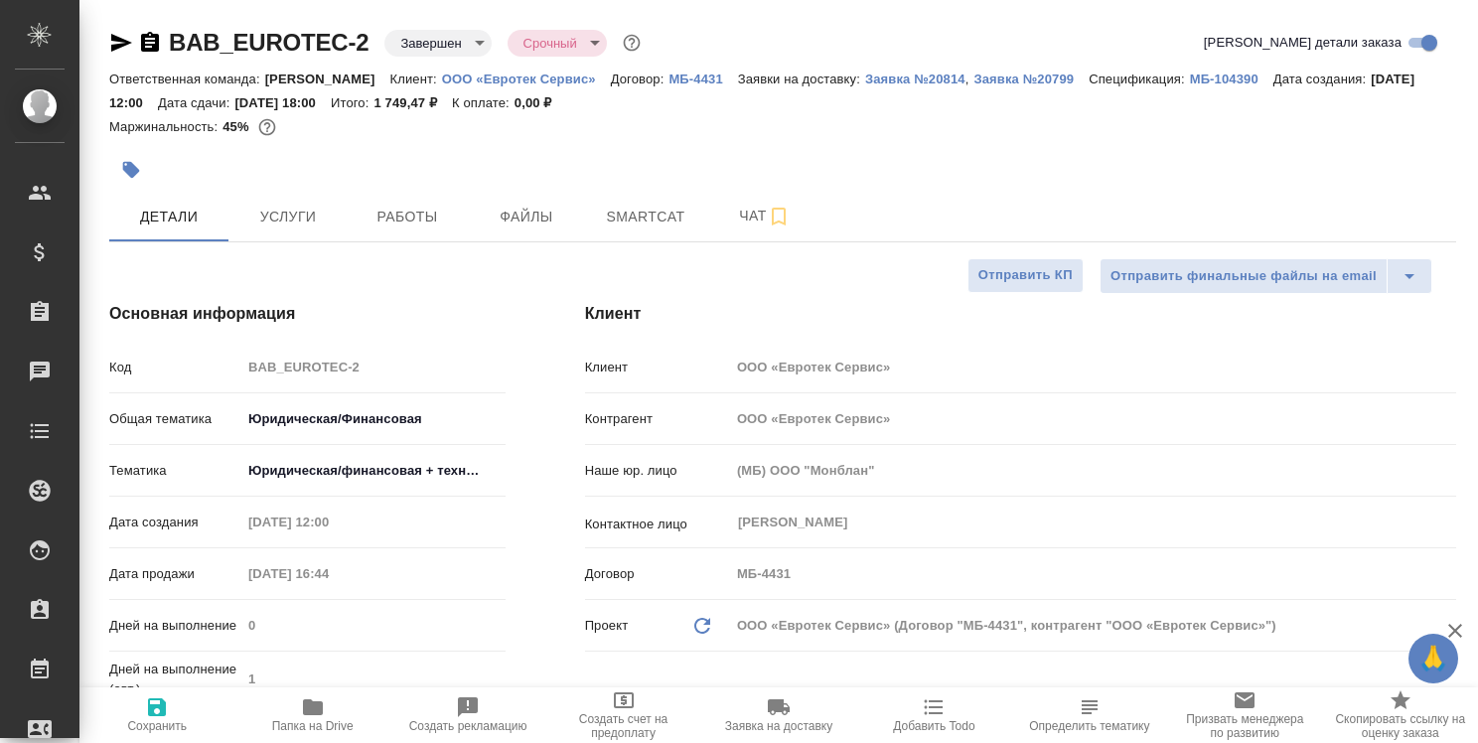
type textarea "x"
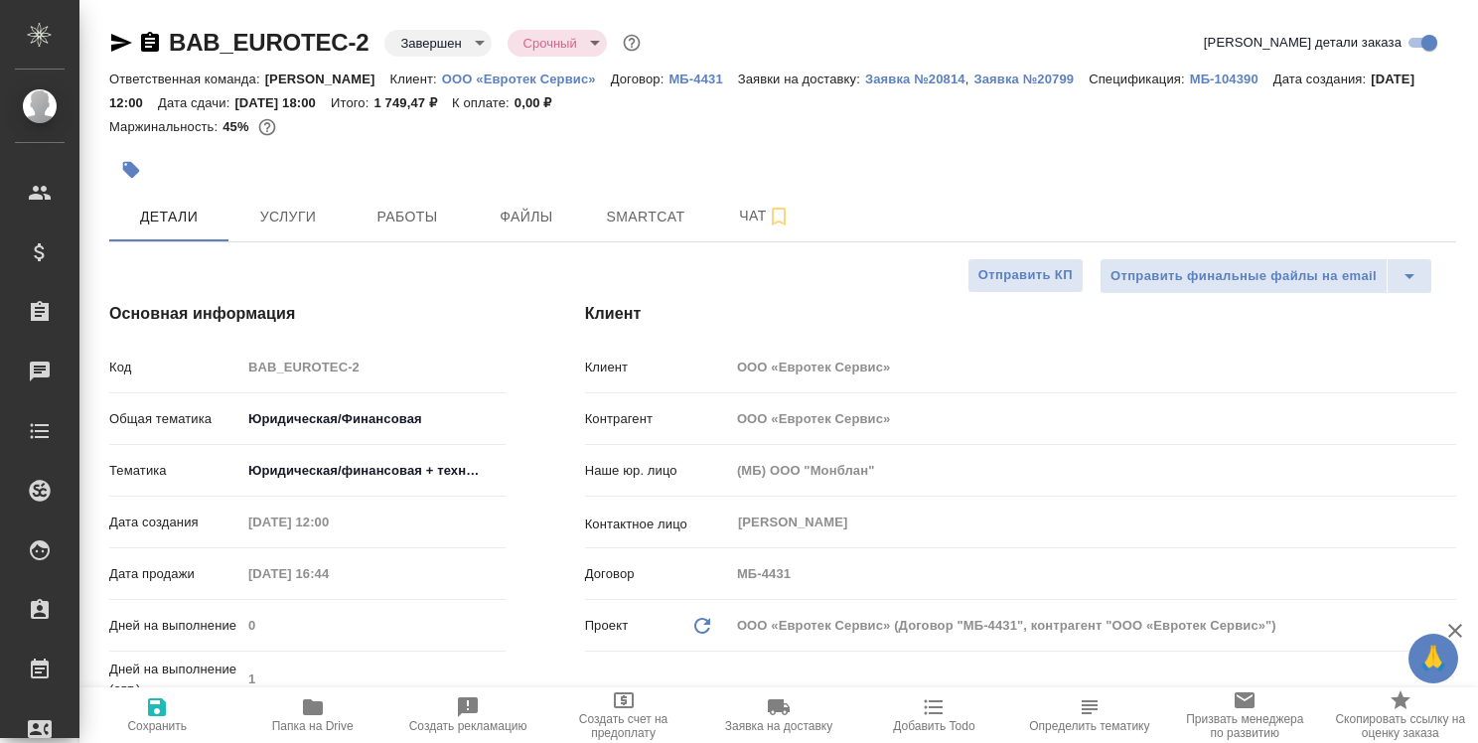
type textarea "x"
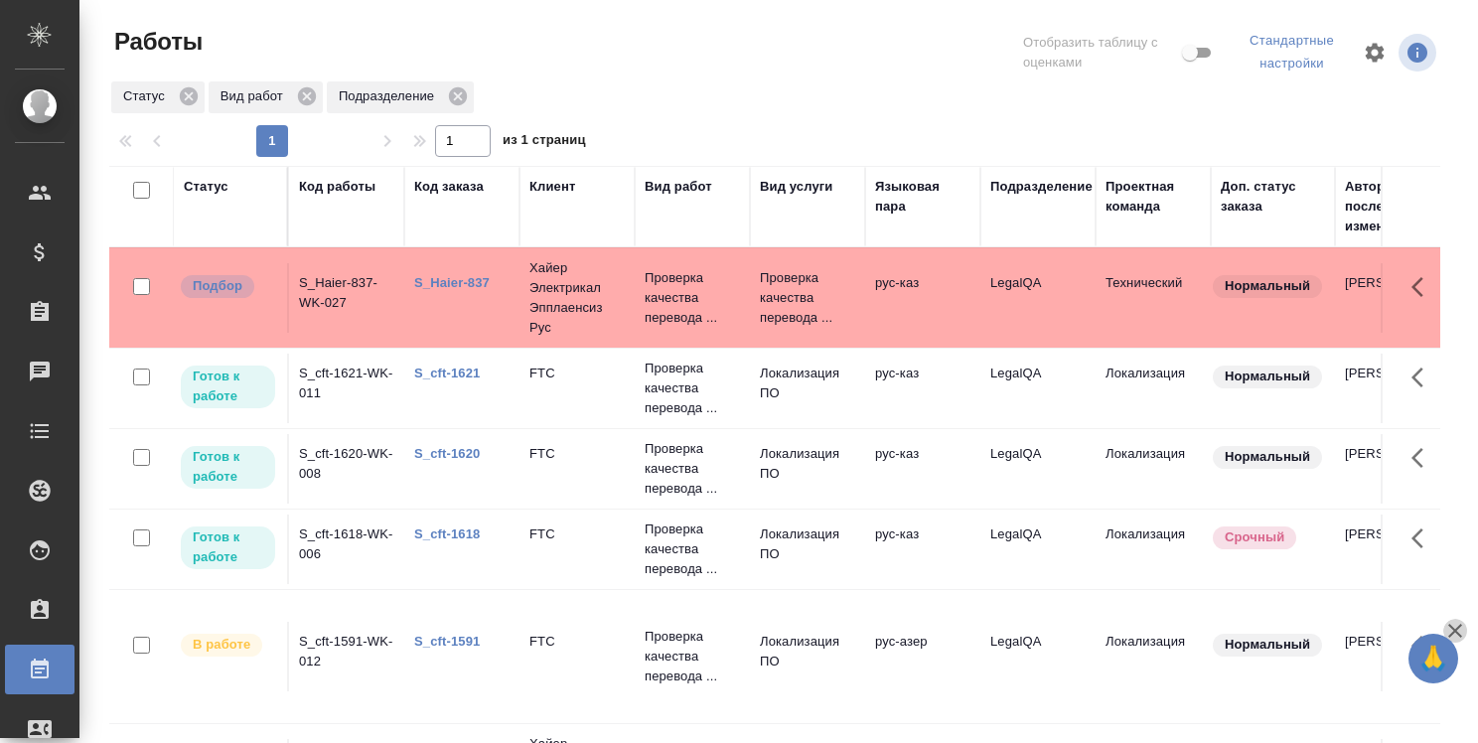
click at [1454, 622] on icon "button" at bounding box center [1455, 631] width 24 height 24
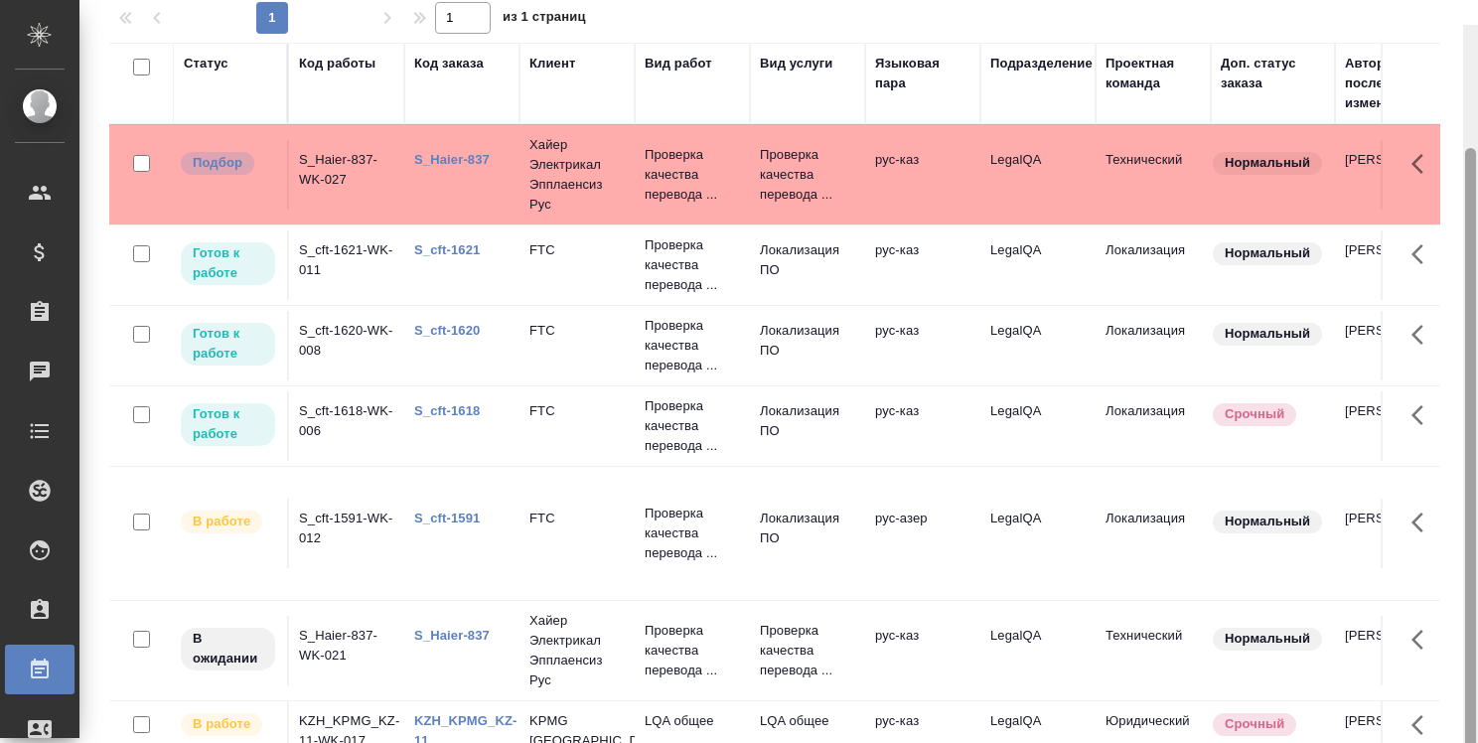
scroll to position [148, 0]
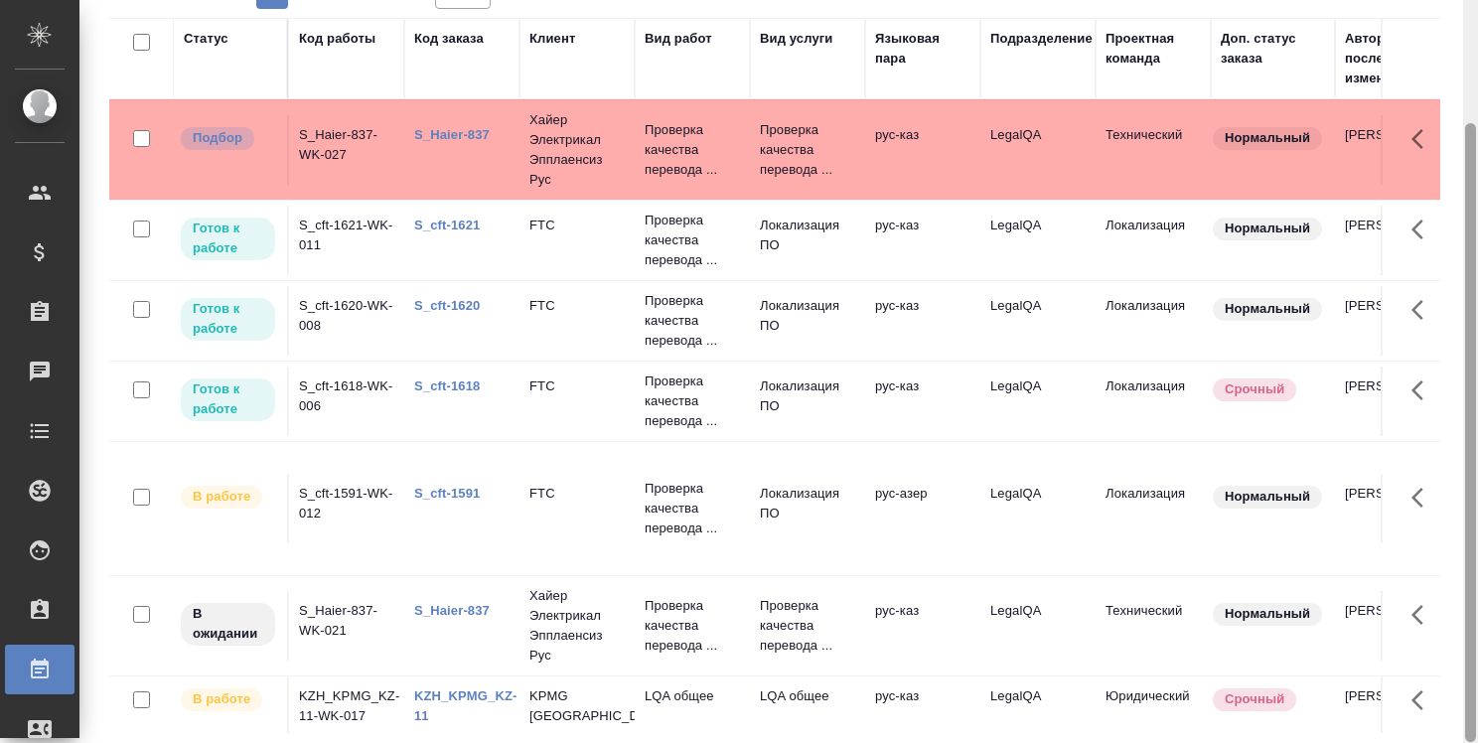
drag, startPoint x: 1468, startPoint y: 586, endPoint x: 1472, endPoint y: 782, distance: 195.7
click at [1472, 742] on html ".cls-1 fill:#fff; AWATERA [PERSON_NAME] Спецификации Заказы 0 Чаты Todo Проекты…" at bounding box center [739, 371] width 1478 height 743
